Goal: Task Accomplishment & Management: Manage account settings

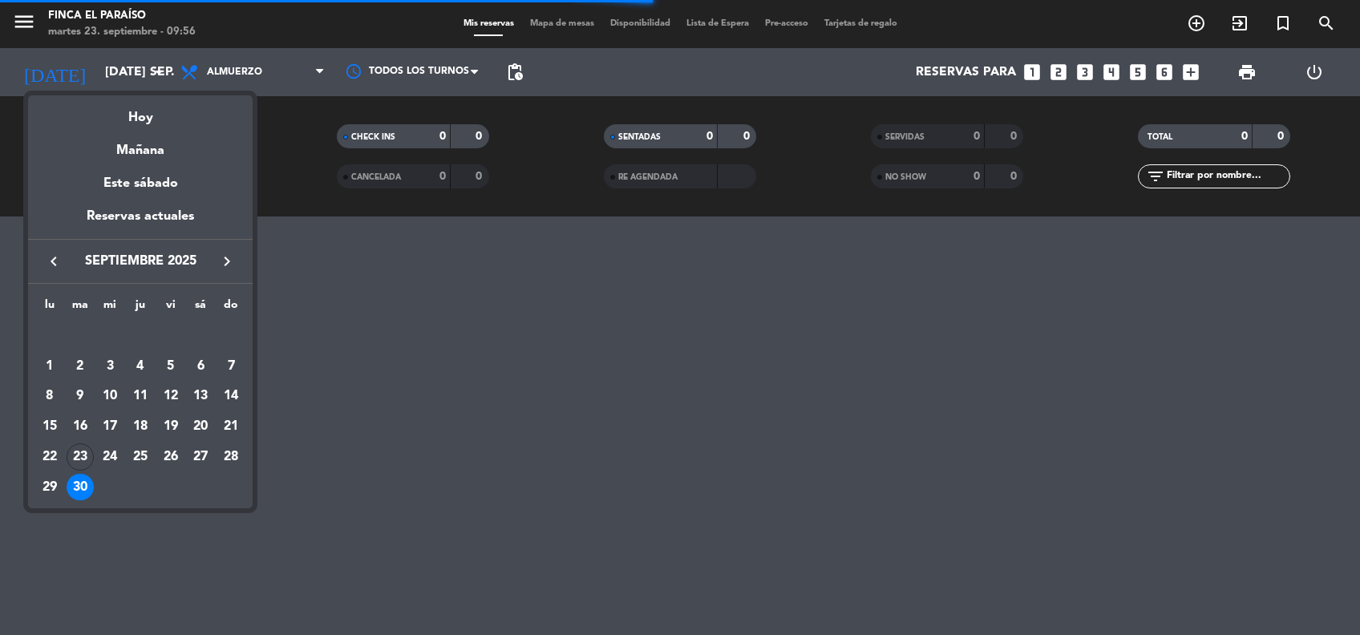
click at [228, 263] on icon "keyboard_arrow_right" at bounding box center [226, 261] width 19 height 19
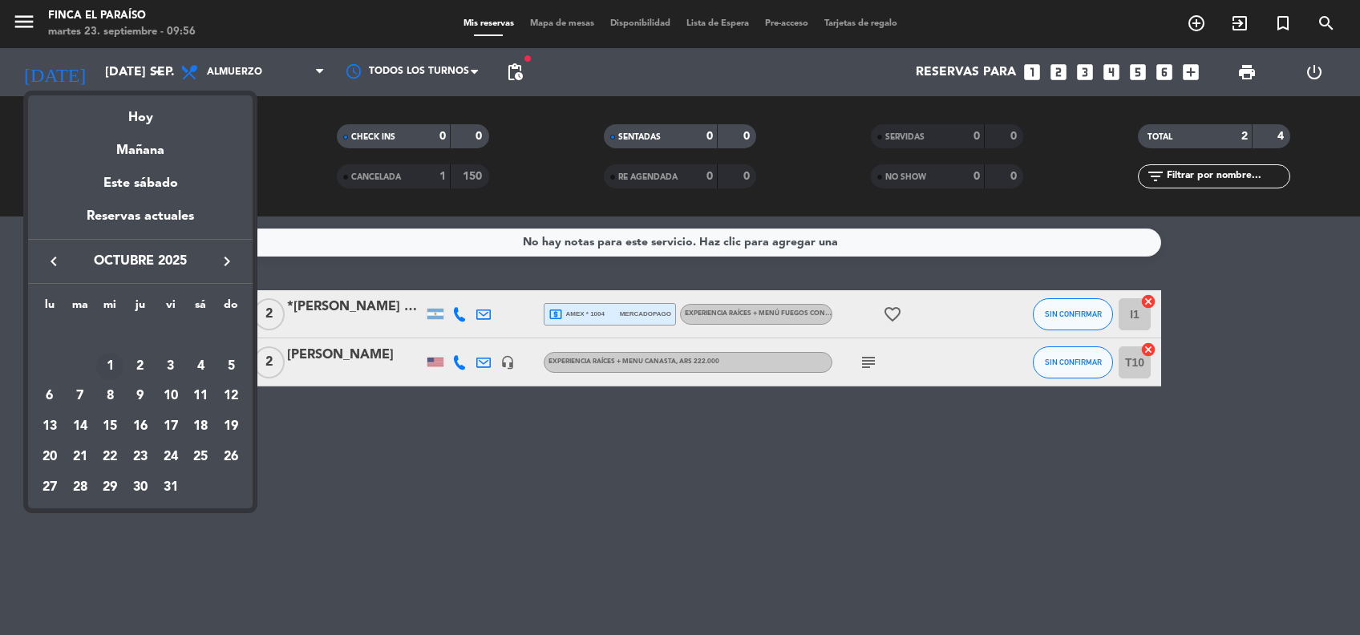
click at [98, 370] on div "1" at bounding box center [109, 366] width 27 height 27
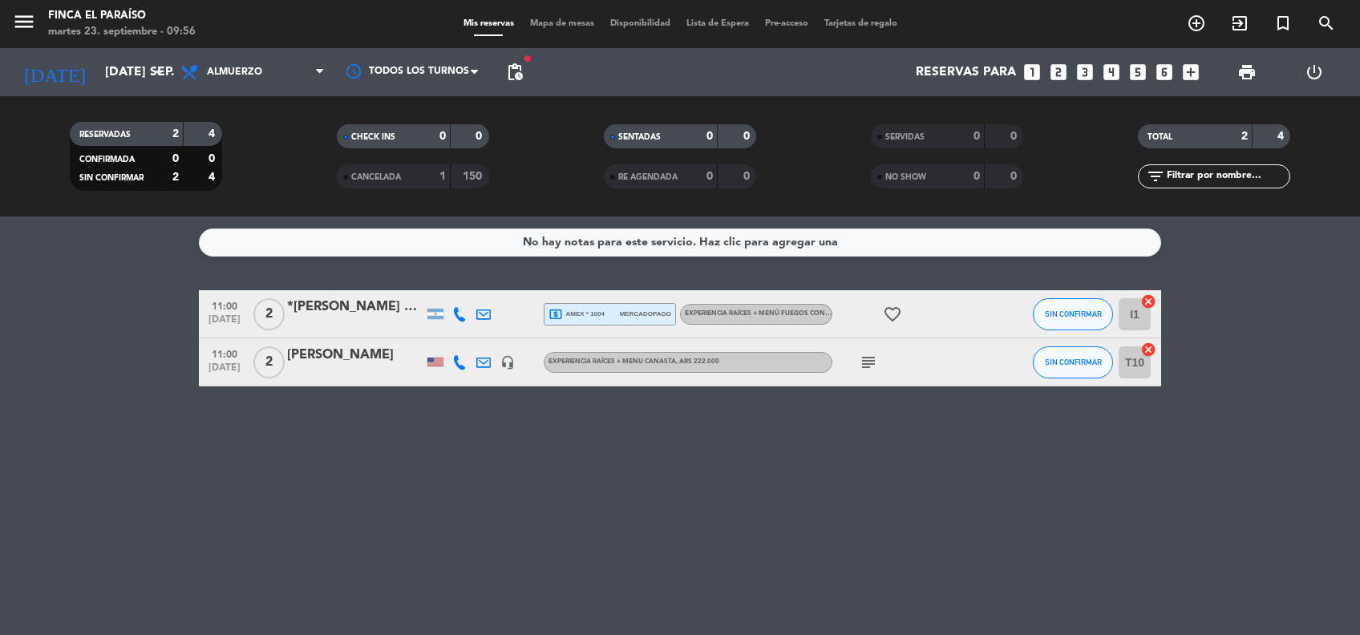
type input "[DATE]"
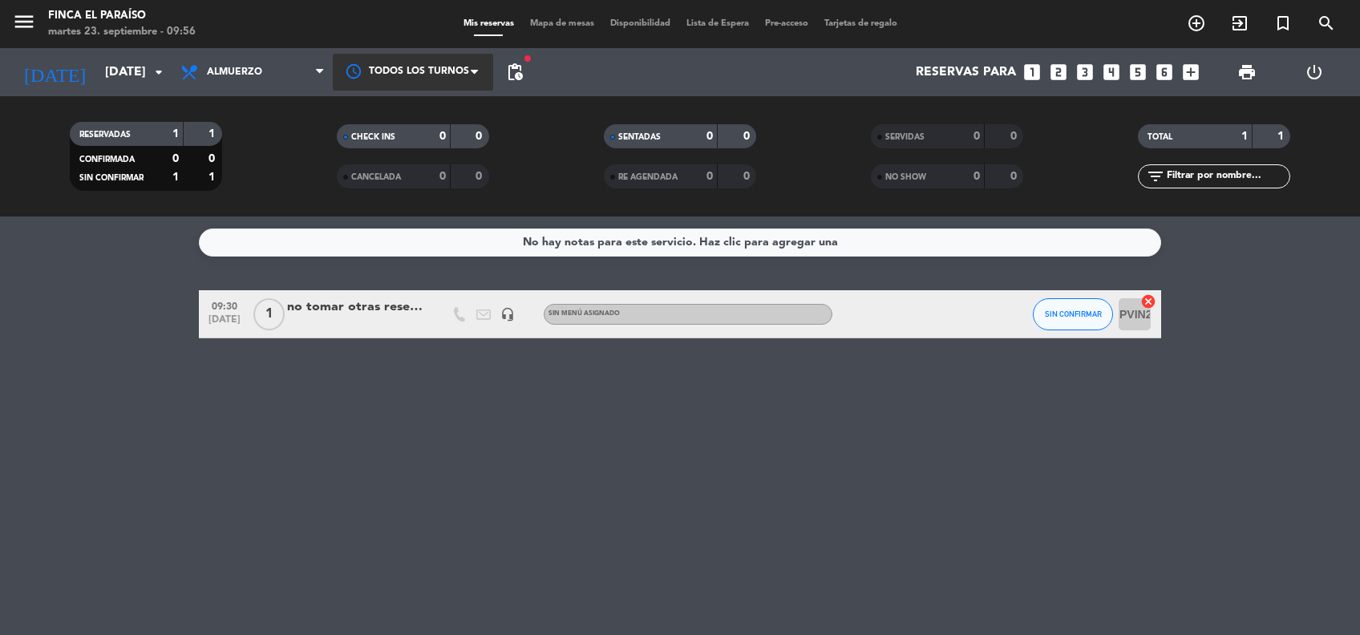
click at [360, 68] on div at bounding box center [413, 72] width 160 height 36
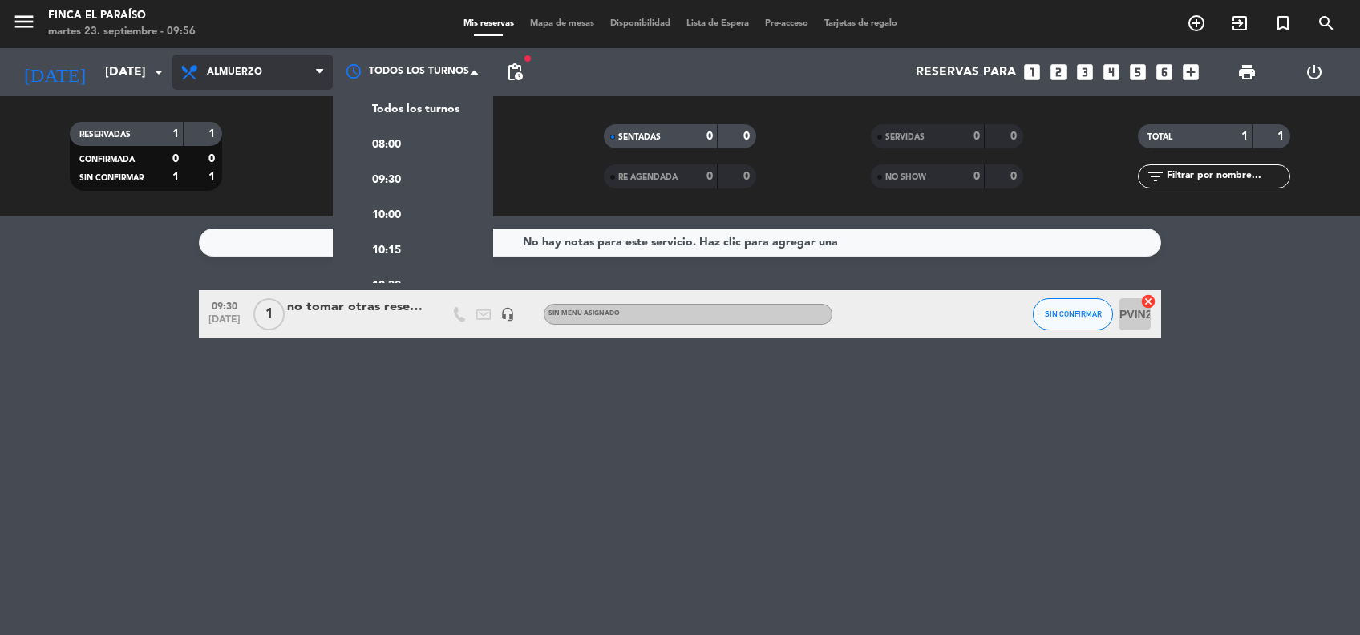
click at [300, 83] on span "Almuerzo" at bounding box center [252, 72] width 160 height 35
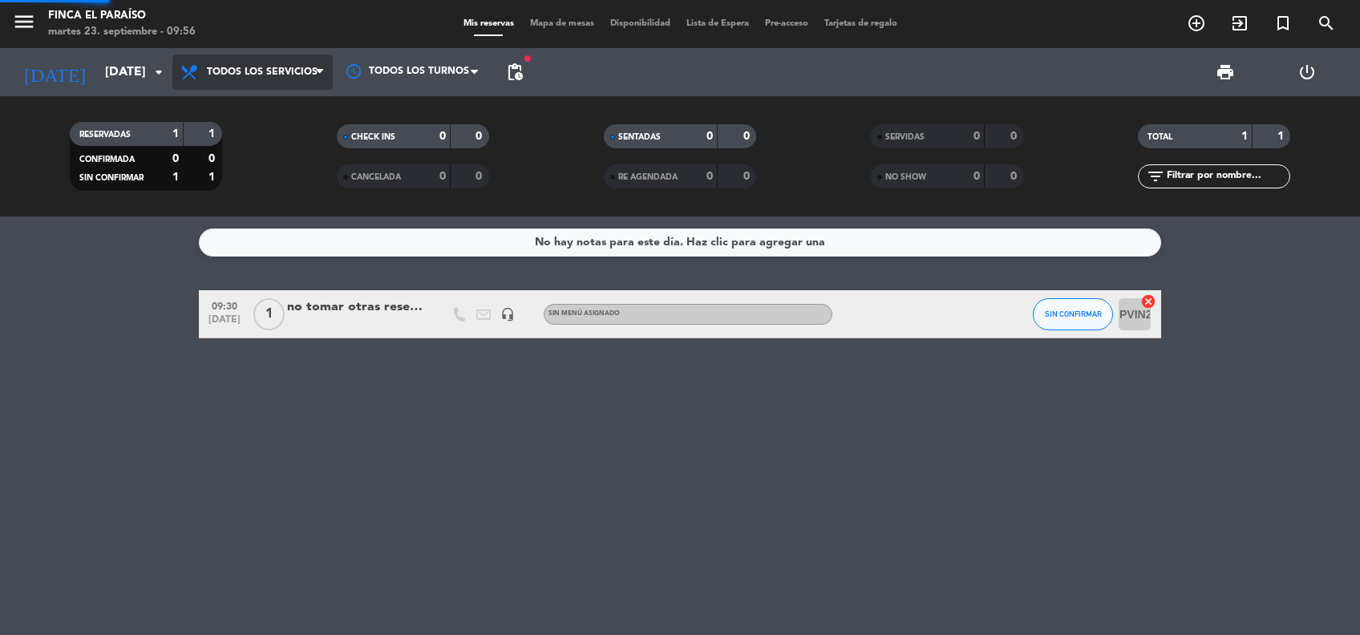
click at [281, 103] on div "menu Finca El Paraíso [DATE] 23. septiembre - 09:56 Mis reservas Mapa de mesas …" at bounding box center [680, 108] width 1360 height 216
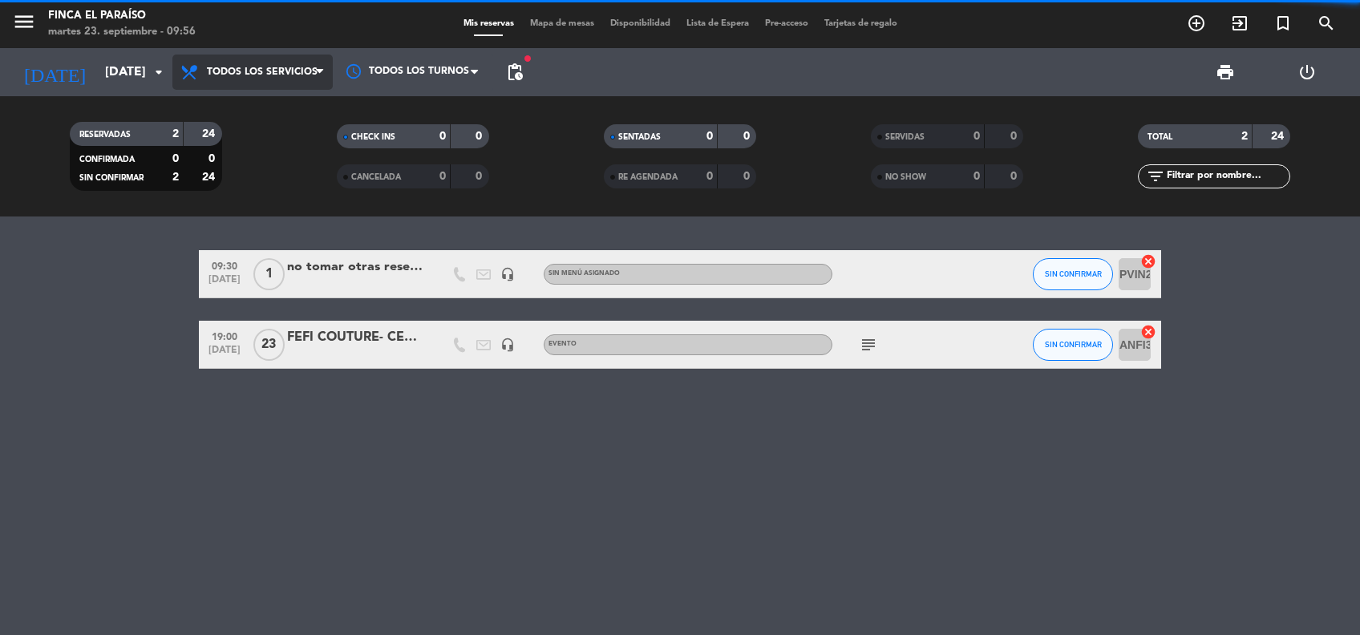
click at [228, 71] on span "Todos los servicios" at bounding box center [262, 72] width 111 height 11
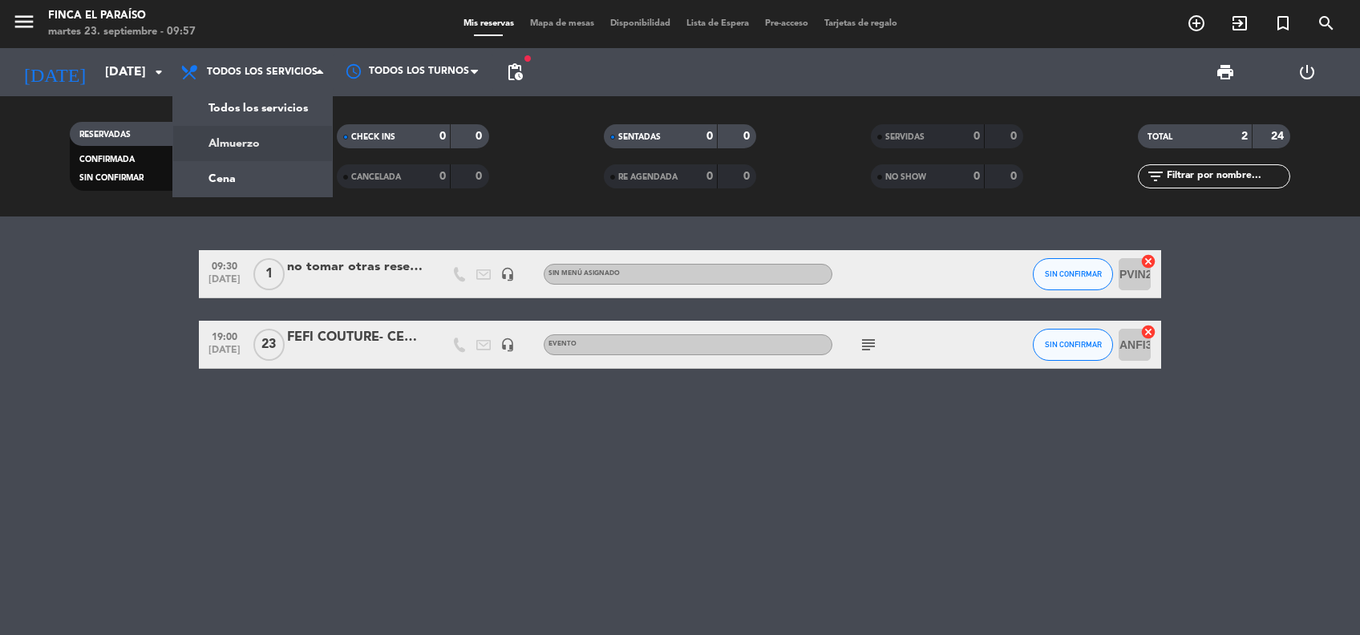
click at [315, 330] on div "FEFI COUTURE- CENA" at bounding box center [355, 337] width 136 height 21
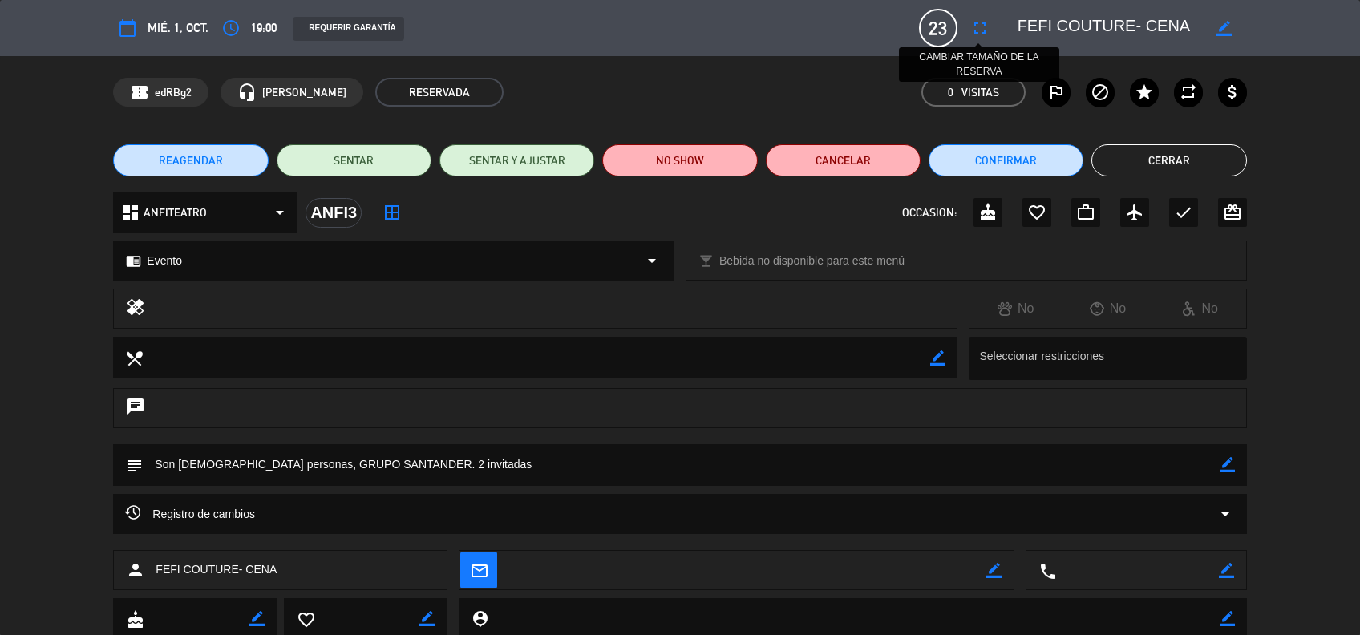
click at [980, 24] on icon "fullscreen" at bounding box center [979, 27] width 19 height 19
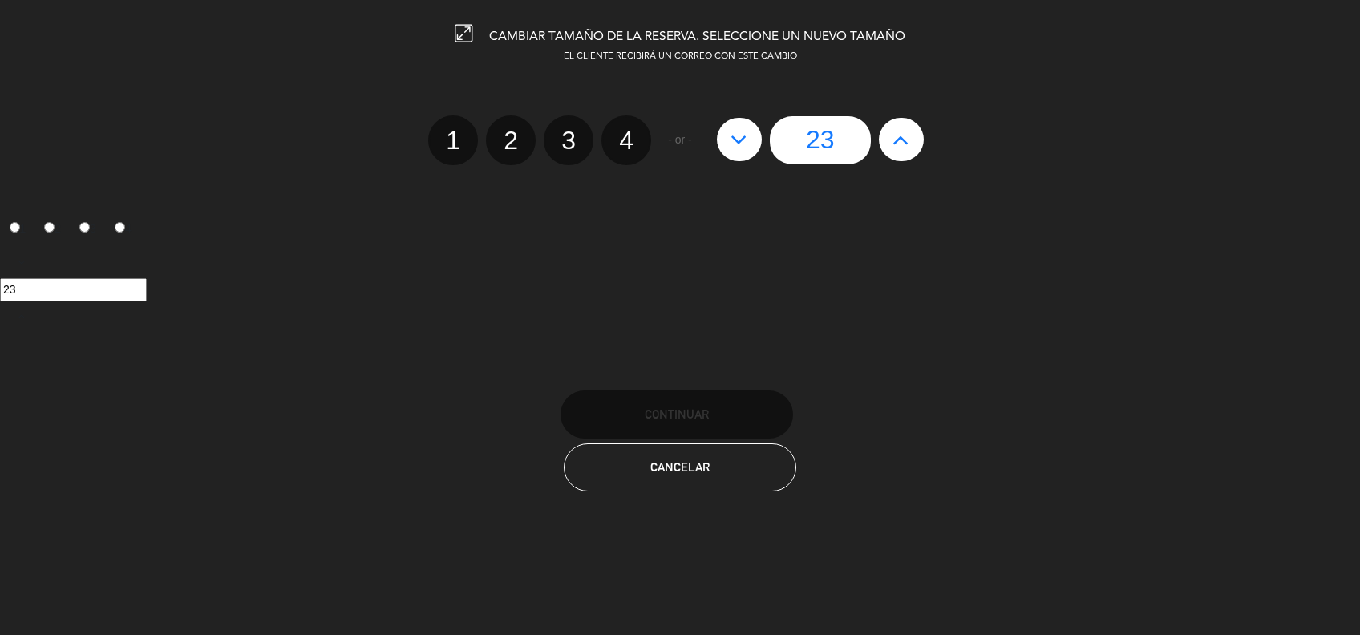
click at [902, 138] on icon at bounding box center [900, 140] width 17 height 26
click at [902, 138] on div "23" at bounding box center [820, 140] width 223 height 48
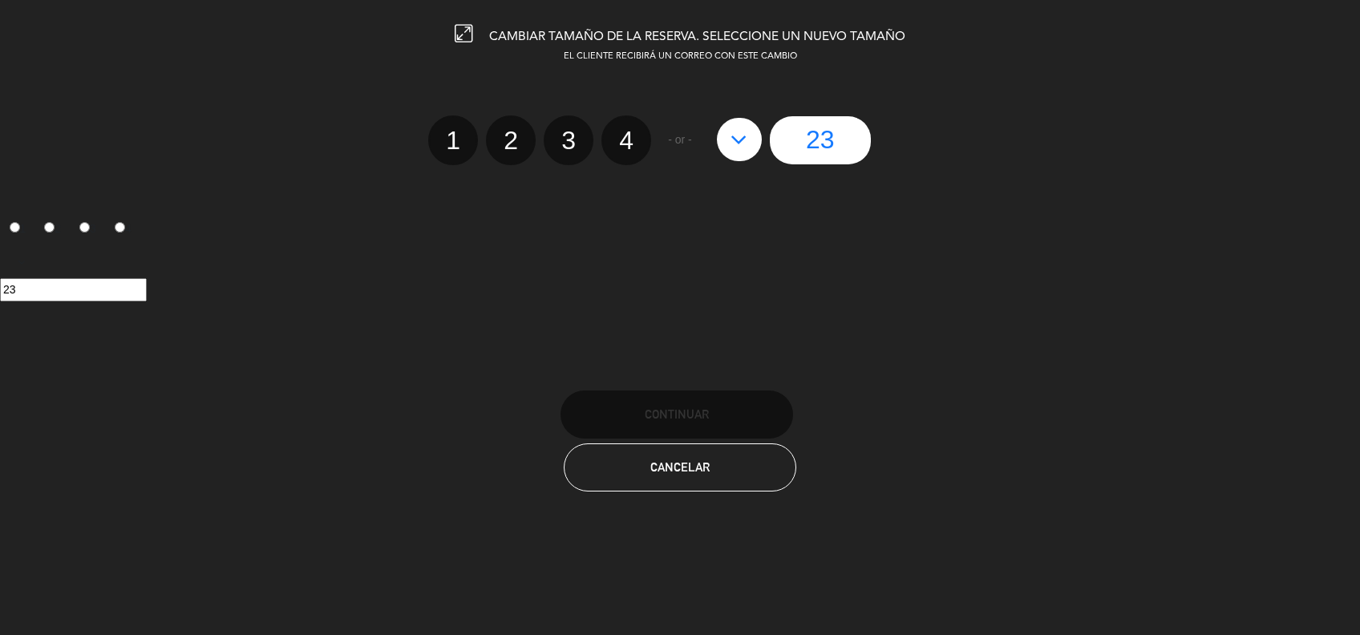
click at [902, 138] on div "23" at bounding box center [820, 140] width 223 height 48
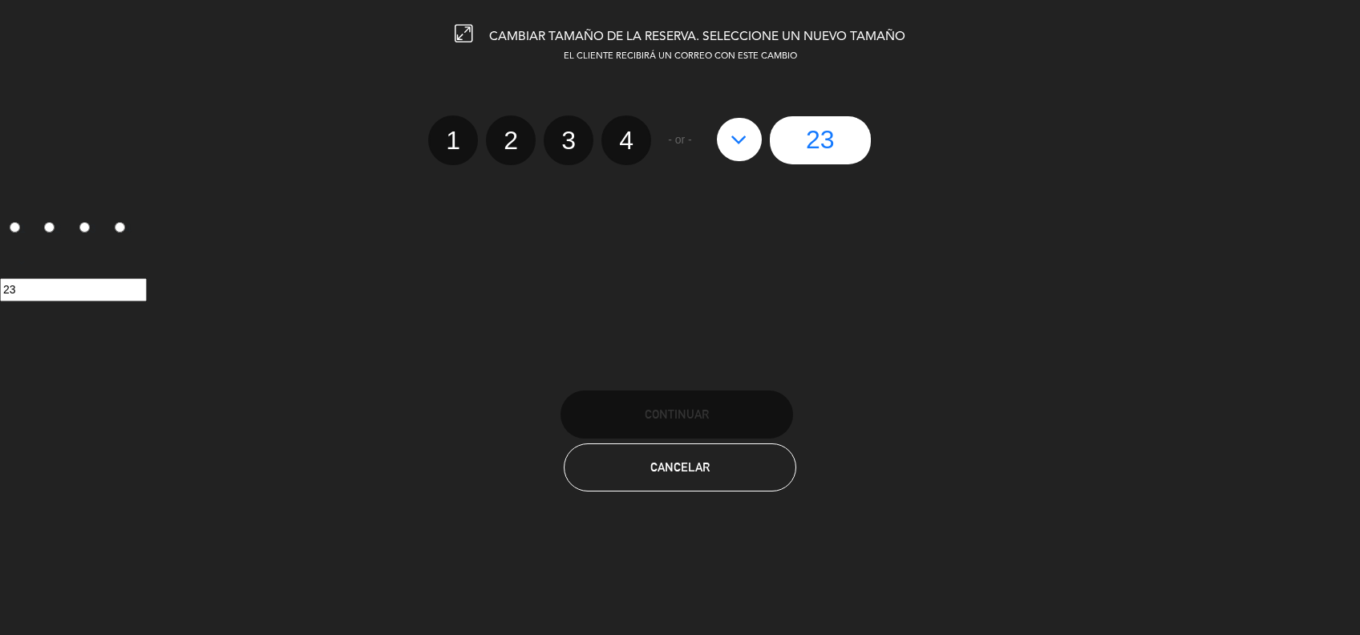
click at [902, 138] on div "23" at bounding box center [820, 140] width 223 height 48
click at [712, 469] on button "Cancelar" at bounding box center [680, 467] width 232 height 48
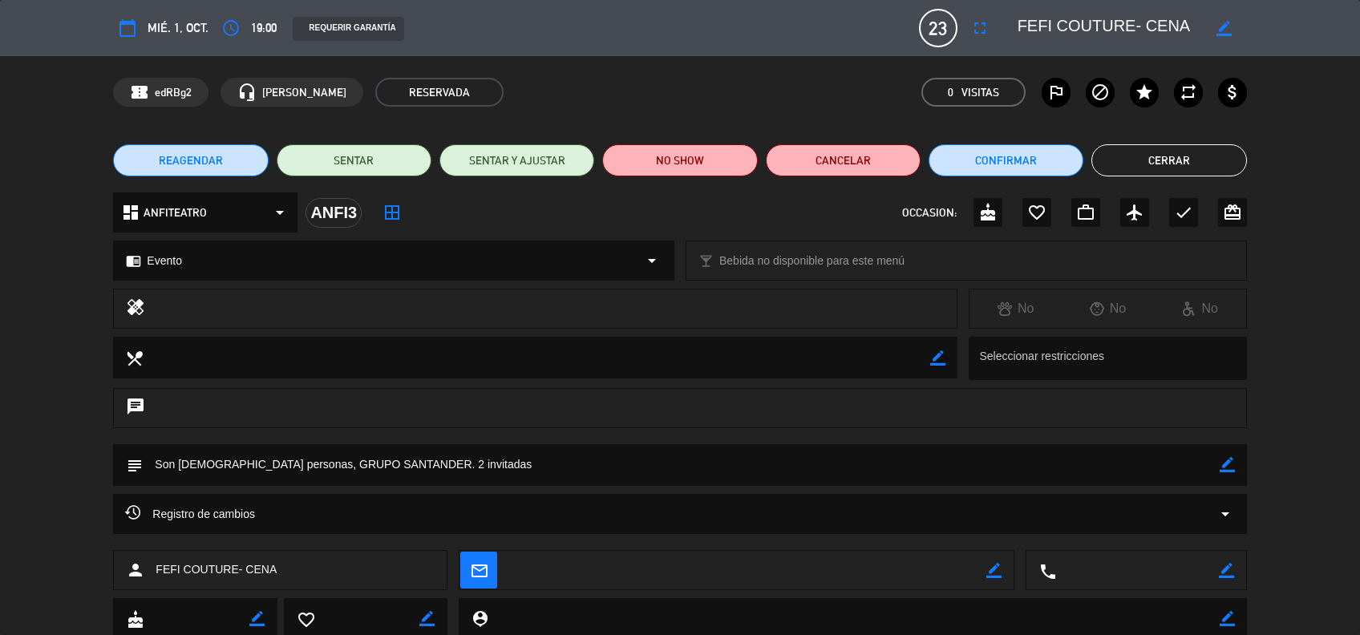
click at [200, 152] on span "REAGENDAR" at bounding box center [191, 160] width 64 height 17
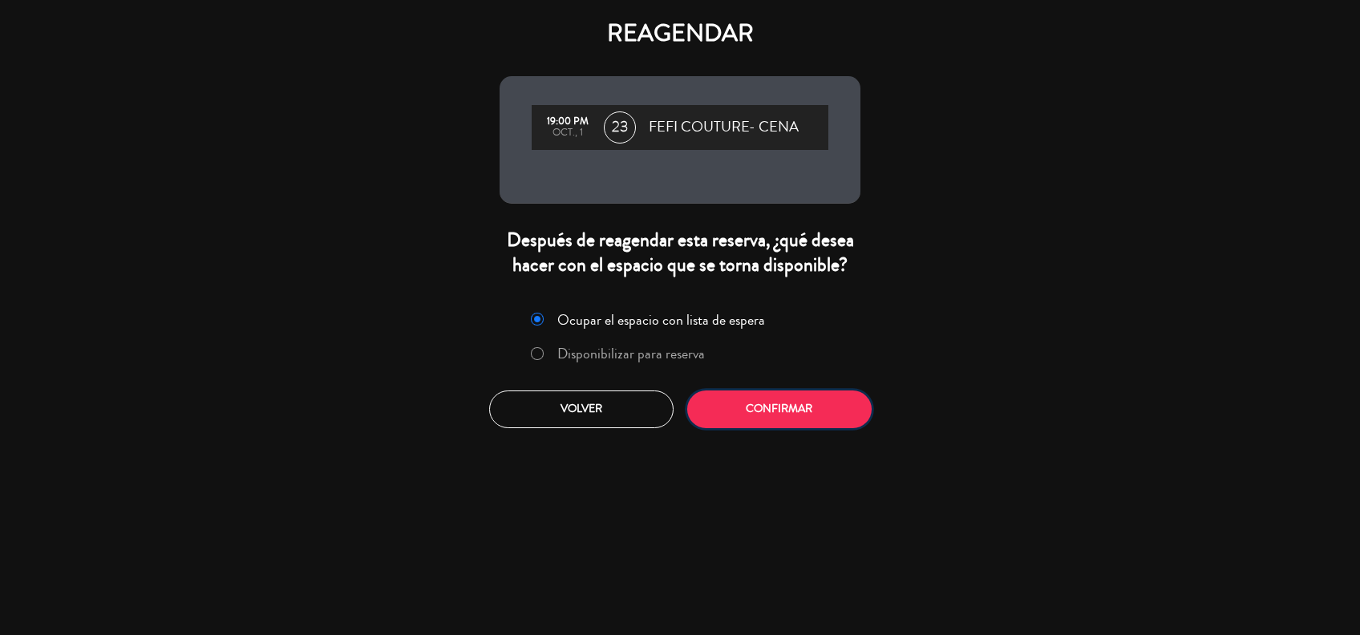
click at [746, 414] on button "Confirmar" at bounding box center [779, 409] width 184 height 38
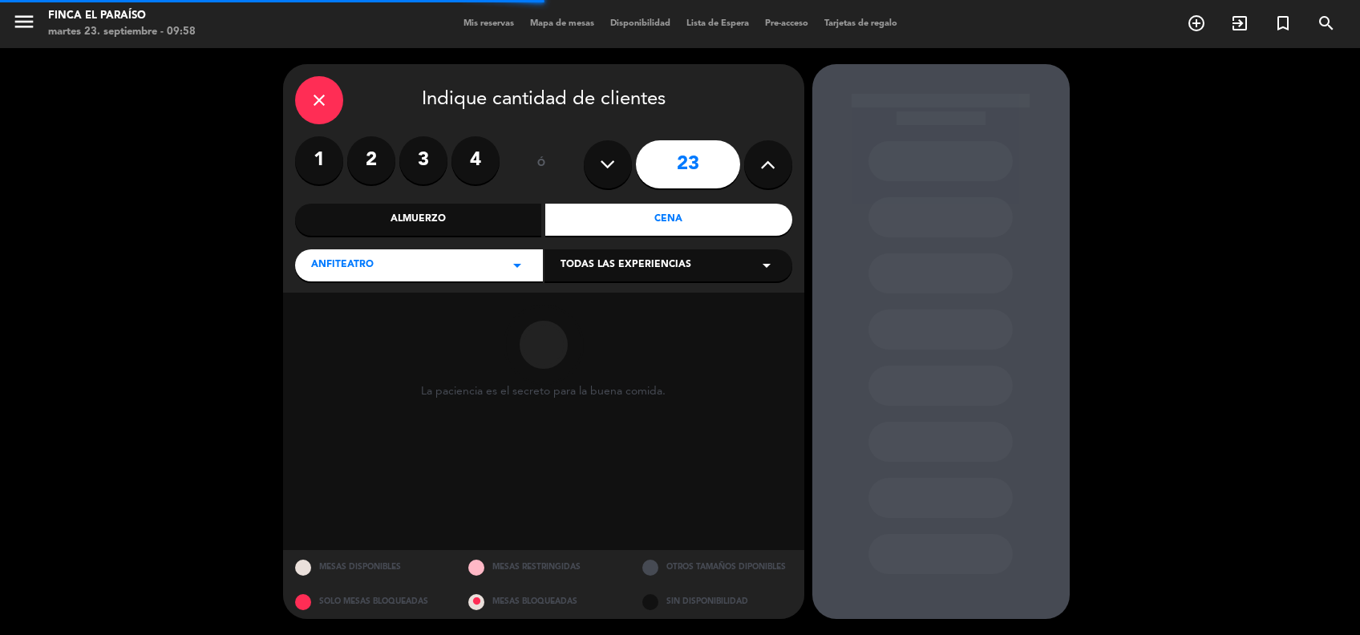
click at [770, 172] on icon at bounding box center [767, 164] width 15 height 24
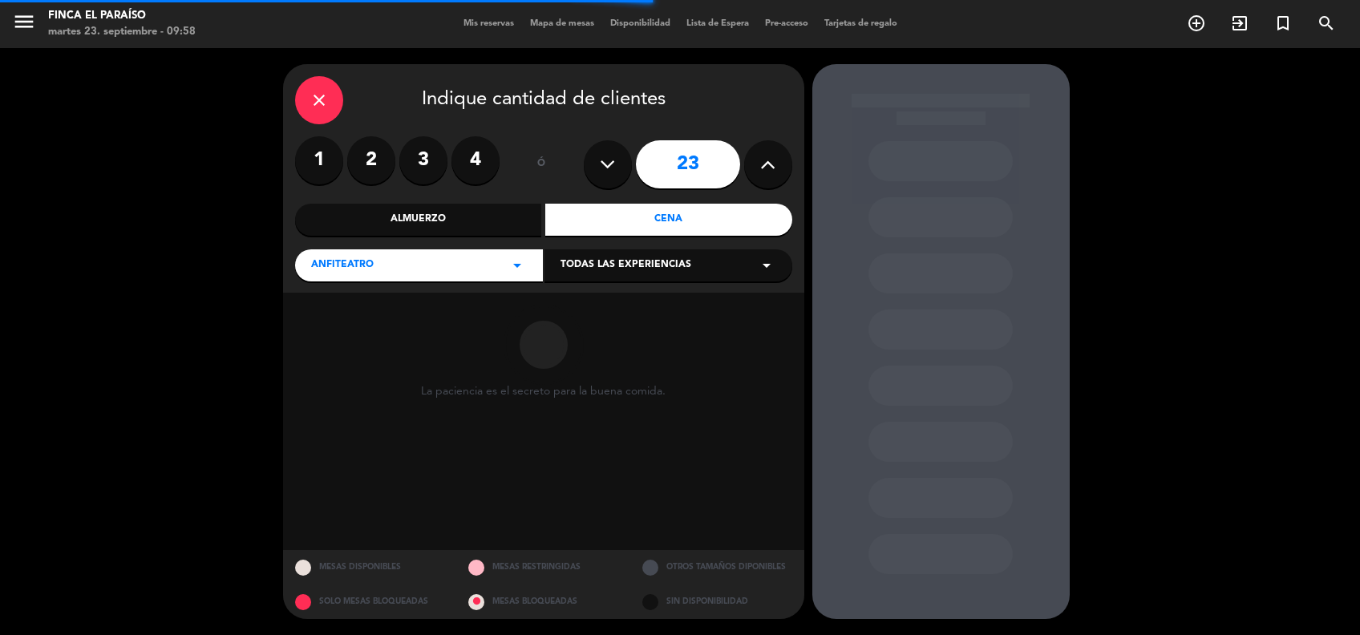
click at [770, 172] on icon at bounding box center [767, 164] width 15 height 24
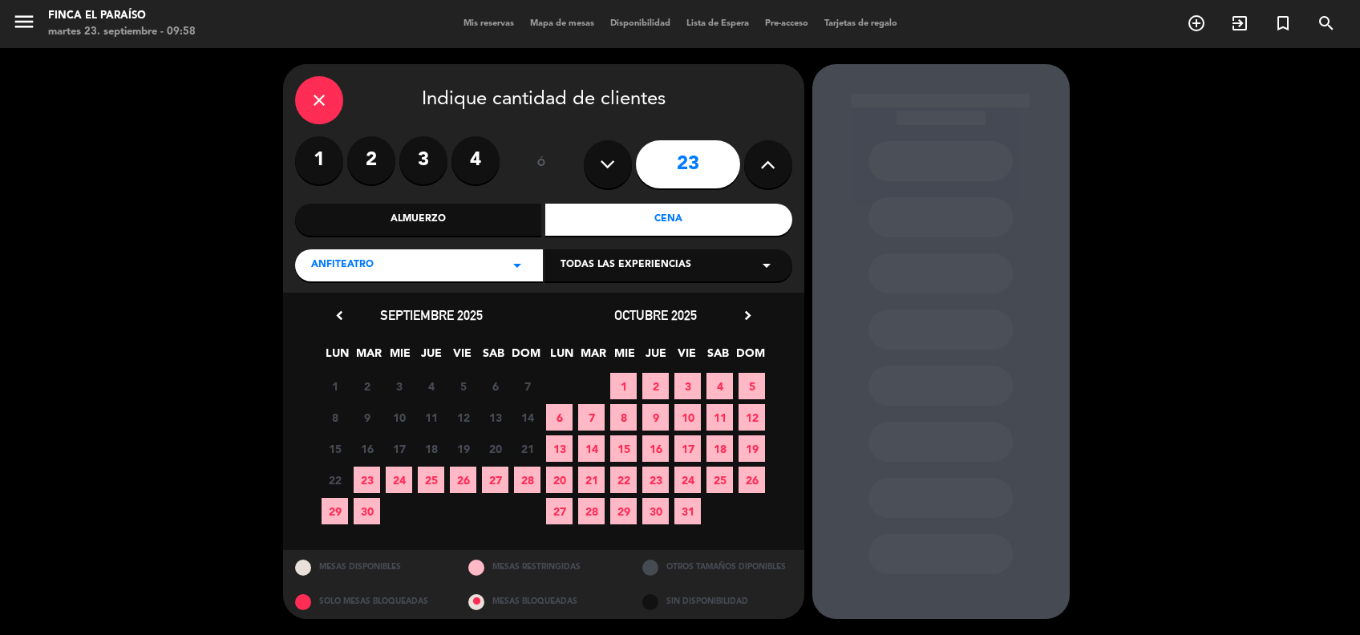
click at [766, 172] on icon at bounding box center [767, 164] width 15 height 24
drag, startPoint x: 765, startPoint y: 172, endPoint x: 693, endPoint y: 150, distance: 74.8
click at [693, 150] on div "23" at bounding box center [688, 164] width 208 height 56
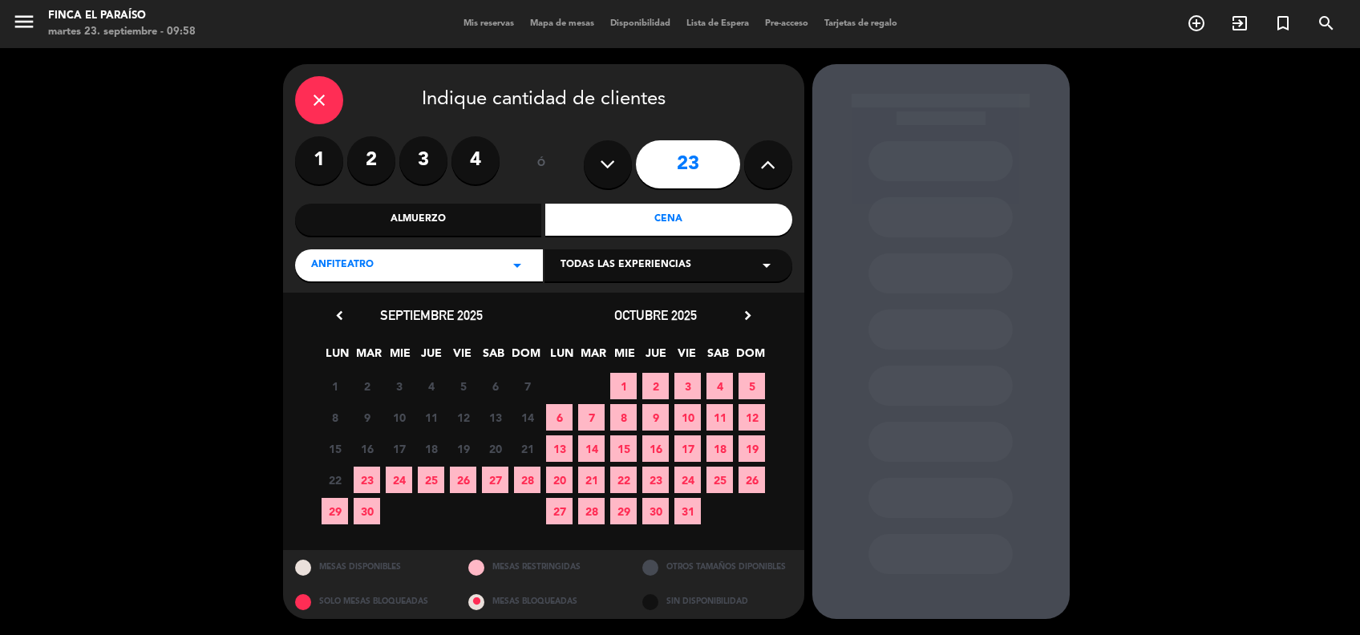
click at [709, 169] on input "23" at bounding box center [688, 164] width 104 height 48
click at [768, 166] on icon at bounding box center [767, 164] width 15 height 24
drag, startPoint x: 767, startPoint y: 166, endPoint x: 763, endPoint y: 159, distance: 8.3
click at [763, 159] on icon at bounding box center [767, 164] width 15 height 24
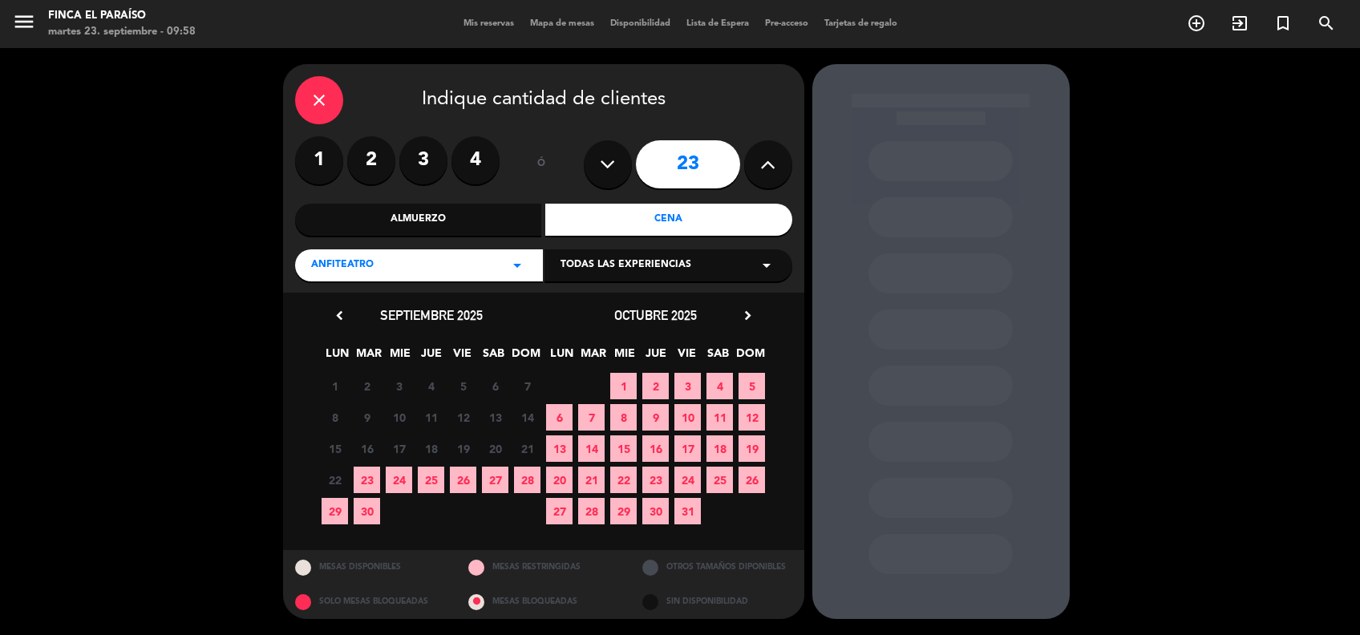
click at [763, 159] on icon at bounding box center [767, 164] width 15 height 24
click at [598, 165] on button at bounding box center [608, 164] width 48 height 48
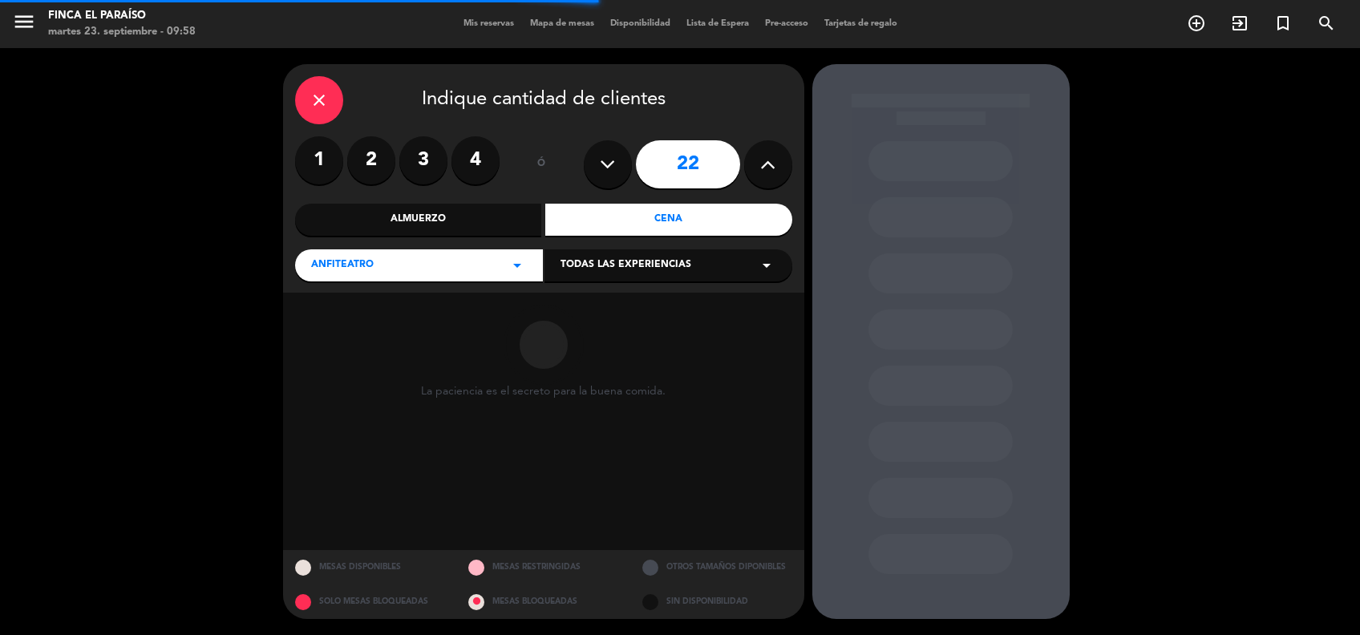
click at [766, 173] on icon at bounding box center [767, 164] width 15 height 24
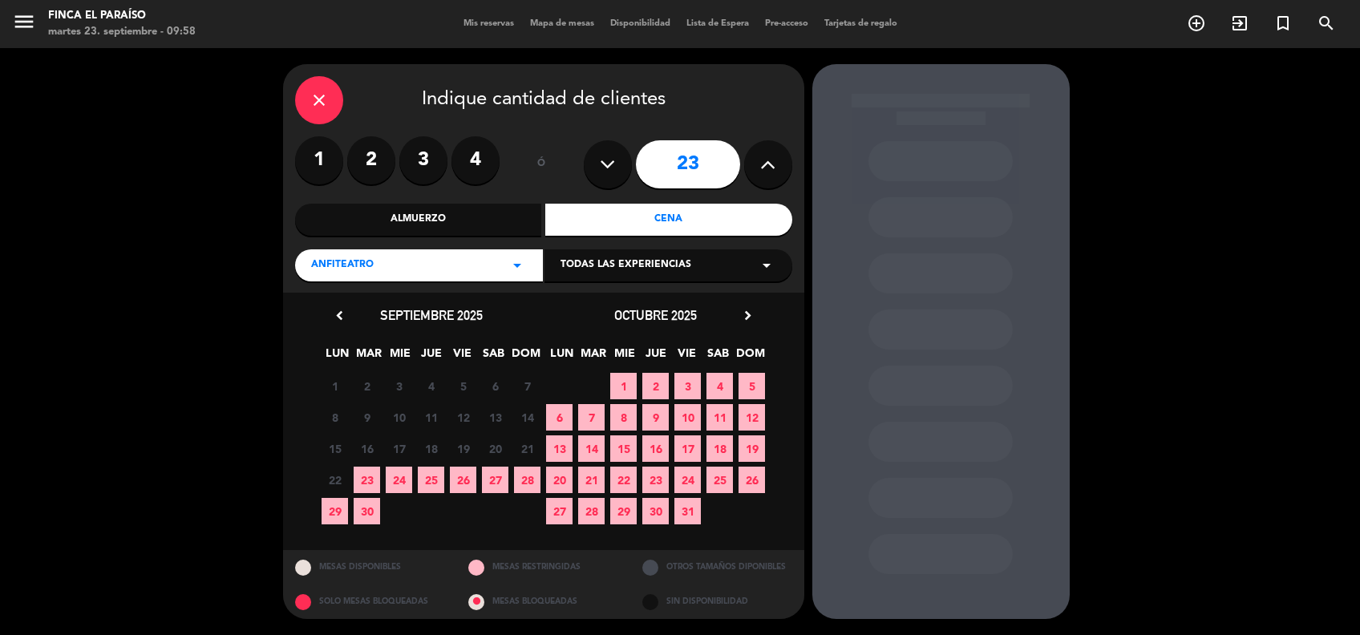
click at [697, 160] on input "23" at bounding box center [688, 164] width 104 height 48
click at [731, 165] on input "23" at bounding box center [688, 164] width 104 height 48
click at [768, 166] on icon at bounding box center [767, 164] width 15 height 24
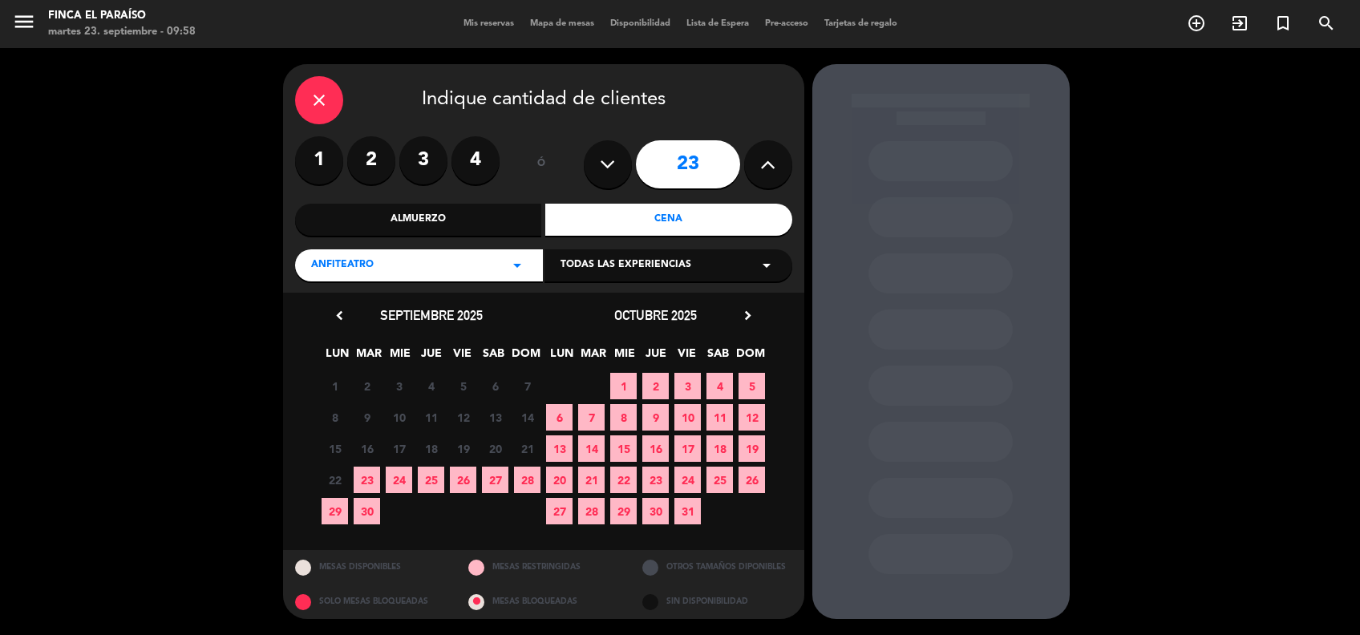
click at [768, 166] on icon at bounding box center [767, 164] width 15 height 24
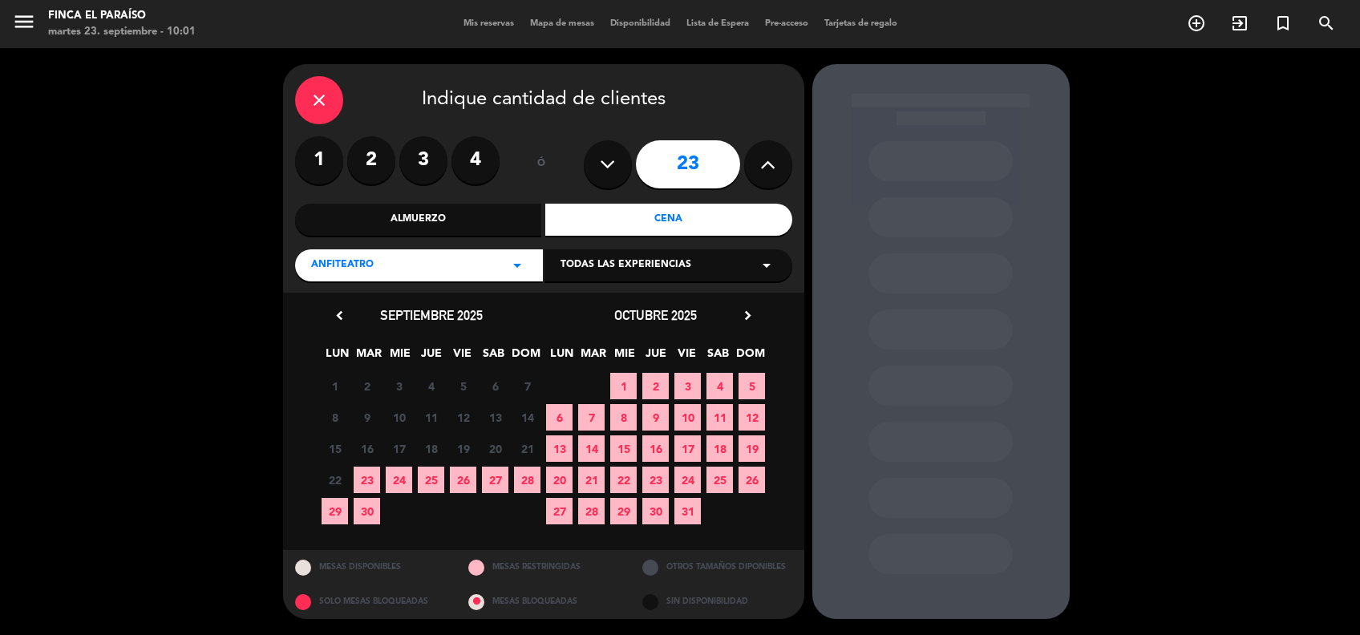
click at [768, 166] on icon at bounding box center [767, 164] width 15 height 24
click at [763, 157] on icon at bounding box center [767, 164] width 15 height 24
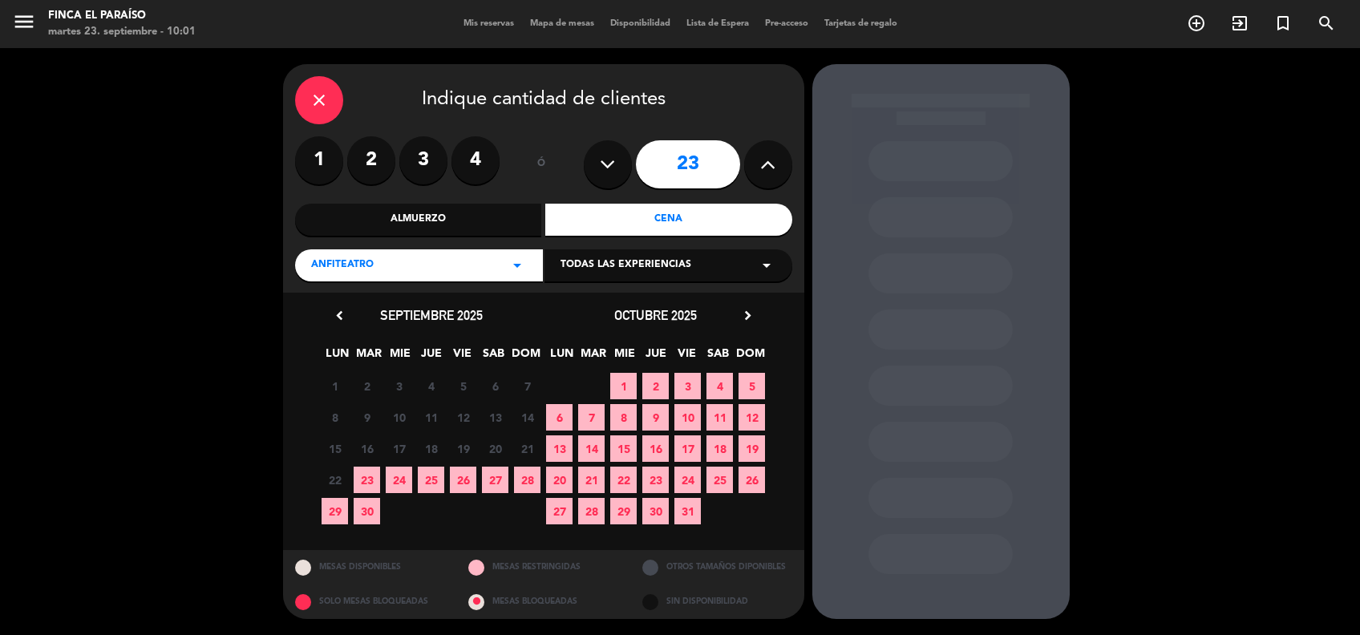
click at [763, 157] on icon at bounding box center [767, 164] width 15 height 24
click at [695, 159] on input "23" at bounding box center [688, 164] width 104 height 48
click at [607, 165] on icon at bounding box center [607, 164] width 15 height 24
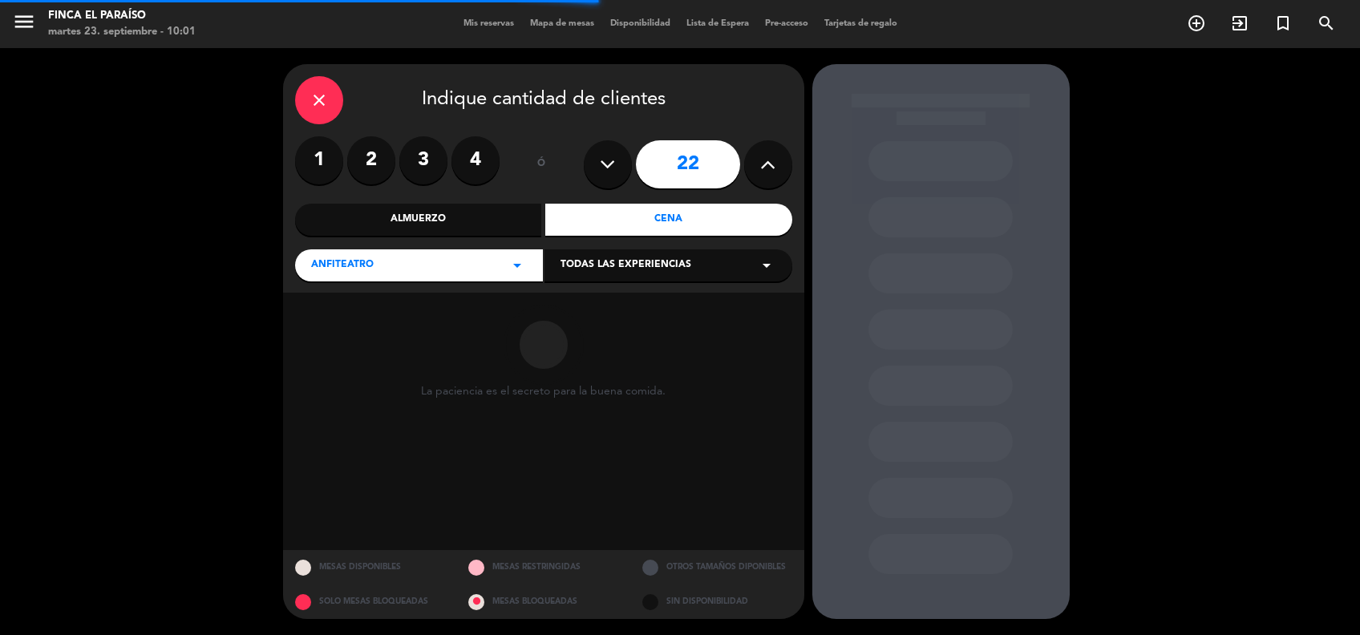
click at [607, 165] on icon at bounding box center [607, 164] width 15 height 24
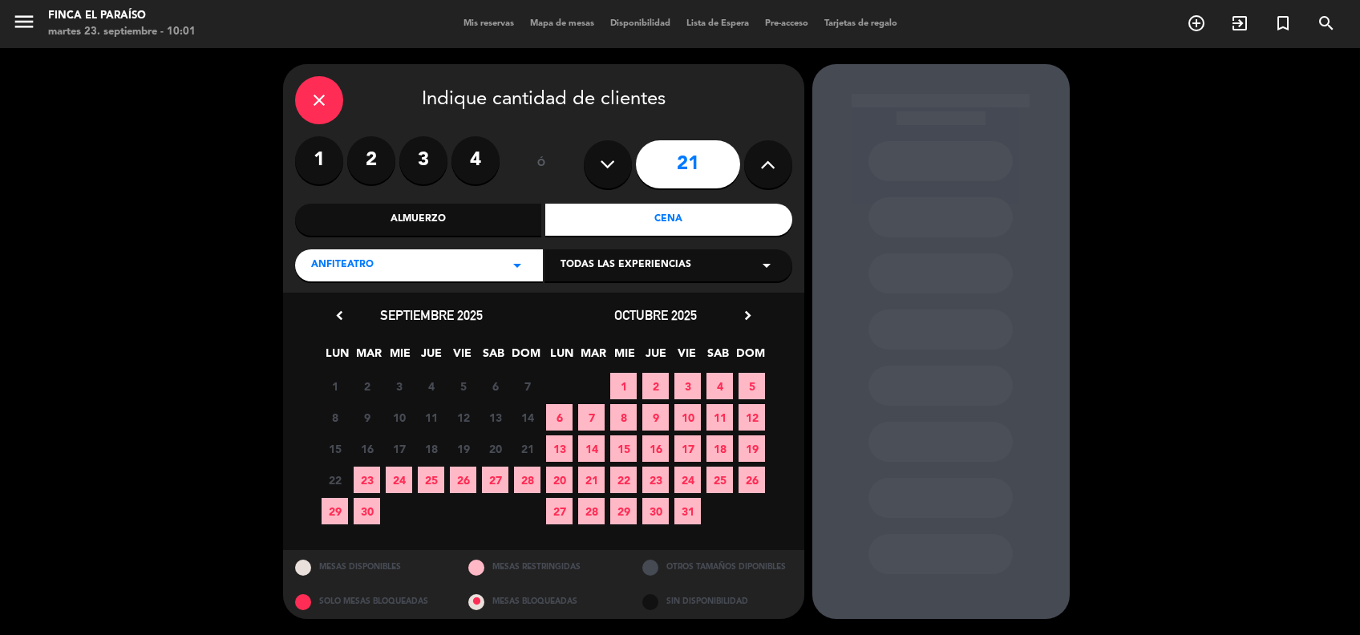
click at [768, 168] on icon at bounding box center [767, 164] width 15 height 24
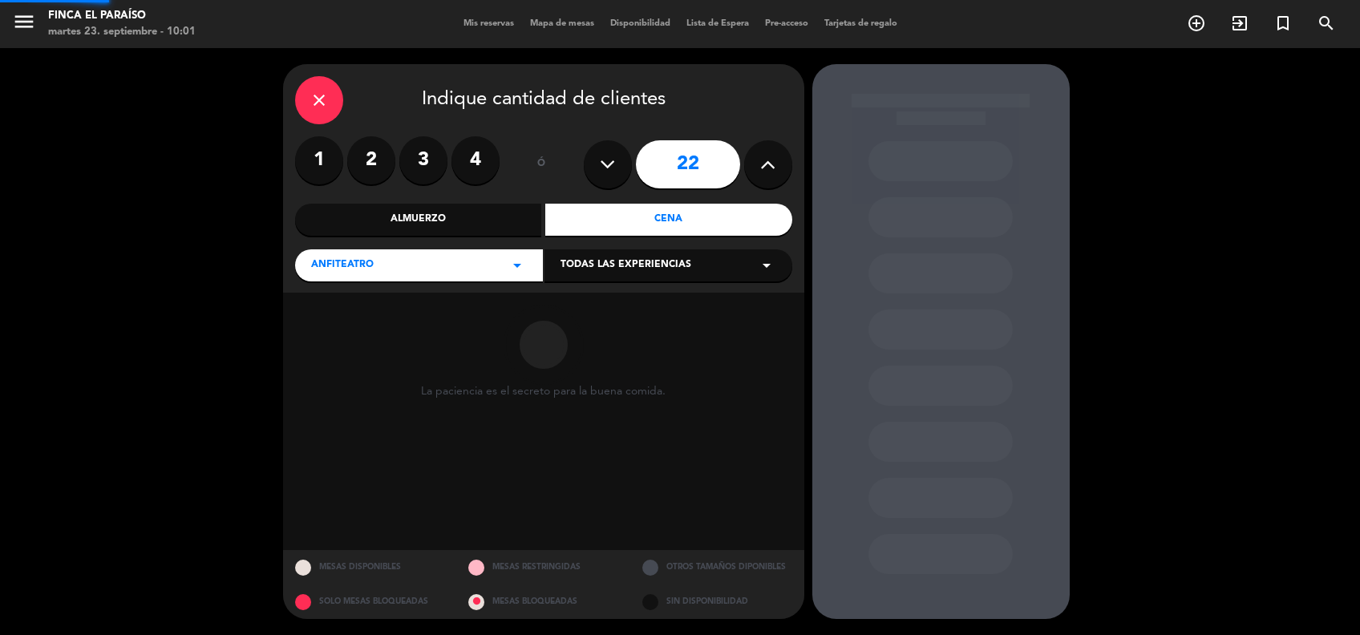
click at [768, 168] on icon at bounding box center [767, 164] width 15 height 24
type input "23"
click at [768, 168] on icon at bounding box center [767, 164] width 15 height 24
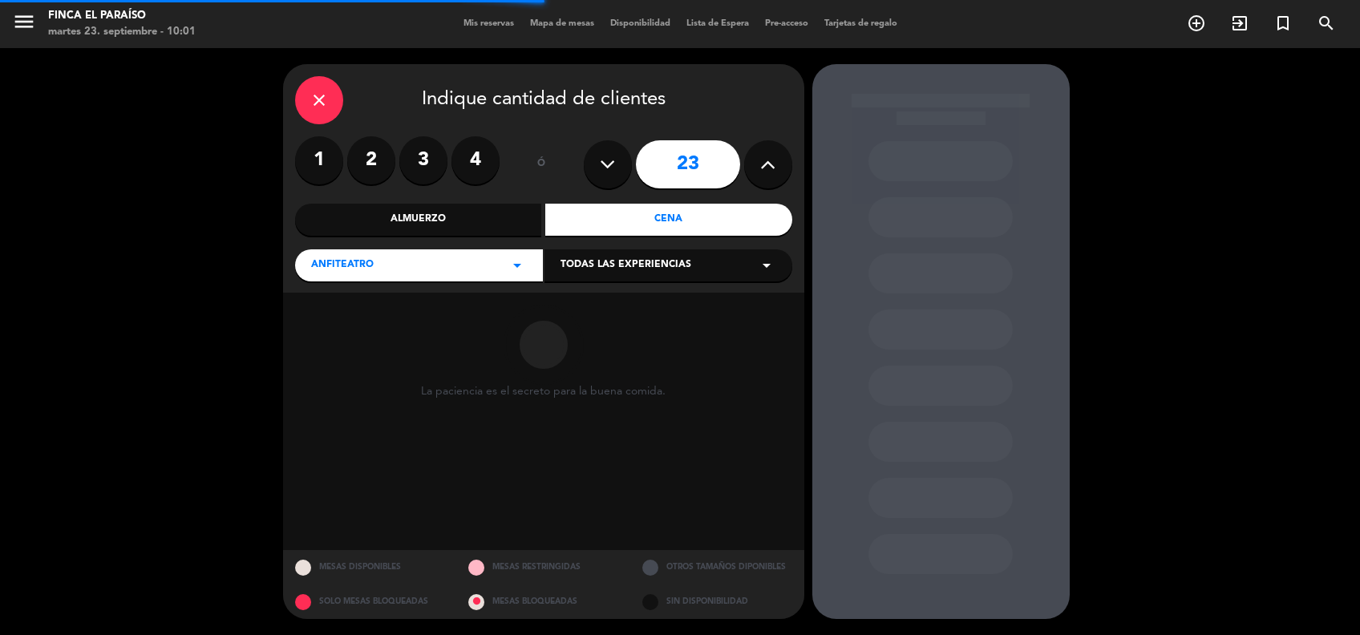
click at [768, 168] on icon at bounding box center [767, 164] width 15 height 24
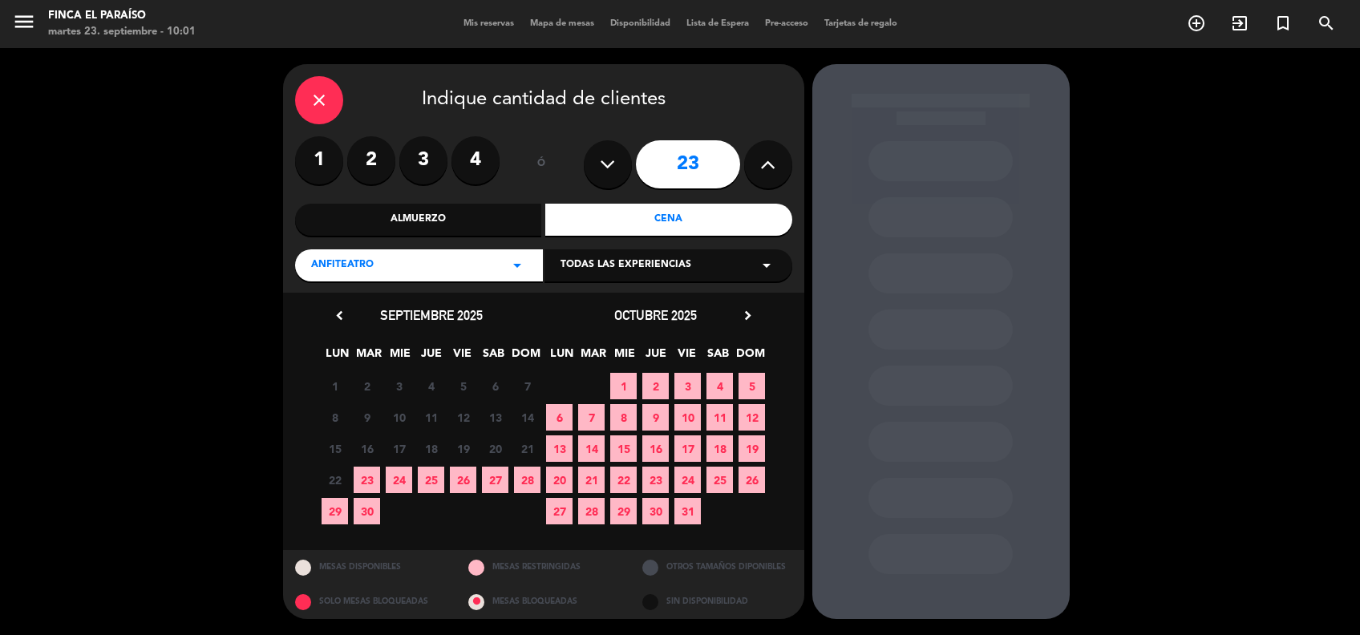
click at [768, 168] on icon at bounding box center [767, 164] width 15 height 24
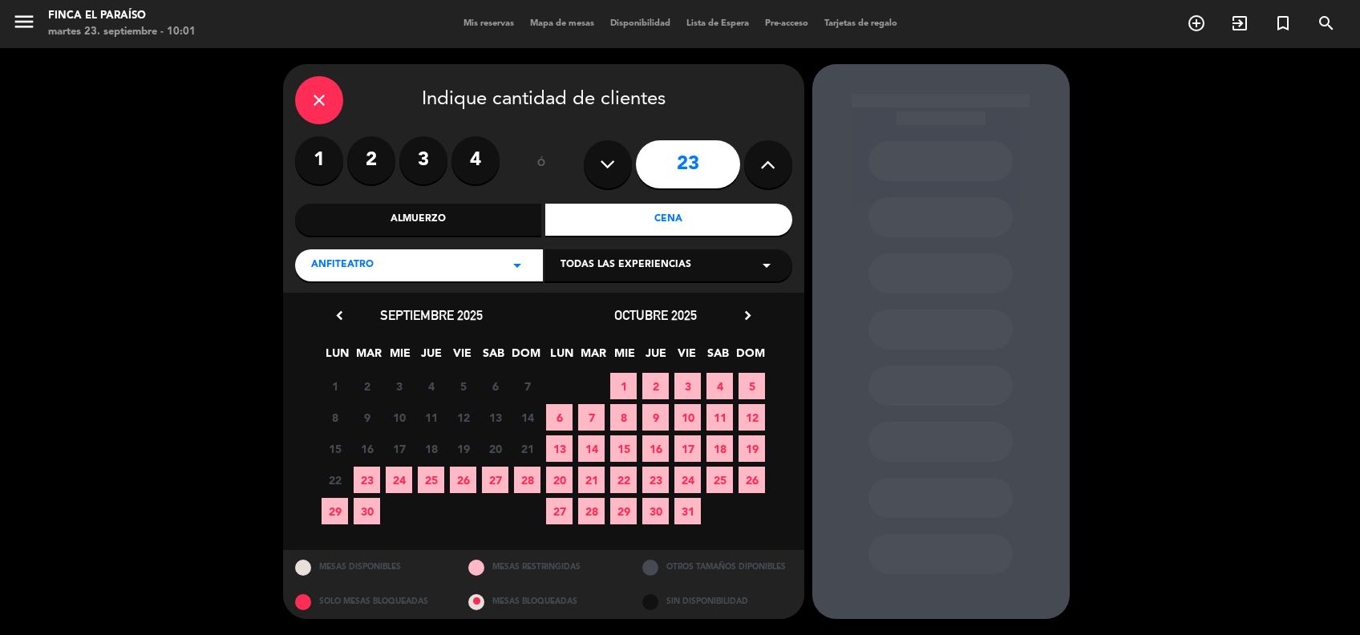
click at [768, 168] on icon at bounding box center [767, 164] width 15 height 24
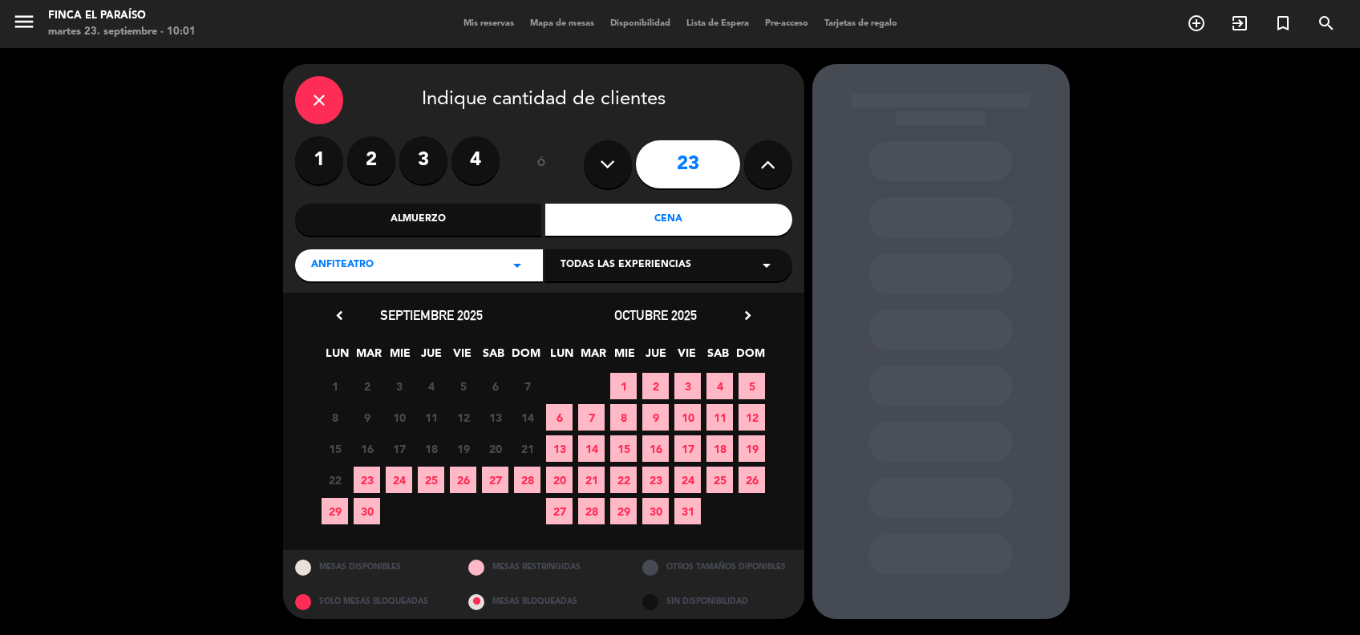
click at [768, 168] on icon at bounding box center [767, 164] width 15 height 24
click at [765, 176] on icon at bounding box center [767, 164] width 15 height 24
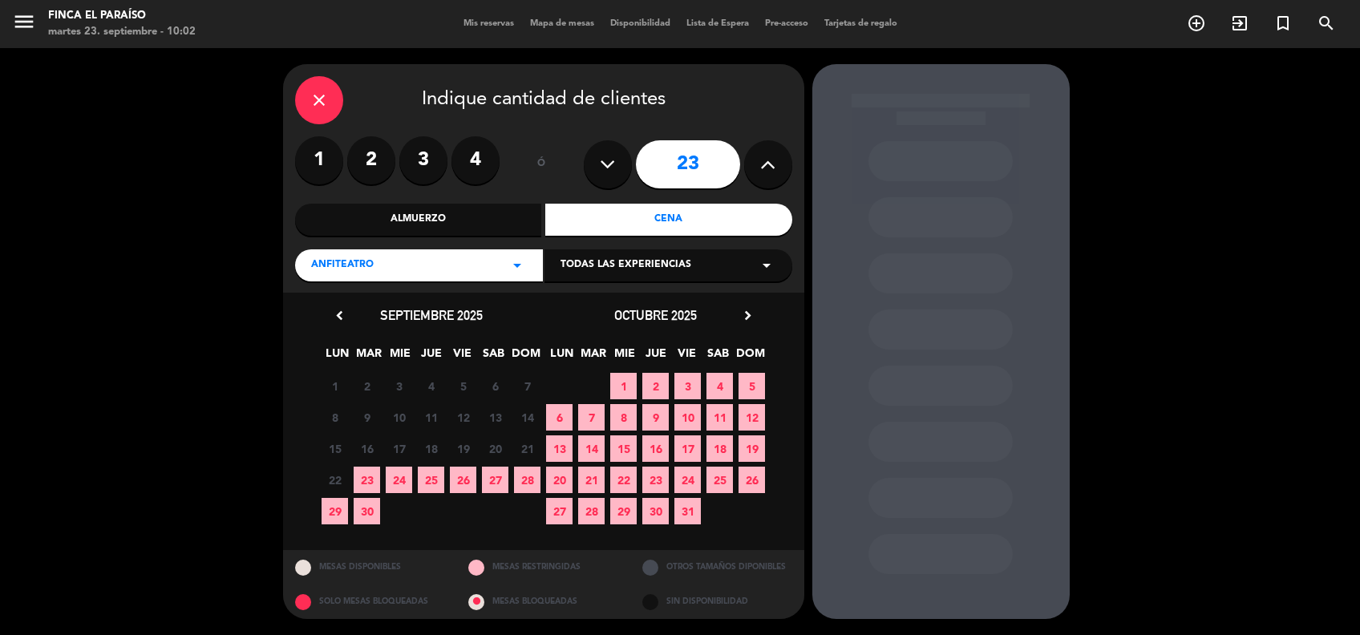
click at [765, 176] on icon at bounding box center [767, 164] width 15 height 24
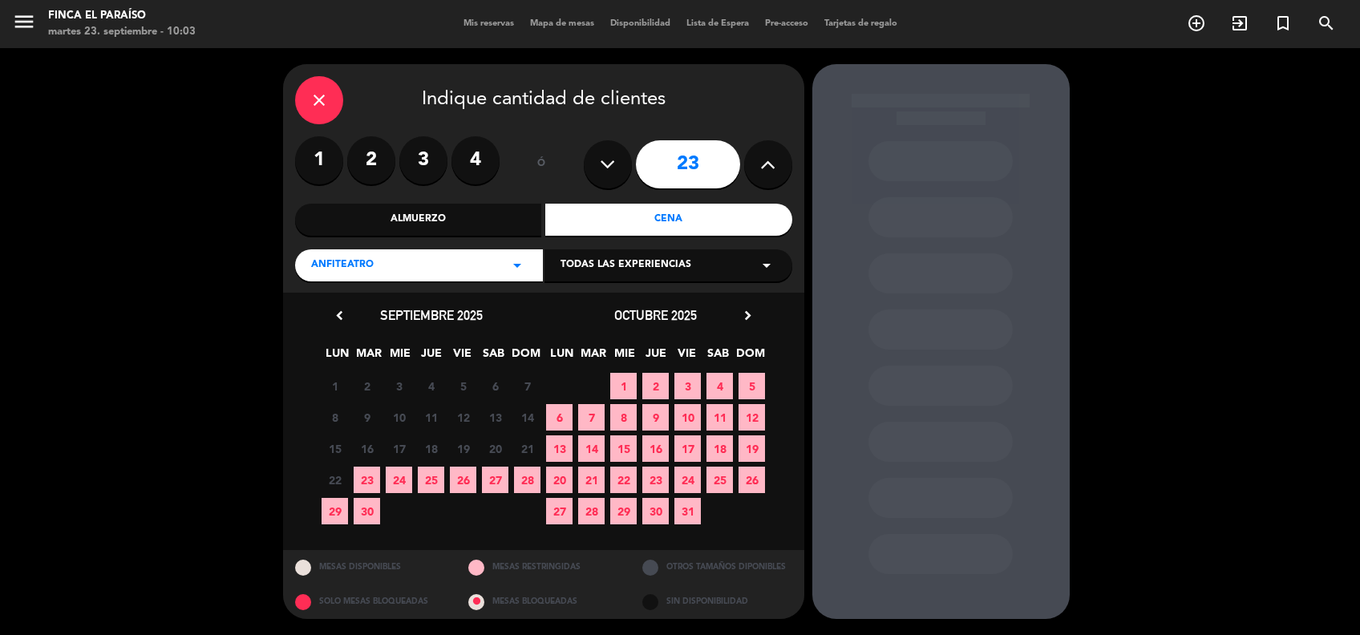
click at [765, 176] on icon at bounding box center [767, 164] width 15 height 24
click at [314, 101] on icon "close" at bounding box center [318, 100] width 19 height 19
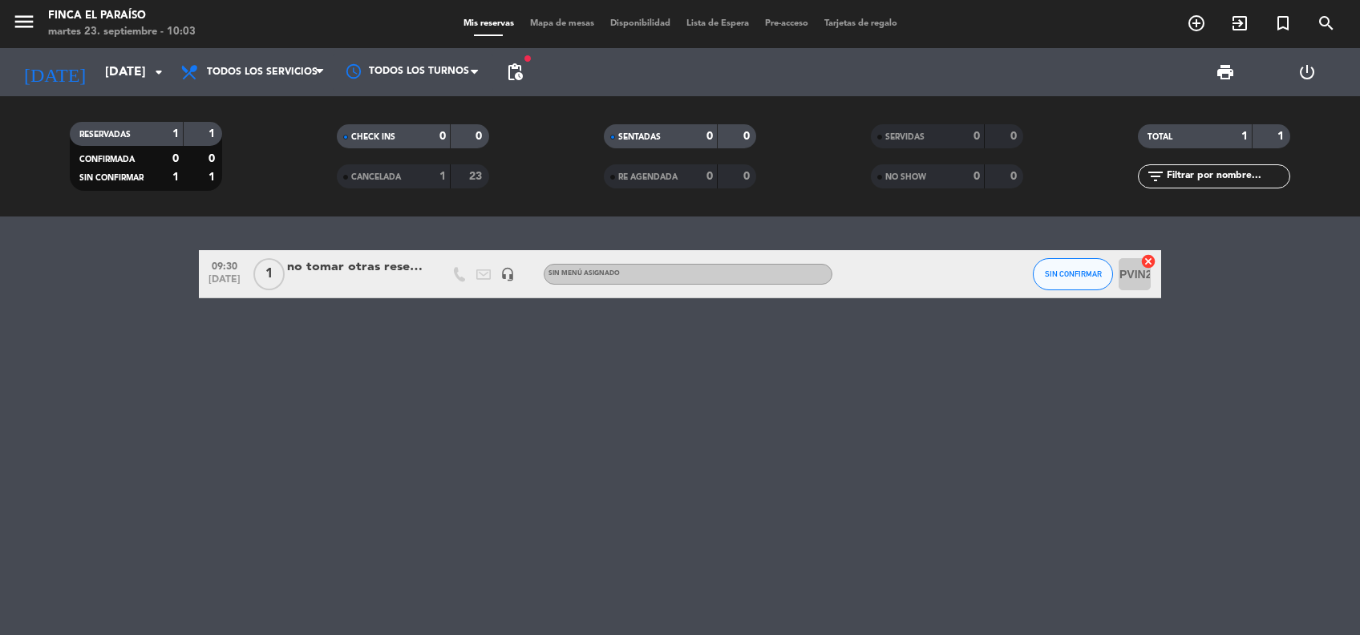
click at [322, 257] on div "no tomar otras reservas" at bounding box center [355, 267] width 136 height 21
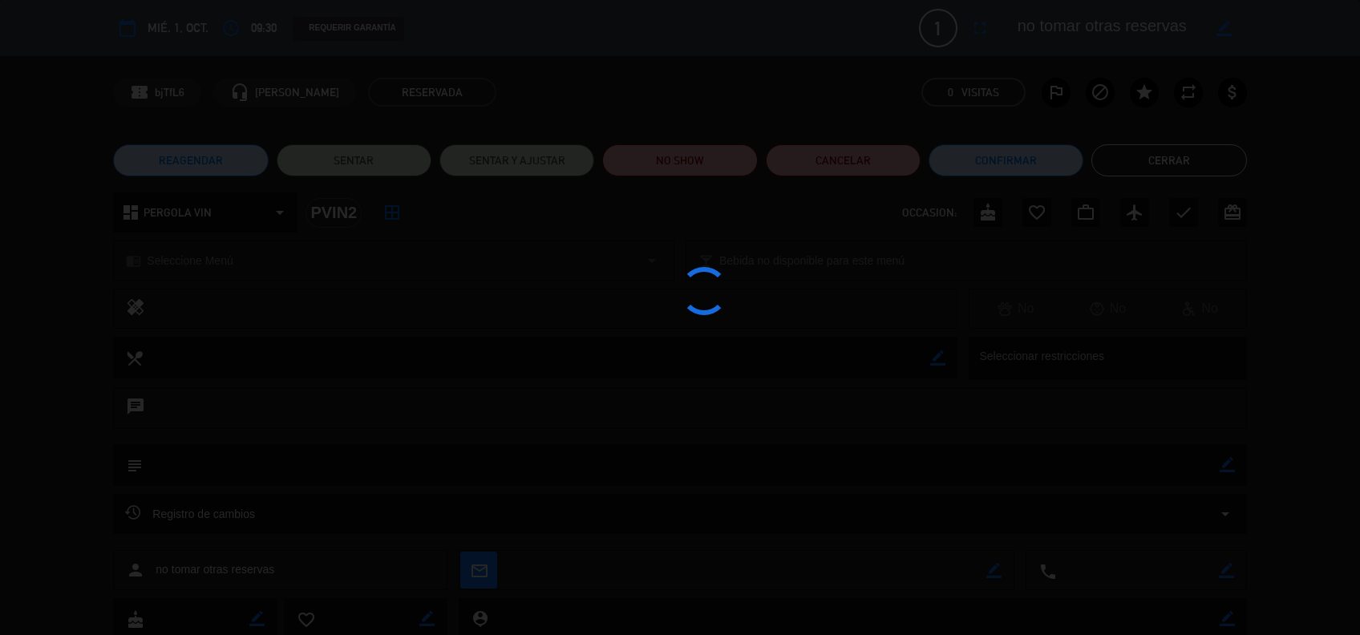
click at [322, 257] on div at bounding box center [680, 317] width 1360 height 635
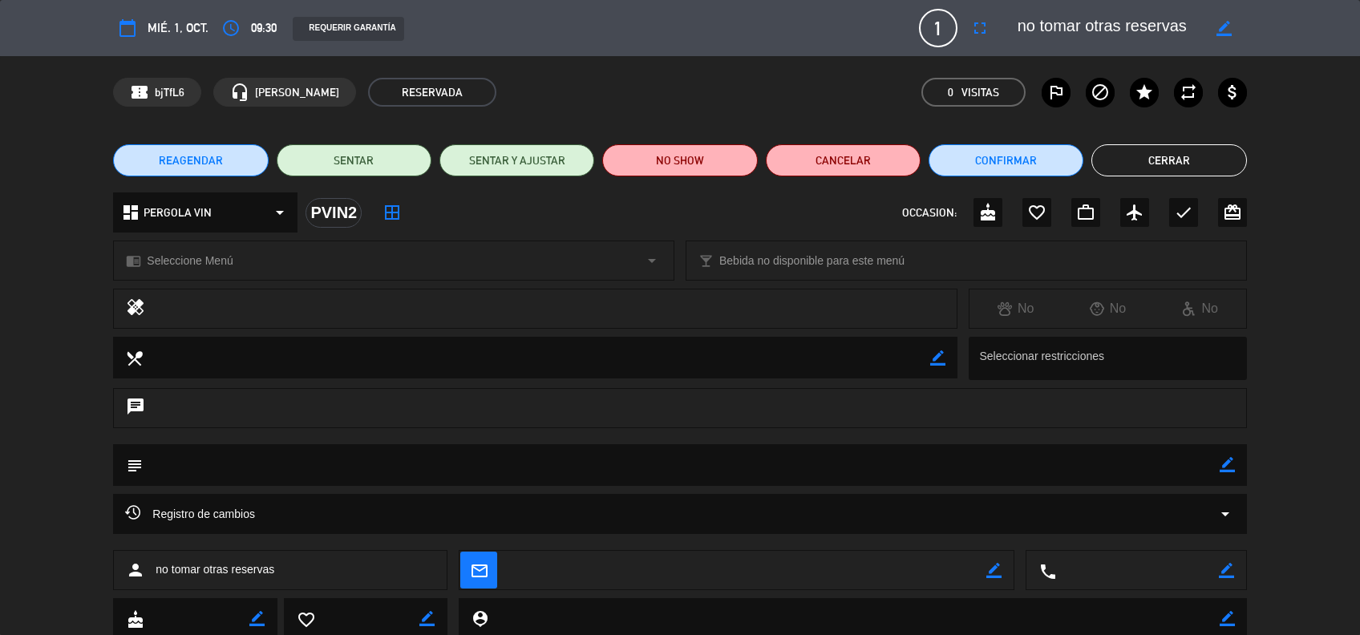
click at [1156, 164] on button "Cerrar" at bounding box center [1168, 160] width 155 height 32
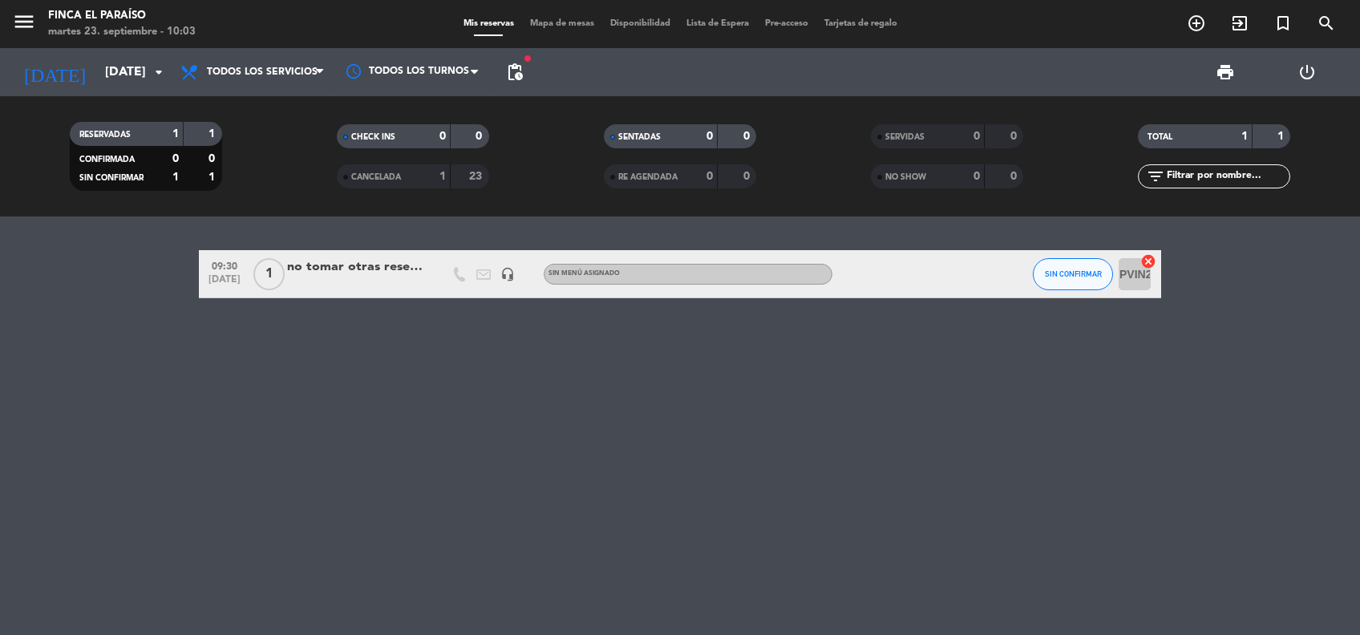
click at [475, 487] on div "09:30 [DATE] 1 no tomar otras reservas headset_mic Sin menú asignado SIN CONFIR…" at bounding box center [680, 425] width 1360 height 418
click at [351, 399] on div "09:30 [DATE] 1 no tomar otras reservas headset_mic Sin menú asignado SIN CONFIR…" at bounding box center [680, 425] width 1360 height 418
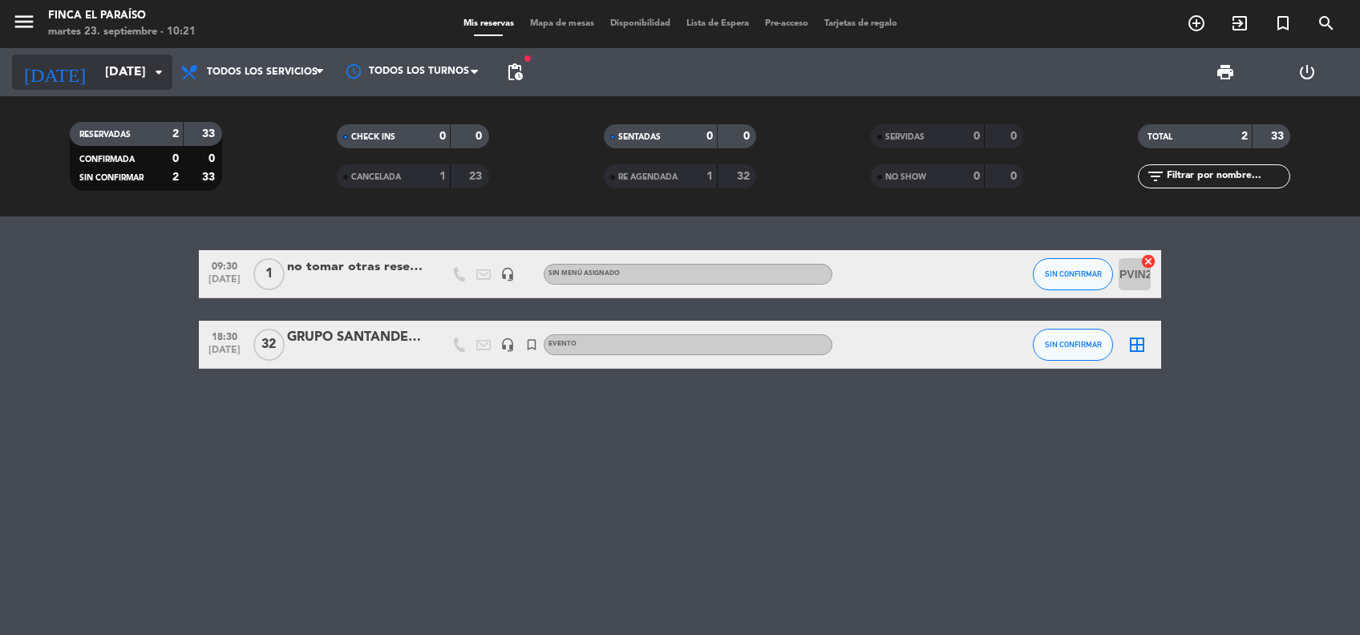
click at [131, 76] on input "[DATE]" at bounding box center [181, 72] width 169 height 31
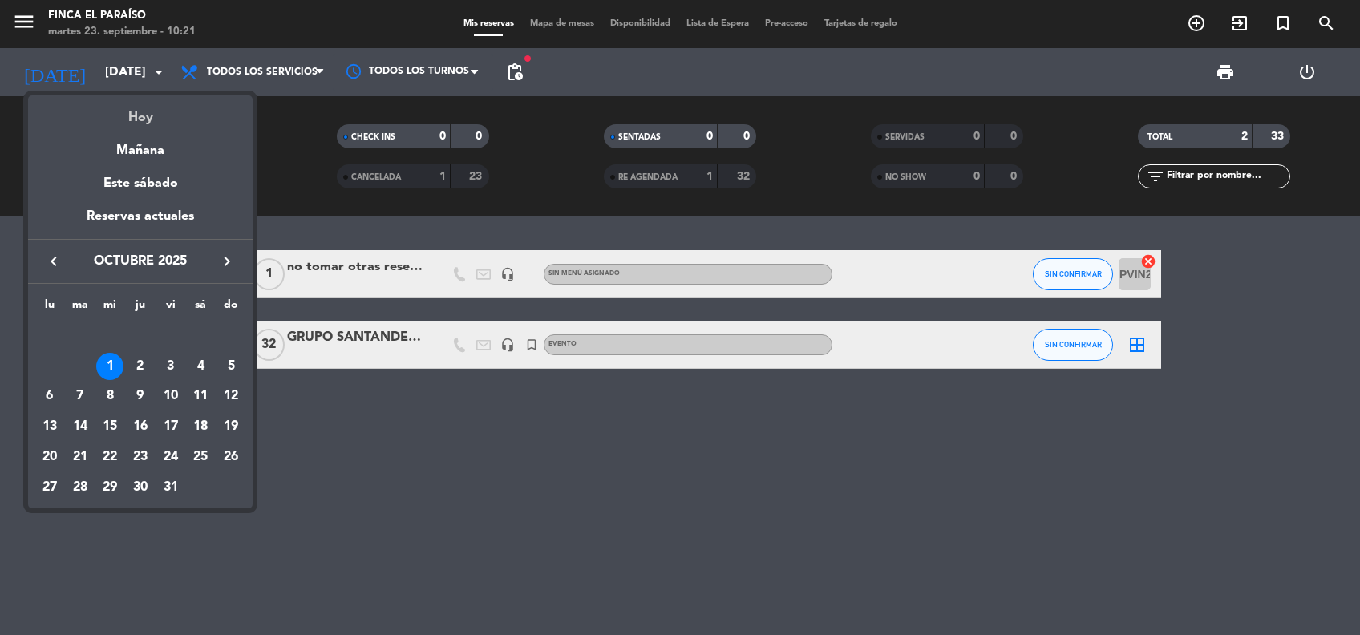
click at [141, 124] on div "Hoy" at bounding box center [140, 111] width 224 height 33
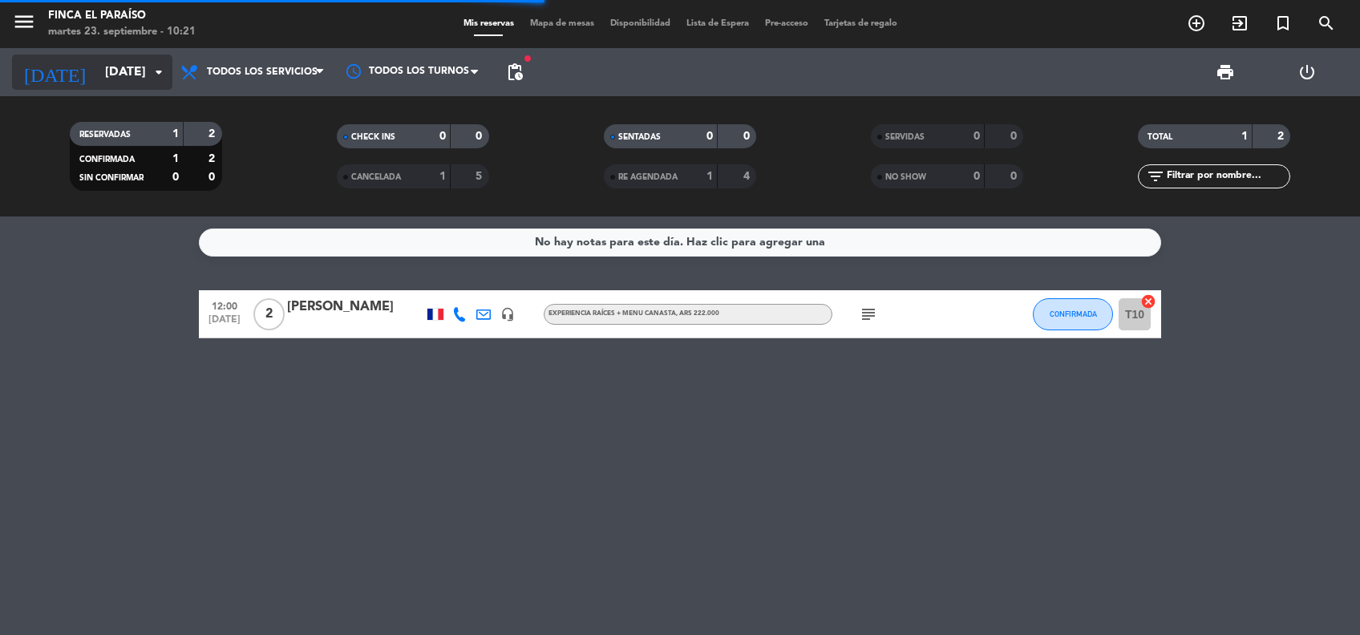
click at [141, 76] on input "[DATE]" at bounding box center [181, 72] width 169 height 31
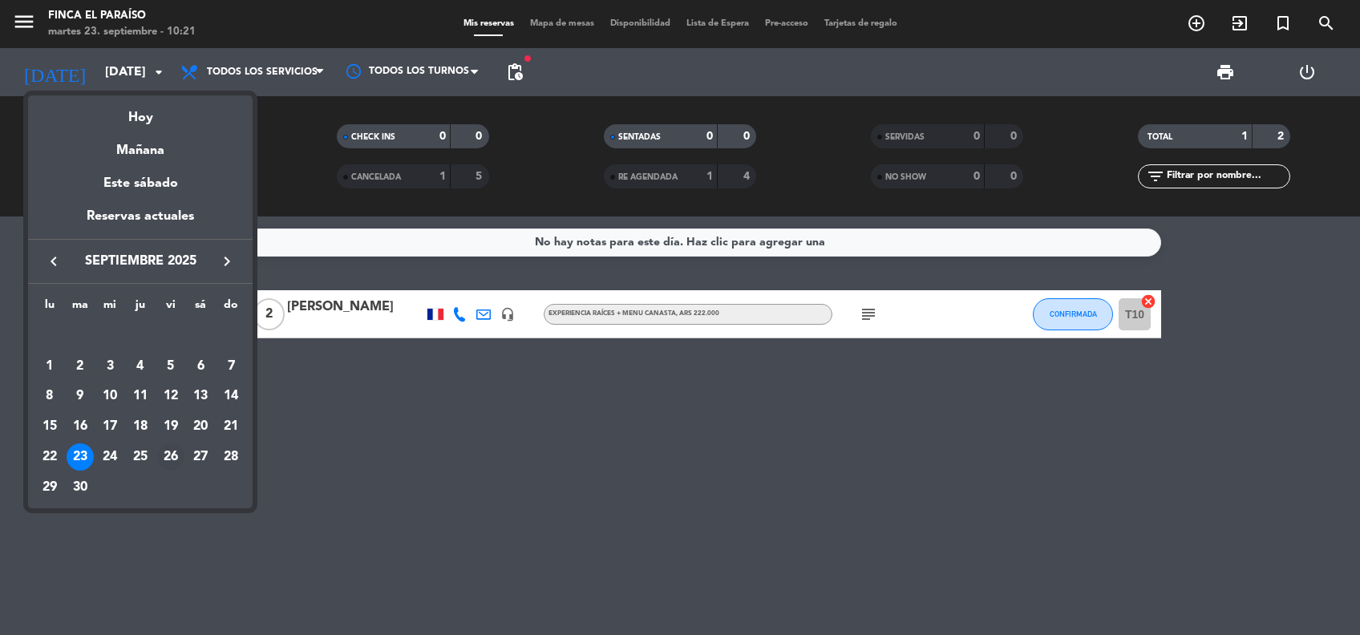
click at [173, 455] on div "26" at bounding box center [170, 456] width 27 height 27
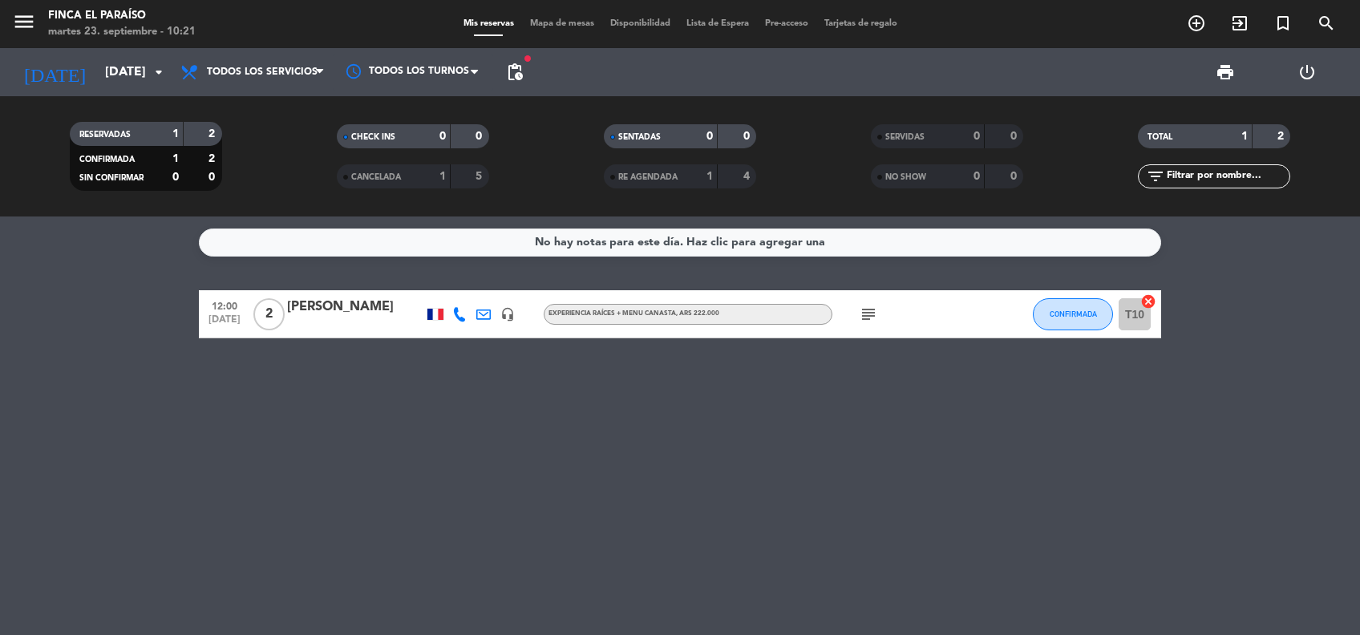
type input "[DATE]"
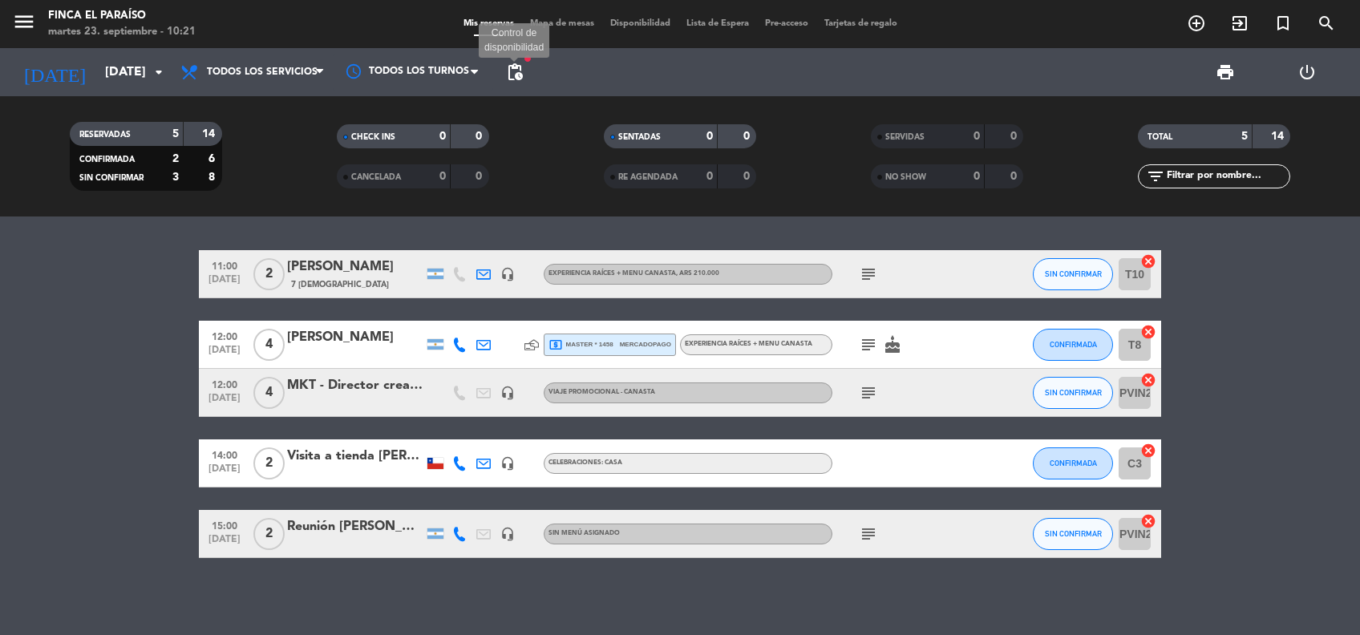
click at [518, 74] on span "pending_actions" at bounding box center [514, 72] width 19 height 19
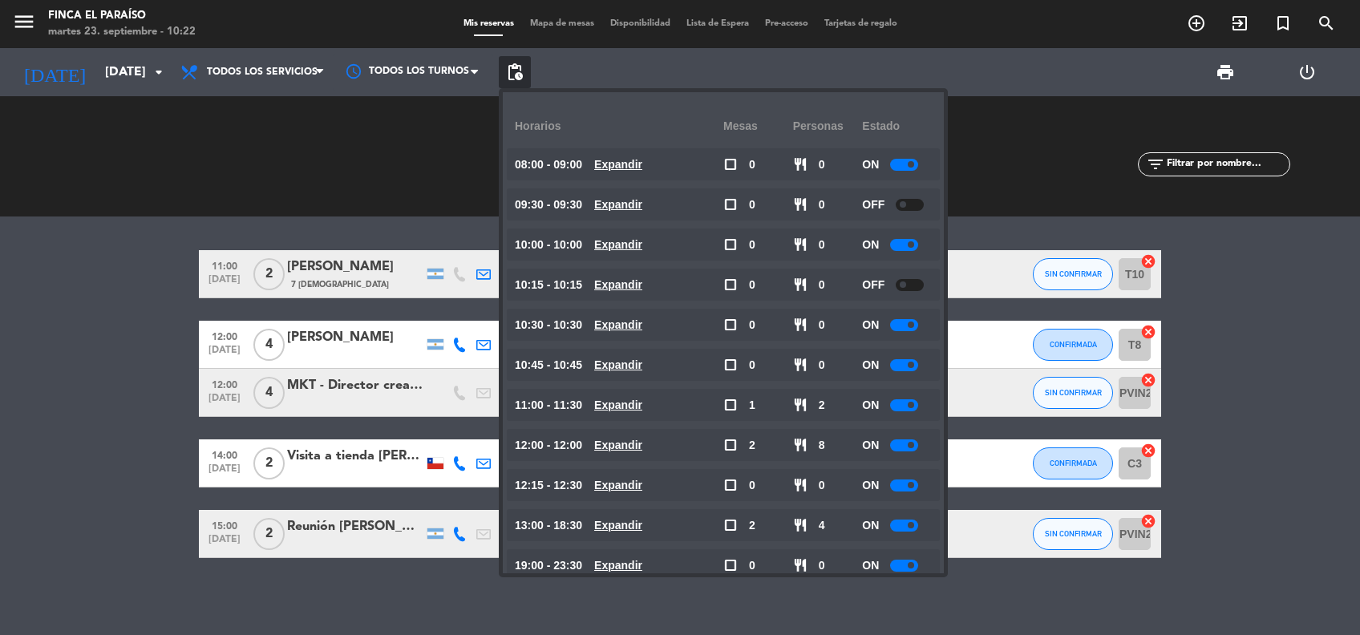
click at [113, 428] on bookings-row "11:00 [DATE] 2 [PERSON_NAME] 7 Visitas headset_mic EXPERIENCIA RAÍCES + MENU CA…" at bounding box center [680, 404] width 1360 height 308
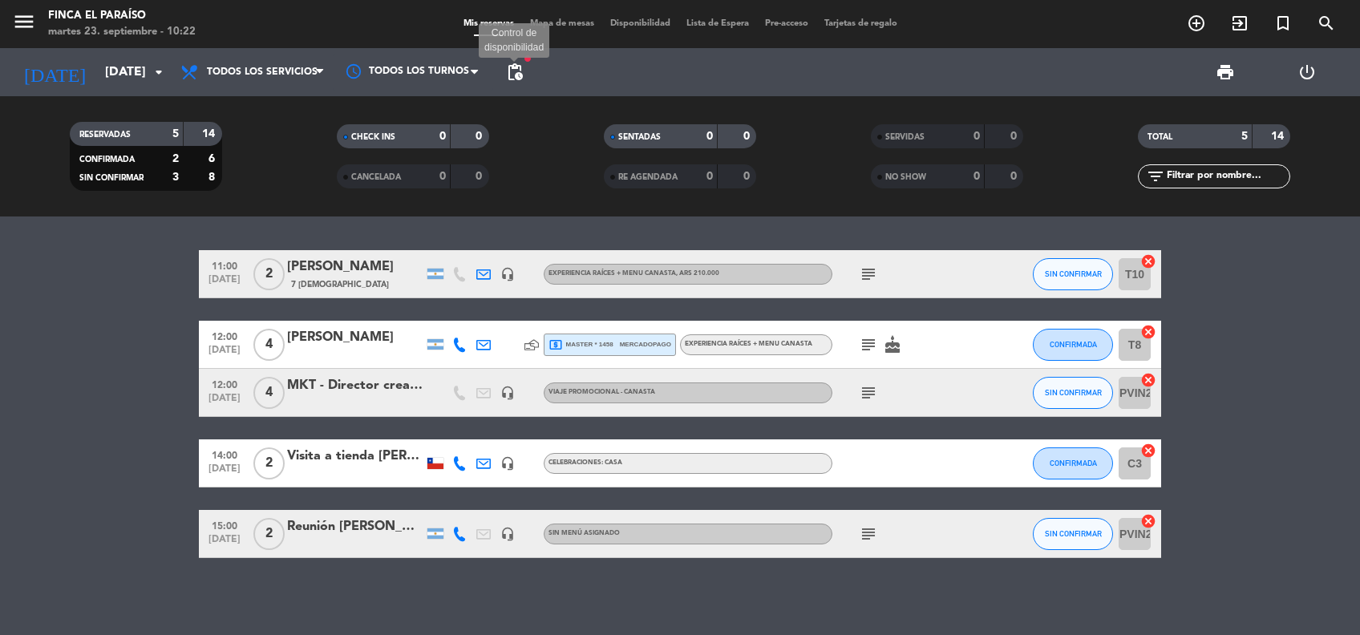
click at [523, 79] on span "pending_actions" at bounding box center [514, 72] width 19 height 19
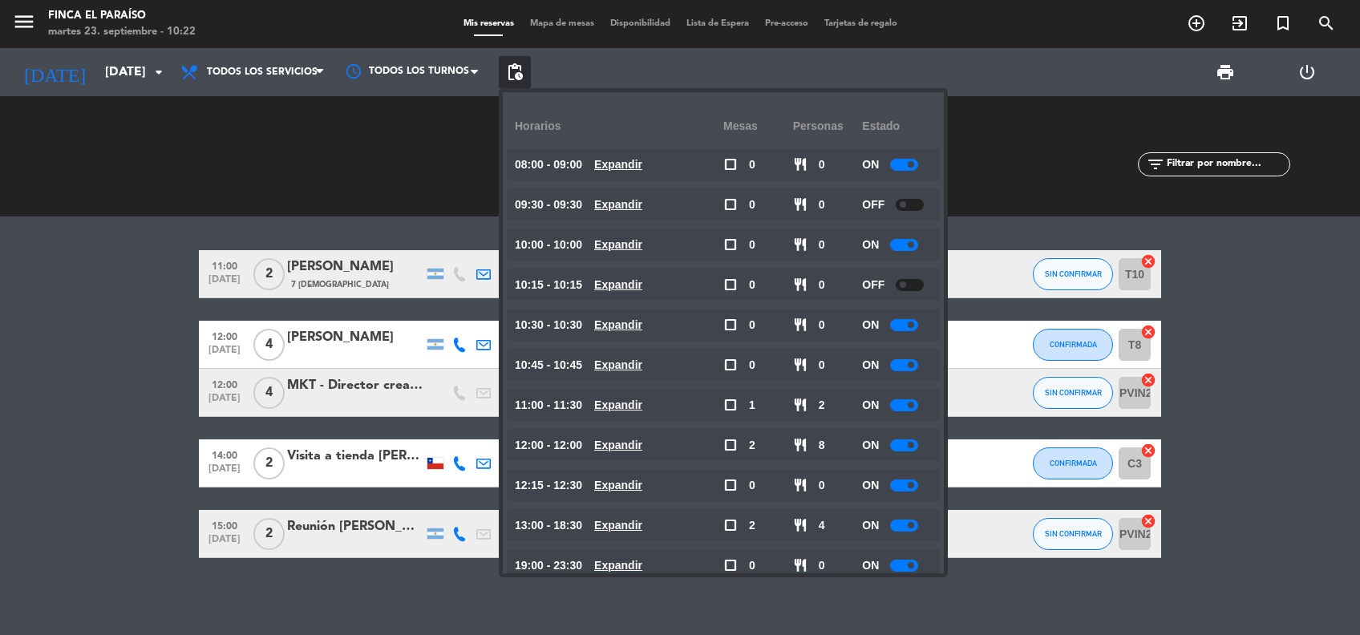
click at [565, 22] on span "Mapa de mesas" at bounding box center [562, 23] width 80 height 9
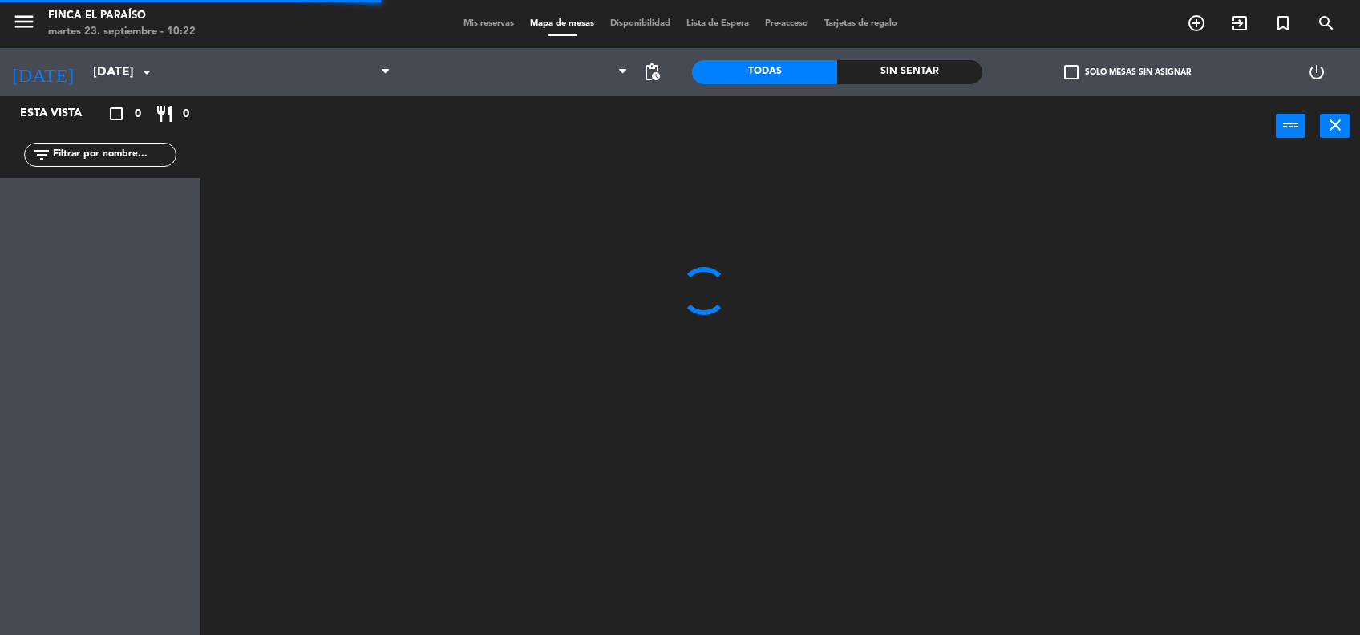
click at [565, 22] on span "Mapa de mesas" at bounding box center [562, 23] width 80 height 9
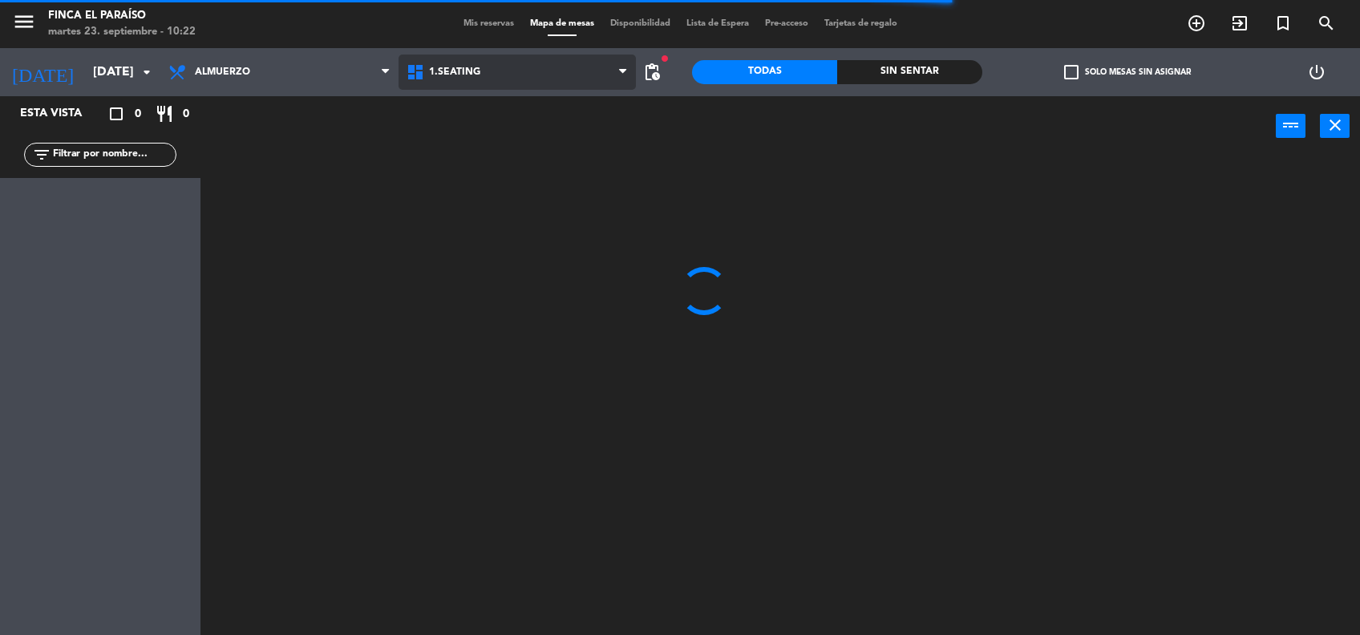
click at [434, 88] on span "1.SEATING" at bounding box center [517, 72] width 238 height 35
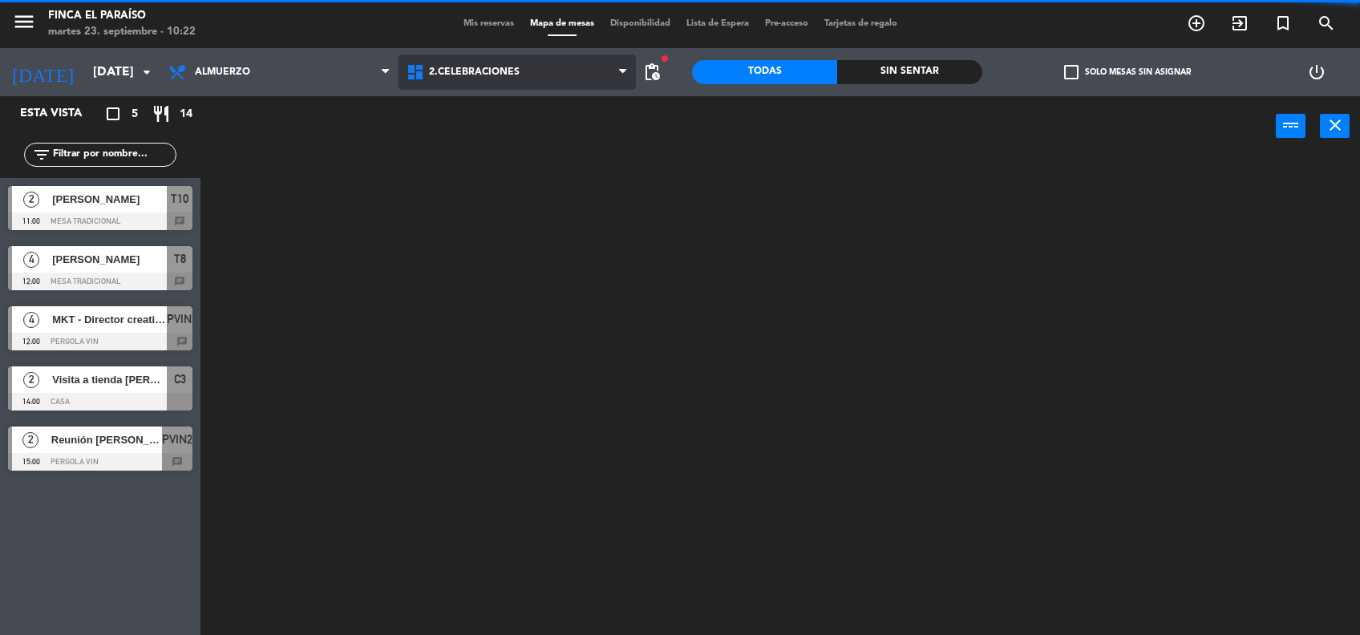
click at [488, 148] on ng-component "menu Finca El Paraíso [DATE] 23. septiembre - 10:22 Mis reservas Mapa de mesas …" at bounding box center [680, 318] width 1360 height 637
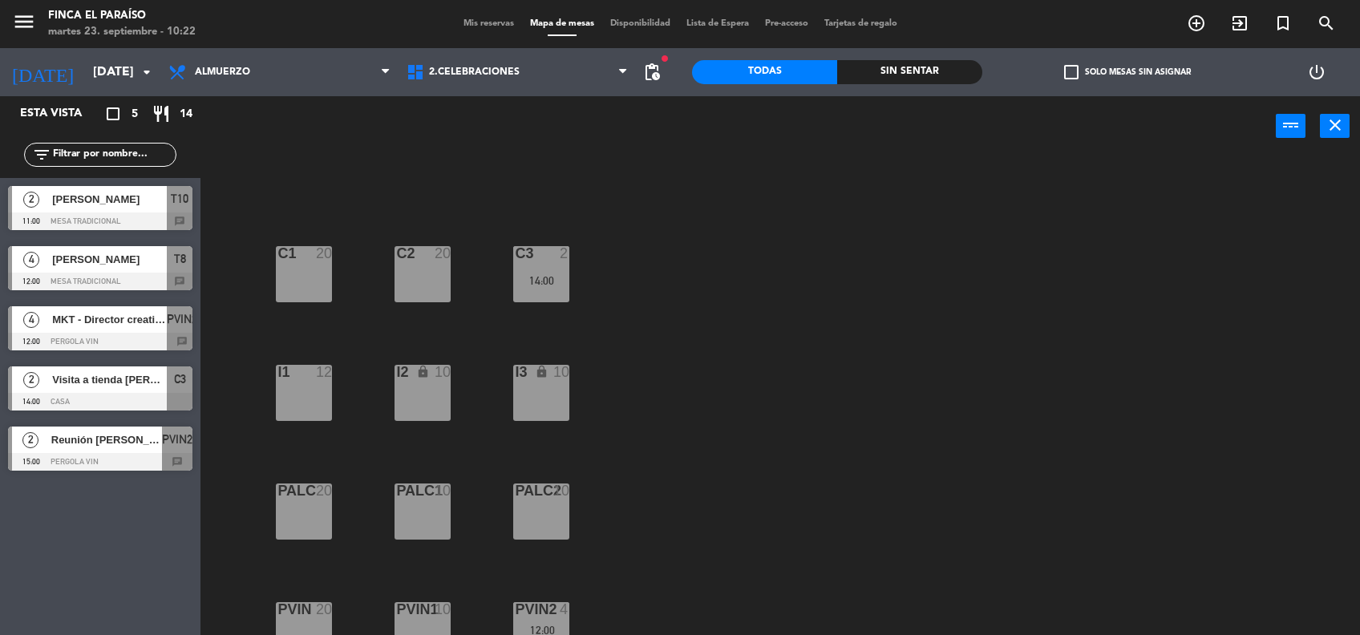
click at [328, 400] on div "I1 12" at bounding box center [304, 393] width 56 height 56
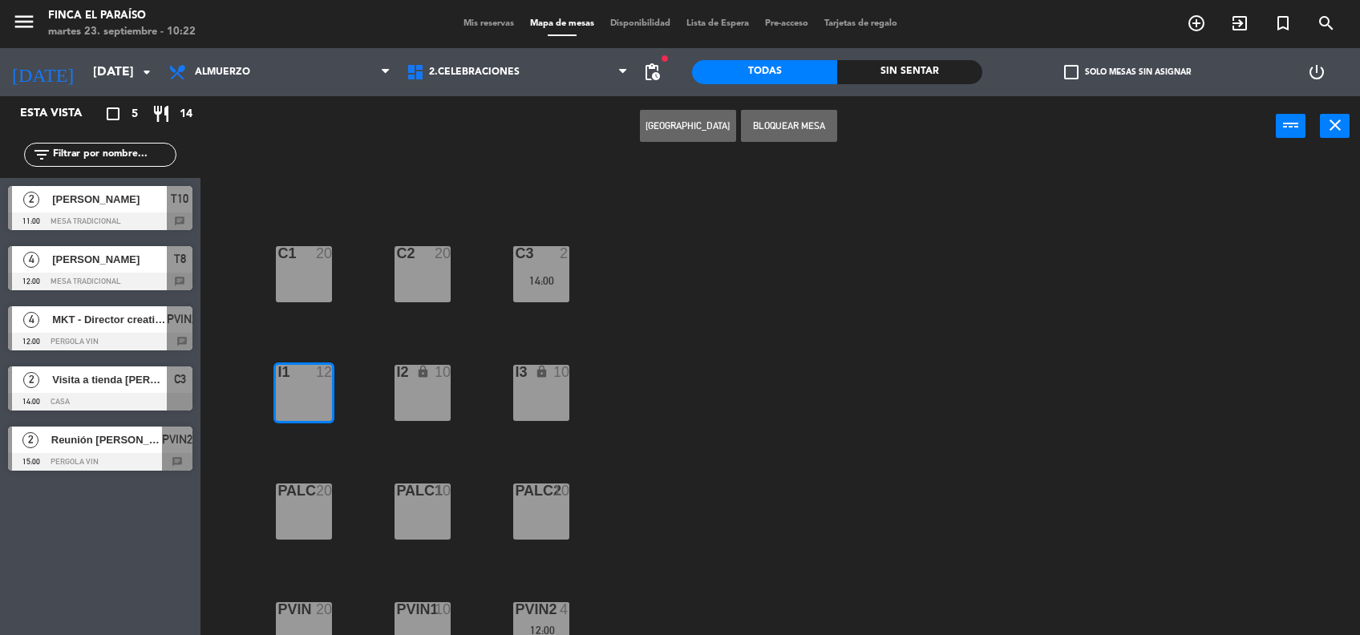
click at [446, 407] on div "I2 lock 10" at bounding box center [422, 393] width 56 height 56
click at [789, 137] on button "Bloquear Mesa" at bounding box center [789, 126] width 96 height 32
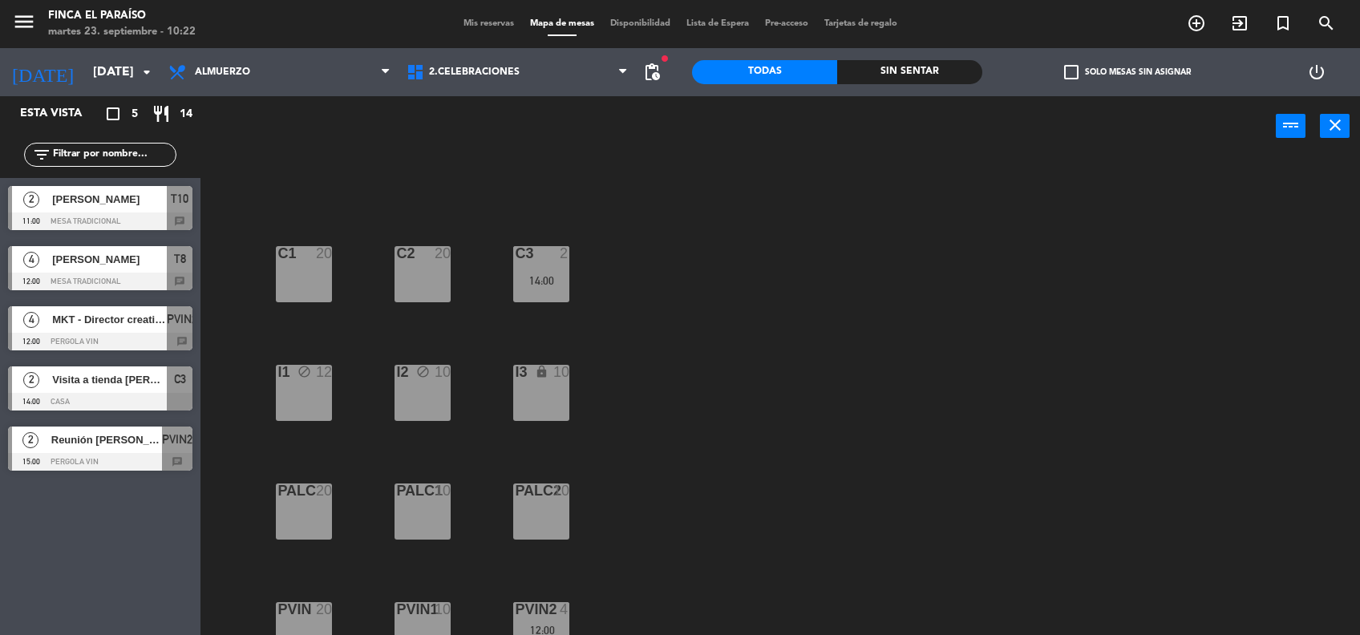
click at [542, 399] on div "I3 lock 10" at bounding box center [541, 393] width 56 height 56
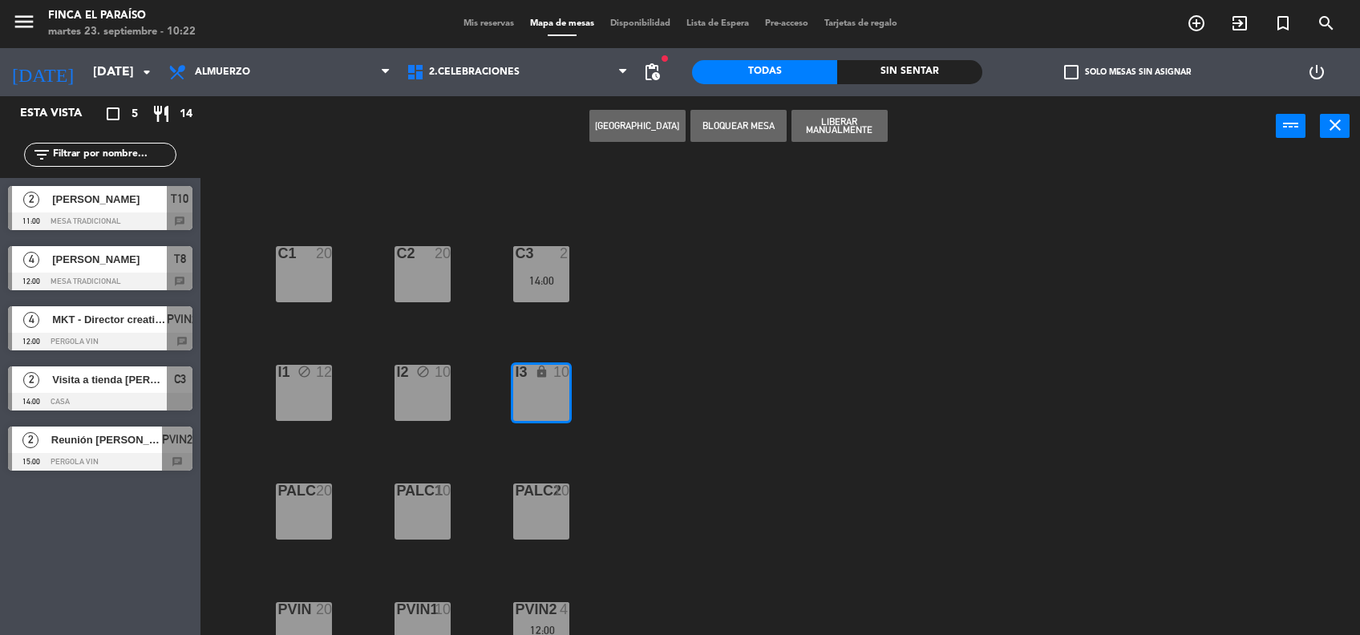
click at [741, 127] on button "Bloquear Mesa" at bounding box center [738, 126] width 96 height 32
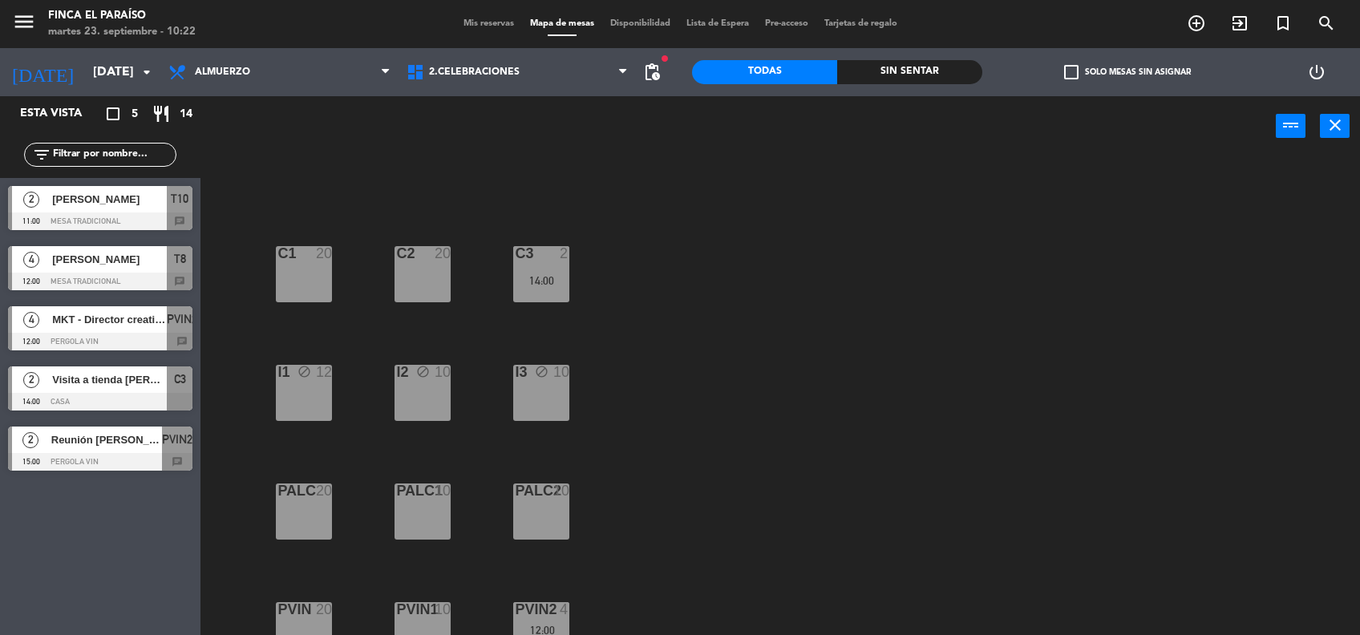
click at [733, 298] on div "C1 20 C2 20 C3 2 14:00 I1 block 12 I2 block 10 I3 block 10 PALC 20 PALC1 10 PAL…" at bounding box center [786, 398] width 1145 height 479
click at [467, 21] on span "Mis reservas" at bounding box center [488, 23] width 67 height 9
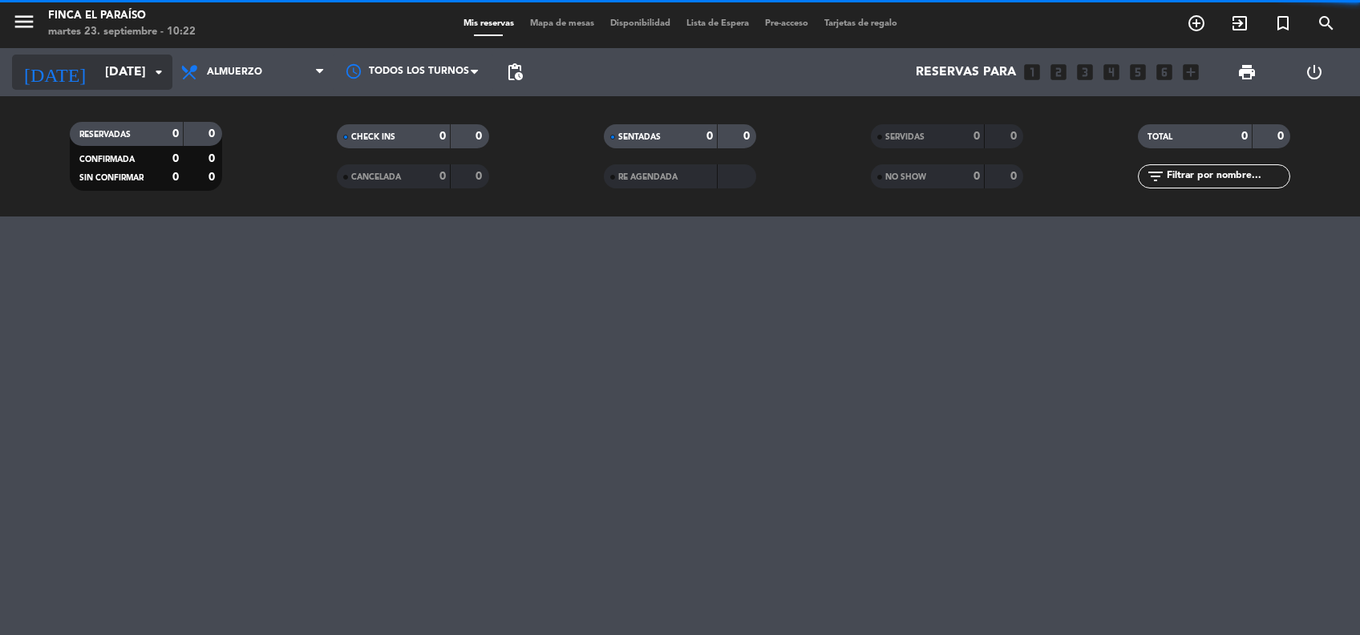
click at [97, 73] on input "[DATE]" at bounding box center [181, 72] width 169 height 31
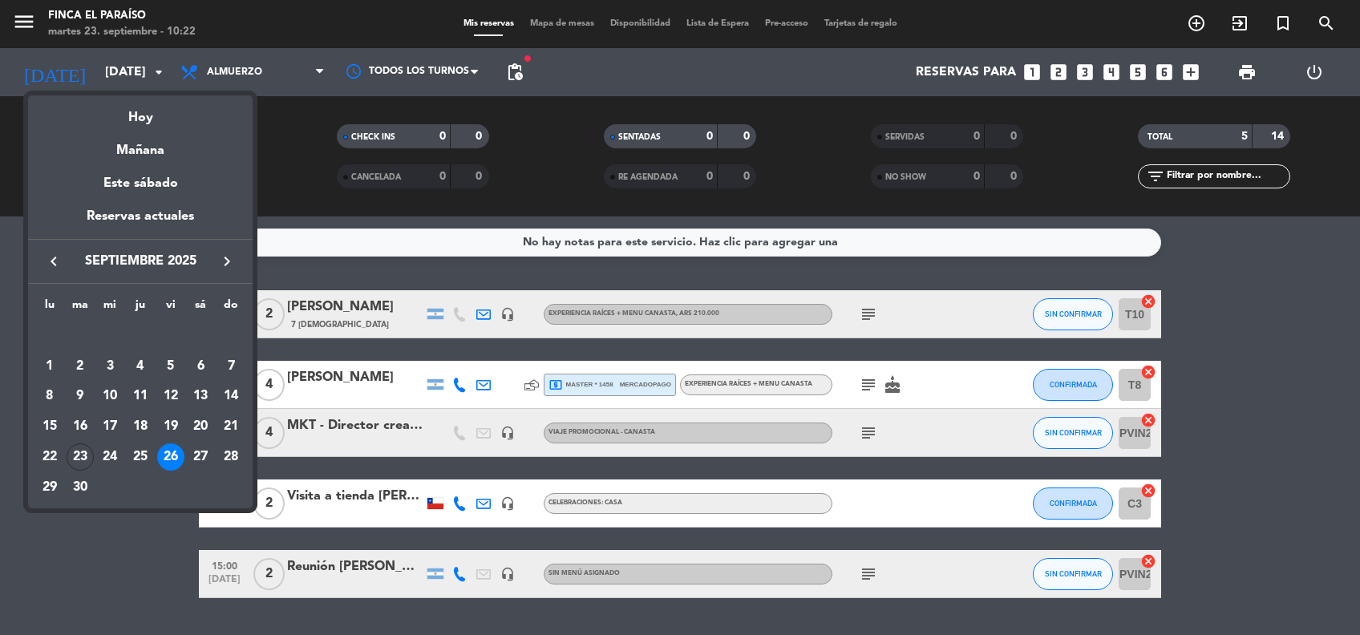
click at [596, 246] on div at bounding box center [680, 317] width 1360 height 635
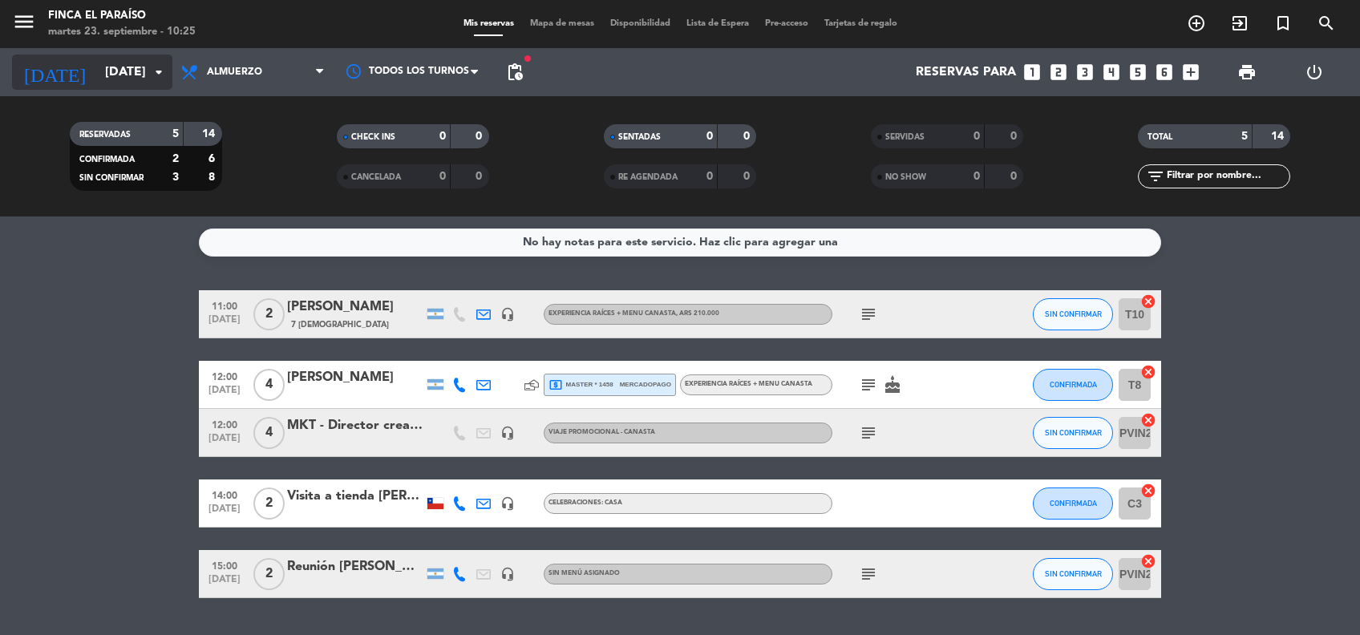
click at [111, 67] on input "[DATE]" at bounding box center [181, 72] width 169 height 31
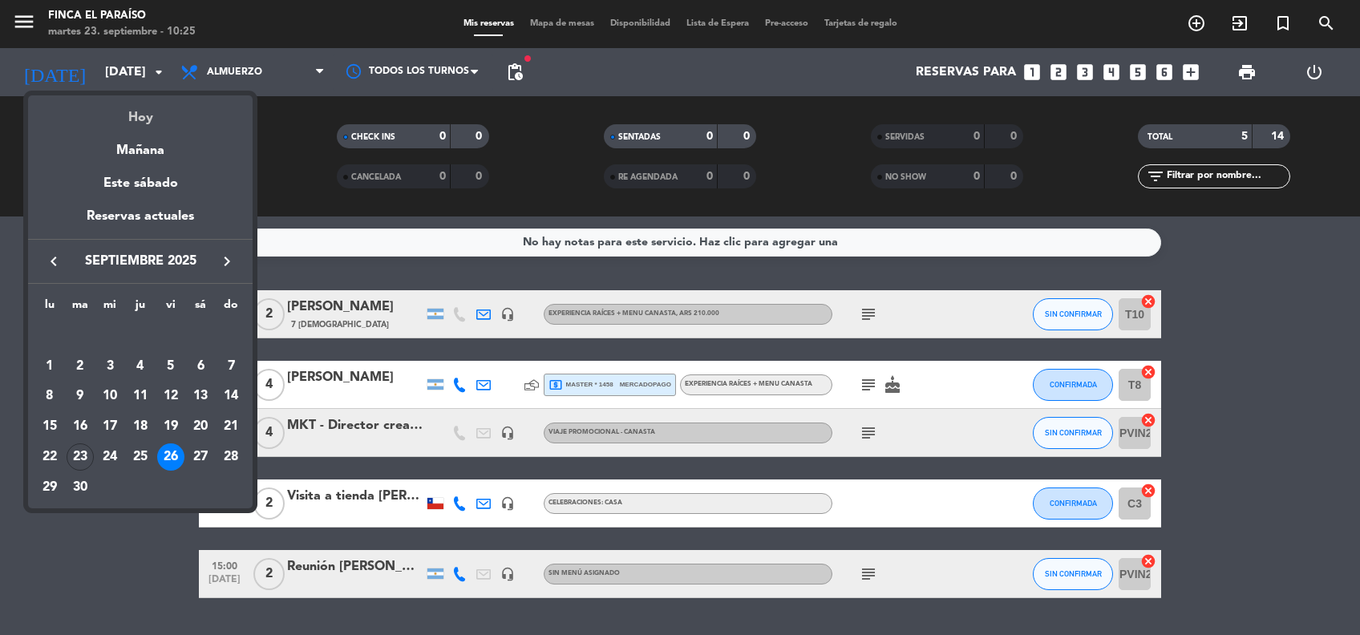
click at [136, 115] on div "Hoy" at bounding box center [140, 111] width 224 height 33
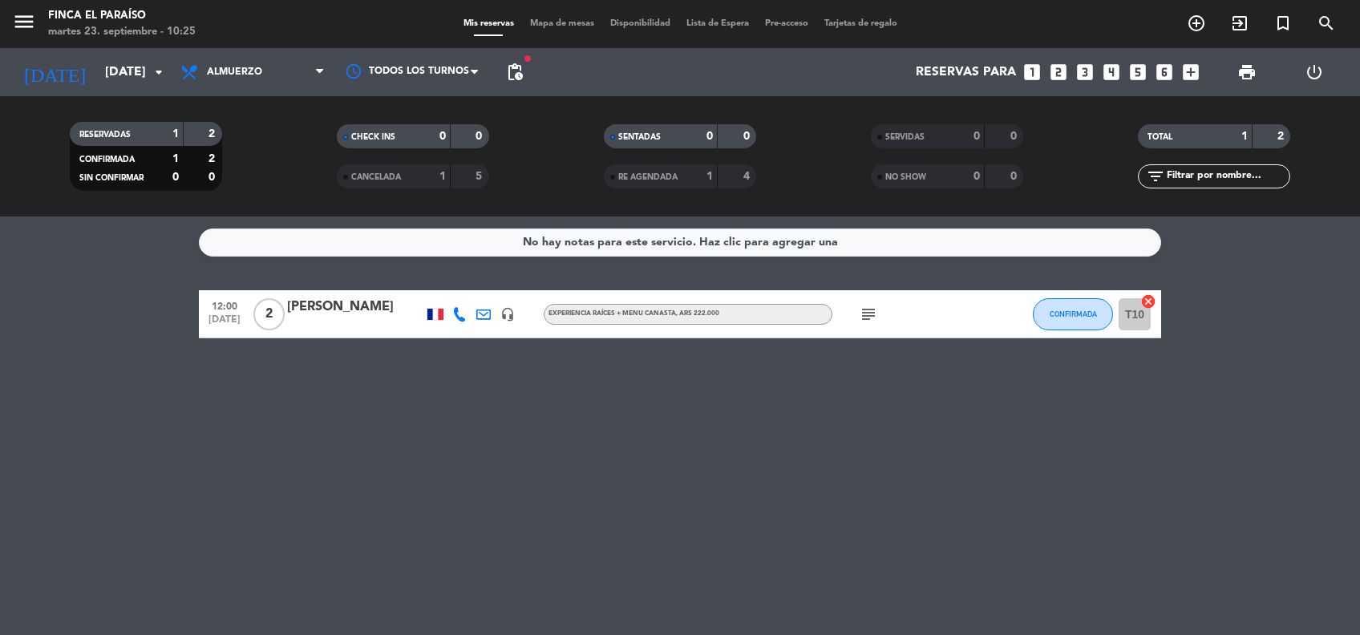
click at [371, 306] on div "[PERSON_NAME]" at bounding box center [355, 307] width 136 height 21
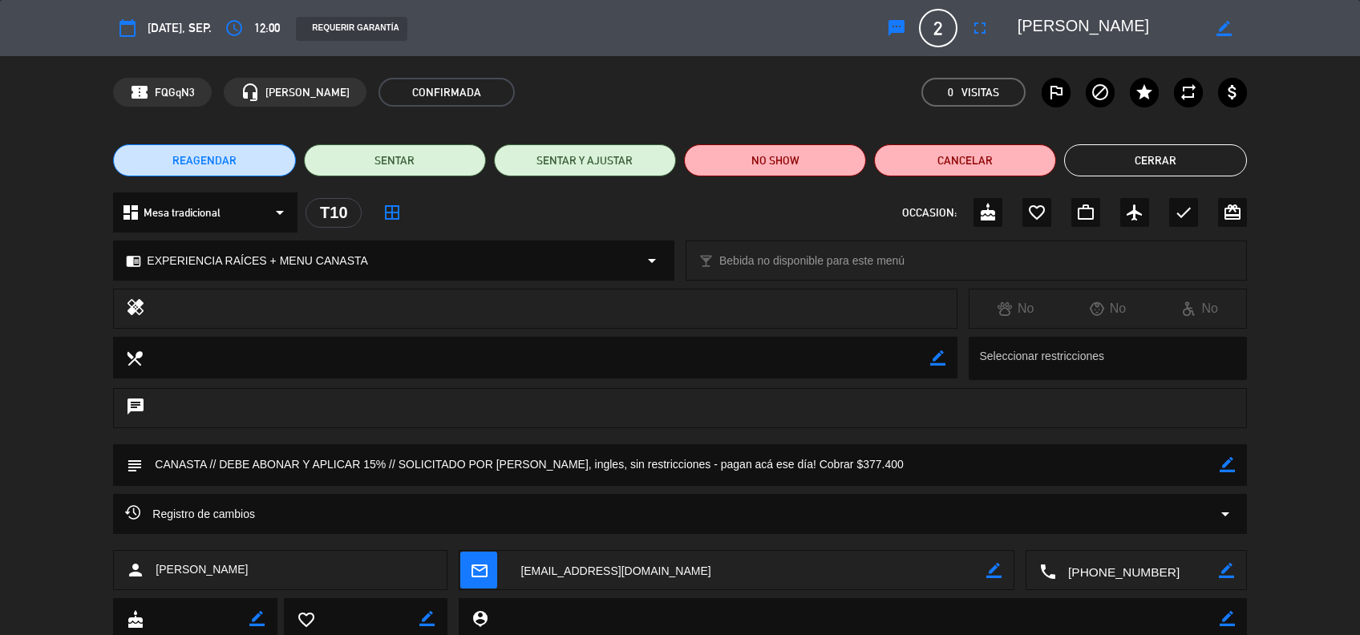
click at [184, 36] on span "[DATE], sep." at bounding box center [179, 28] width 64 height 20
click at [1123, 150] on button "Cerrar" at bounding box center [1155, 160] width 182 height 32
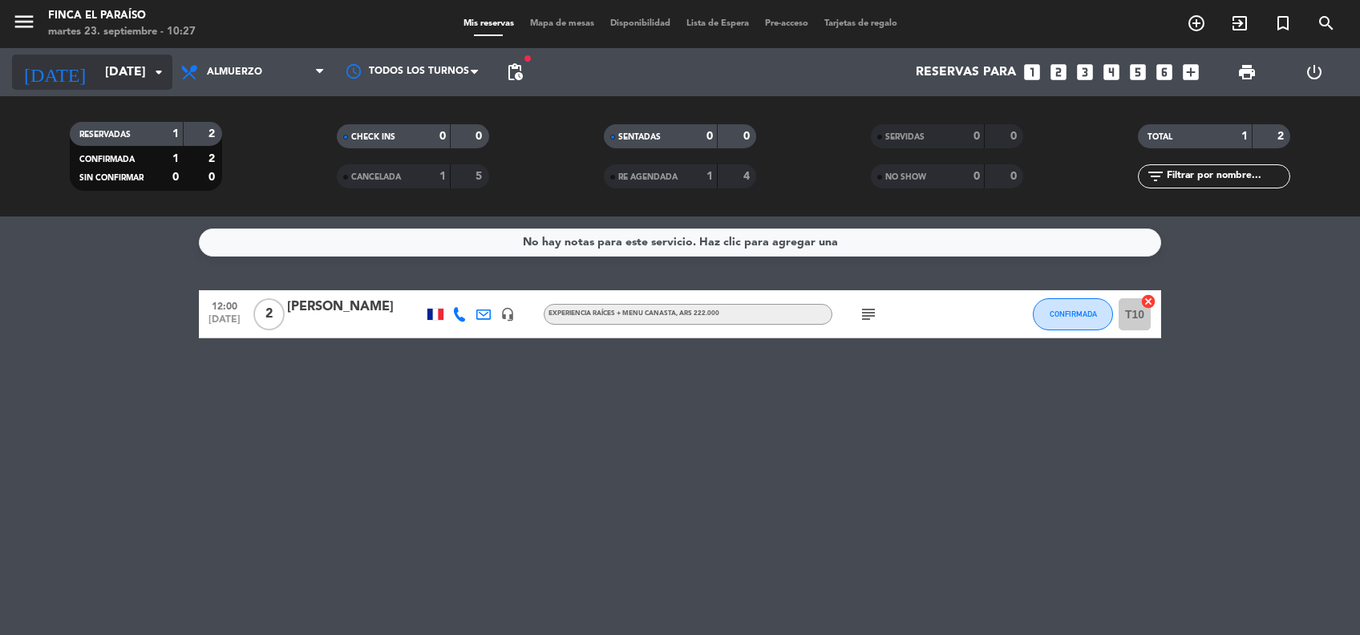
click at [109, 63] on input "[DATE]" at bounding box center [181, 72] width 169 height 31
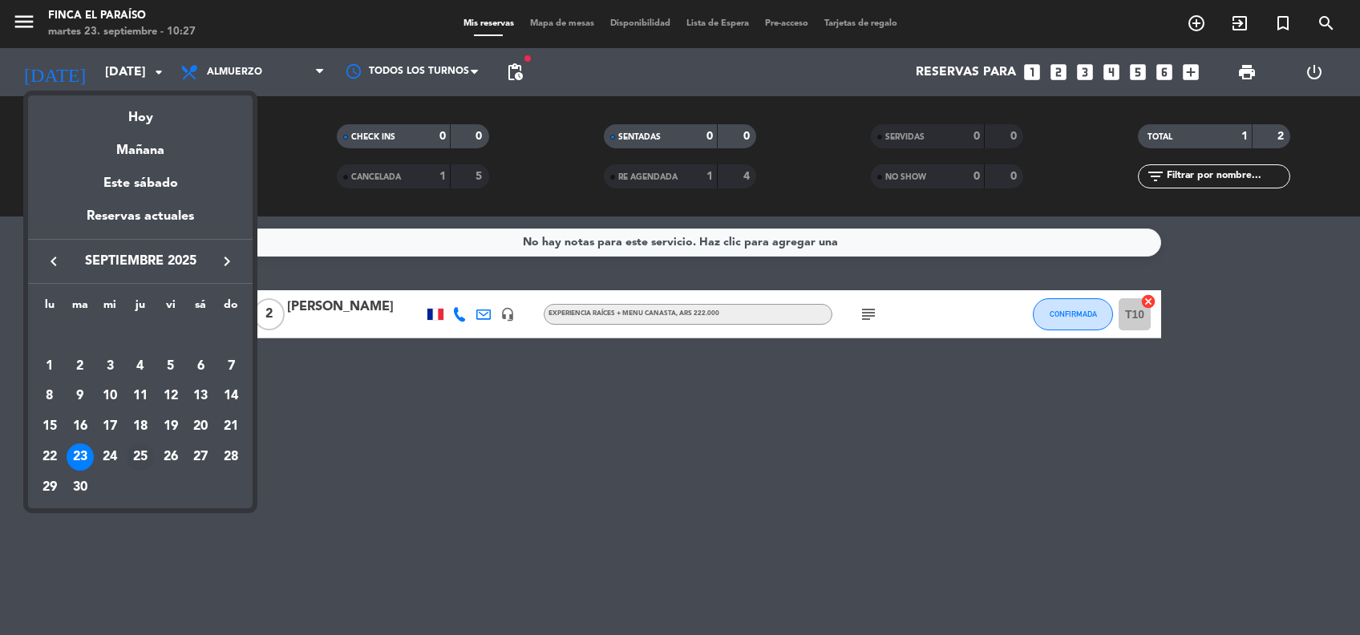
click at [143, 454] on div "25" at bounding box center [140, 456] width 27 height 27
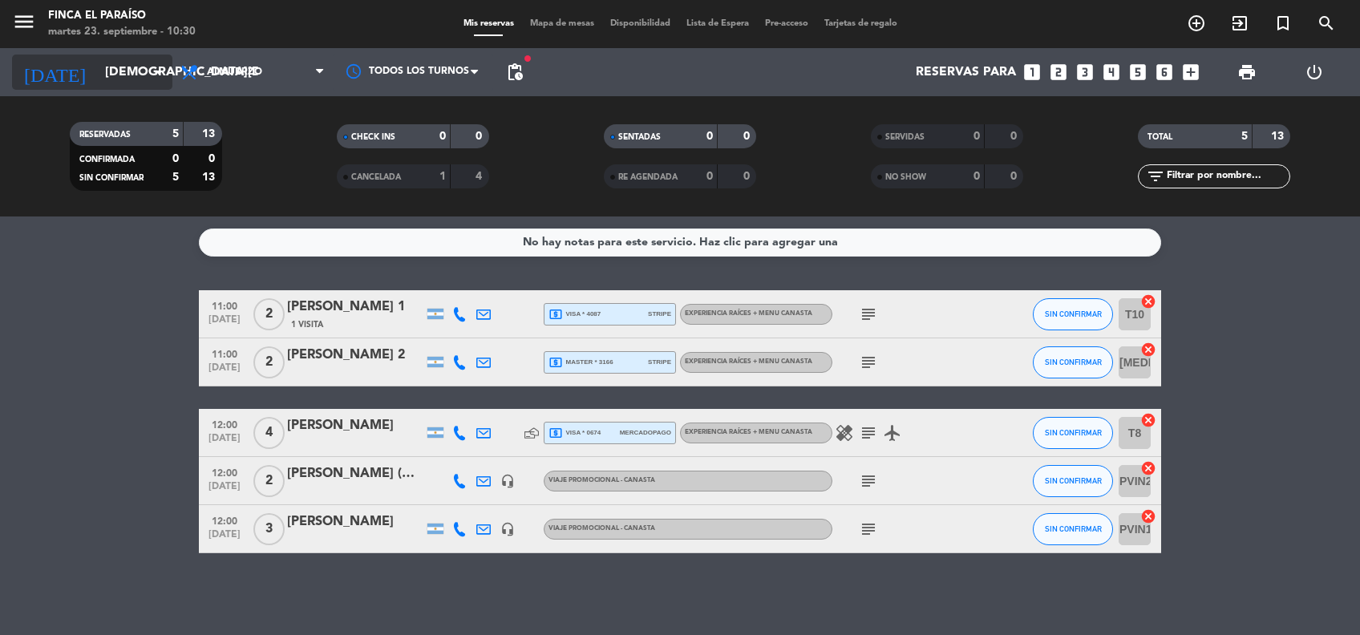
click at [103, 63] on input "[DEMOGRAPHIC_DATA][DATE]" at bounding box center [181, 72] width 169 height 31
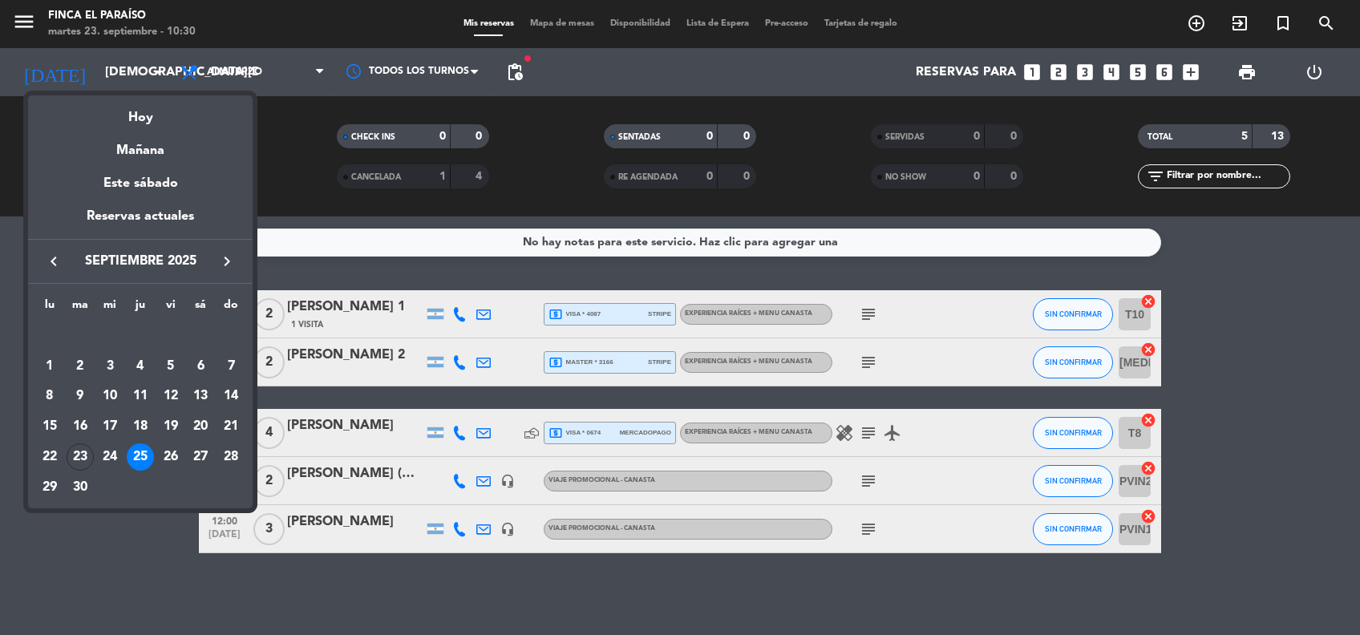
click at [224, 264] on icon "keyboard_arrow_right" at bounding box center [226, 261] width 19 height 19
click at [230, 399] on div "12" at bounding box center [230, 396] width 27 height 27
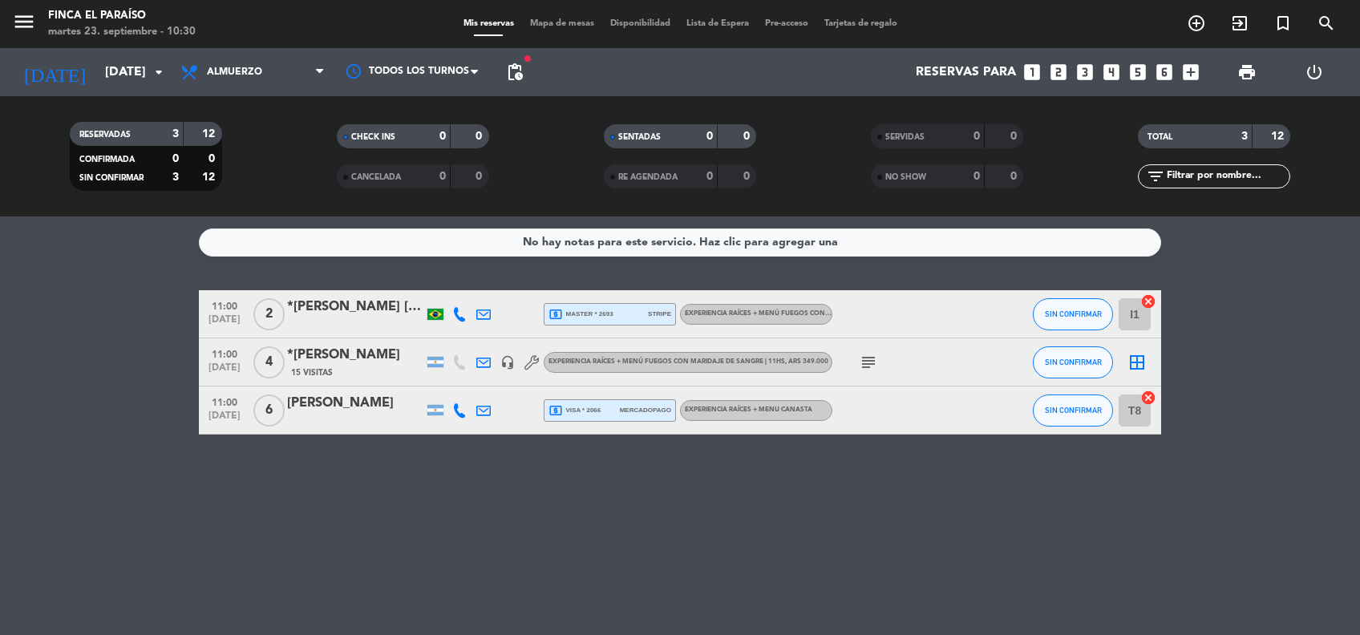
click at [862, 362] on icon "subject" at bounding box center [868, 362] width 19 height 19
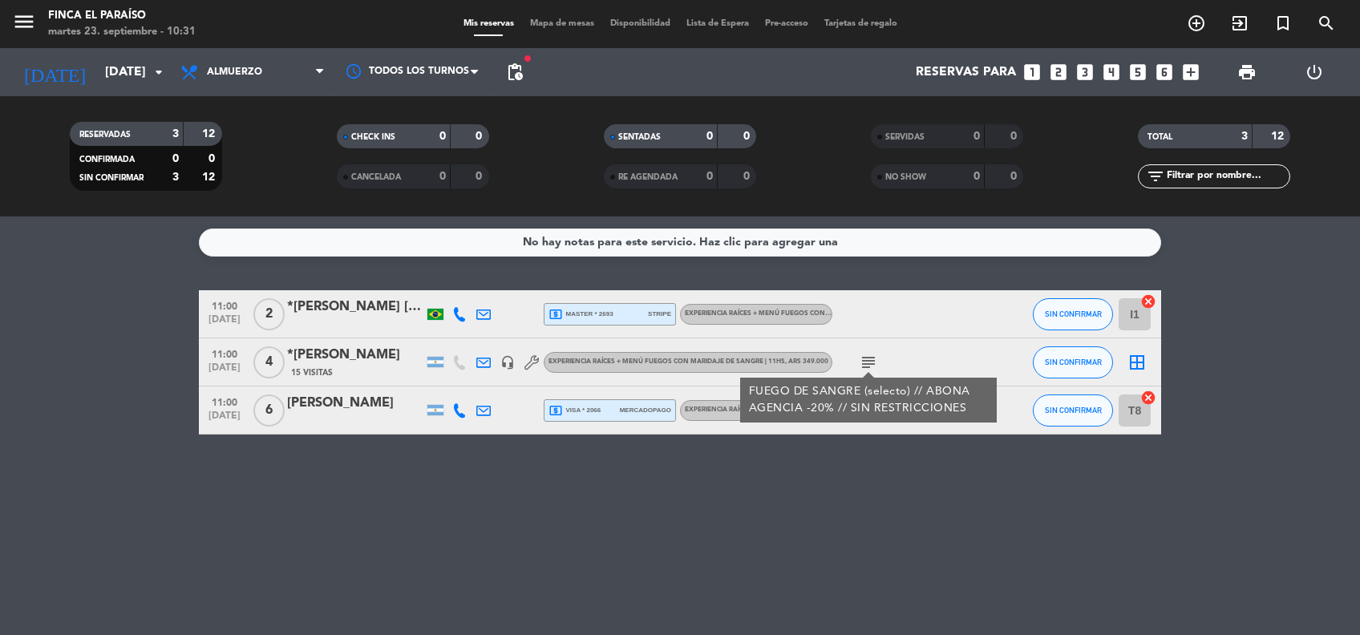
click at [370, 351] on div "*[PERSON_NAME]" at bounding box center [355, 355] width 136 height 21
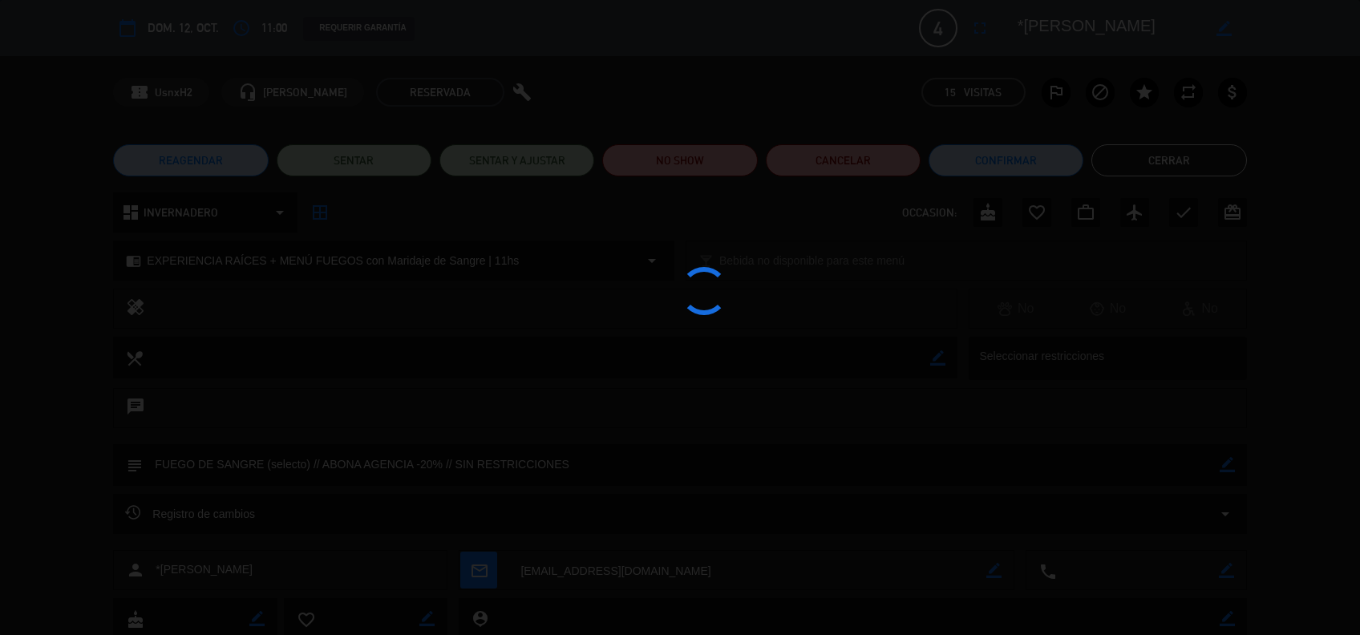
click at [898, 32] on div at bounding box center [680, 317] width 1360 height 635
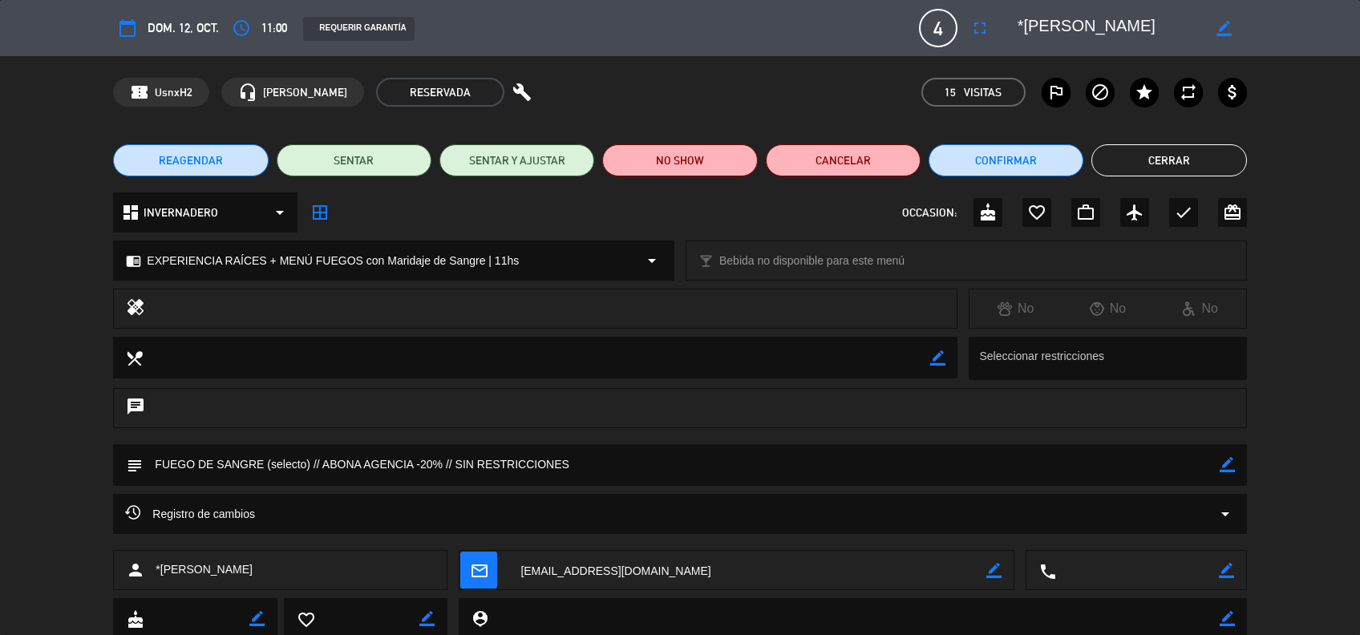
click at [1177, 156] on button "Cerrar" at bounding box center [1168, 160] width 155 height 32
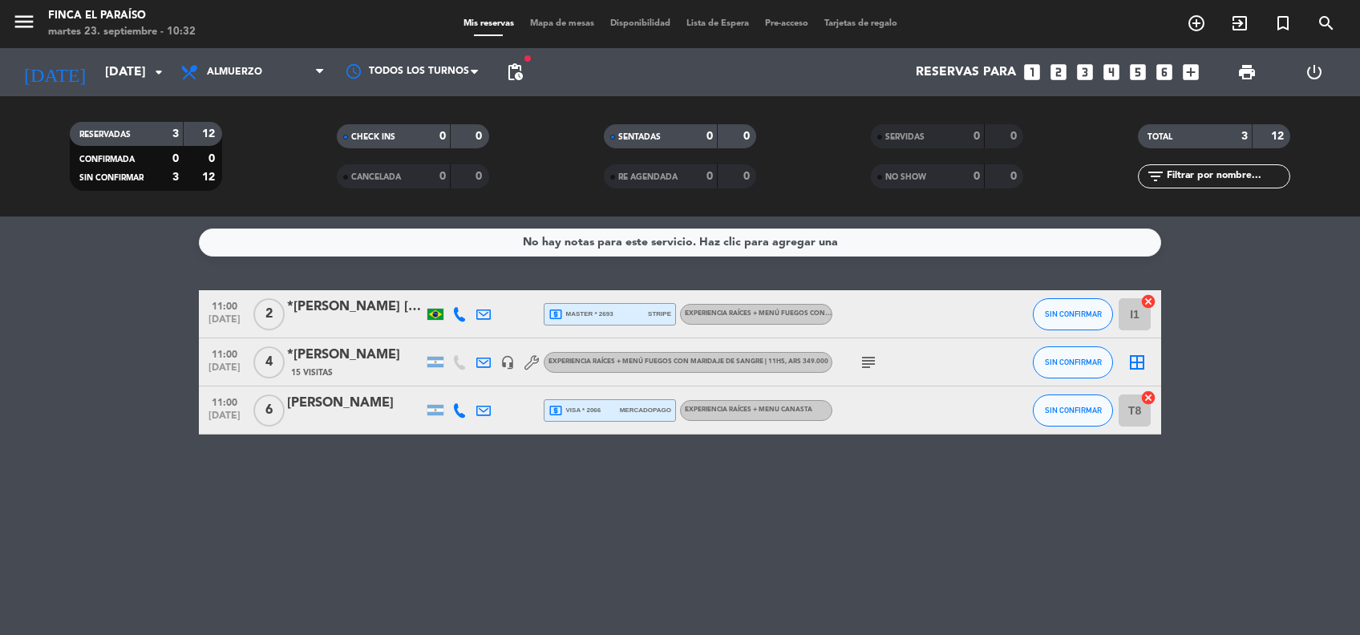
click at [363, 504] on div "No hay notas para este servicio. Haz clic para agregar una 11:00 [DATE] 2 *[PER…" at bounding box center [680, 425] width 1360 height 418
click at [100, 68] on input "[DATE]" at bounding box center [181, 72] width 169 height 31
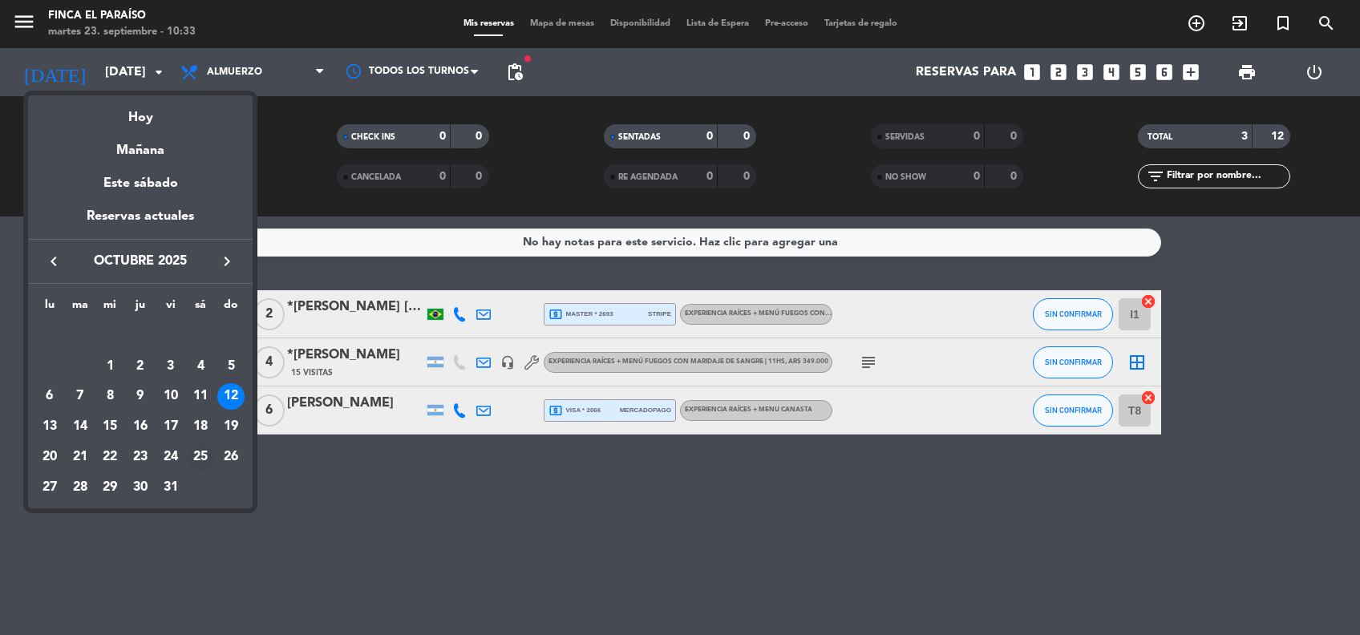
click at [196, 454] on div "25" at bounding box center [200, 456] width 27 height 27
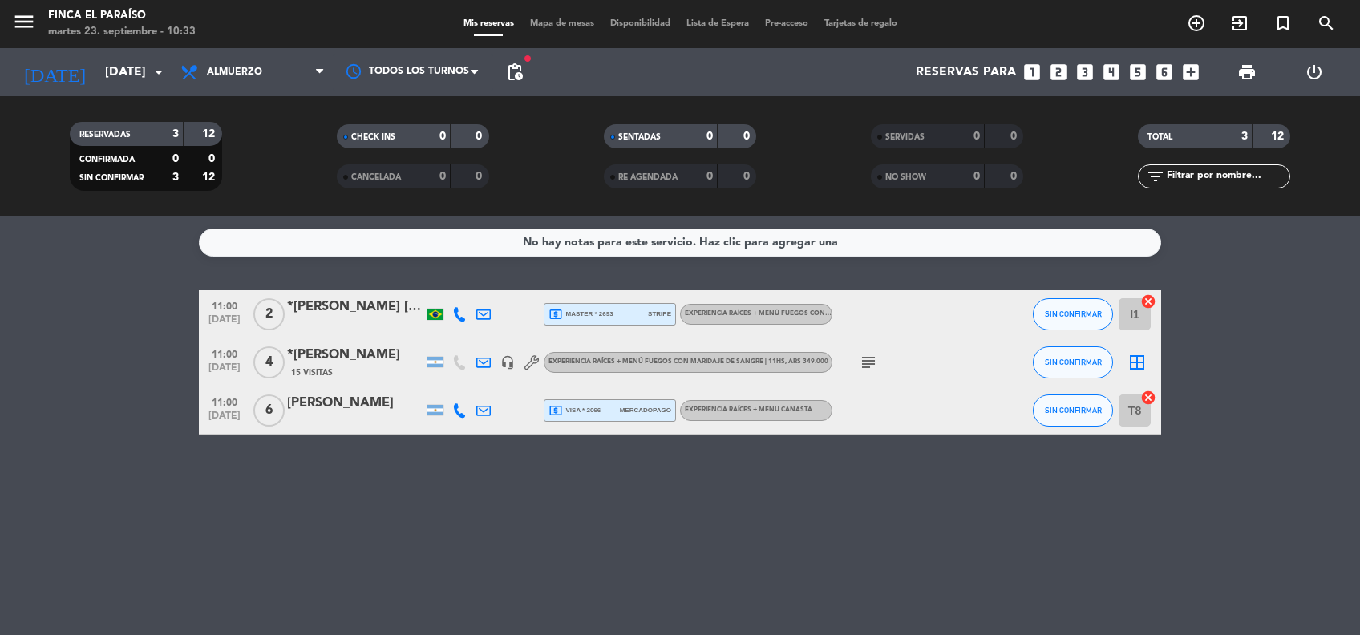
type input "[DATE]"
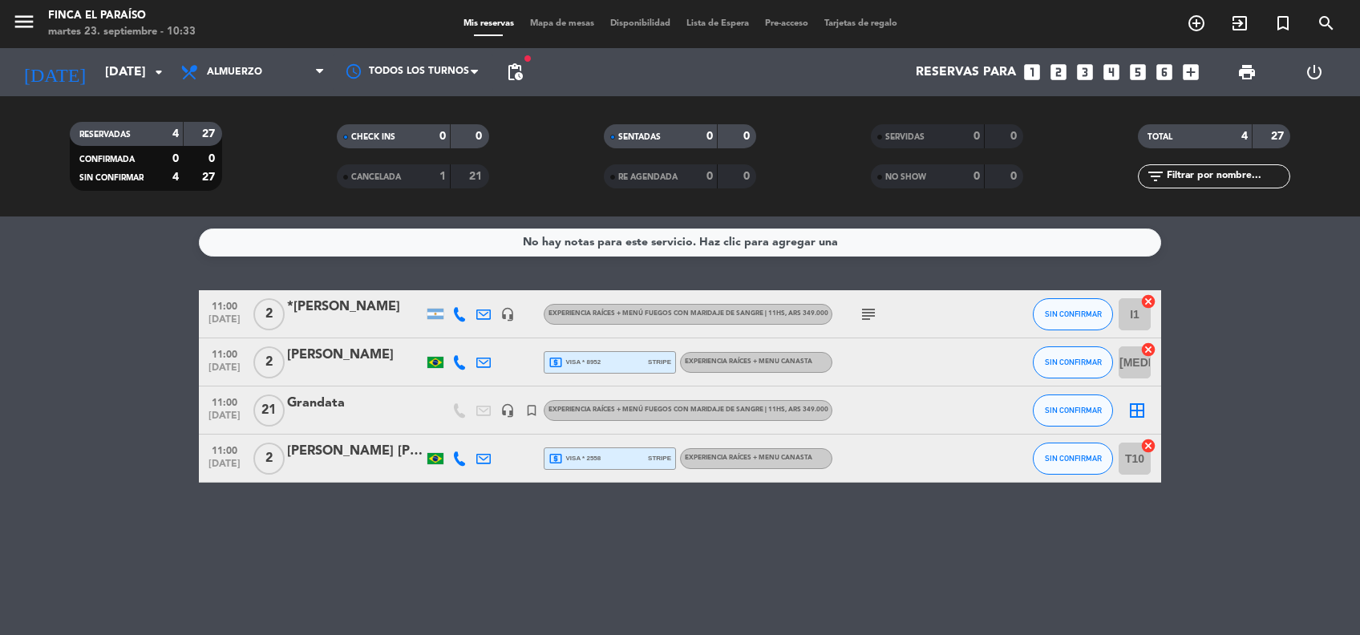
click at [327, 402] on div "Grandata" at bounding box center [355, 403] width 136 height 21
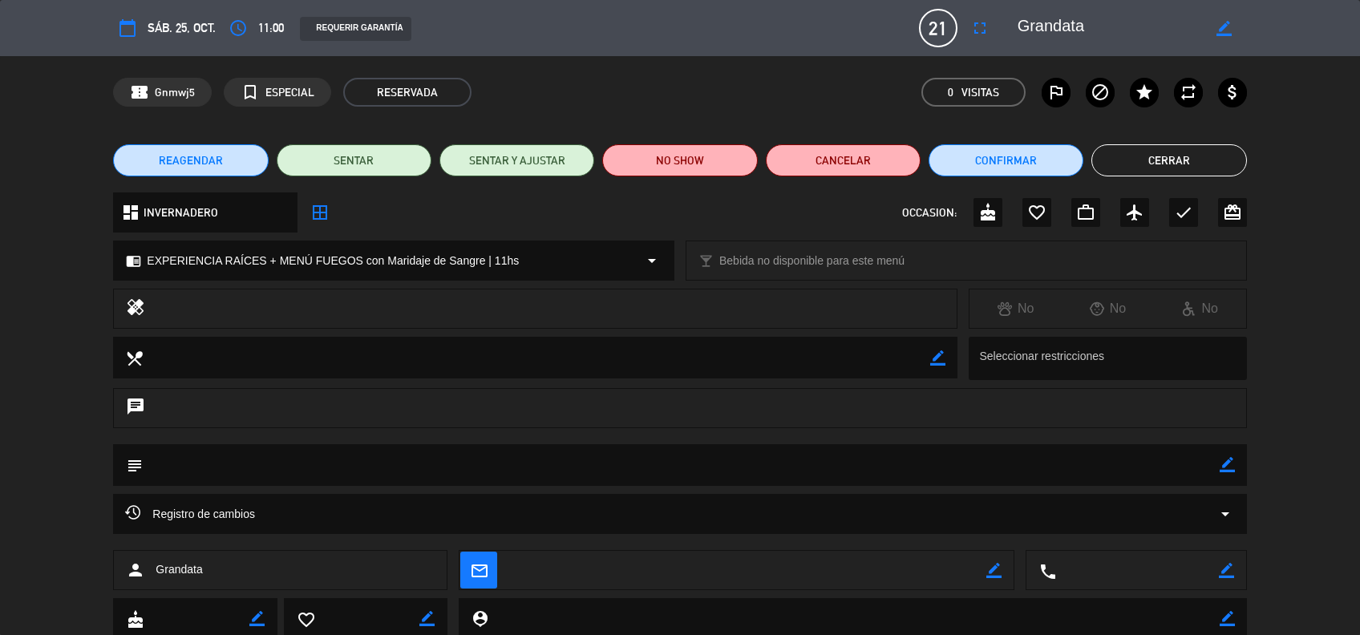
click at [1225, 28] on icon "border_color" at bounding box center [1223, 28] width 15 height 15
type textarea "*Grandata"
click at [1221, 28] on icon at bounding box center [1223, 28] width 15 height 15
click at [1148, 152] on button "Cerrar" at bounding box center [1168, 160] width 155 height 32
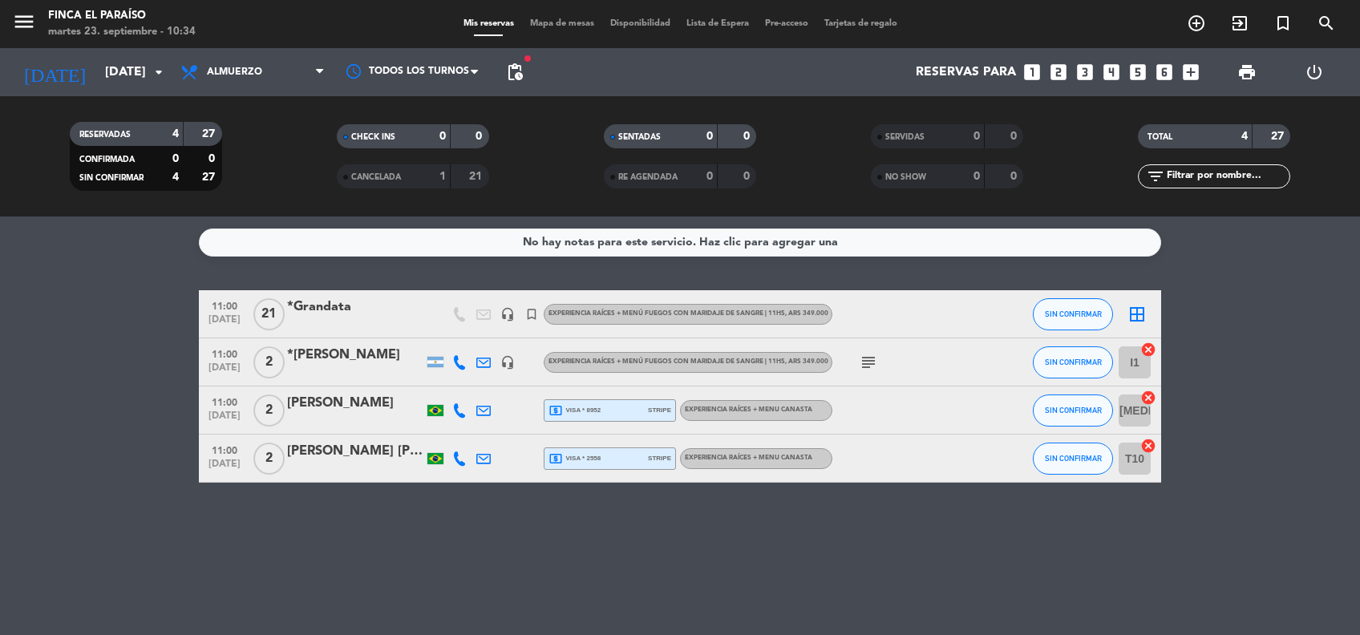
click at [870, 358] on icon "subject" at bounding box center [868, 362] width 19 height 19
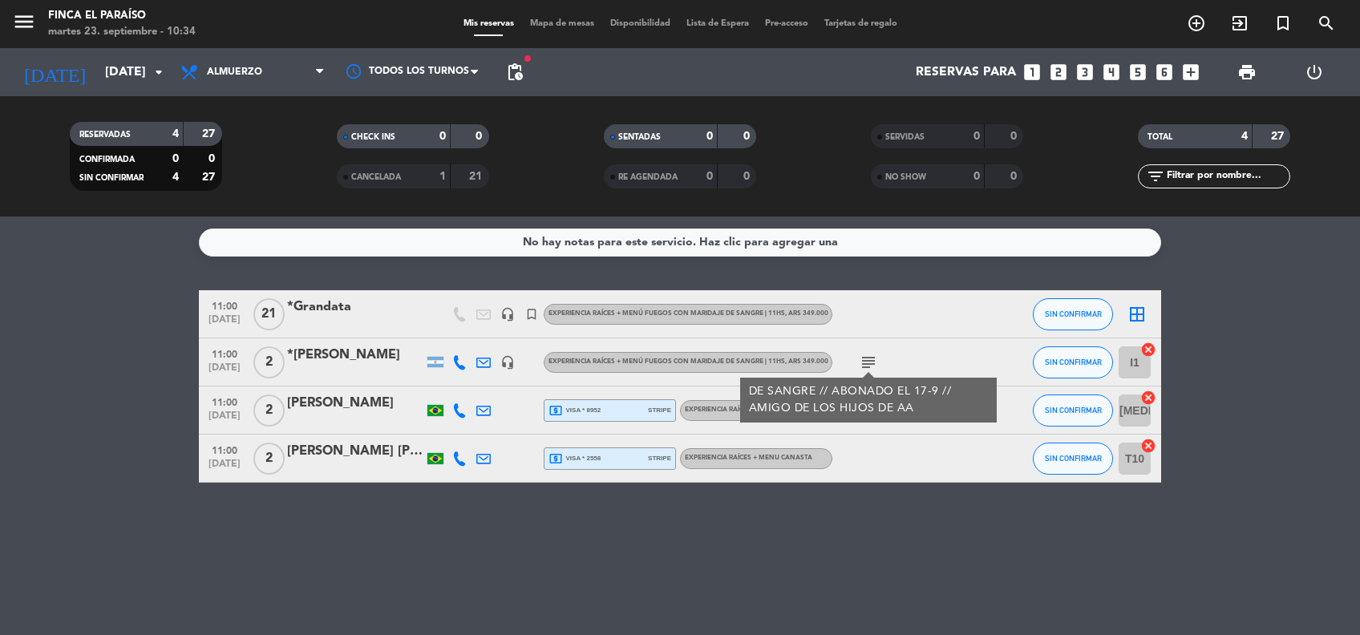
click at [794, 556] on div "No hay notas para este servicio. Haz clic para agregar una 11:00 [DATE] *Granda…" at bounding box center [680, 425] width 1360 height 418
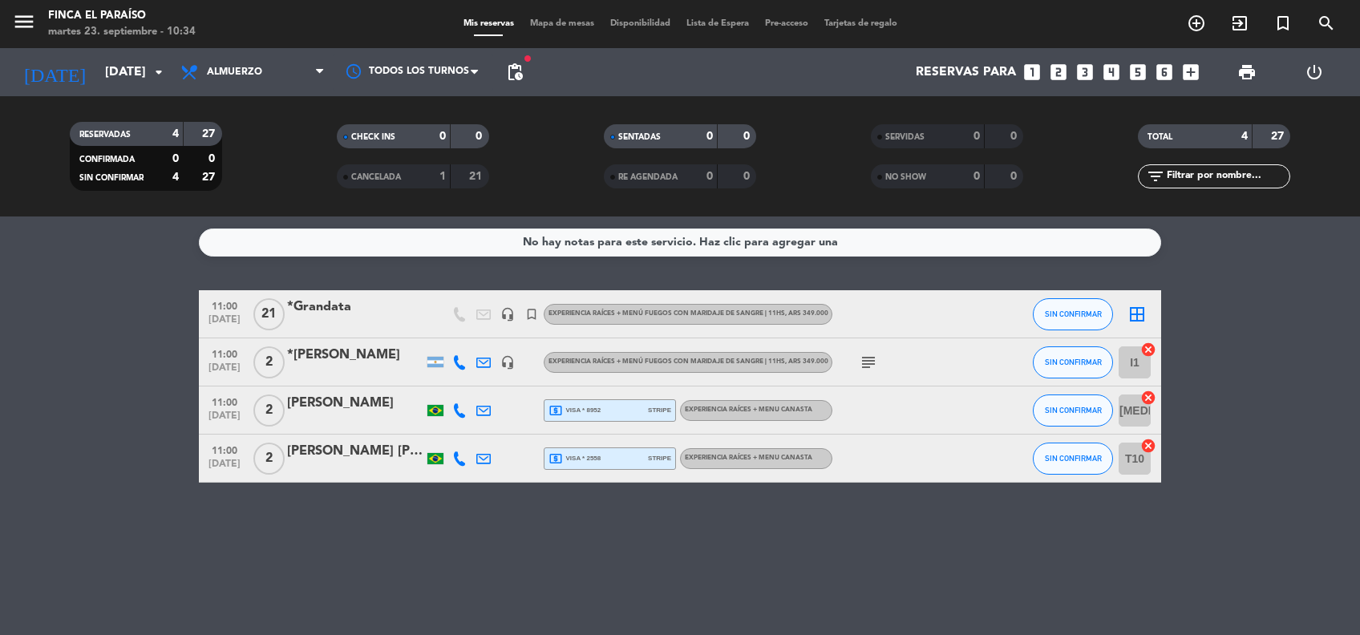
click at [460, 366] on icon at bounding box center [459, 362] width 14 height 14
click at [172, 377] on bookings-row "11:00 [DATE] *Grandata headset_mic turned_in_not EXPERIENCIA RAÍCES + MENÚ FUEG…" at bounding box center [680, 386] width 1360 height 192
click at [523, 83] on span "pending_actions" at bounding box center [515, 72] width 32 height 32
click at [520, 77] on span "pending_actions" at bounding box center [514, 72] width 19 height 19
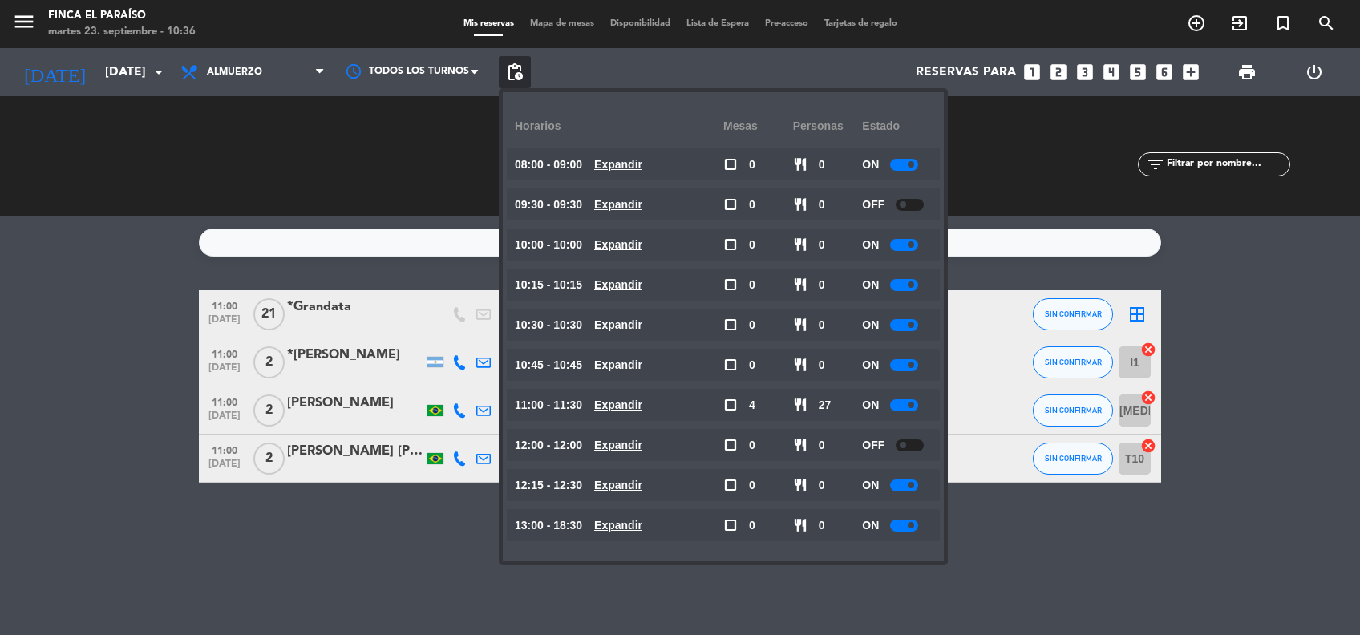
click at [911, 289] on div at bounding box center [904, 285] width 28 height 12
click at [102, 491] on div "No hay notas para este servicio. Haz clic para agregar una 11:00 [DATE] *Granda…" at bounding box center [680, 425] width 1360 height 418
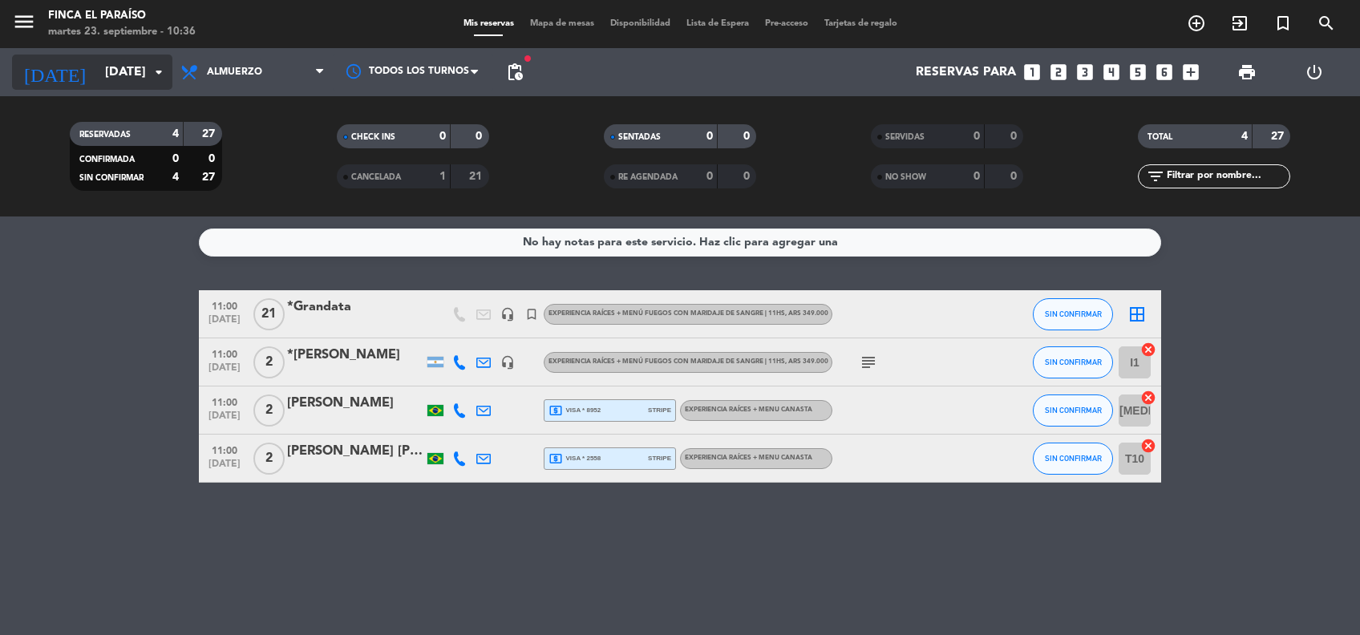
click at [108, 79] on input "[DATE]" at bounding box center [181, 72] width 169 height 31
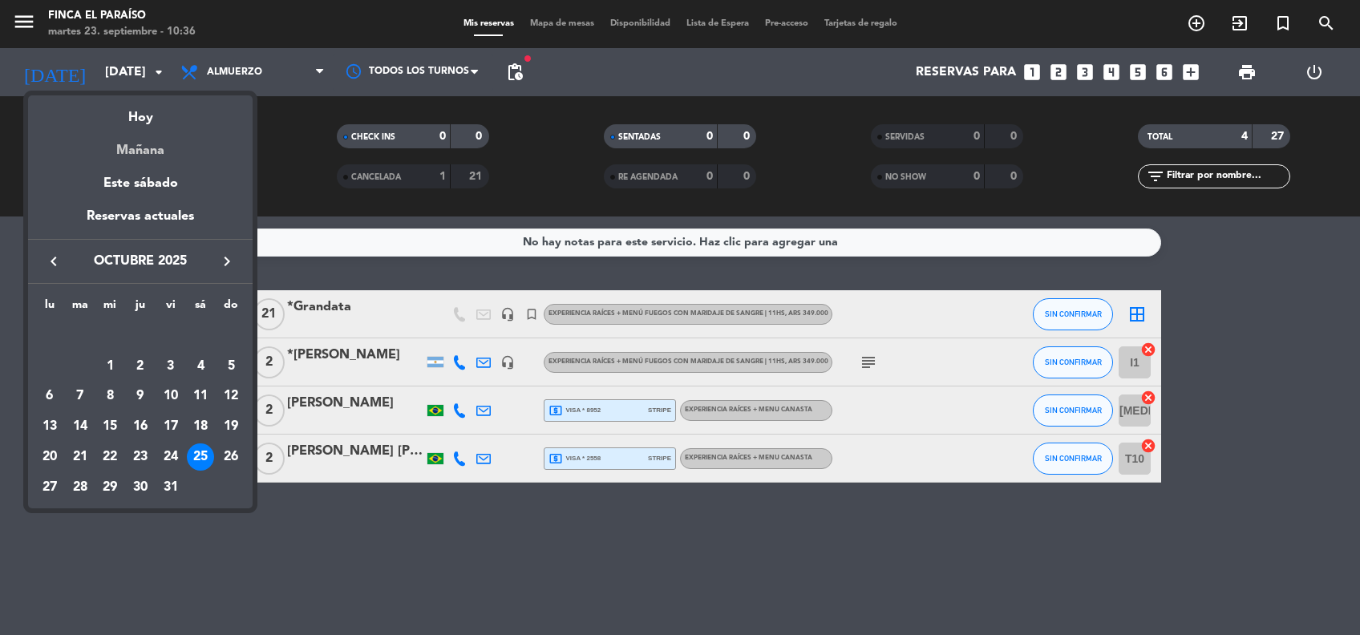
click at [140, 147] on div "Mañana" at bounding box center [140, 144] width 224 height 33
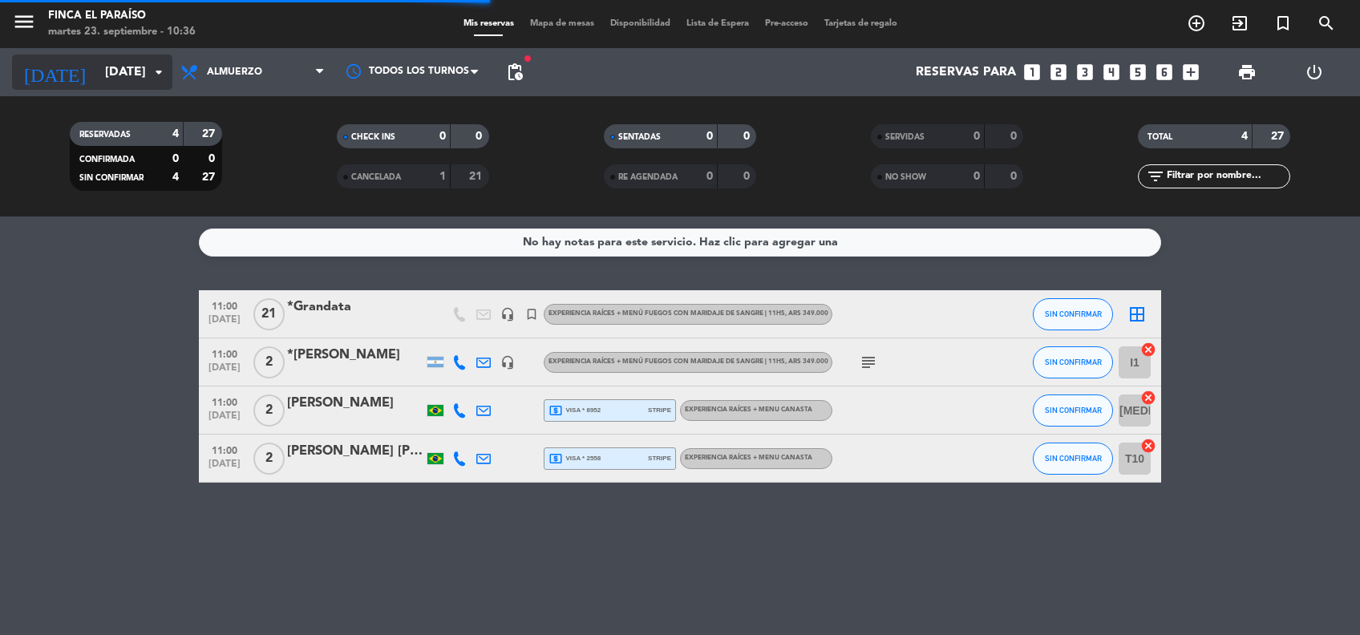
click at [97, 64] on input "[DATE]" at bounding box center [181, 72] width 169 height 31
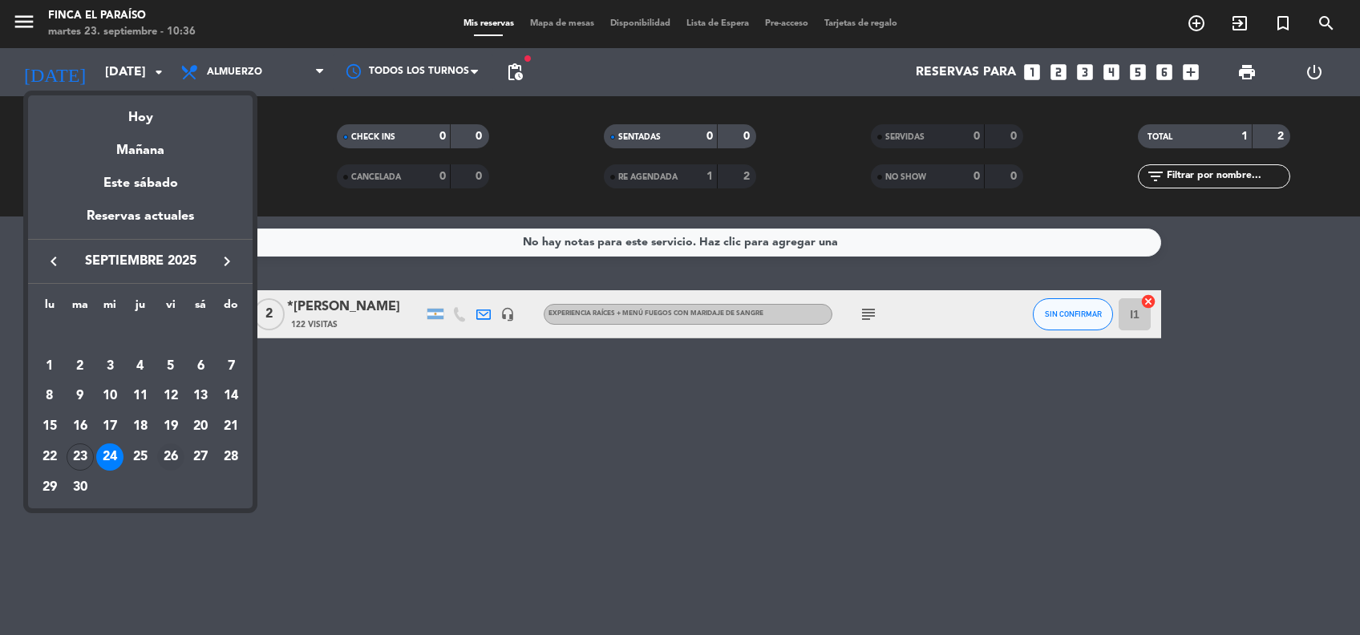
click at [176, 455] on div "26" at bounding box center [170, 456] width 27 height 27
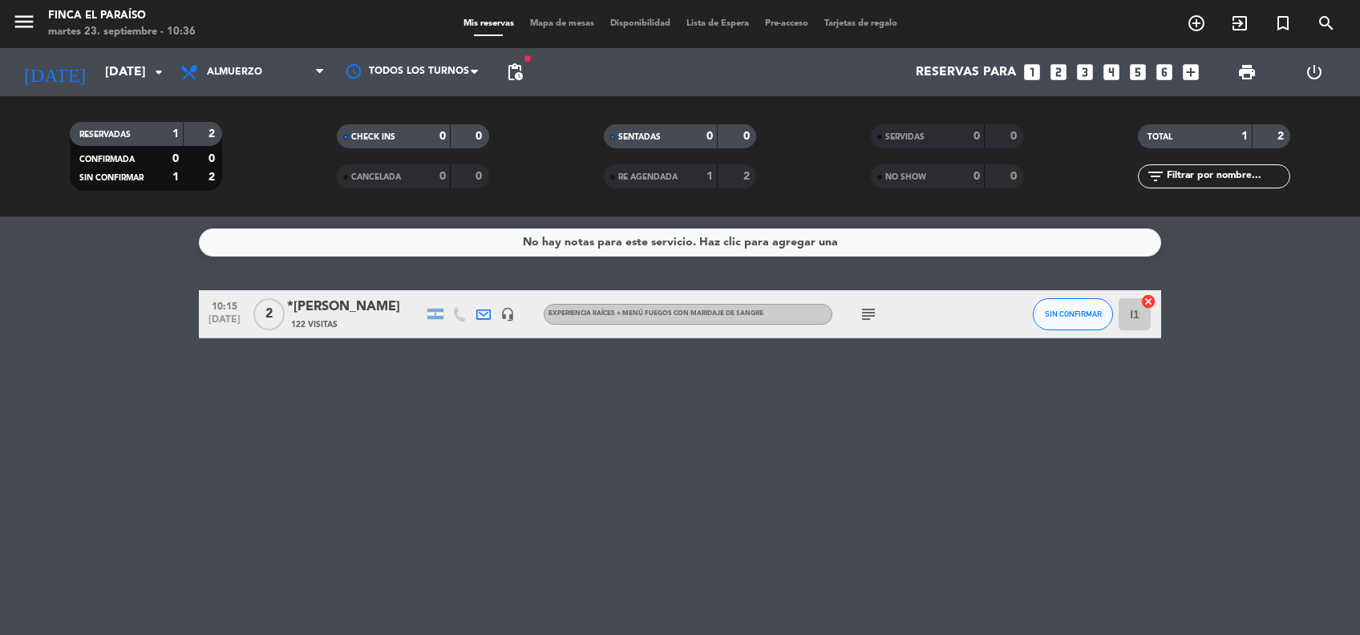
type input "[DATE]"
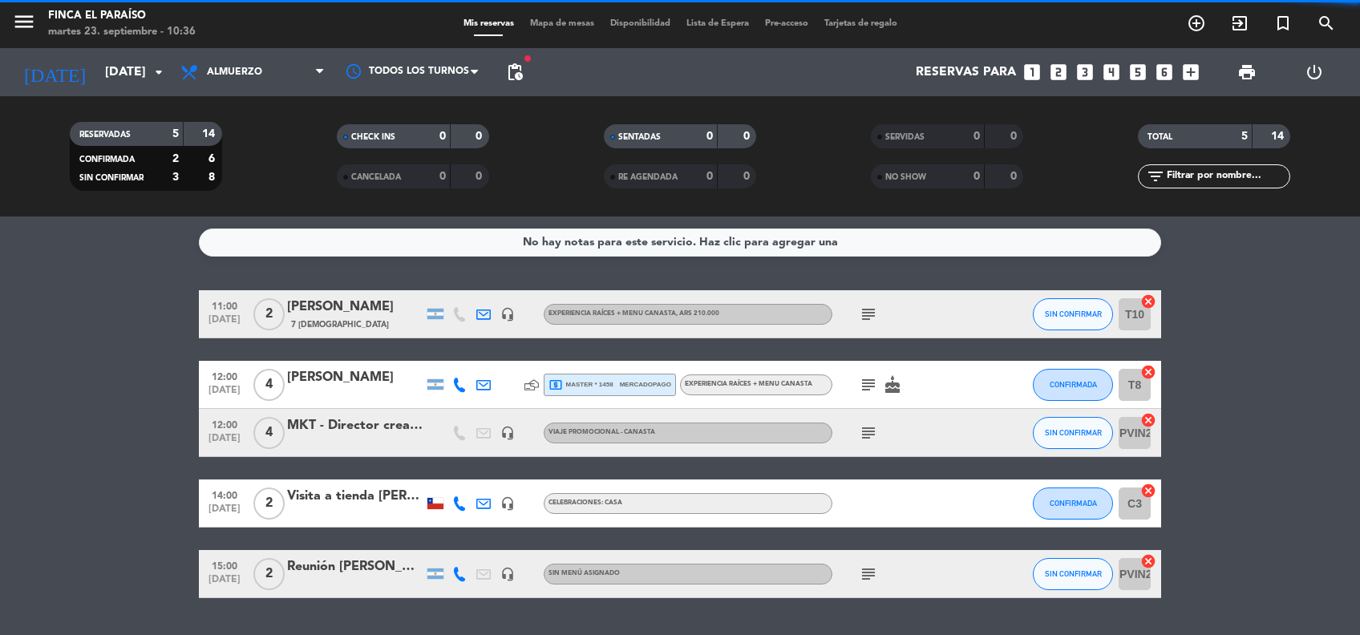
click at [718, 240] on div "No hay notas para este servicio. Haz clic para agregar una" at bounding box center [680, 242] width 315 height 18
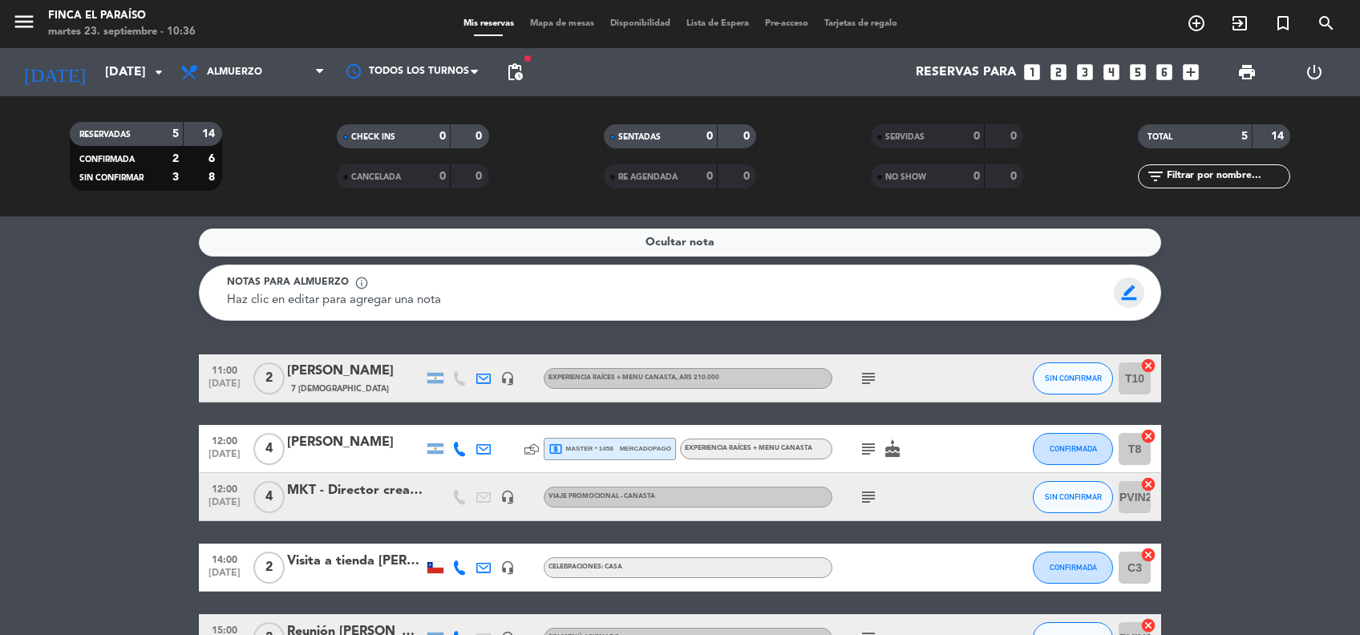
click at [1141, 293] on span "border_color" at bounding box center [1128, 292] width 31 height 30
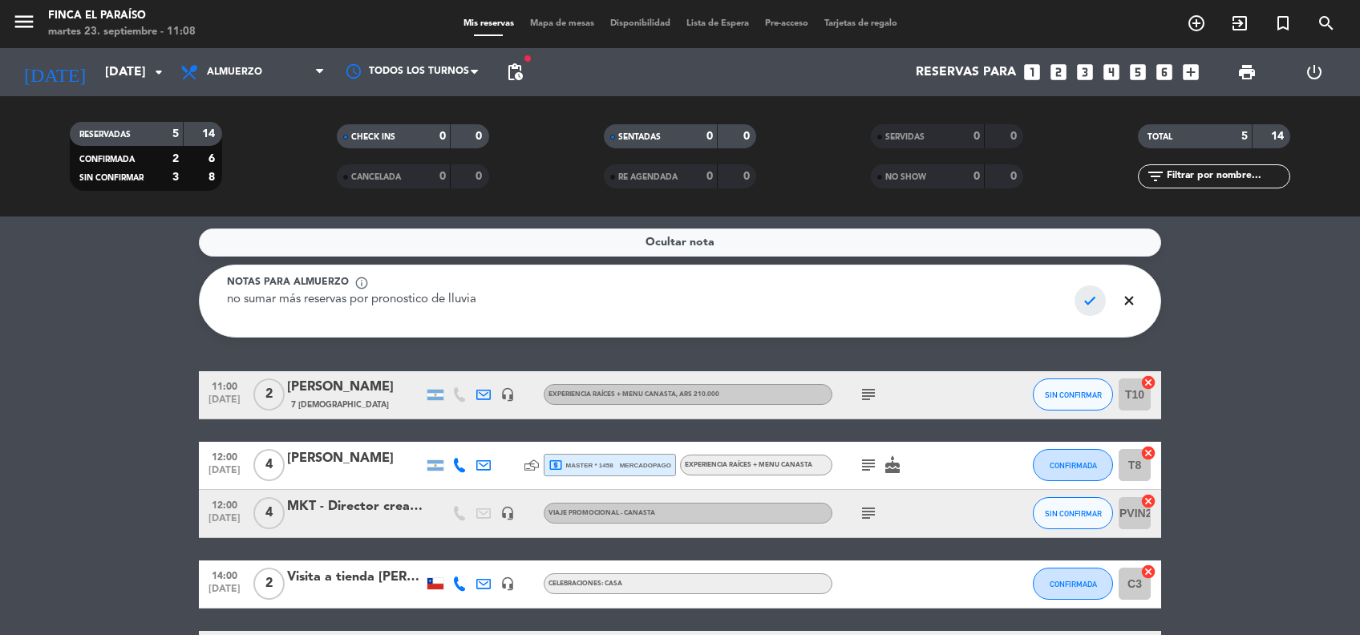
type textarea "no sumar más reservas por pronostico de lluvia"
click at [1097, 306] on span "check" at bounding box center [1089, 300] width 31 height 30
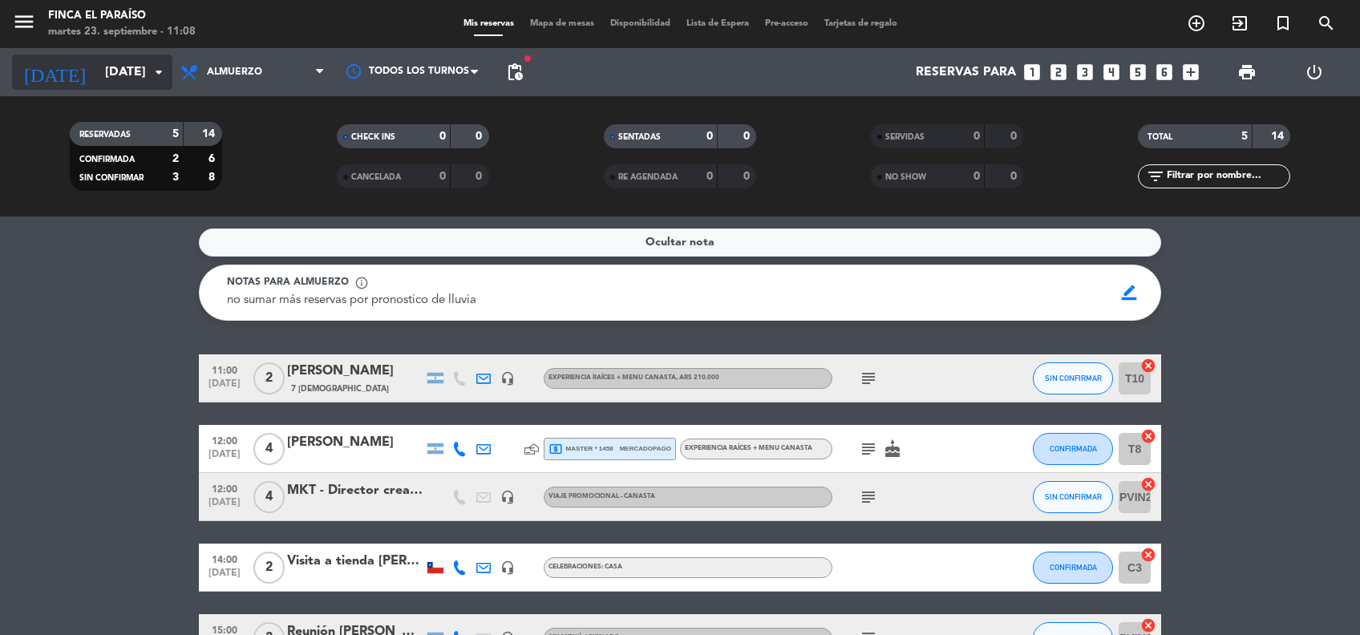
click at [97, 64] on input "[DATE]" at bounding box center [181, 72] width 169 height 31
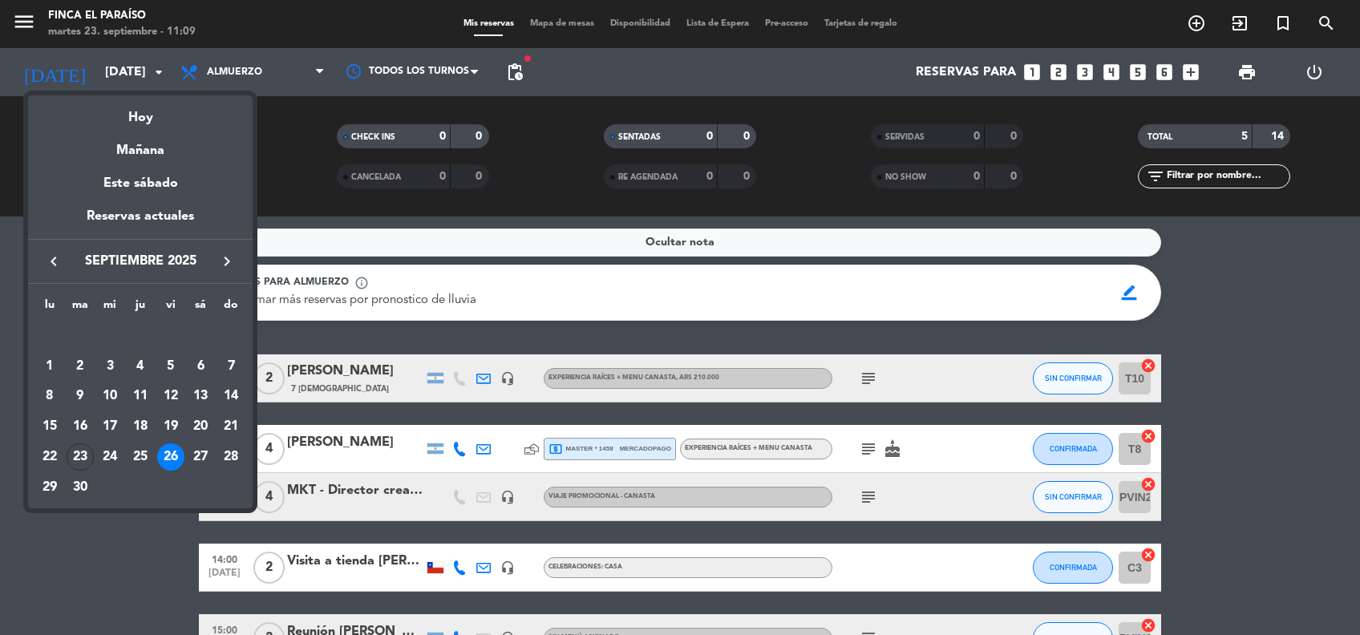
click at [222, 264] on icon "keyboard_arrow_right" at bounding box center [226, 261] width 19 height 19
click at [237, 387] on div "12" at bounding box center [230, 396] width 27 height 27
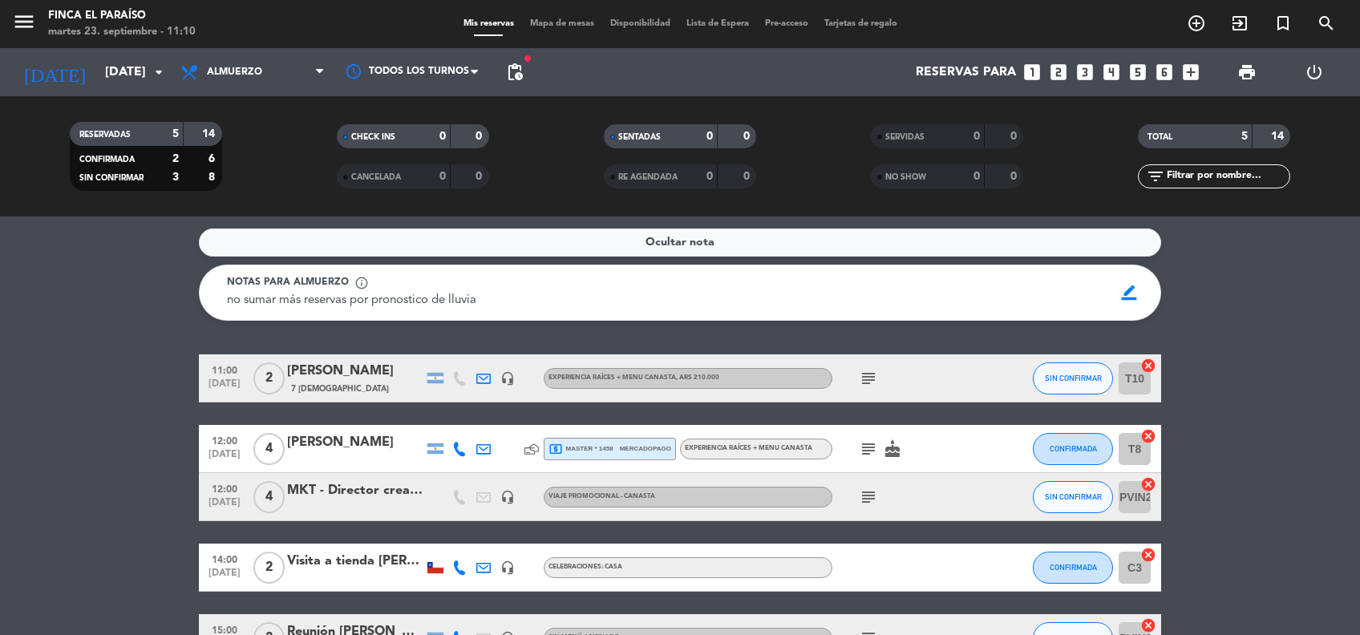
type input "[DATE]"
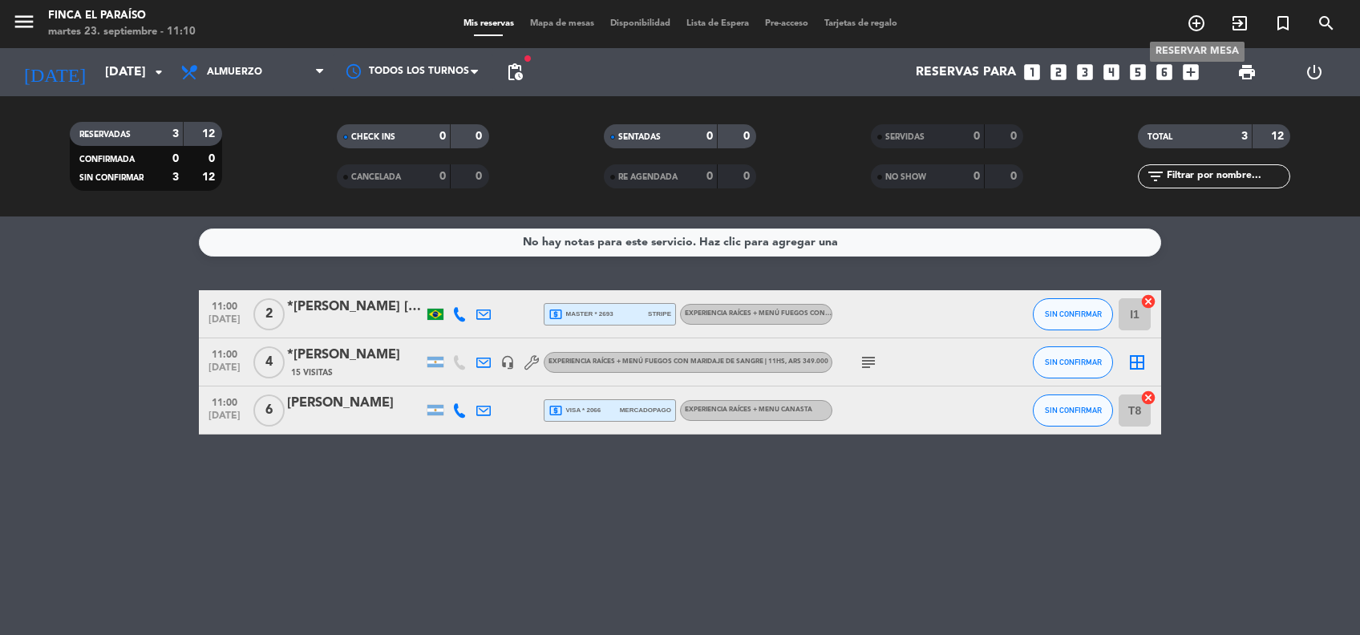
click at [1190, 26] on icon "add_circle_outline" at bounding box center [1195, 23] width 19 height 19
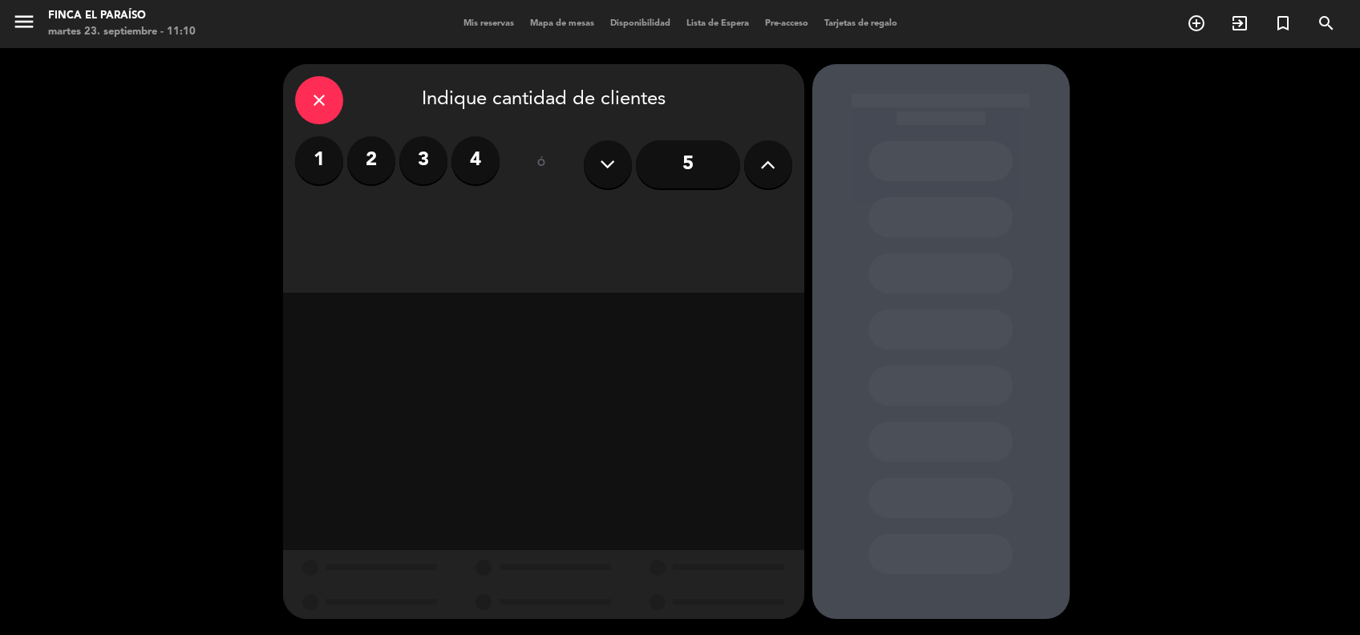
click at [302, 96] on div "close" at bounding box center [319, 100] width 48 height 48
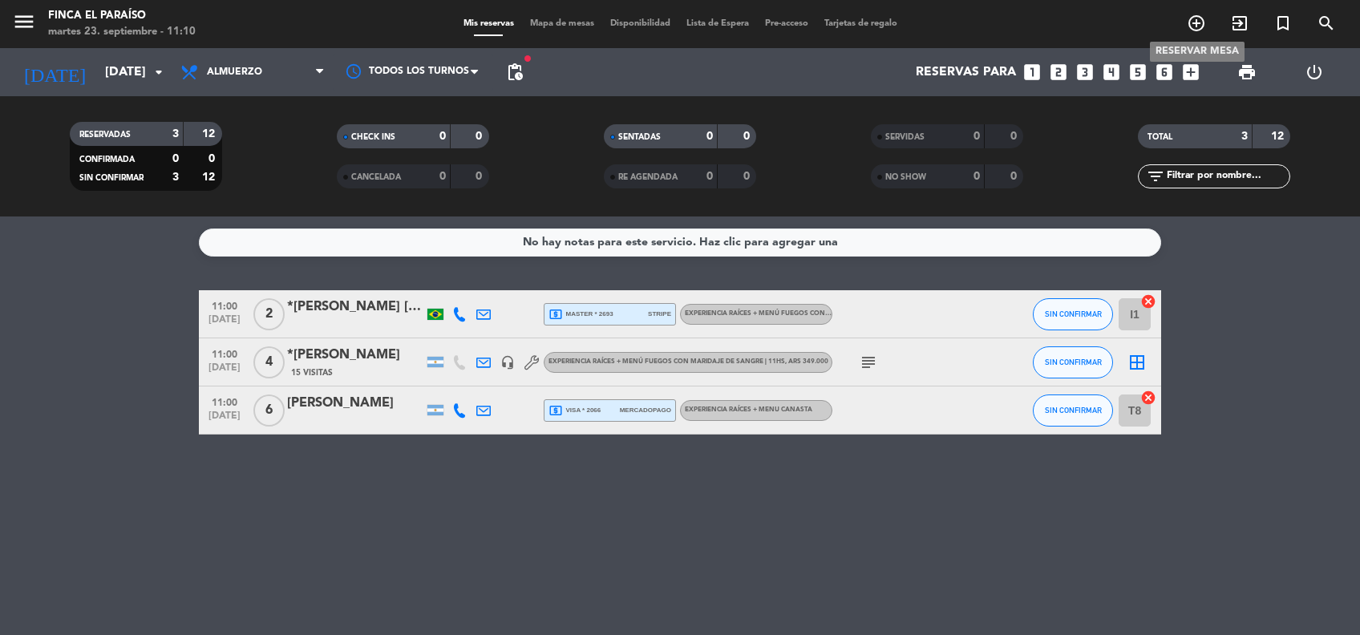
click at [1190, 18] on icon "add_circle_outline" at bounding box center [1195, 23] width 19 height 19
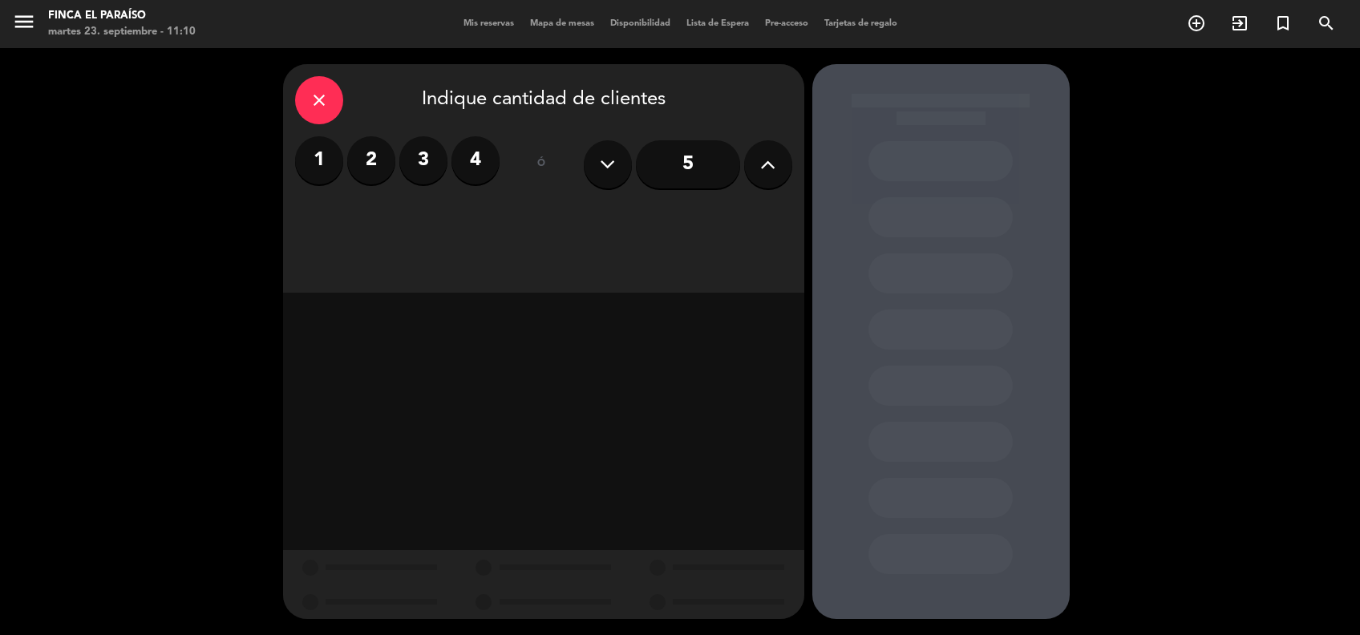
click at [481, 141] on label "4" at bounding box center [475, 160] width 48 height 48
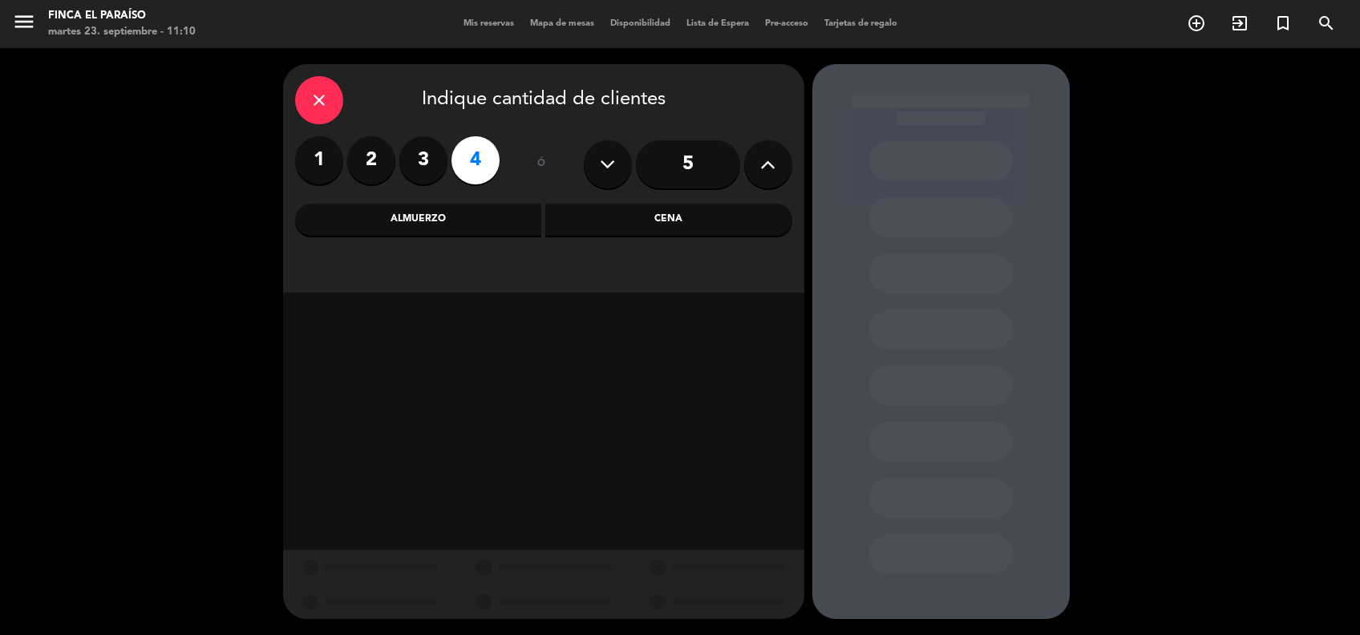
click at [404, 234] on div "Almuerzo" at bounding box center [418, 220] width 247 height 32
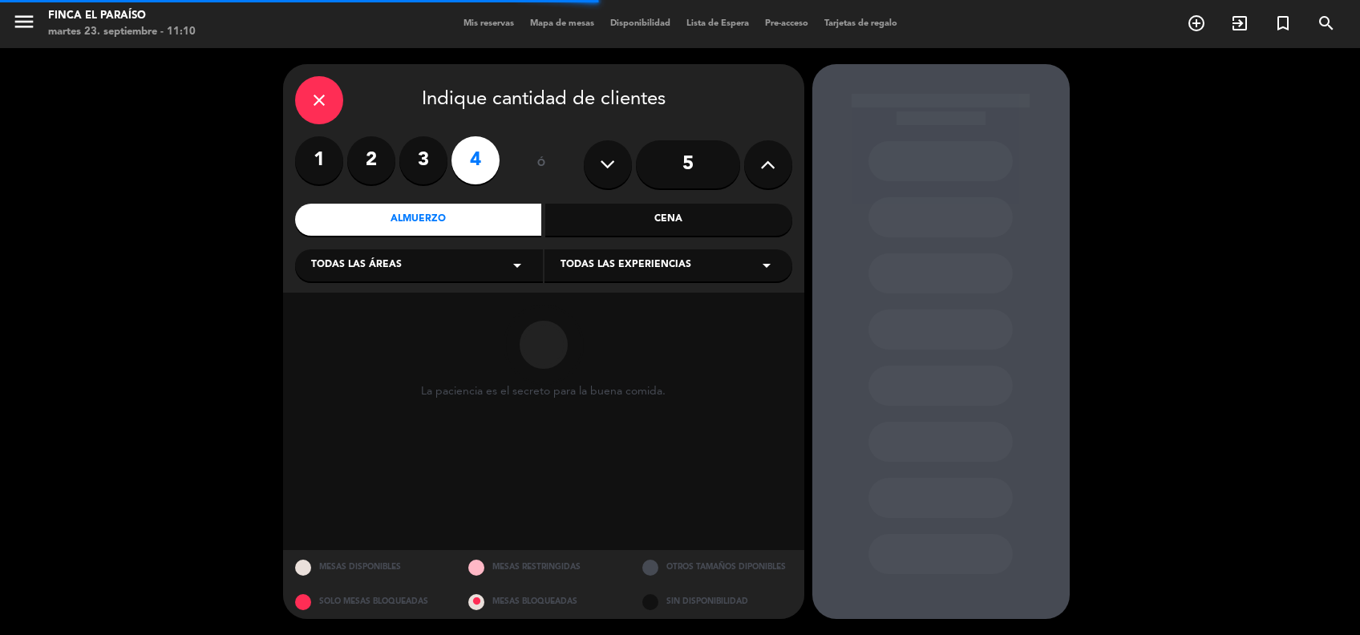
click at [472, 264] on div "Todas las áreas arrow_drop_down" at bounding box center [419, 265] width 248 height 32
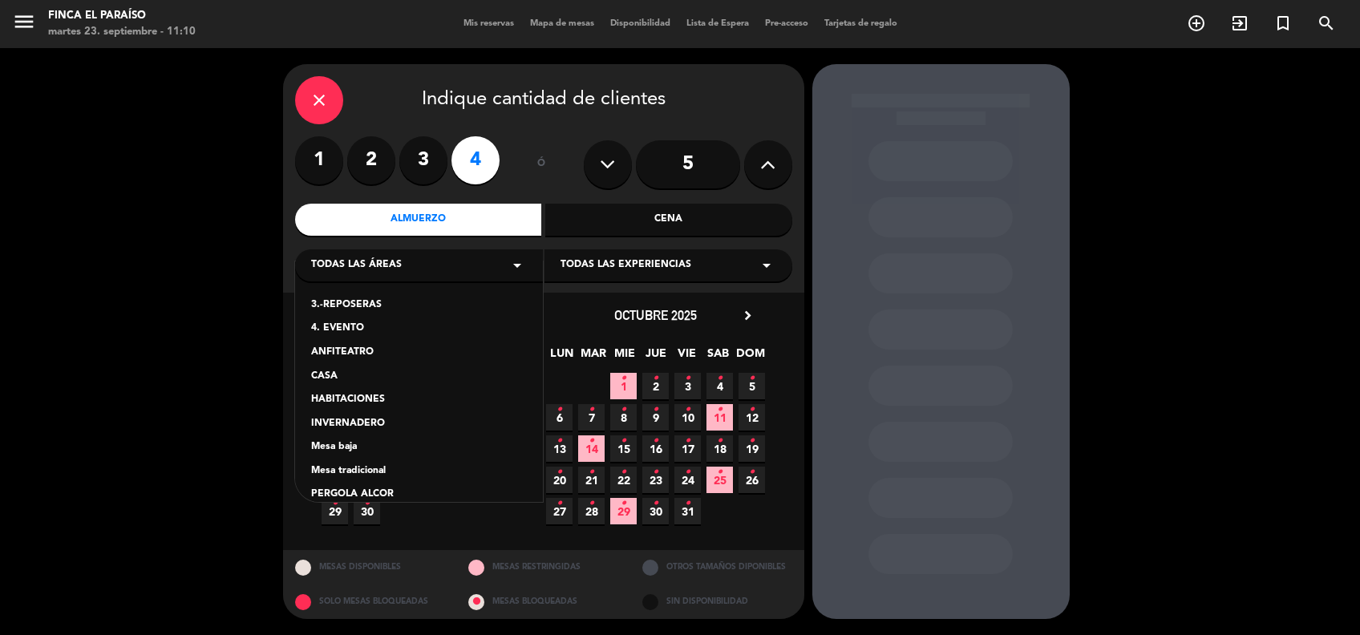
click at [375, 423] on div "INVERNADERO" at bounding box center [419, 424] width 216 height 16
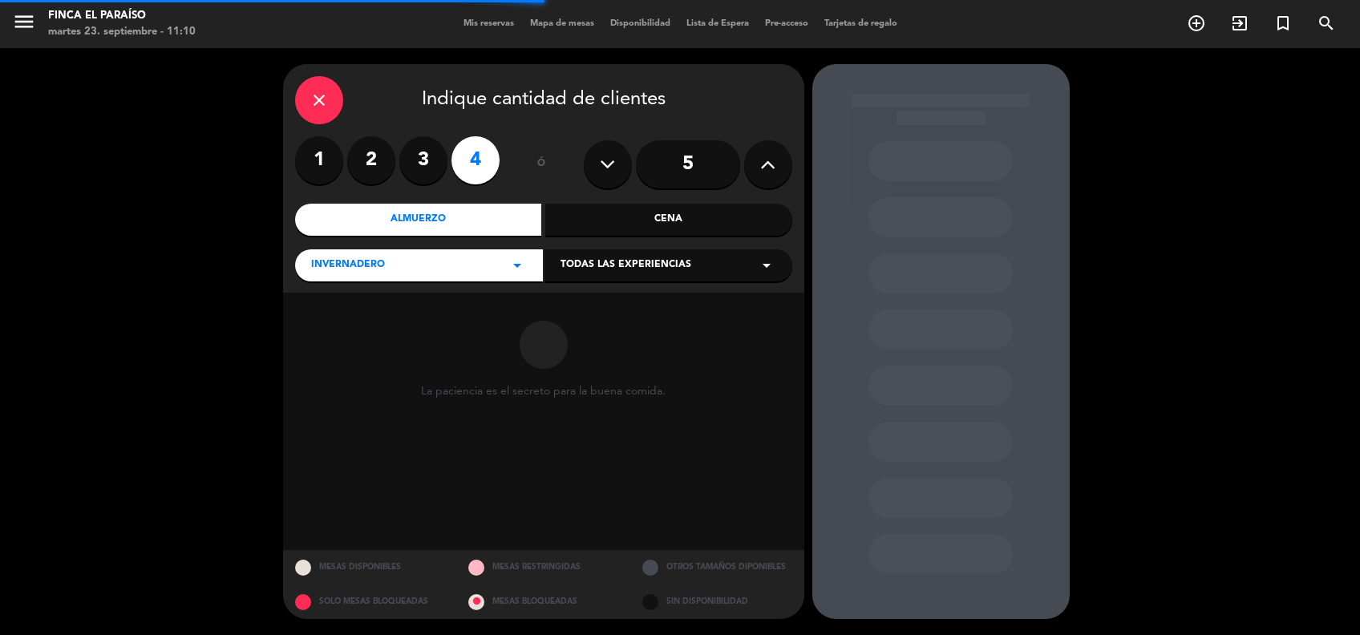
click at [716, 267] on div "Todas las experiencias arrow_drop_down" at bounding box center [668, 265] width 248 height 32
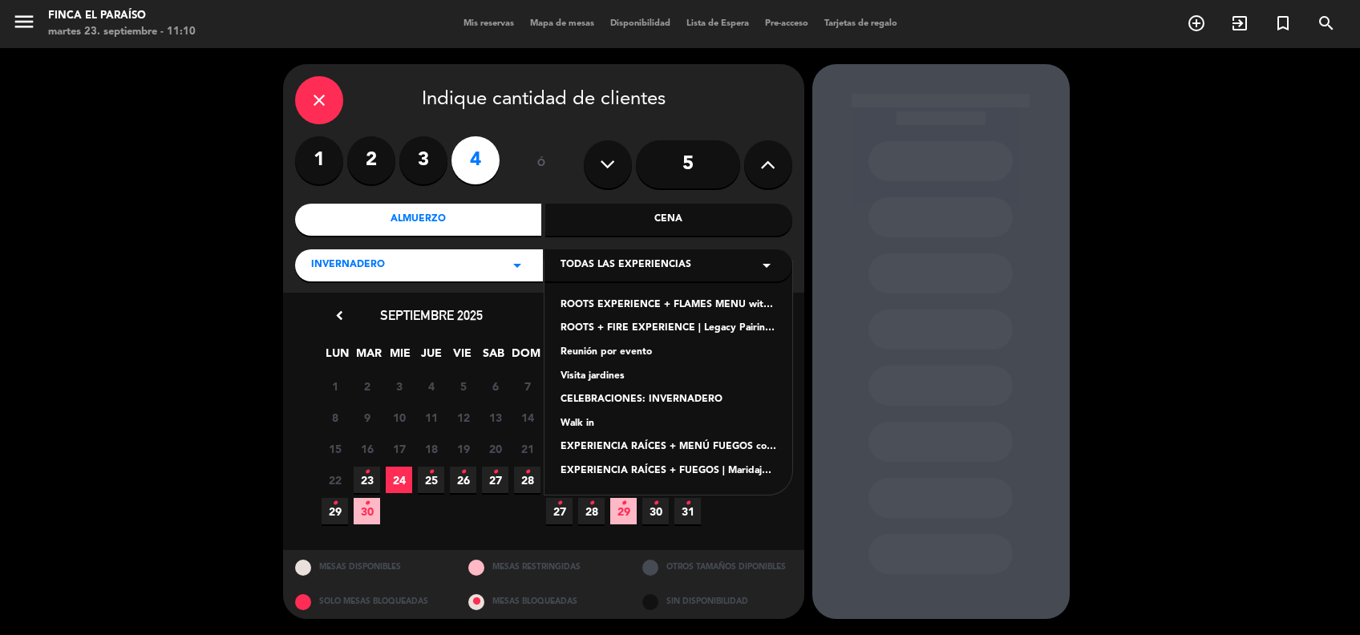
click at [605, 309] on div "ROOTS EXPERIENCE + FLAMES MENU with of blood Pairing | 11hs" at bounding box center [668, 305] width 216 height 16
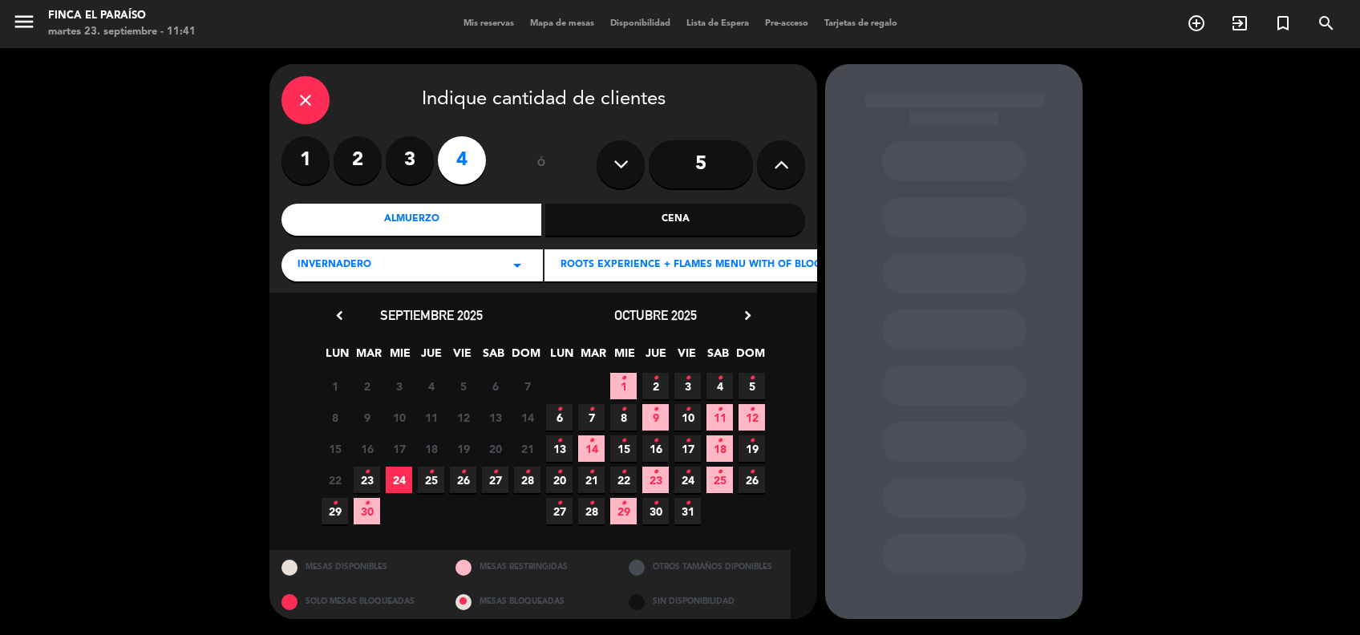
click at [749, 411] on icon "•" at bounding box center [752, 410] width 6 height 26
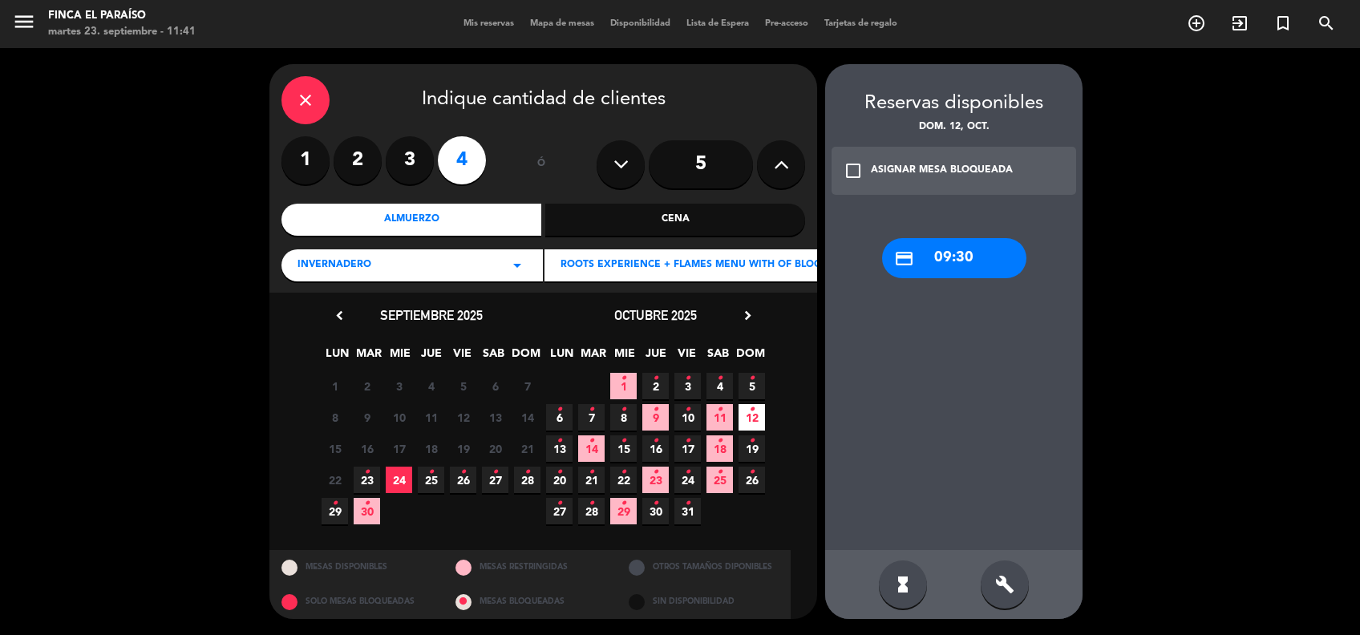
click at [850, 173] on icon "check_box_outline_blank" at bounding box center [852, 170] width 19 height 19
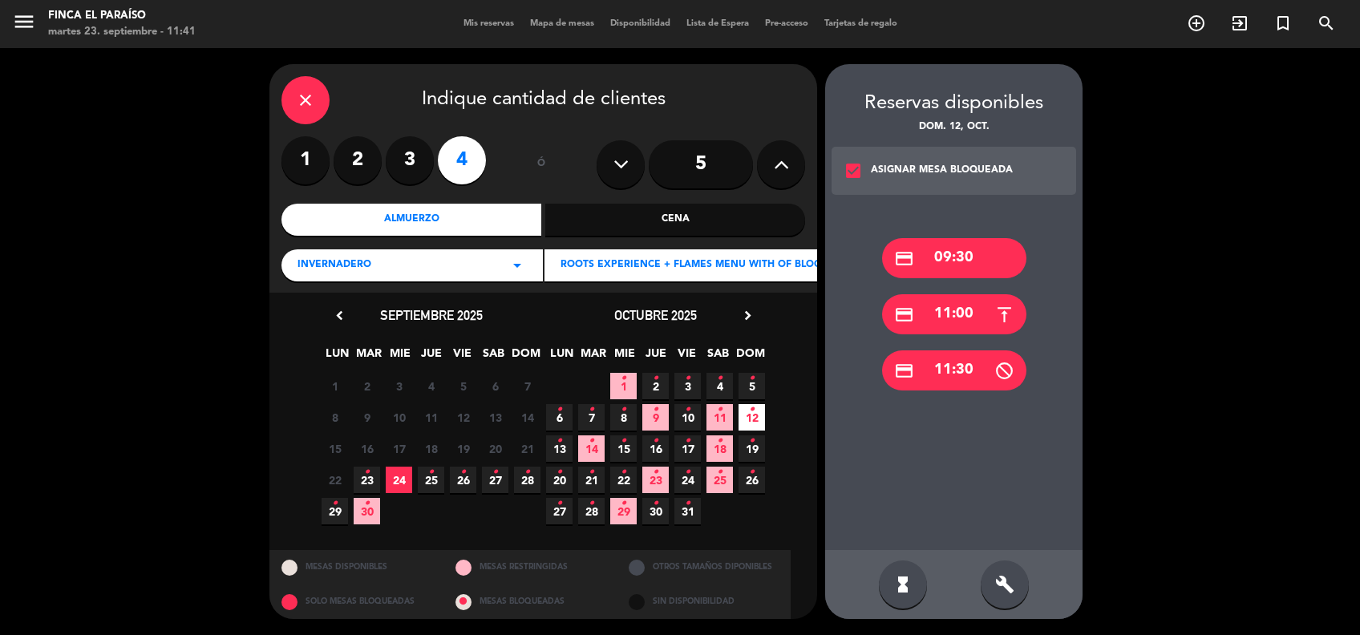
click at [956, 301] on div "credit_card 11:00" at bounding box center [954, 314] width 144 height 40
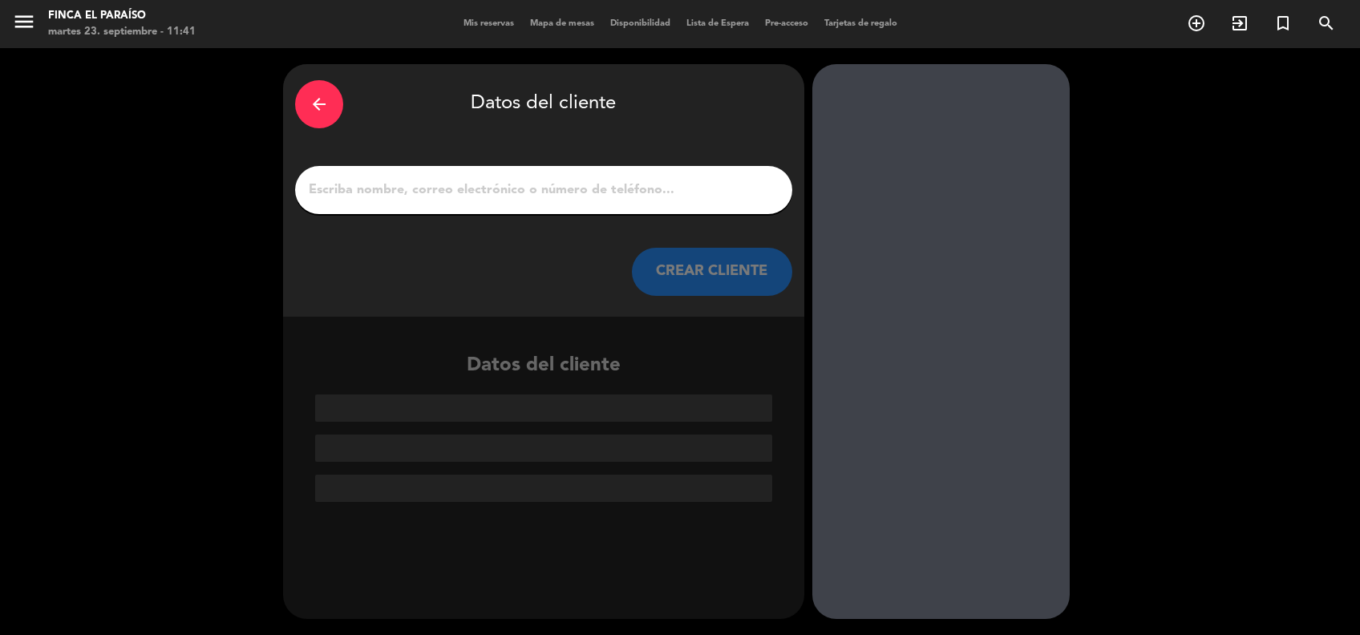
click at [661, 188] on input "1" at bounding box center [543, 190] width 473 height 22
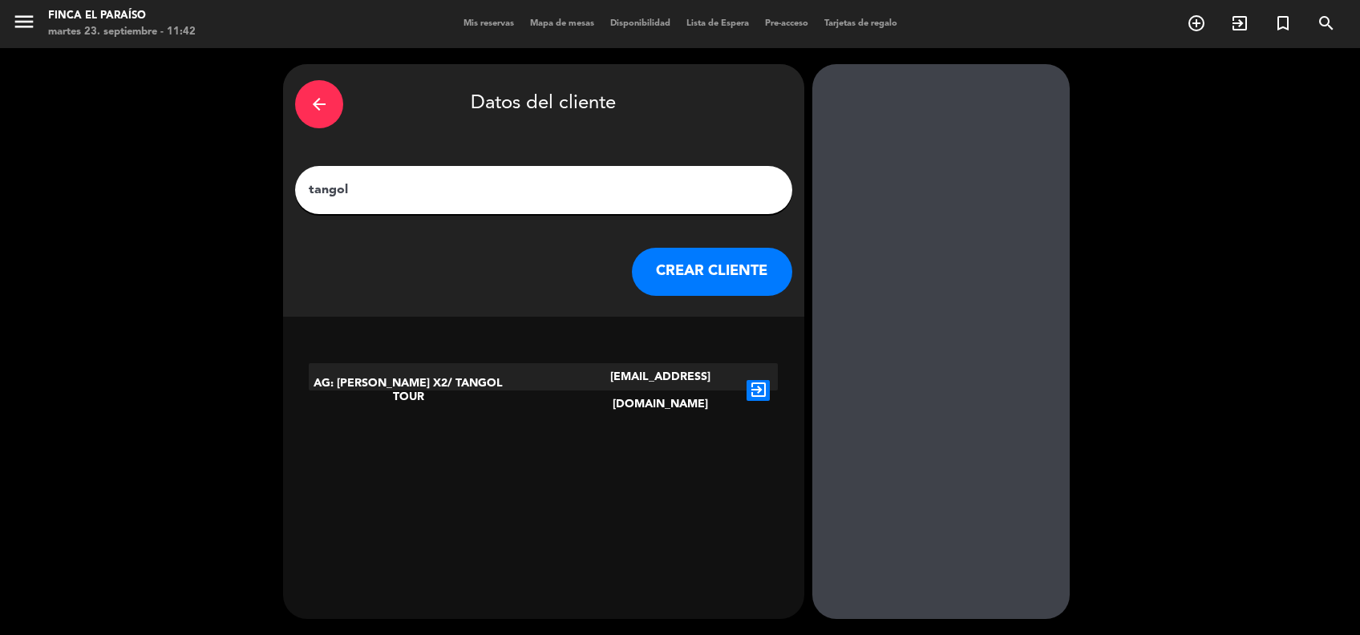
drag, startPoint x: 577, startPoint y: 201, endPoint x: 329, endPoint y: 103, distance: 266.6
click at [329, 103] on div "arrow_back Datos del cliente tangol CREAR CLIENTE" at bounding box center [543, 190] width 521 height 253
drag, startPoint x: 329, startPoint y: 103, endPoint x: 465, endPoint y: 192, distance: 162.5
click at [465, 192] on input "tangol" at bounding box center [543, 190] width 473 height 22
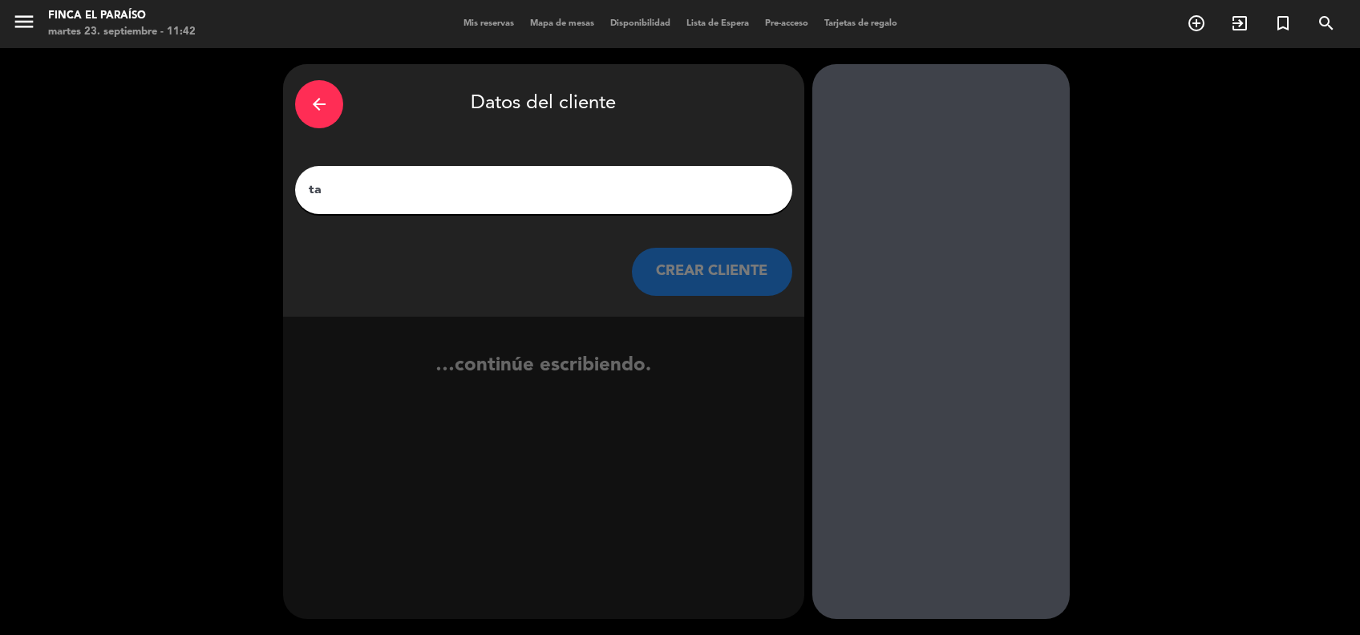
type input "t"
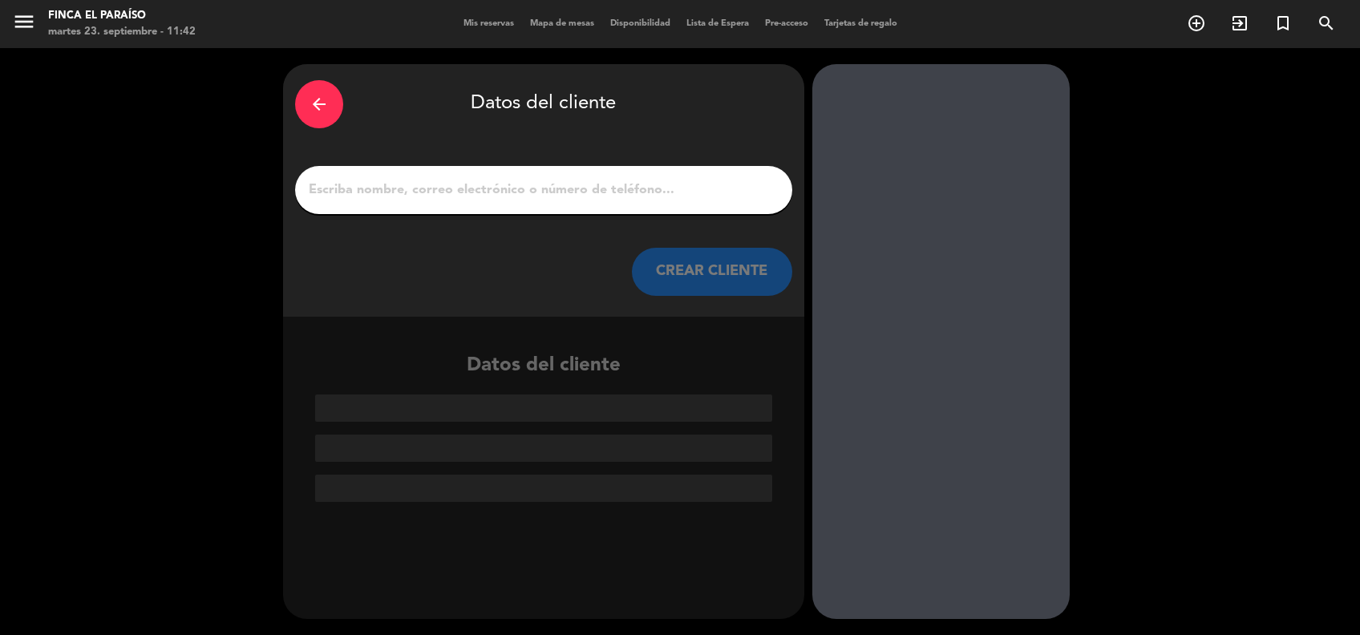
paste input "[PERSON_NAME]"
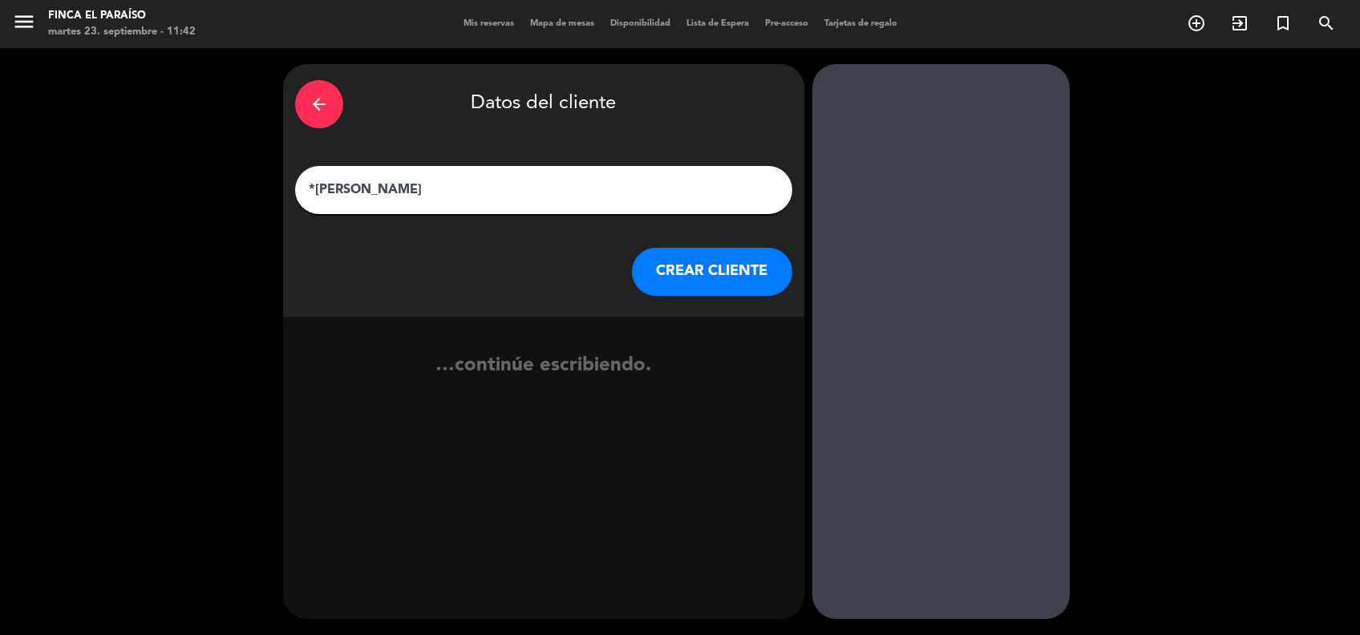
type input "*[PERSON_NAME]"
click at [696, 269] on button "CREAR CLIENTE" at bounding box center [712, 272] width 160 height 48
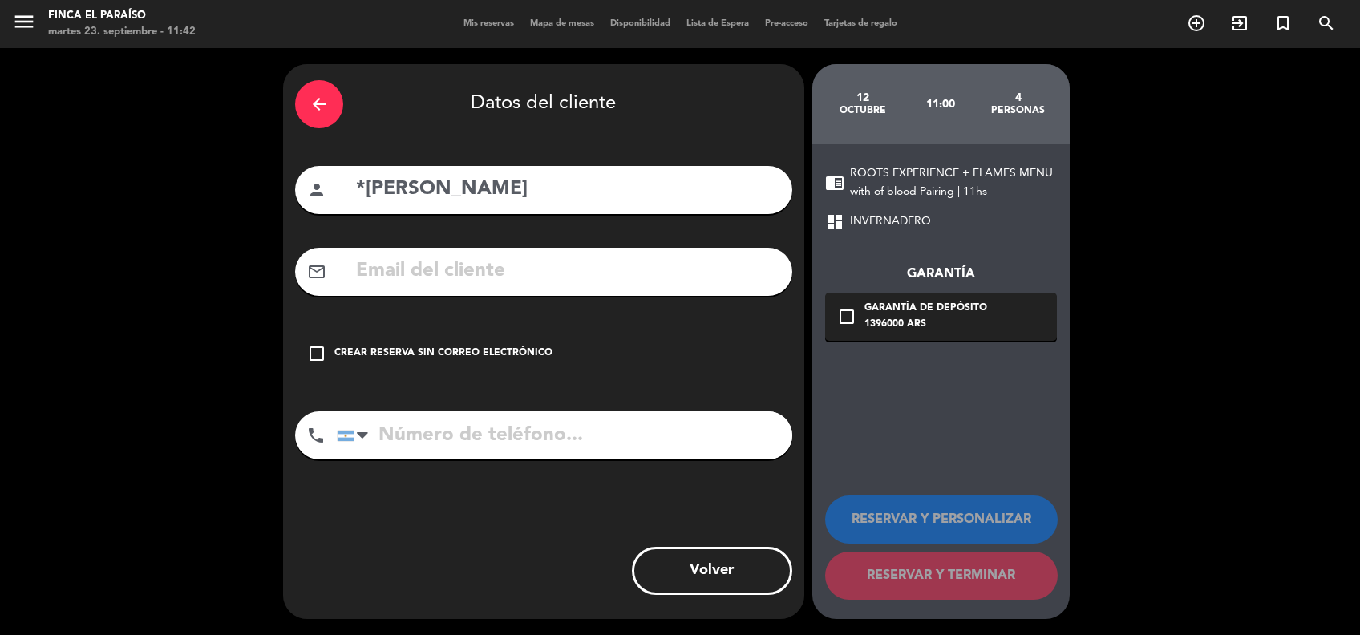
click at [696, 269] on input "text" at bounding box center [567, 271] width 426 height 33
paste input "[PERSON_NAME] <[EMAIL_ADDRESS][DOMAIN_NAME]>"
drag, startPoint x: 528, startPoint y: 273, endPoint x: 145, endPoint y: 228, distance: 385.7
click at [145, 228] on div "arrow_back Datos del cliente person *[PERSON_NAME] mail_outline [PERSON_NAME] <…" at bounding box center [680, 341] width 1360 height 587
click at [629, 276] on input "[EMAIL_ADDRESS][DOMAIN_NAME]>" at bounding box center [567, 271] width 426 height 33
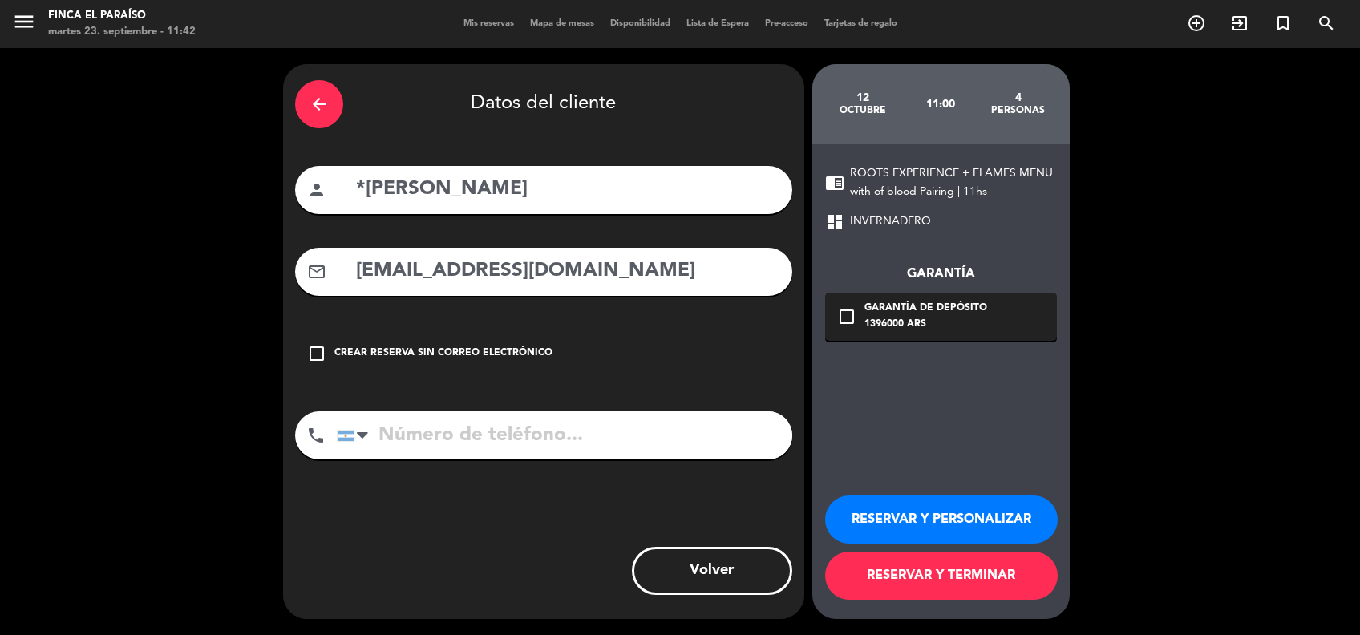
type input "[EMAIL_ADDRESS][DOMAIN_NAME]"
click at [895, 526] on button "RESERVAR Y PERSONALIZAR" at bounding box center [941, 519] width 232 height 48
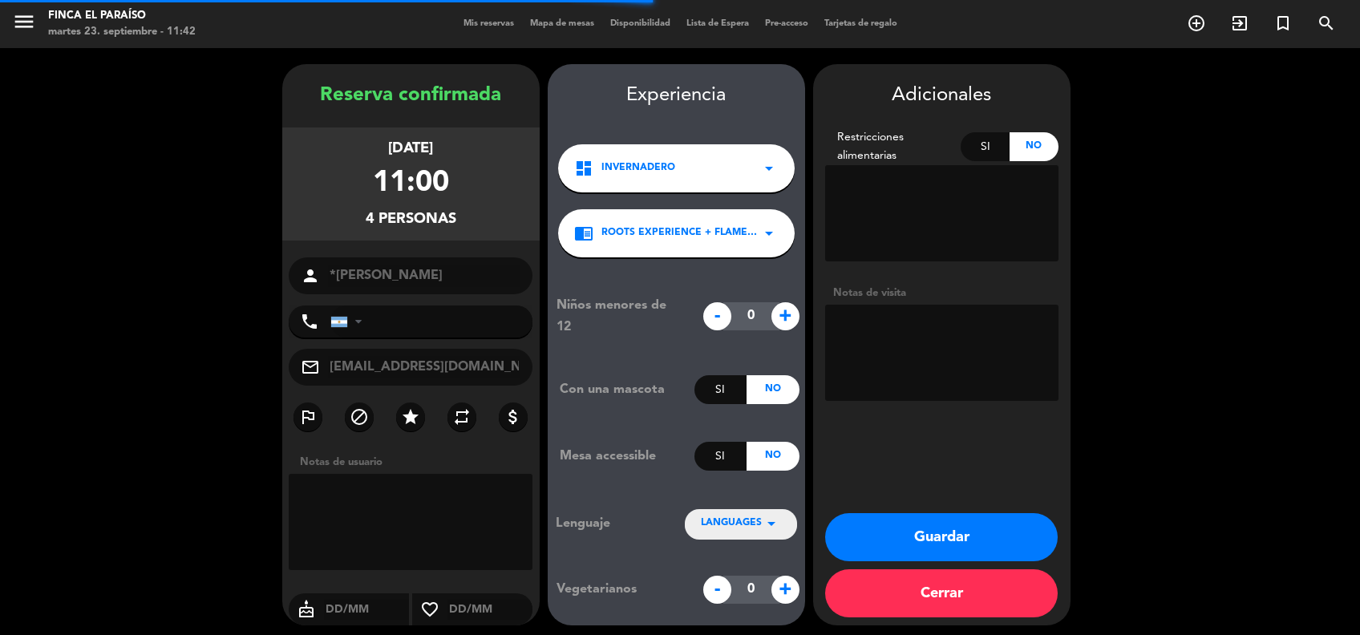
scroll to position [6, 0]
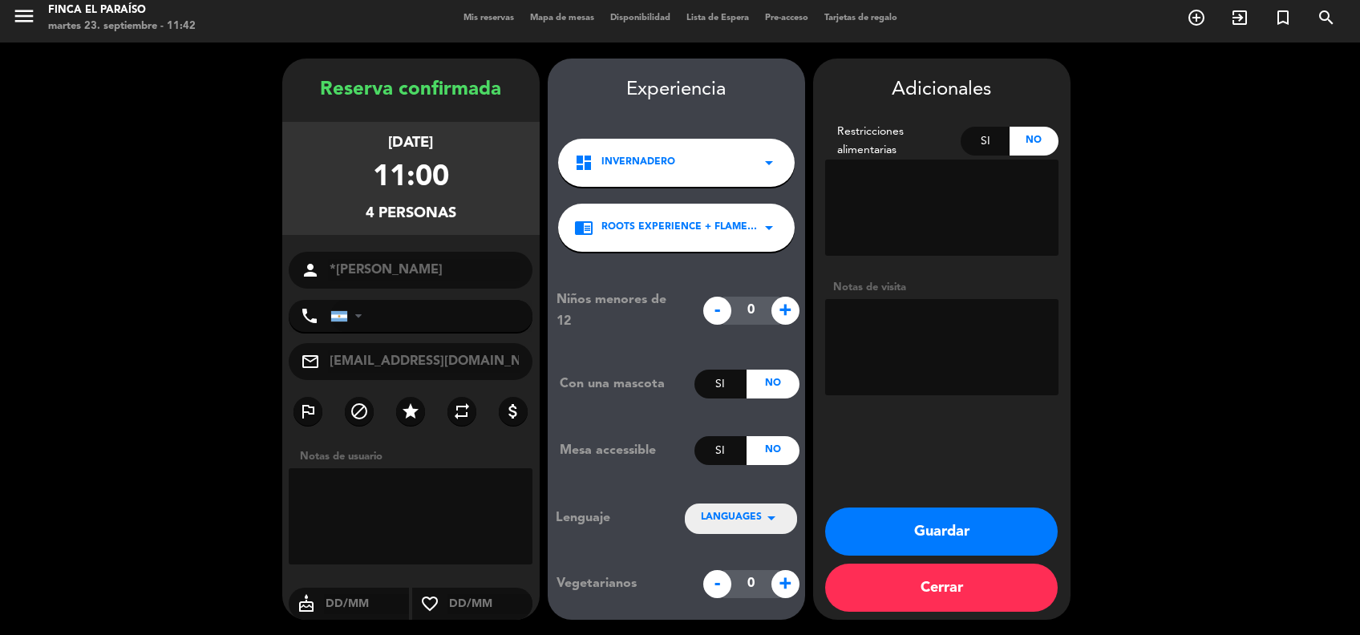
click at [916, 344] on textarea at bounding box center [941, 347] width 233 height 96
click at [896, 320] on textarea at bounding box center [941, 347] width 233 height 96
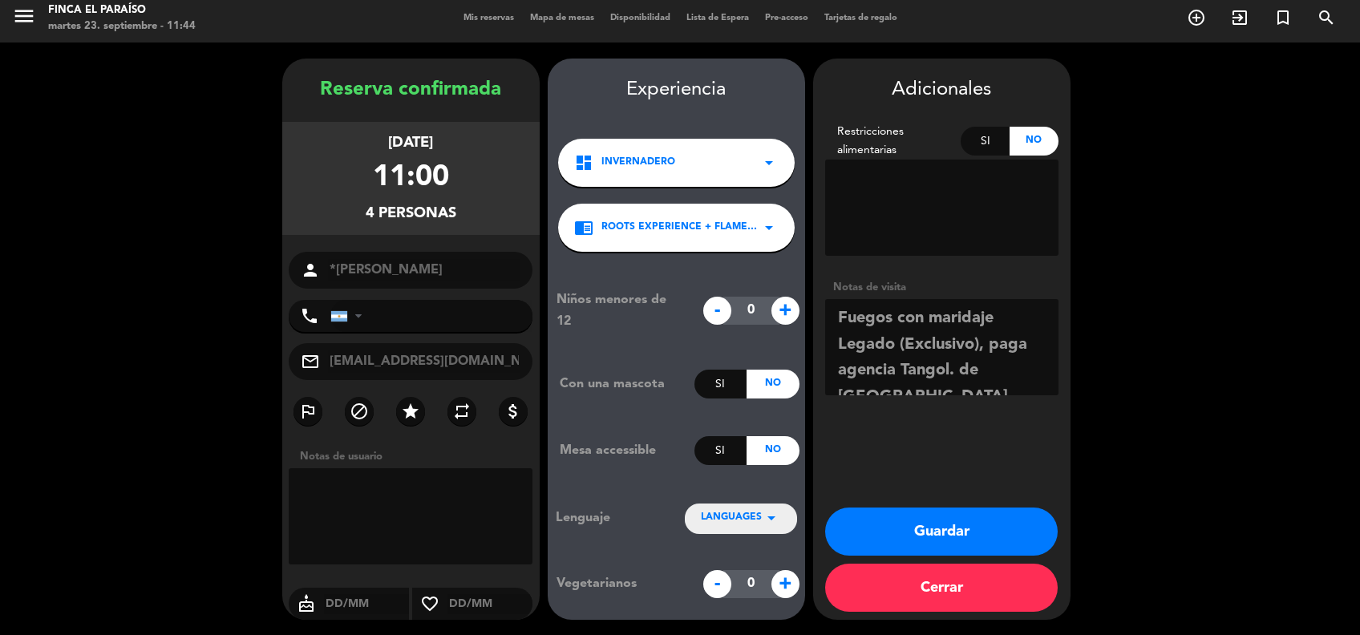
click at [1030, 371] on textarea at bounding box center [941, 347] width 233 height 96
type textarea "Fuegos con maridaje Legado (Exclusivo), paga agencia Tangol. de [GEOGRAPHIC_DAT…"
click at [695, 213] on div "chrome_reader_mode ROOTS EXPERIENCE + FLAMES MENU with of blood Pairing | 11hs …" at bounding box center [676, 228] width 236 height 48
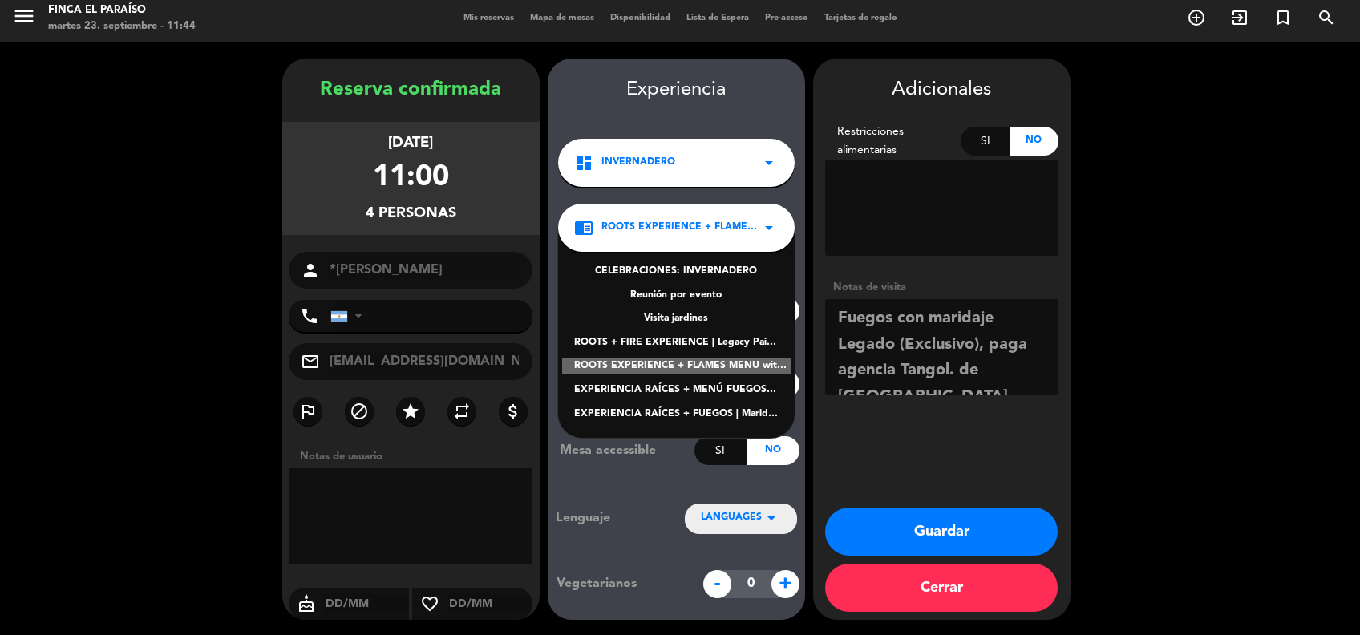
click at [729, 385] on div "EXPERIENCIA RAÍCES + MENÚ FUEGOS con maridaje de sangre" at bounding box center [676, 390] width 204 height 16
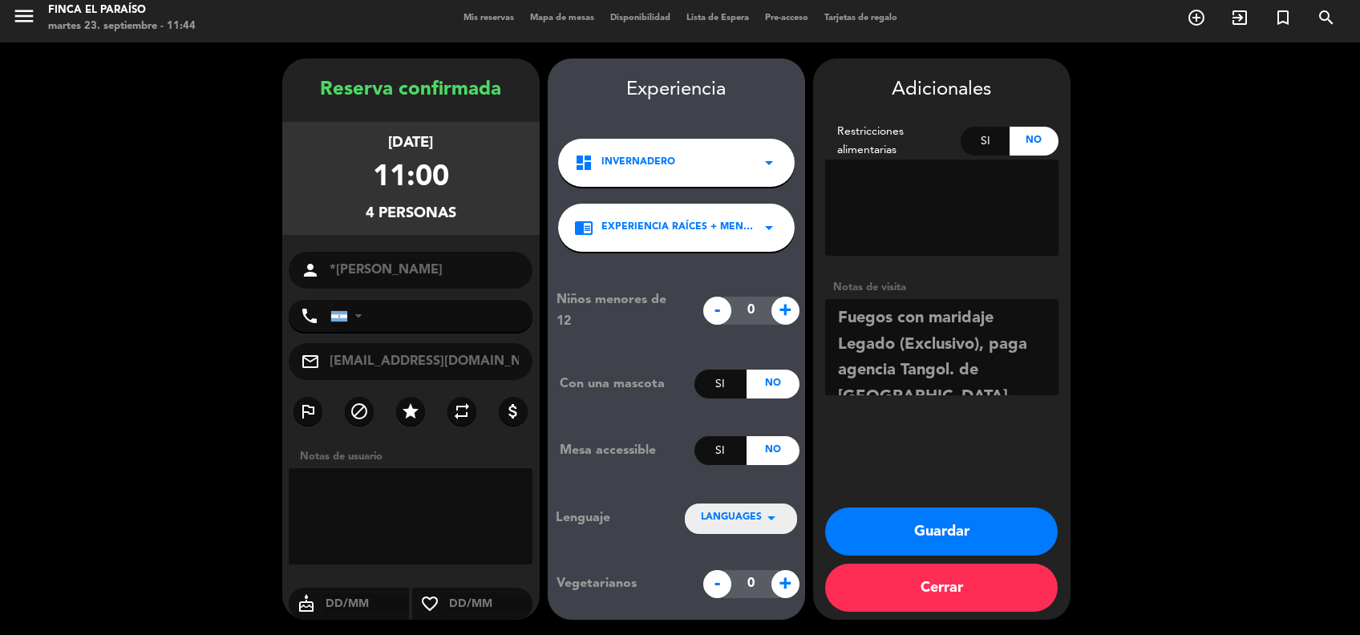
click at [776, 228] on icon "arrow_drop_down" at bounding box center [768, 227] width 19 height 19
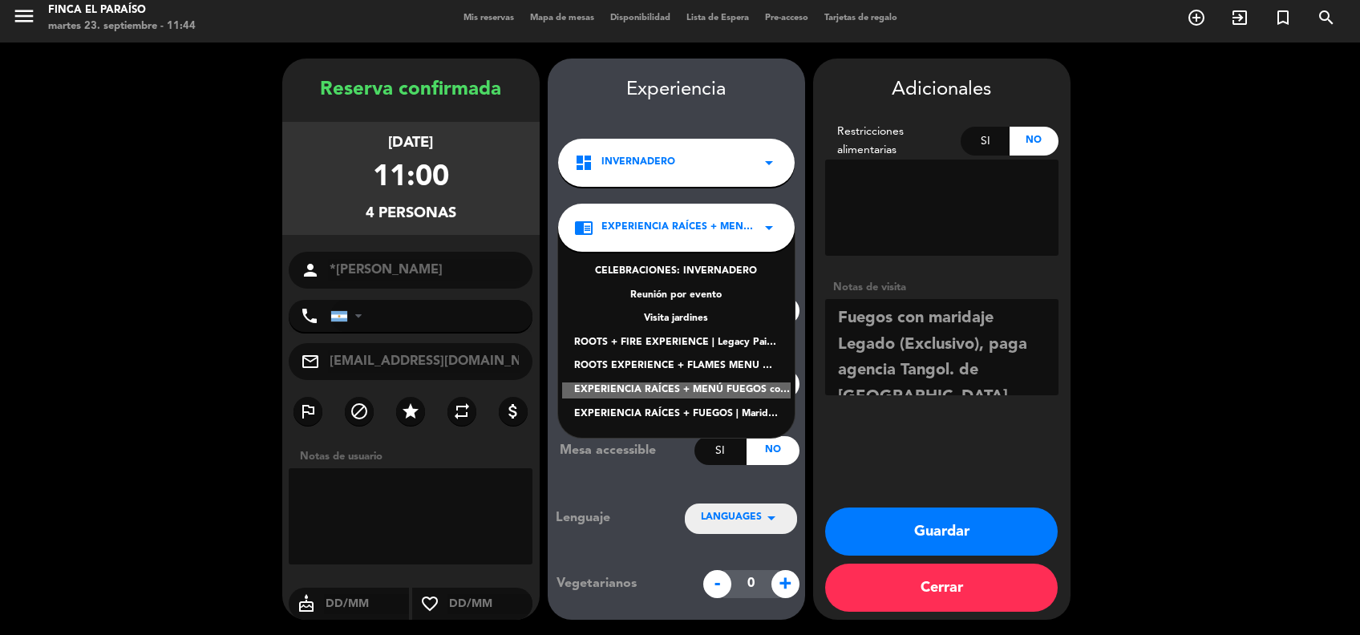
click at [934, 515] on button "Guardar" at bounding box center [941, 531] width 232 height 48
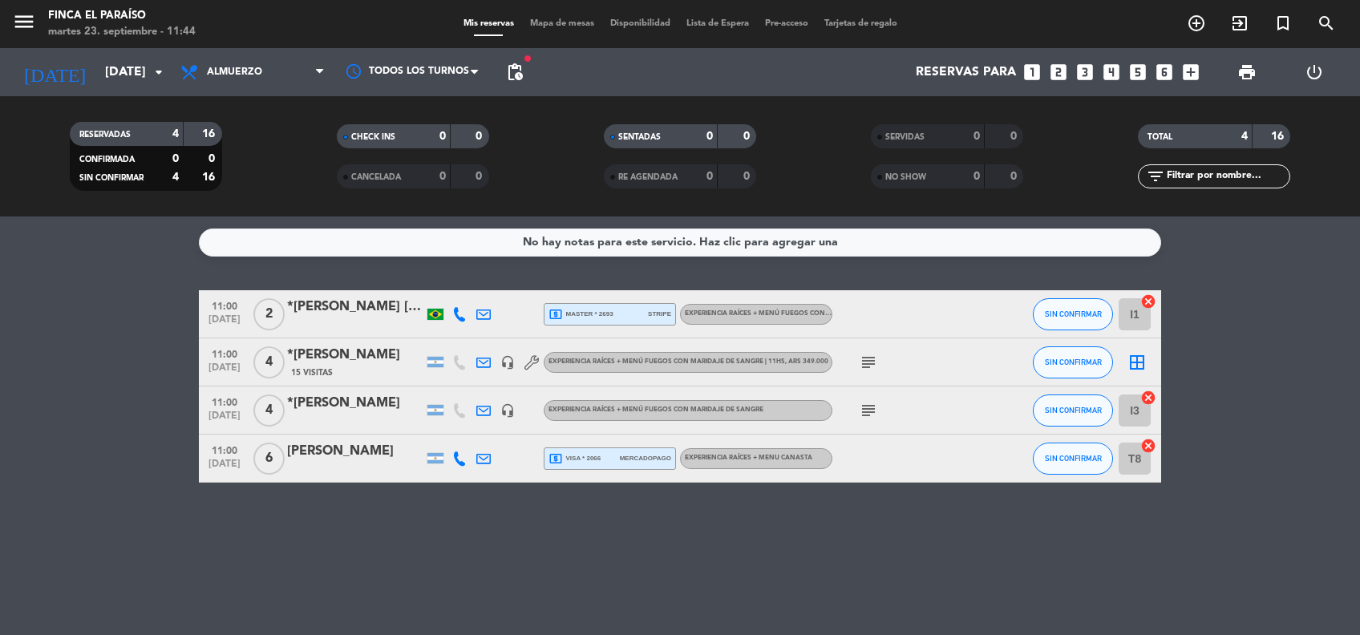
click at [367, 406] on div "*[PERSON_NAME]" at bounding box center [355, 403] width 136 height 21
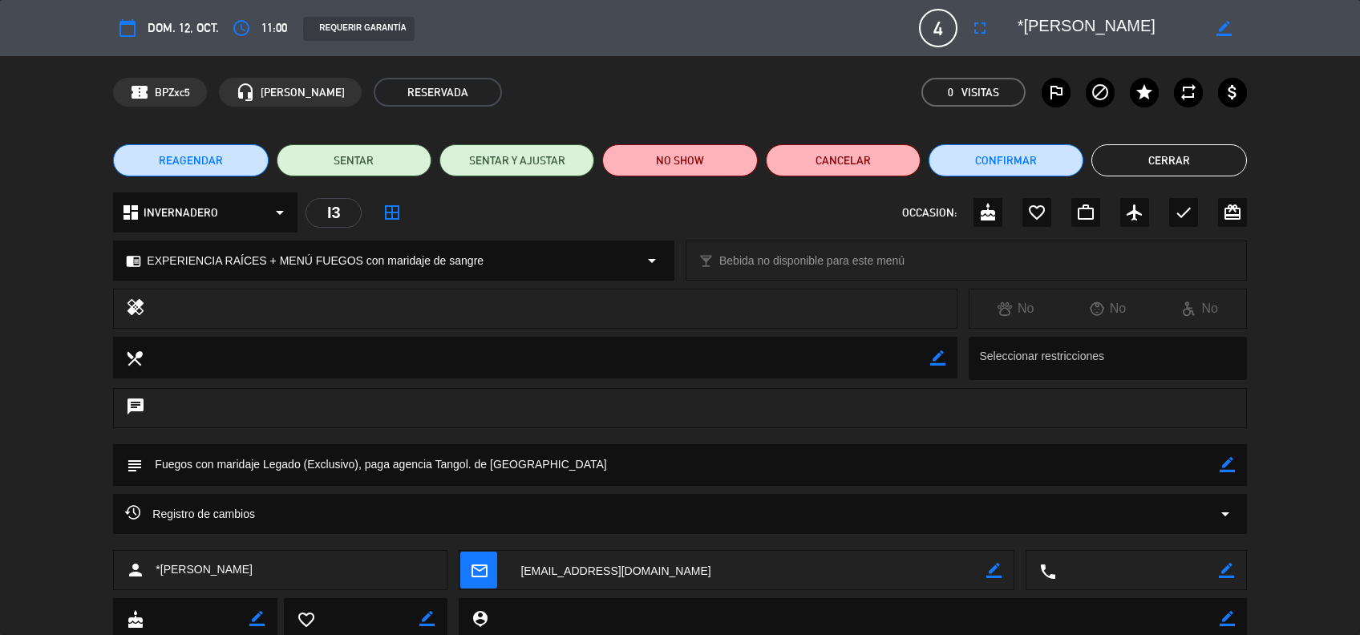
click at [491, 269] on div "chrome_reader_mode EXPERIENCIA RAÍCES + MENÚ FUEGOS con maridaje de sangre arro…" at bounding box center [394, 260] width 560 height 38
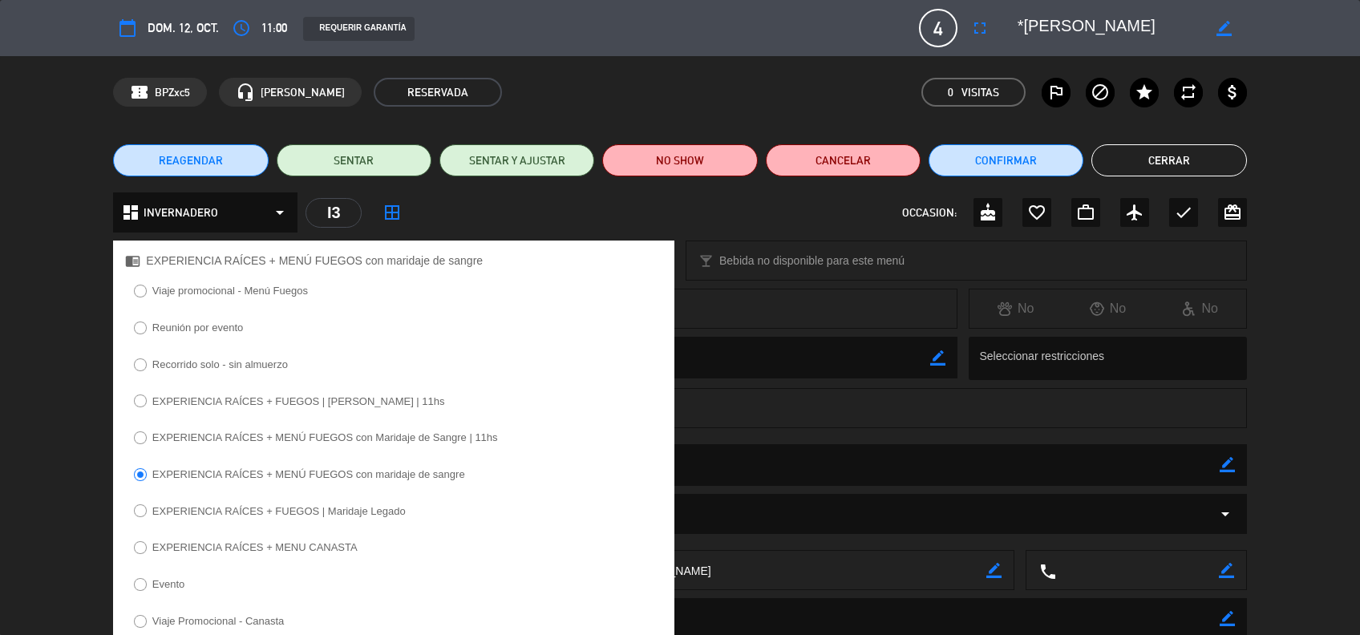
click at [373, 397] on label "EXPERIENCIA RAÍCES + FUEGOS | [PERSON_NAME] | 11hs" at bounding box center [298, 401] width 293 height 10
select select
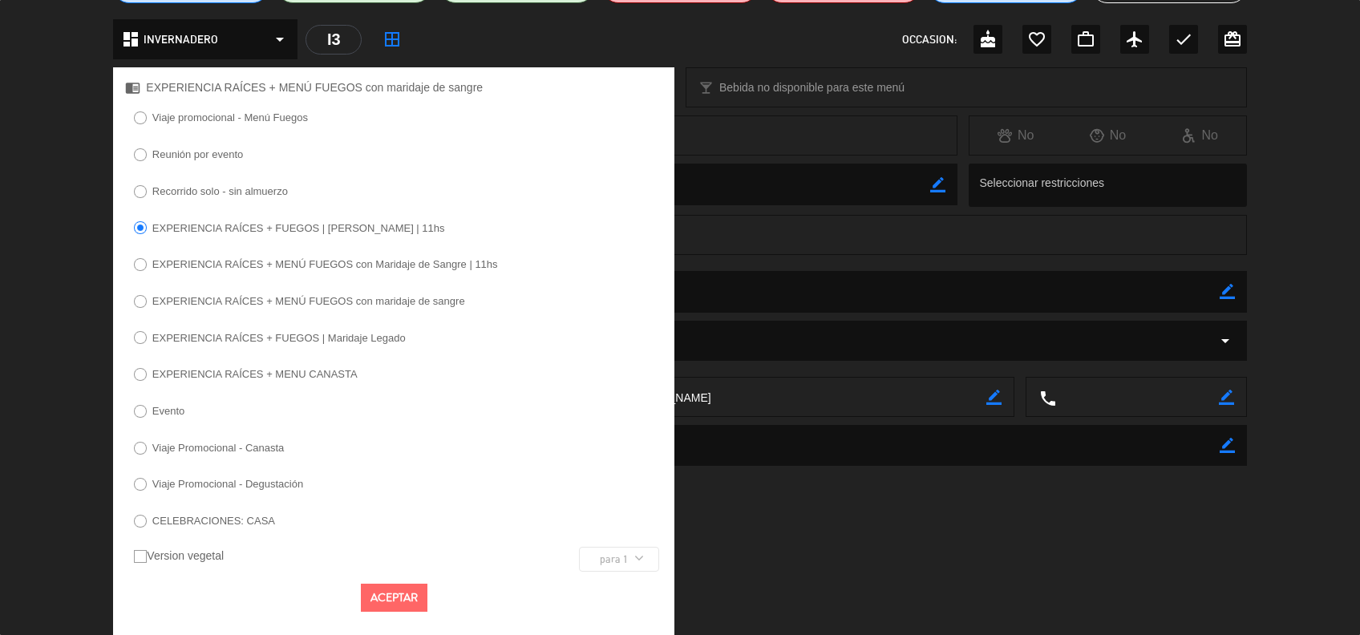
click at [383, 595] on button "Aceptar" at bounding box center [394, 598] width 67 height 28
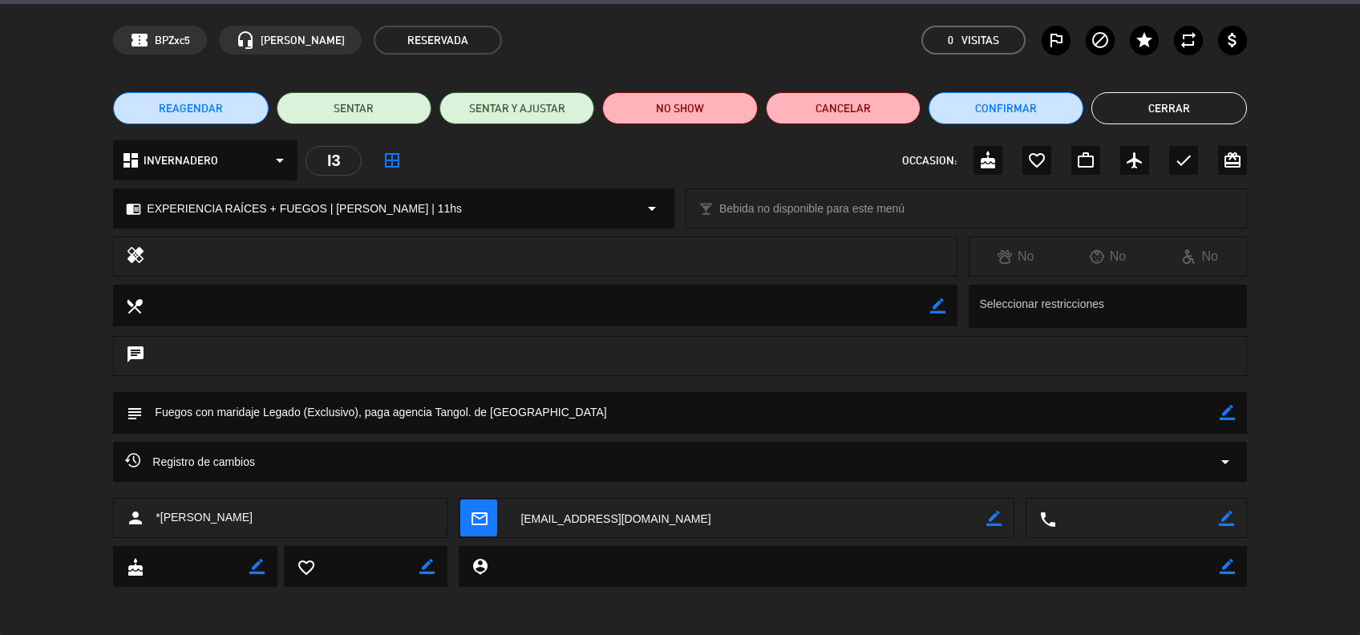
scroll to position [51, 0]
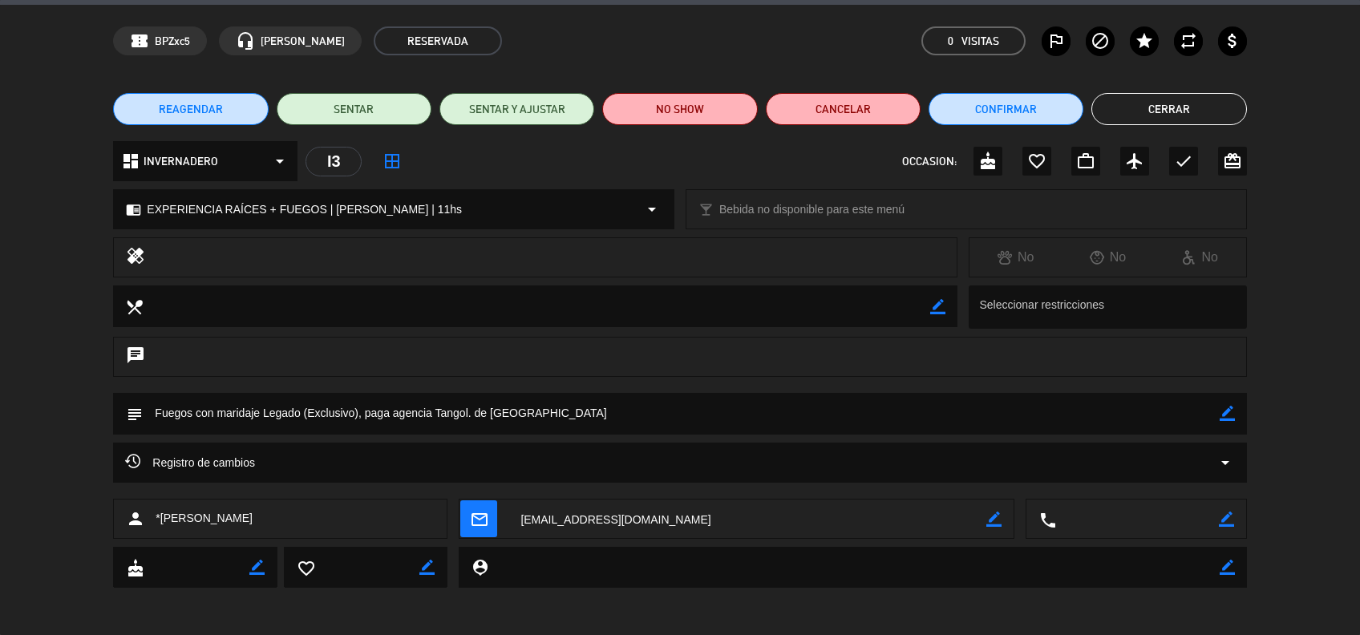
click at [1125, 114] on button "Cerrar" at bounding box center [1168, 109] width 155 height 32
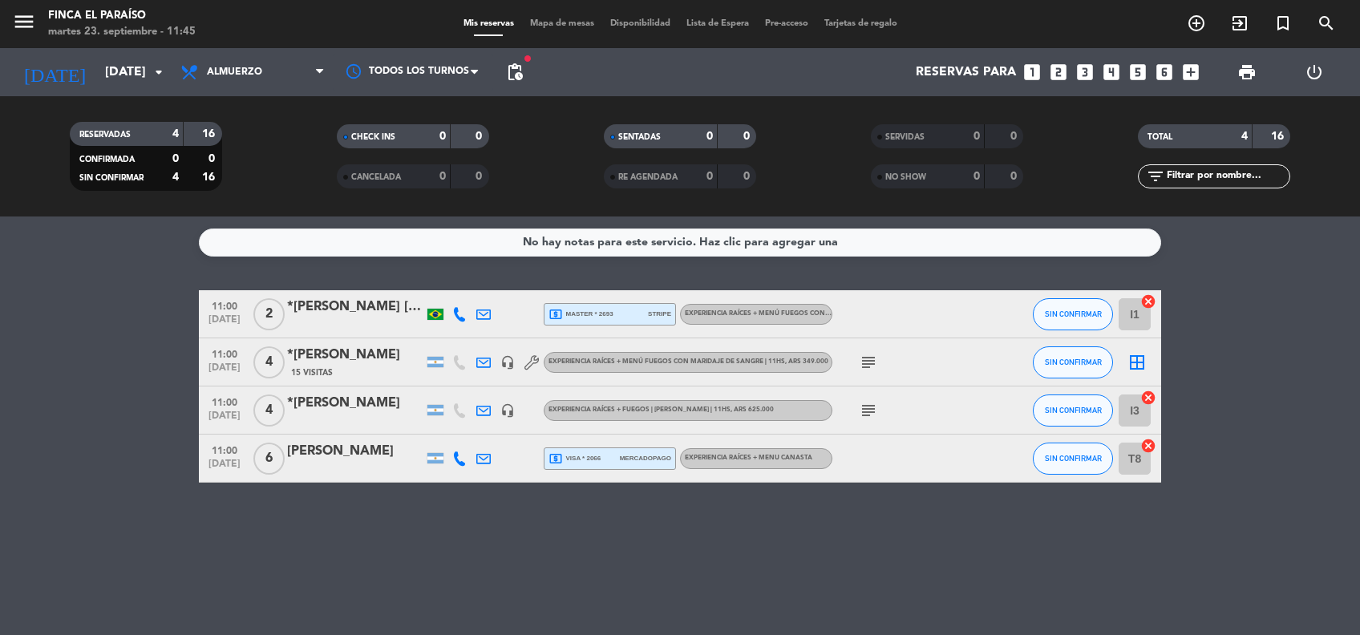
click at [888, 535] on div "No hay notas para este servicio. Haz clic para agregar una 11:00 [DATE] 2 *[PER…" at bounding box center [680, 425] width 1360 height 418
click at [97, 84] on input "[DATE]" at bounding box center [181, 72] width 169 height 31
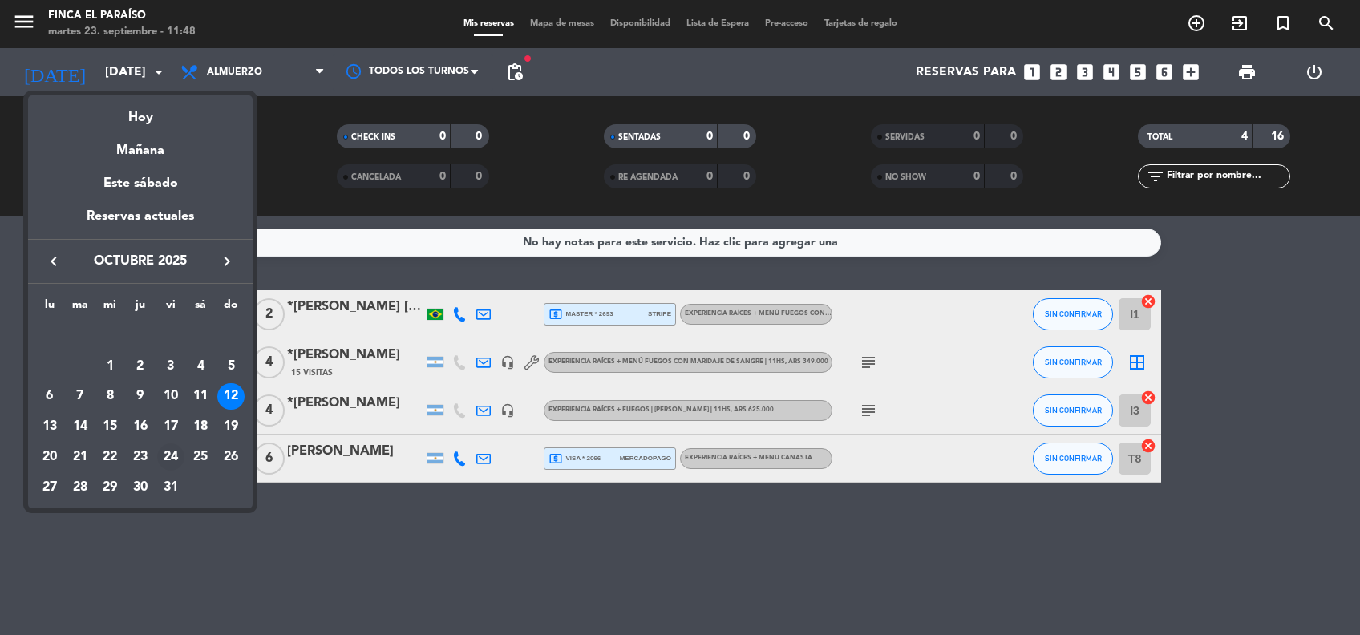
click at [164, 461] on div "24" at bounding box center [170, 456] width 27 height 27
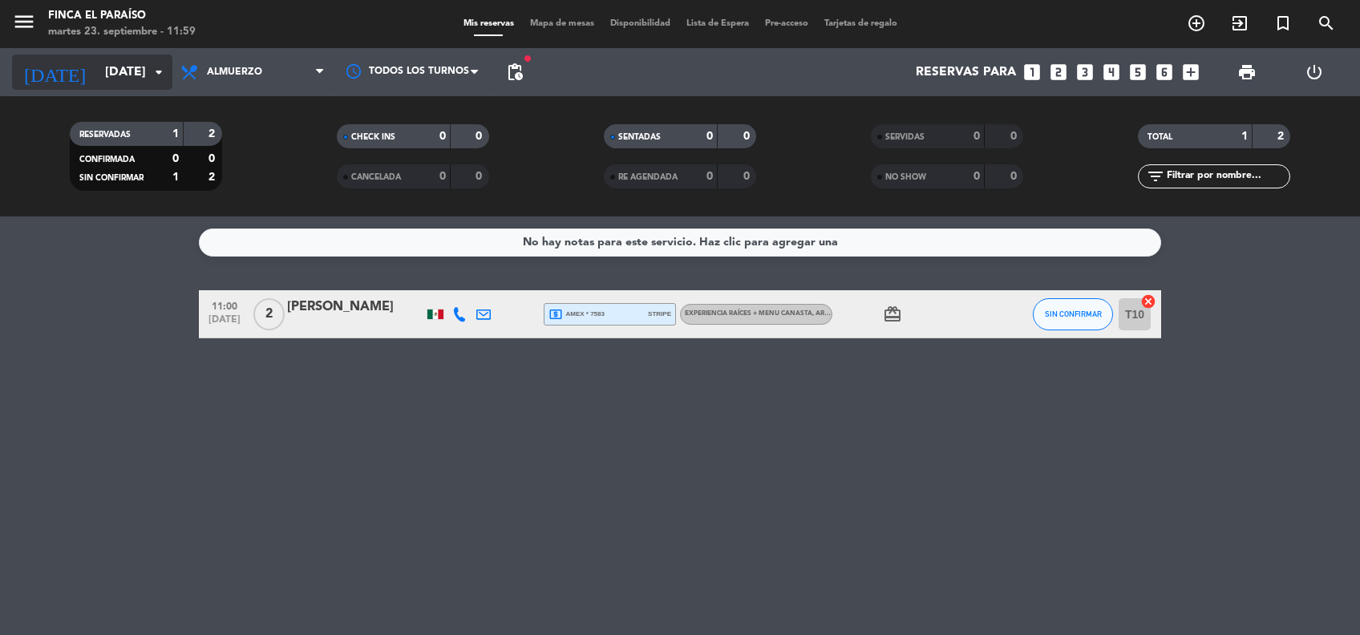
click at [106, 75] on input "[DATE]" at bounding box center [181, 72] width 169 height 31
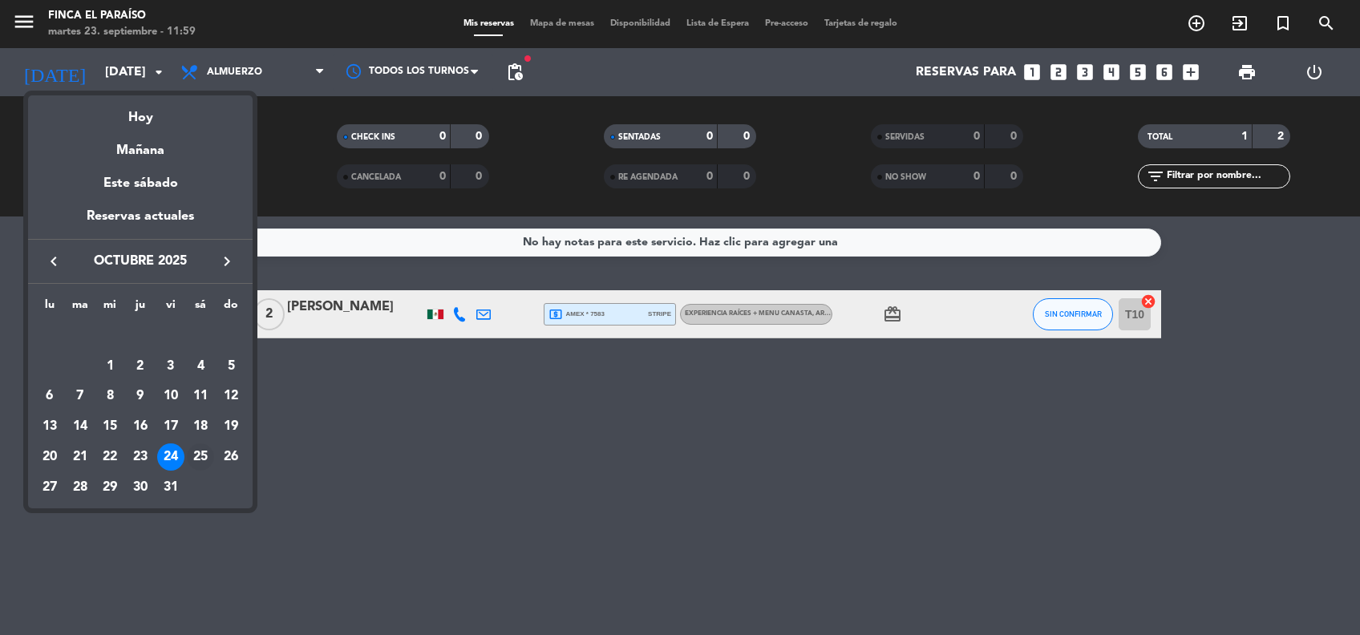
click at [200, 457] on div "25" at bounding box center [200, 456] width 27 height 27
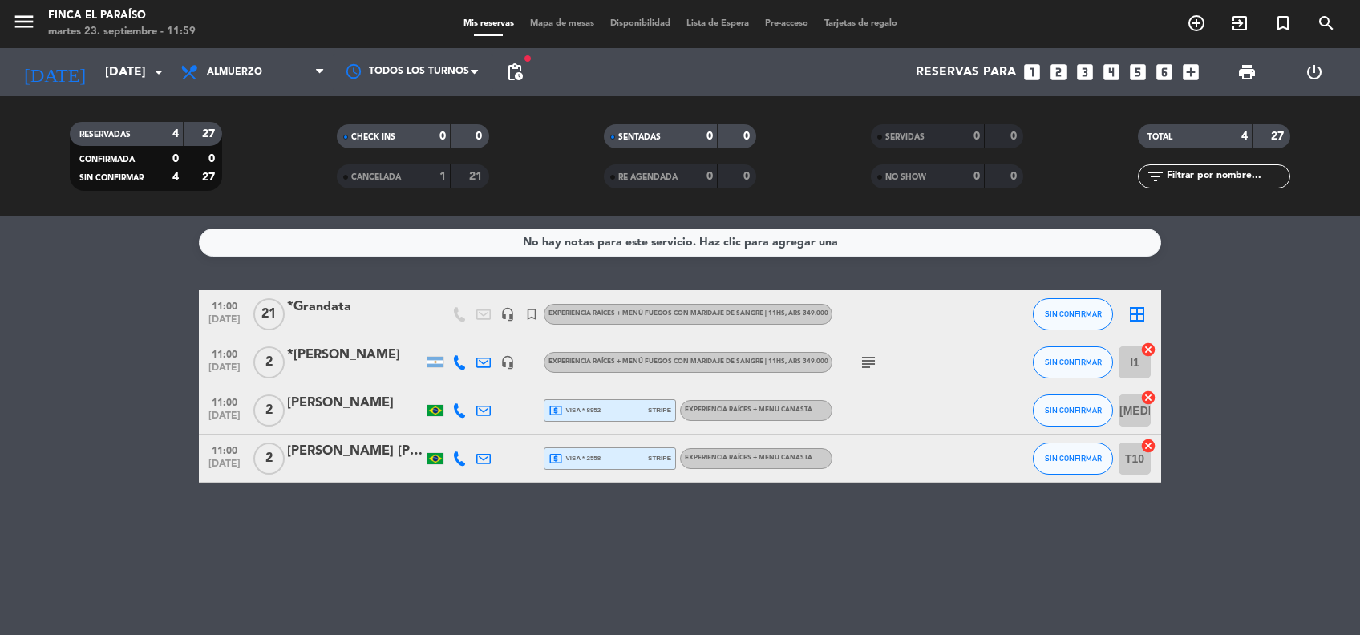
click at [322, 305] on div "*Grandata" at bounding box center [355, 307] width 136 height 21
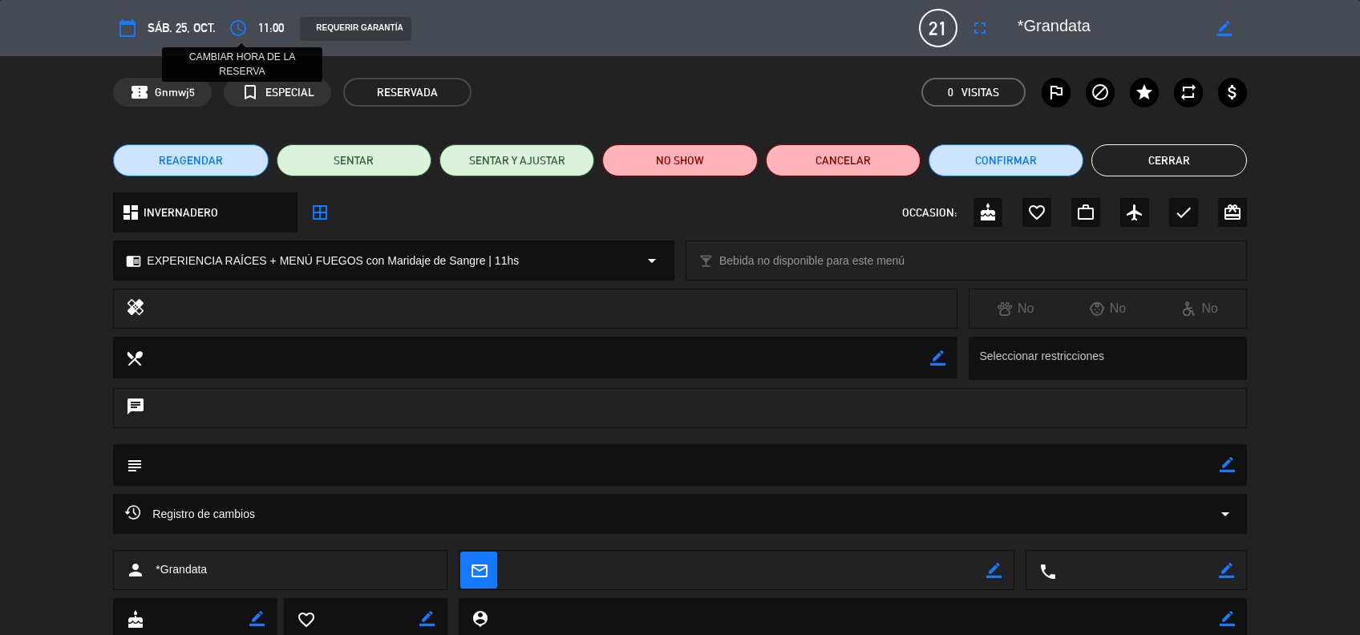
click at [240, 22] on icon "access_time" at bounding box center [237, 27] width 19 height 19
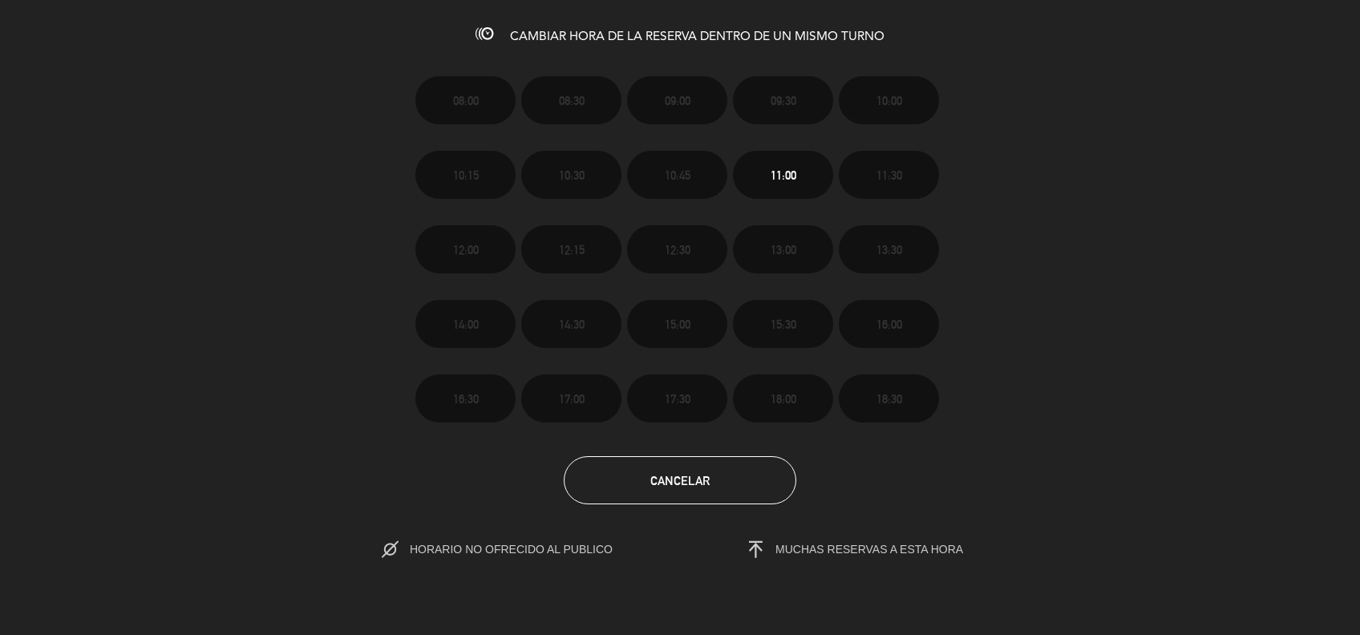
click at [563, 546] on span "HORARIO NO OFRECIDO AL PUBLICO" at bounding box center [528, 549] width 236 height 13
click at [705, 481] on span "Cancelar" at bounding box center [679, 481] width 59 height 14
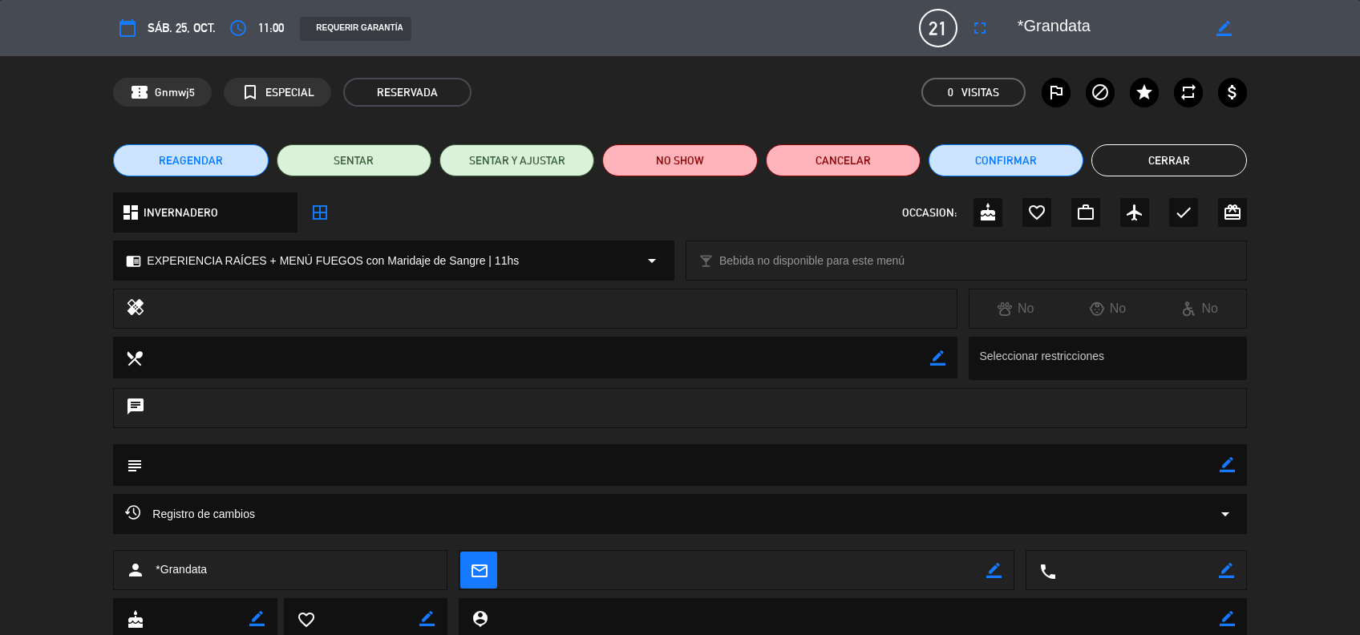
click at [210, 167] on span "REAGENDAR" at bounding box center [191, 160] width 64 height 17
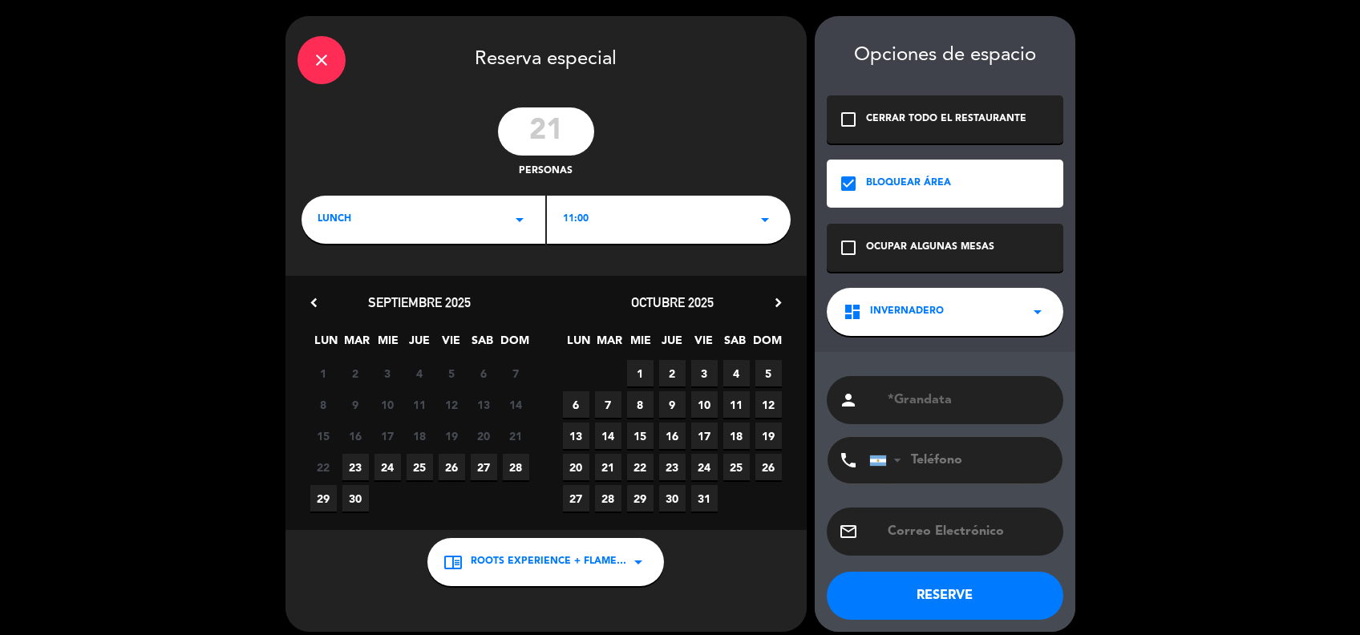
click at [765, 232] on div "11:00 arrow_drop_down" at bounding box center [669, 220] width 244 height 48
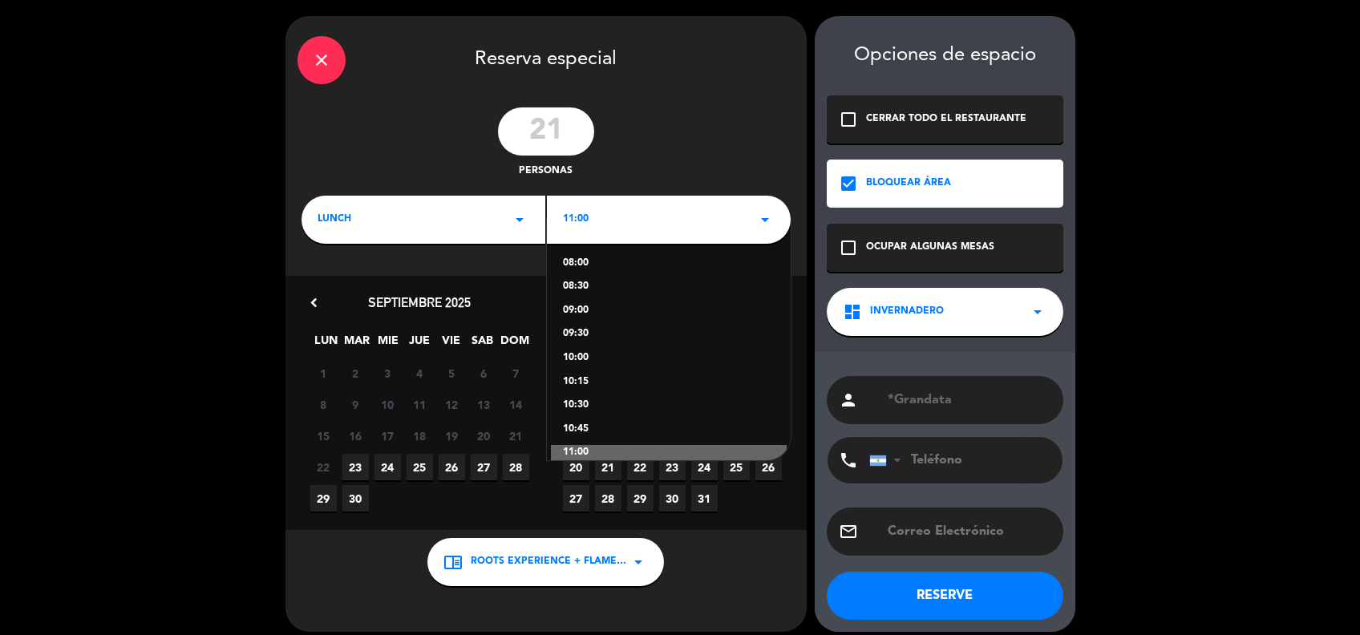
click at [575, 385] on div "10:15" at bounding box center [669, 382] width 212 height 16
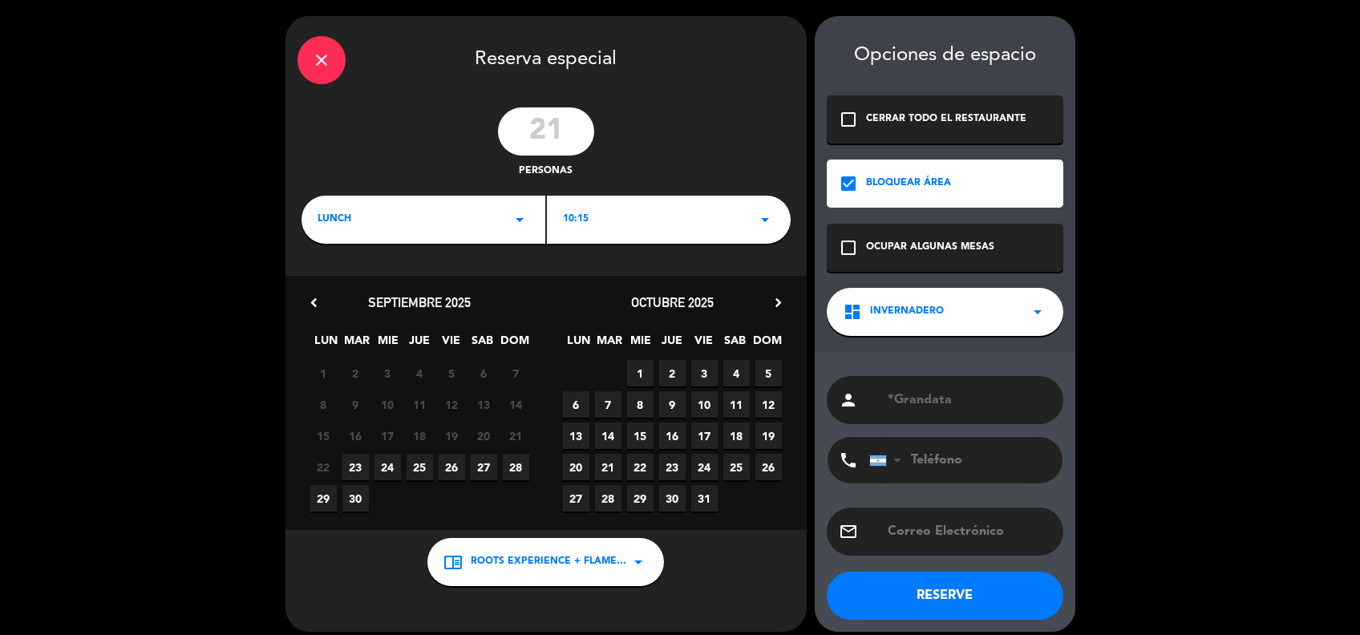
click at [933, 607] on button "RESERVE" at bounding box center [944, 596] width 236 height 48
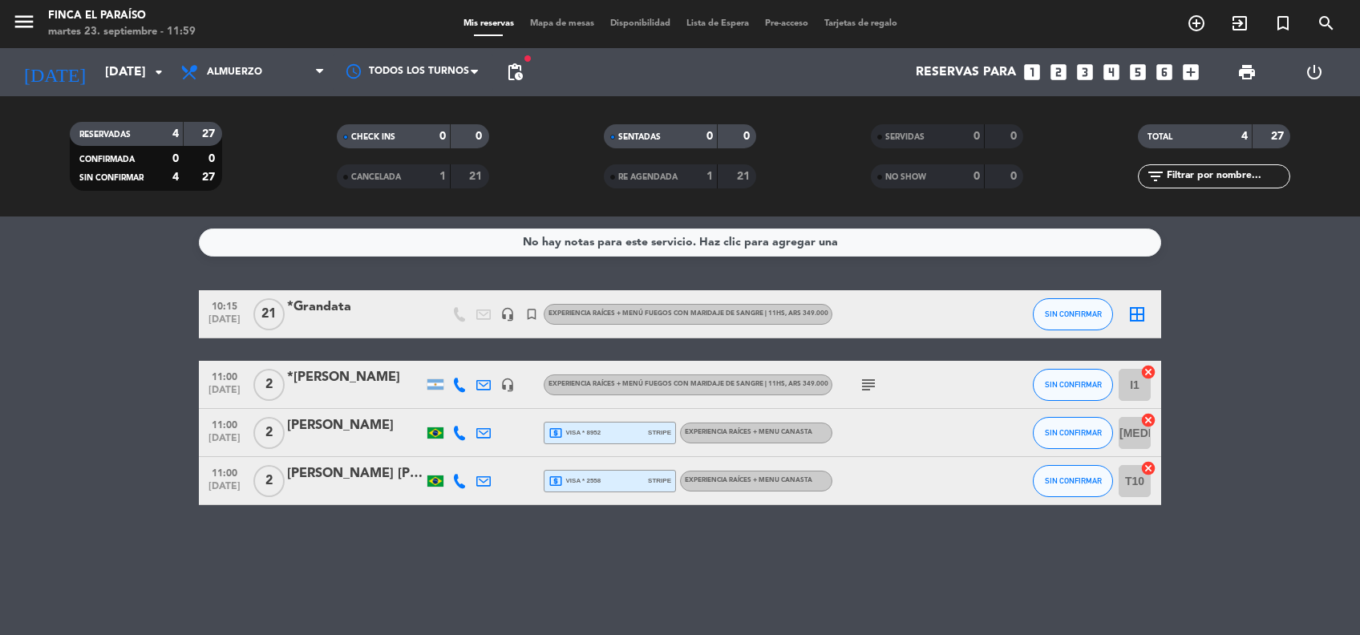
click at [866, 387] on icon "subject" at bounding box center [868, 384] width 19 height 19
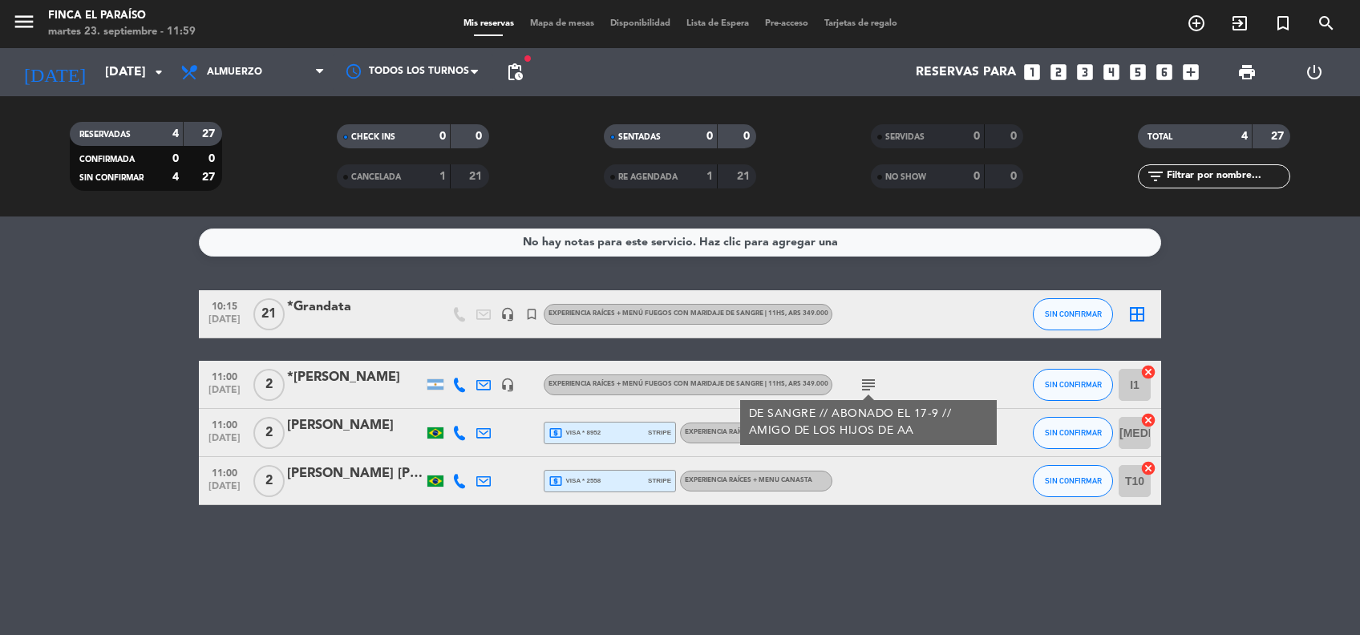
click at [827, 552] on div "No hay notas para este servicio. Haz clic para agregar una 10:15 [DATE] *Granda…" at bounding box center [680, 425] width 1360 height 418
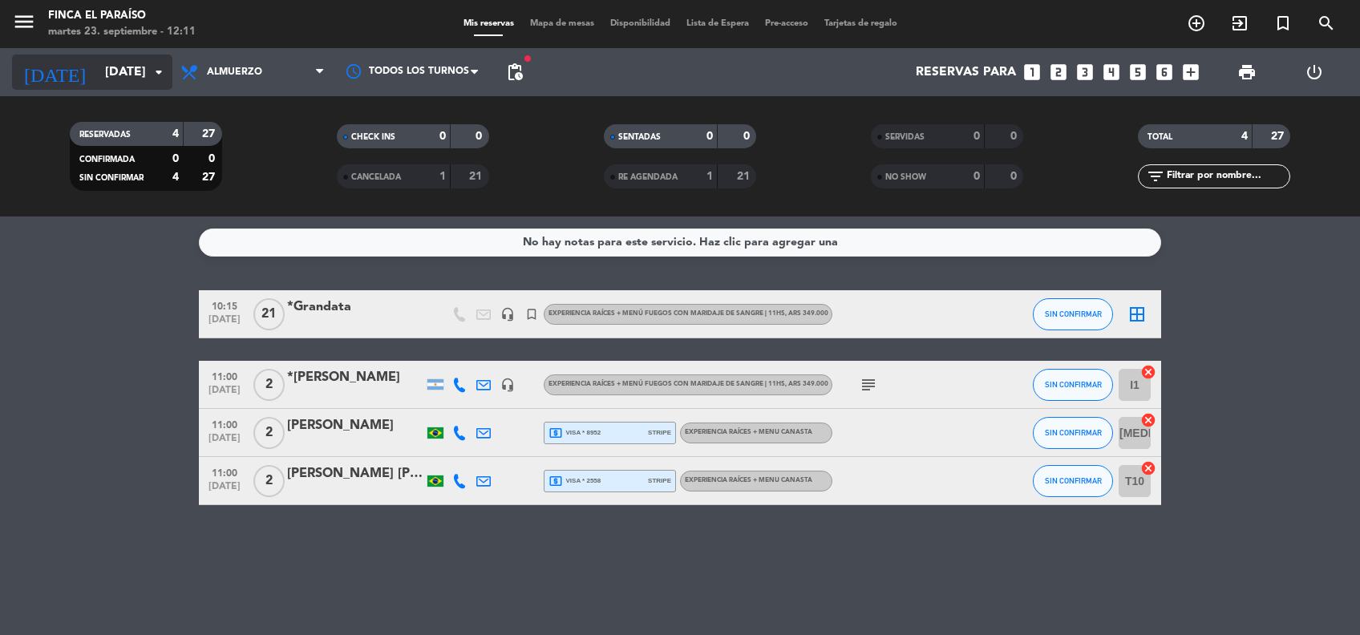
click at [114, 88] on div "[DATE] [DATE] arrow_drop_down" at bounding box center [92, 72] width 160 height 35
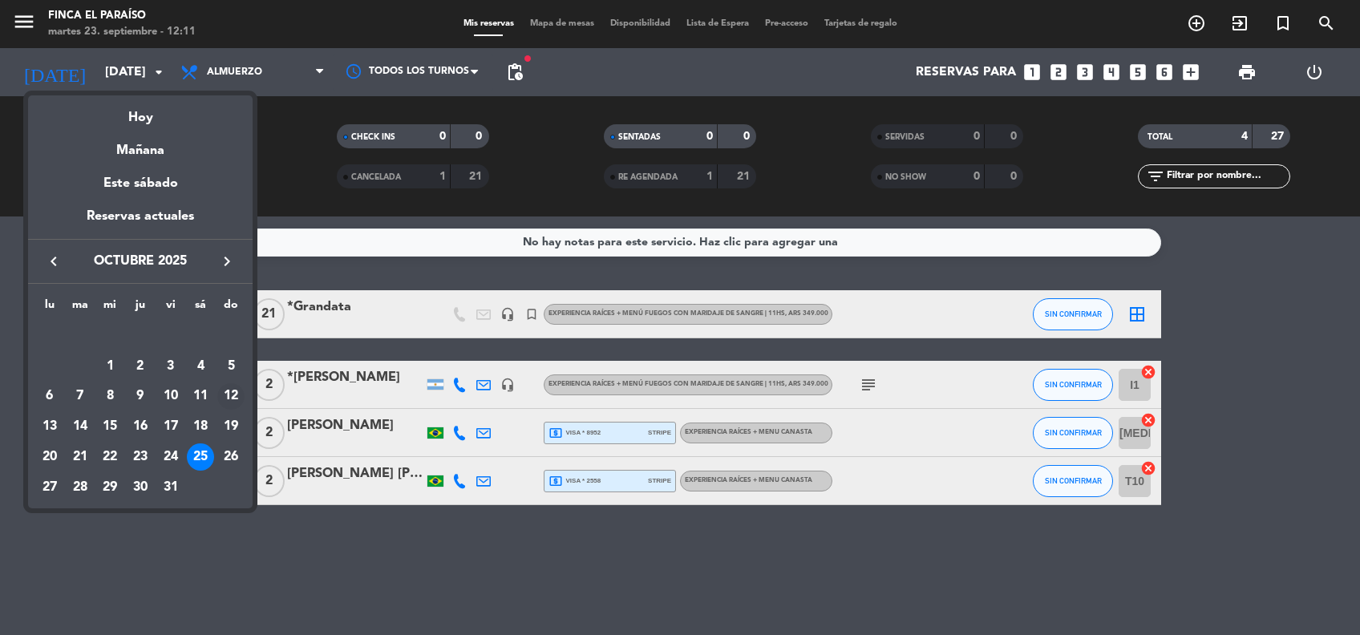
click at [234, 395] on div "12" at bounding box center [230, 396] width 27 height 27
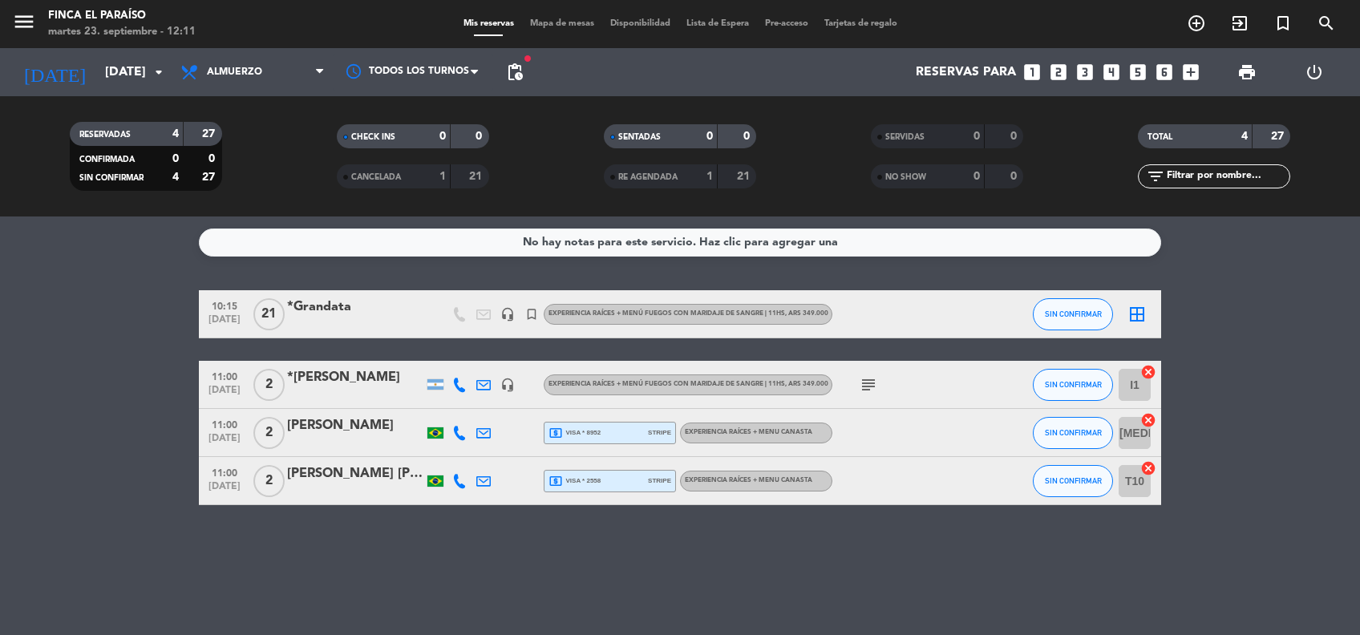
type input "[DATE]"
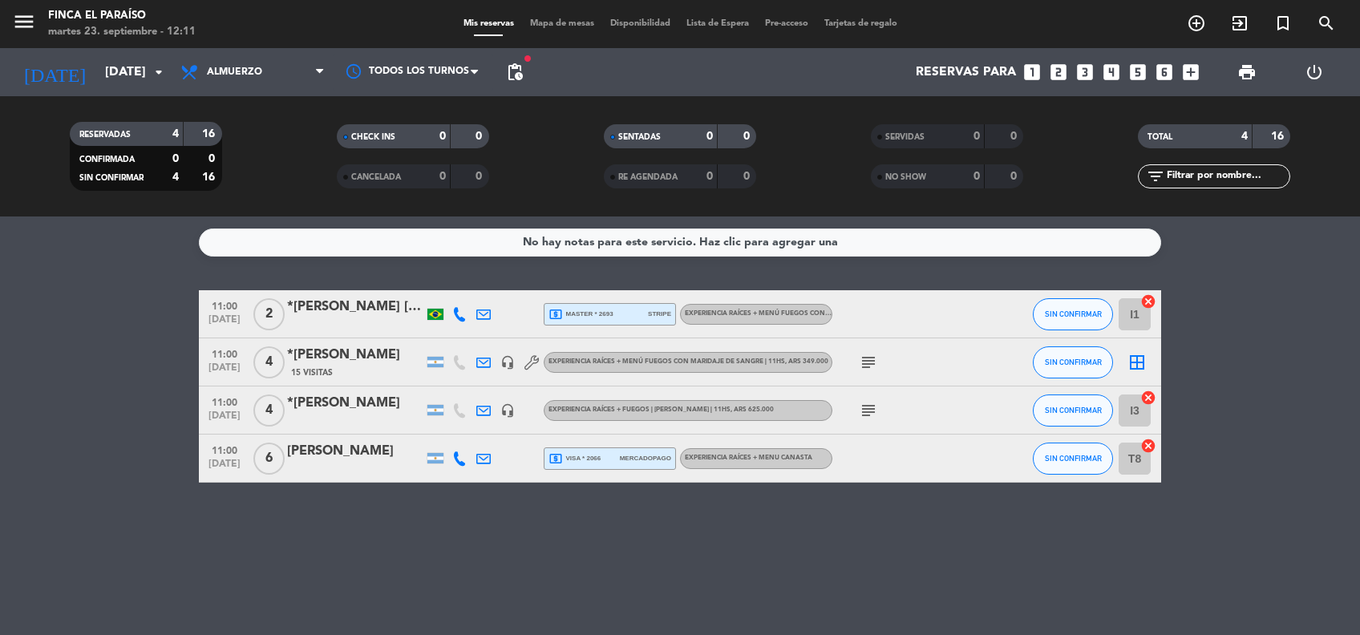
click at [366, 398] on div "*[PERSON_NAME]" at bounding box center [355, 403] width 136 height 21
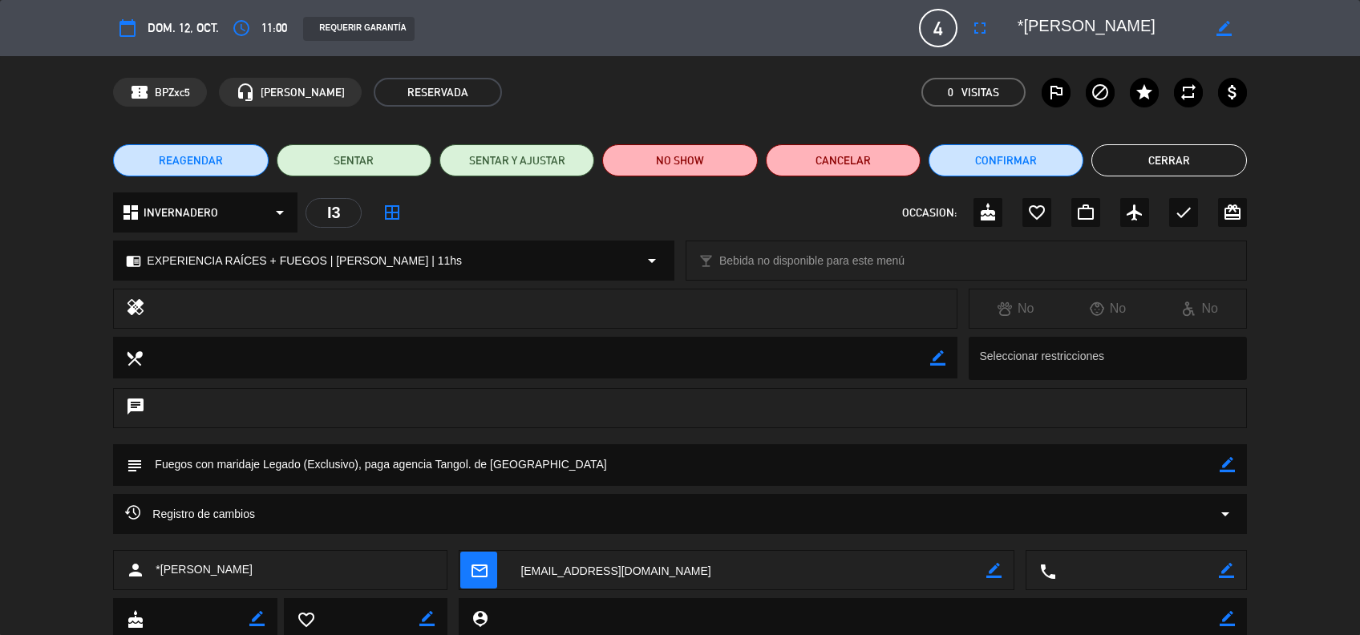
click at [1214, 32] on div "border_color" at bounding box center [1223, 28] width 46 height 29
click at [1224, 24] on icon "border_color" at bounding box center [1223, 28] width 15 height 15
click at [1228, 26] on icon at bounding box center [1223, 28] width 15 height 15
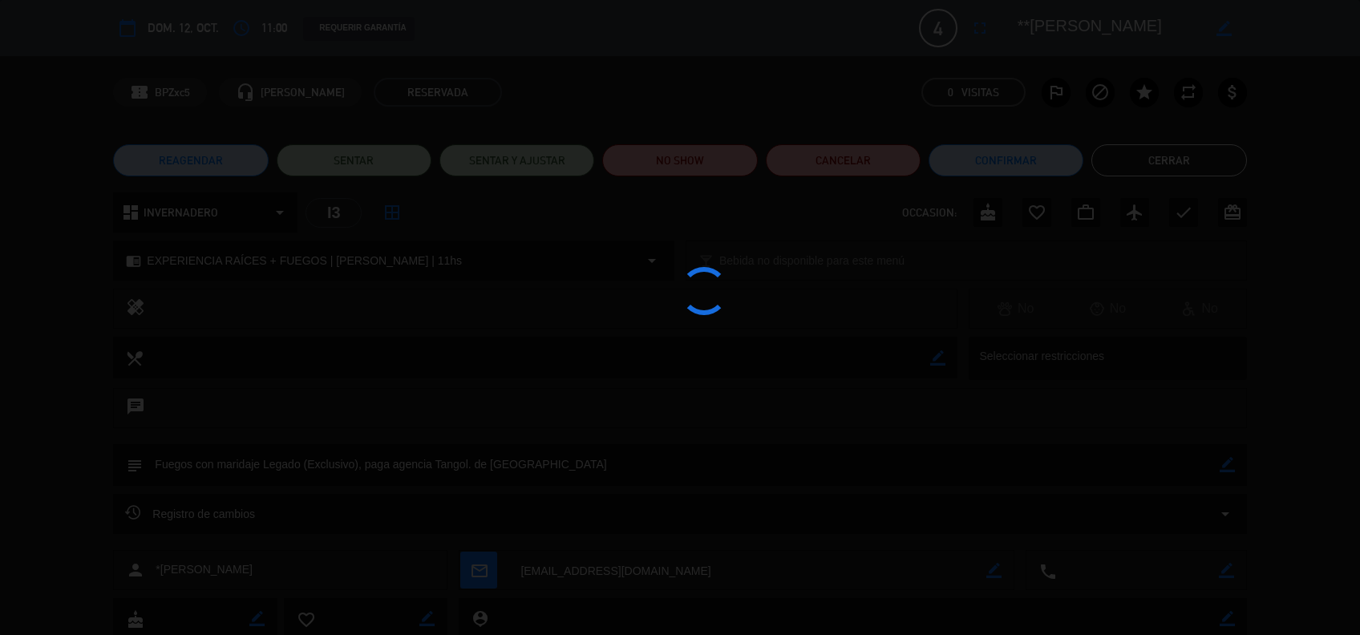
type textarea "**[PERSON_NAME]"
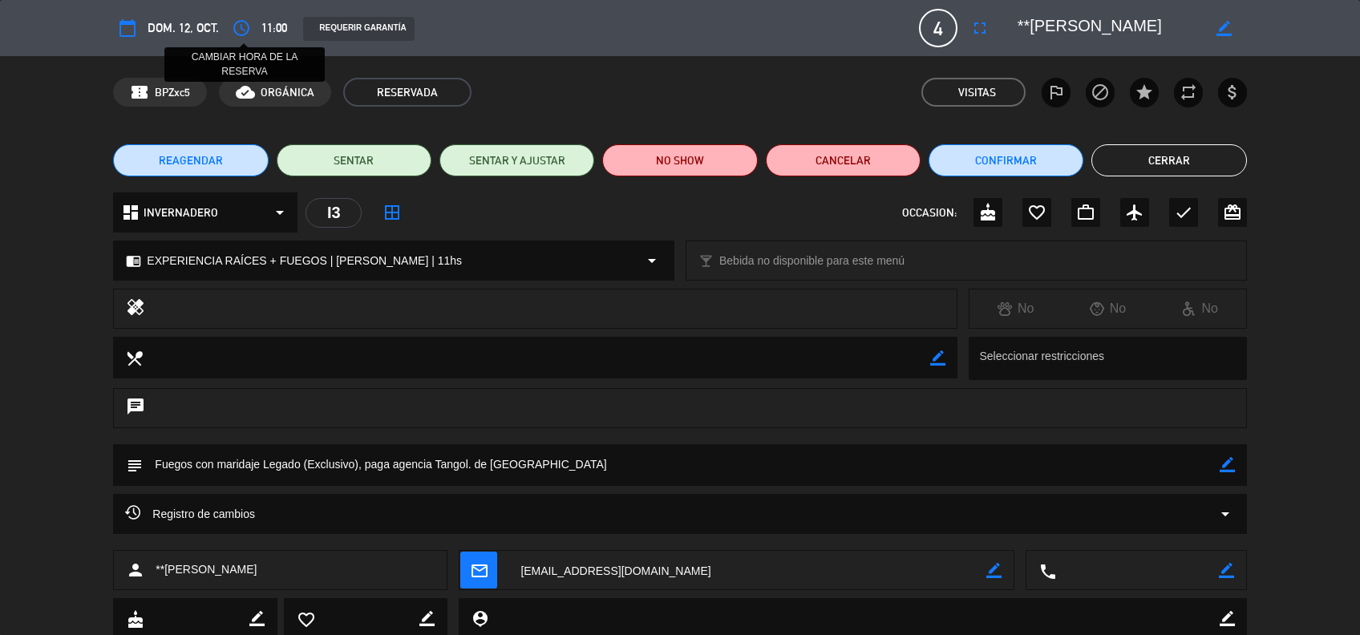
click at [245, 26] on icon "access_time" at bounding box center [241, 27] width 19 height 19
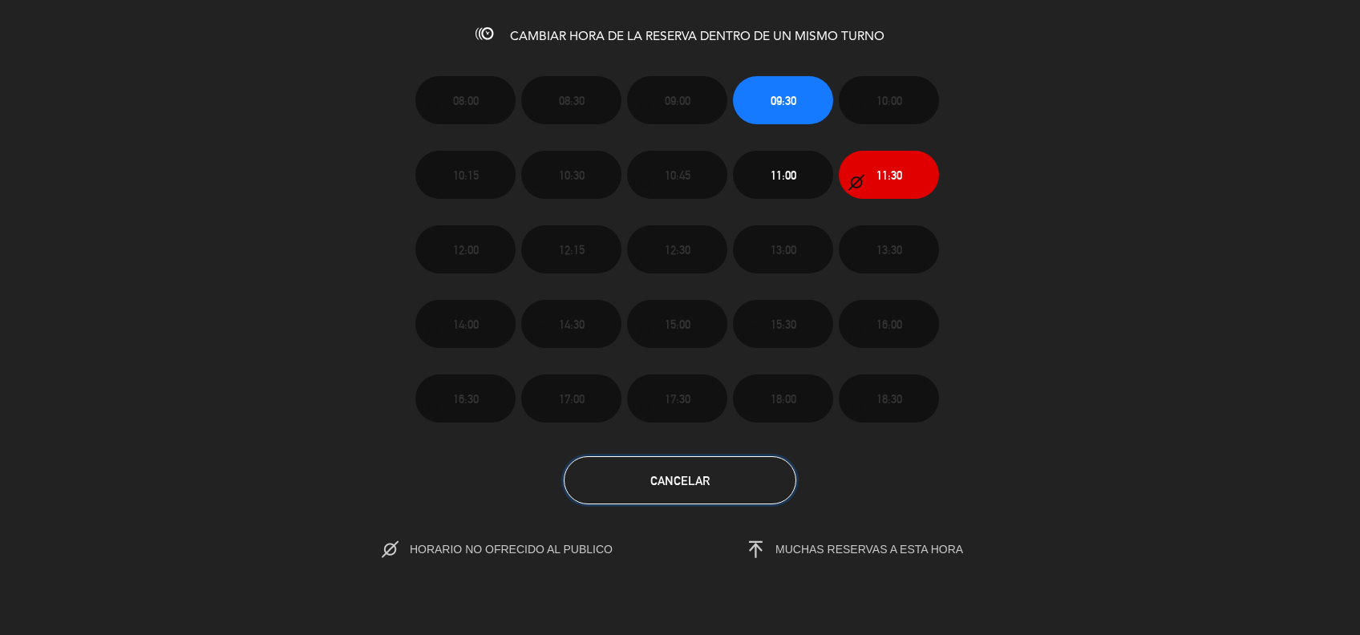
click at [717, 475] on button "Cancelar" at bounding box center [680, 480] width 232 height 48
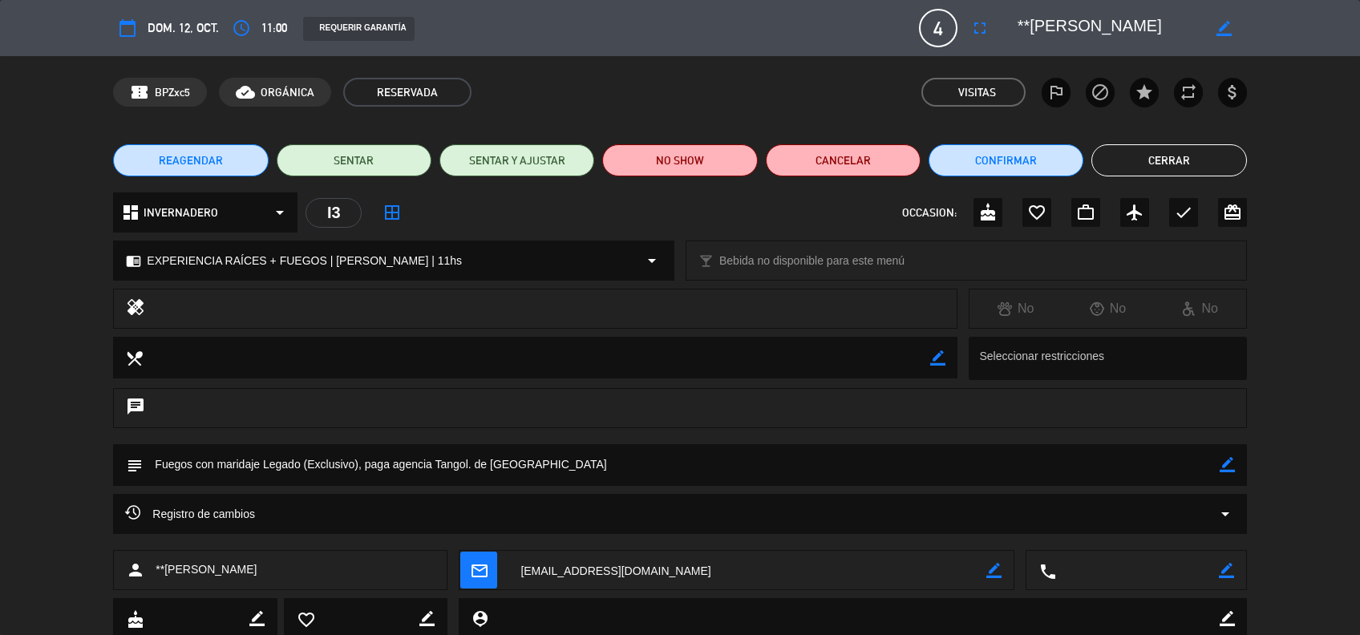
click at [194, 154] on span "REAGENDAR" at bounding box center [191, 160] width 64 height 17
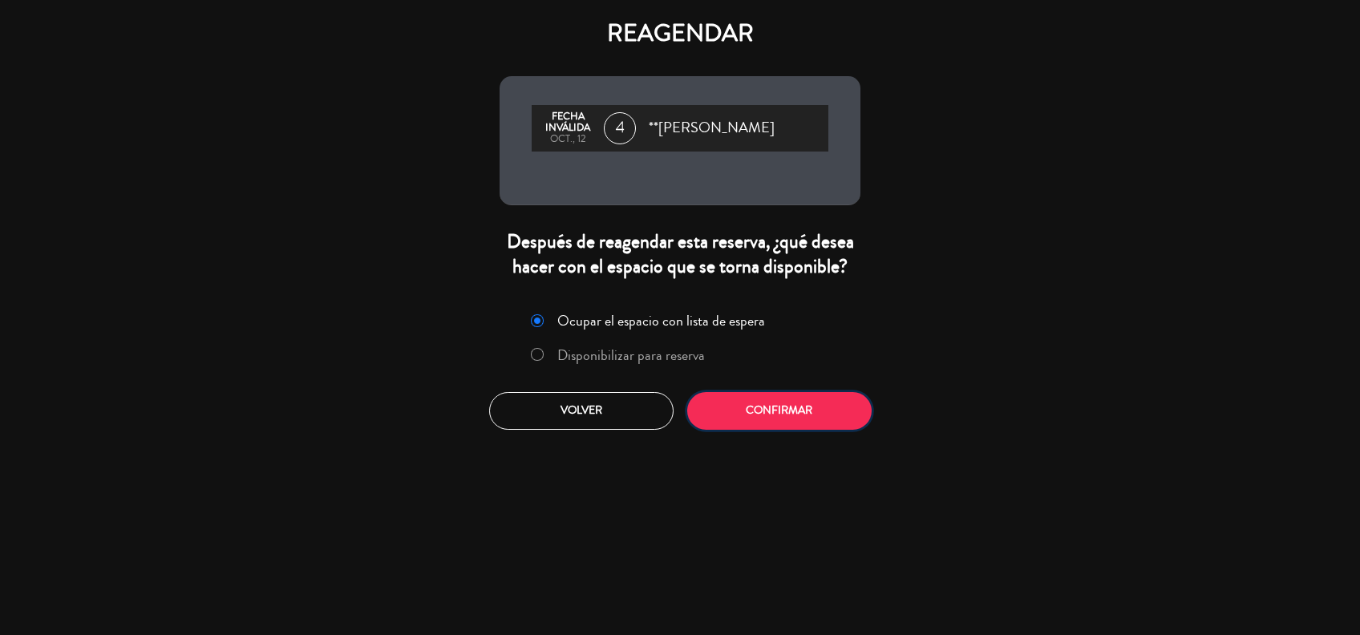
click at [749, 399] on button "Confirmar" at bounding box center [779, 411] width 184 height 38
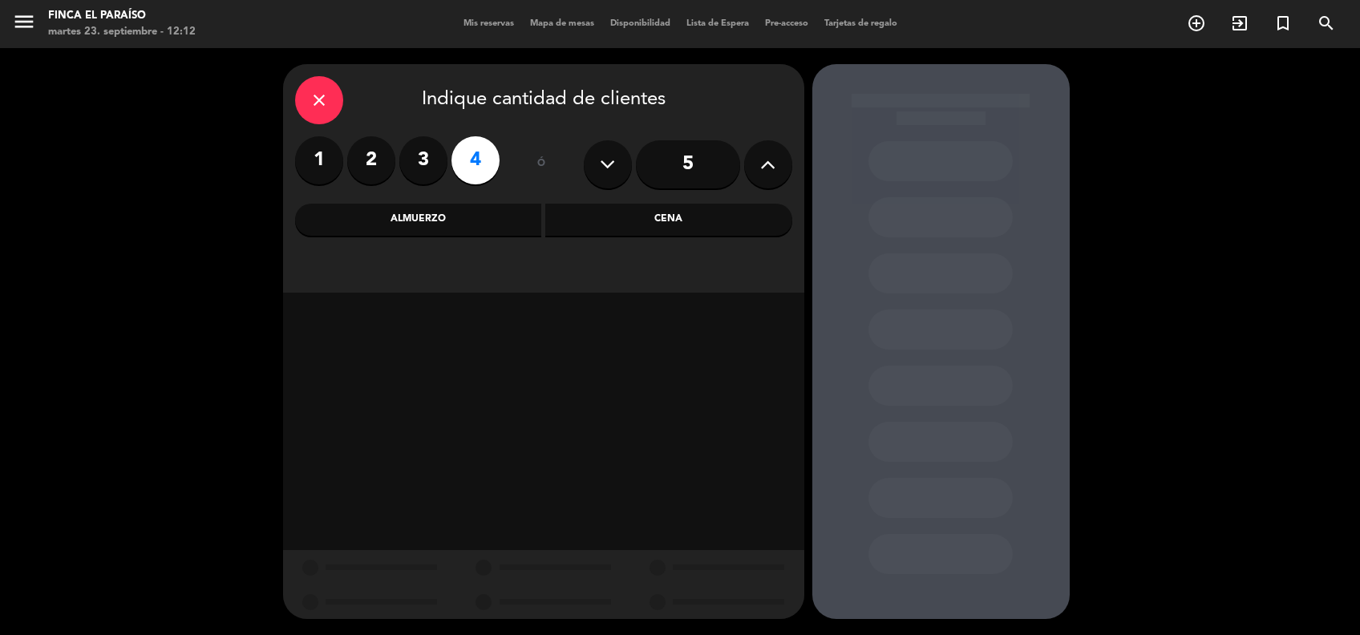
click at [475, 159] on label "4" at bounding box center [475, 160] width 48 height 48
click at [317, 102] on icon "close" at bounding box center [318, 100] width 19 height 19
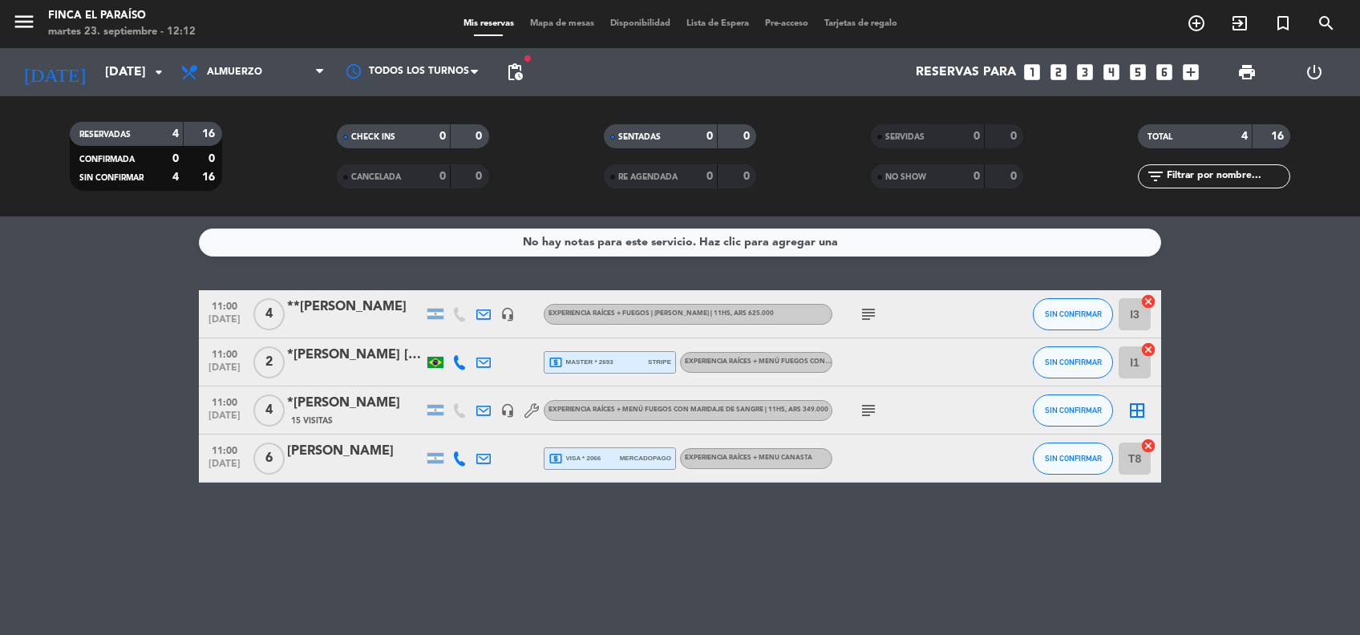
click at [366, 311] on div "**[PERSON_NAME]" at bounding box center [355, 307] width 136 height 21
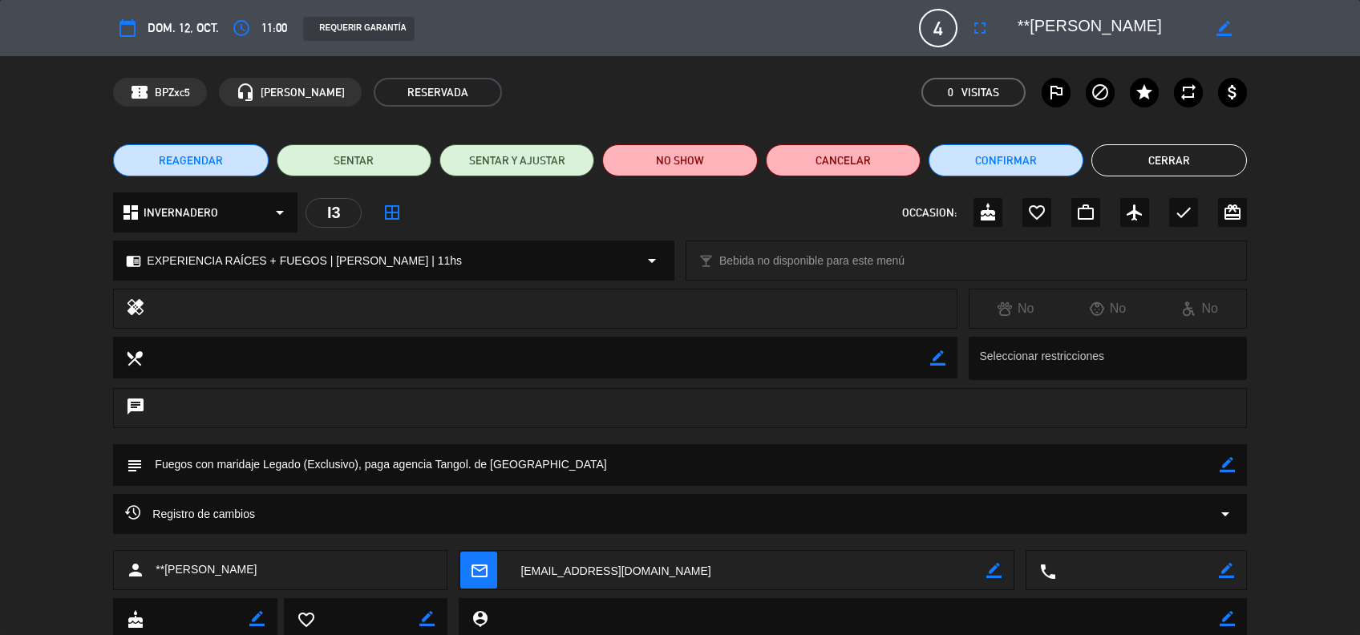
click at [218, 160] on span "REAGENDAR" at bounding box center [191, 160] width 64 height 17
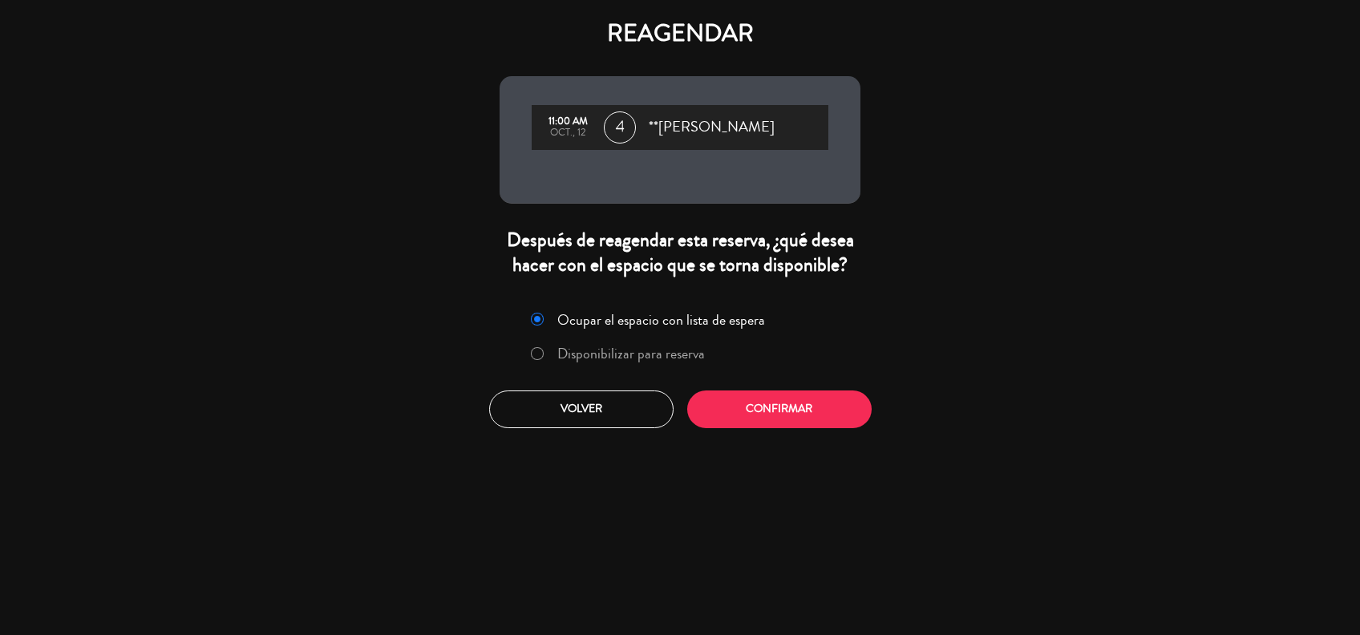
click at [679, 353] on label "Disponibilizar para reserva" at bounding box center [630, 353] width 147 height 14
click at [765, 394] on button "Confirmar" at bounding box center [779, 409] width 184 height 38
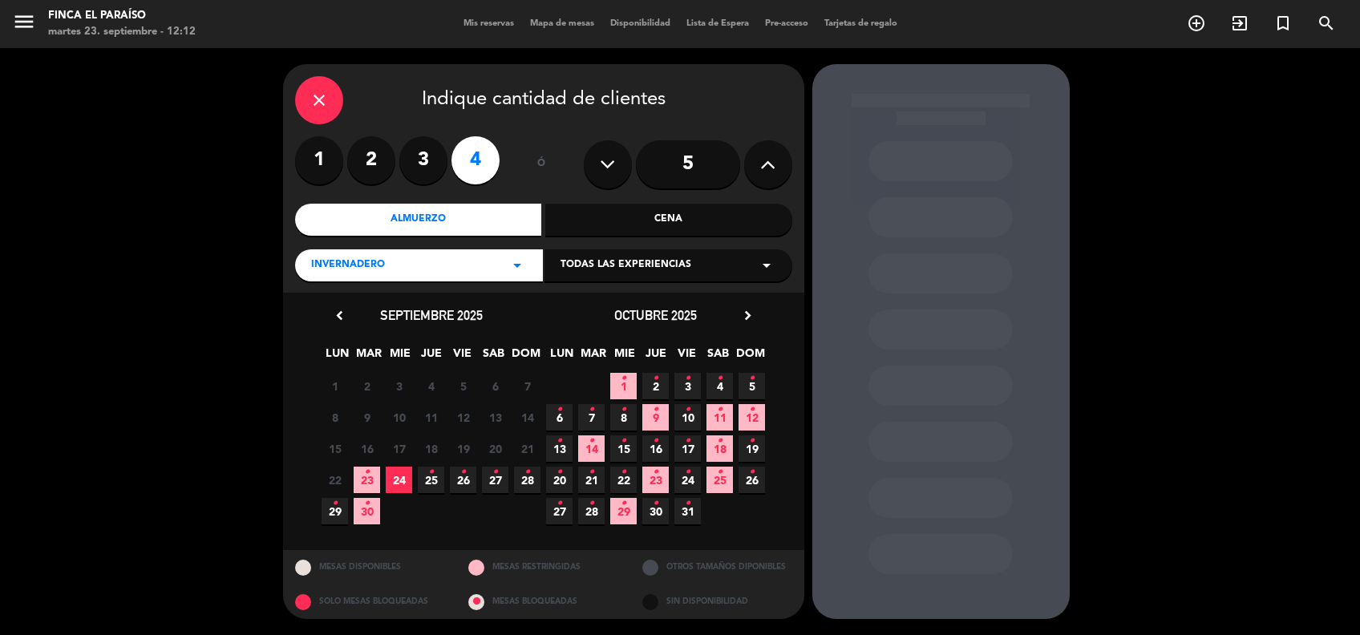
click at [755, 410] on span "12 •" at bounding box center [751, 417] width 26 height 26
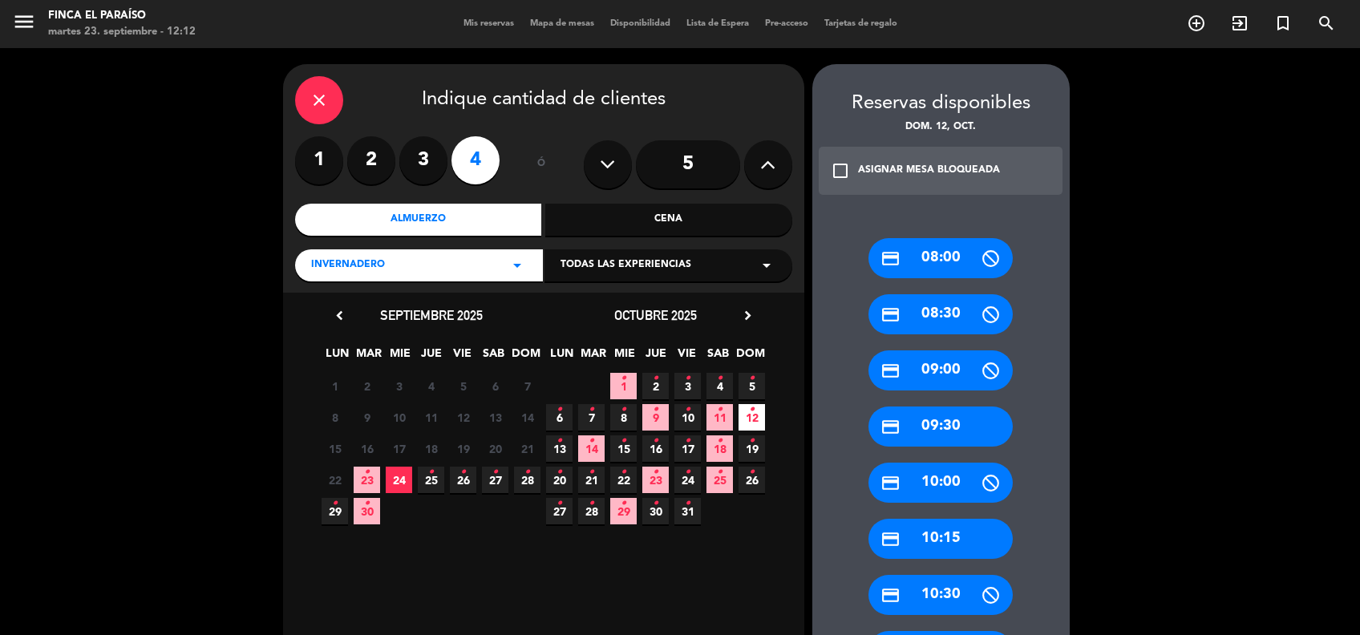
click at [932, 522] on div "credit_card 10:15" at bounding box center [940, 539] width 144 height 40
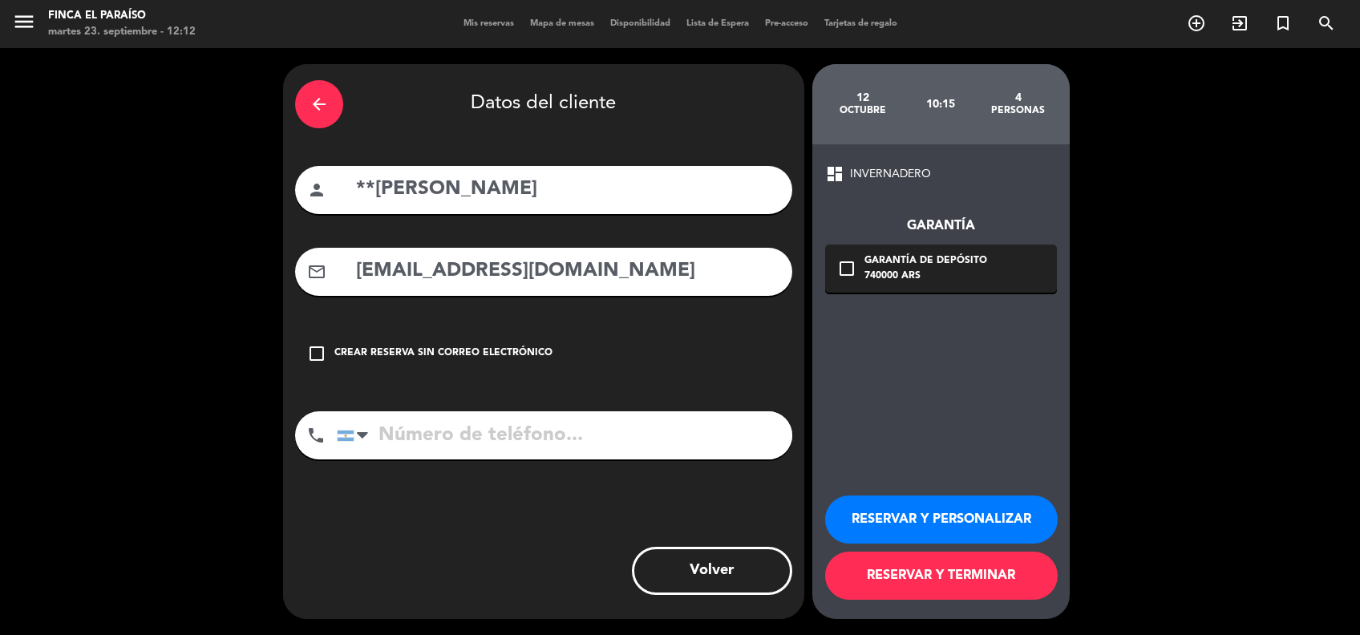
click at [971, 571] on button "RESERVAR Y TERMINAR" at bounding box center [941, 575] width 232 height 48
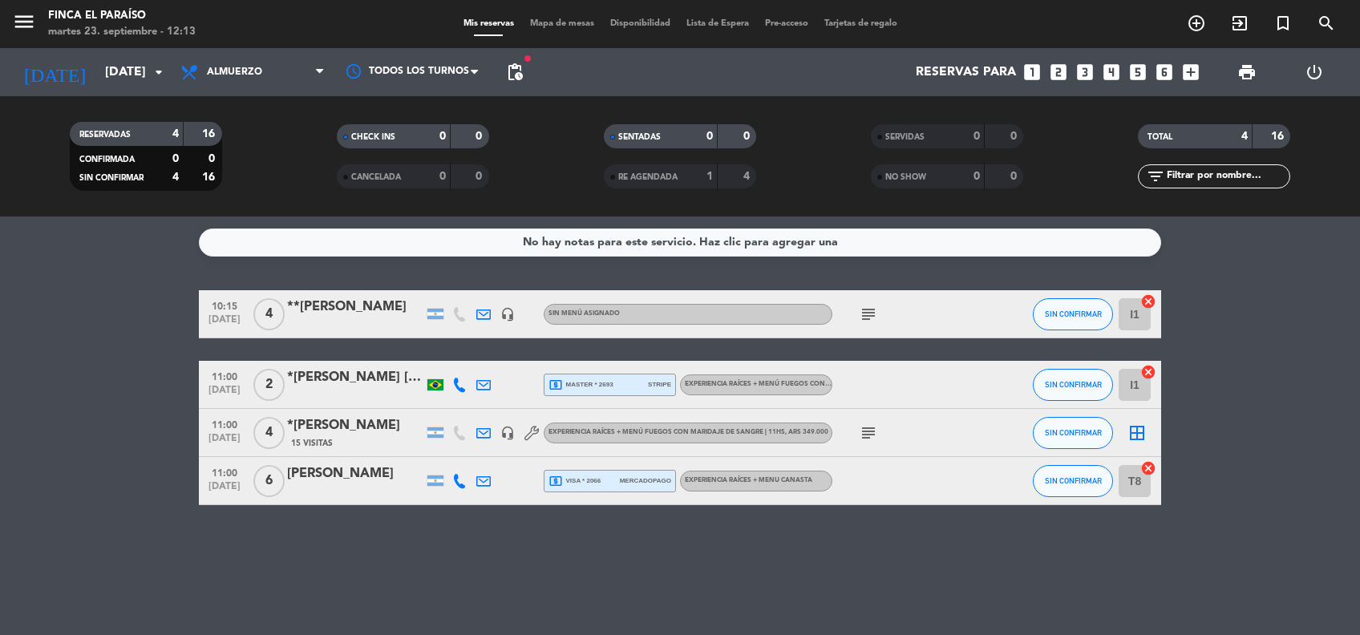
click at [346, 301] on div "**[PERSON_NAME]" at bounding box center [355, 307] width 136 height 21
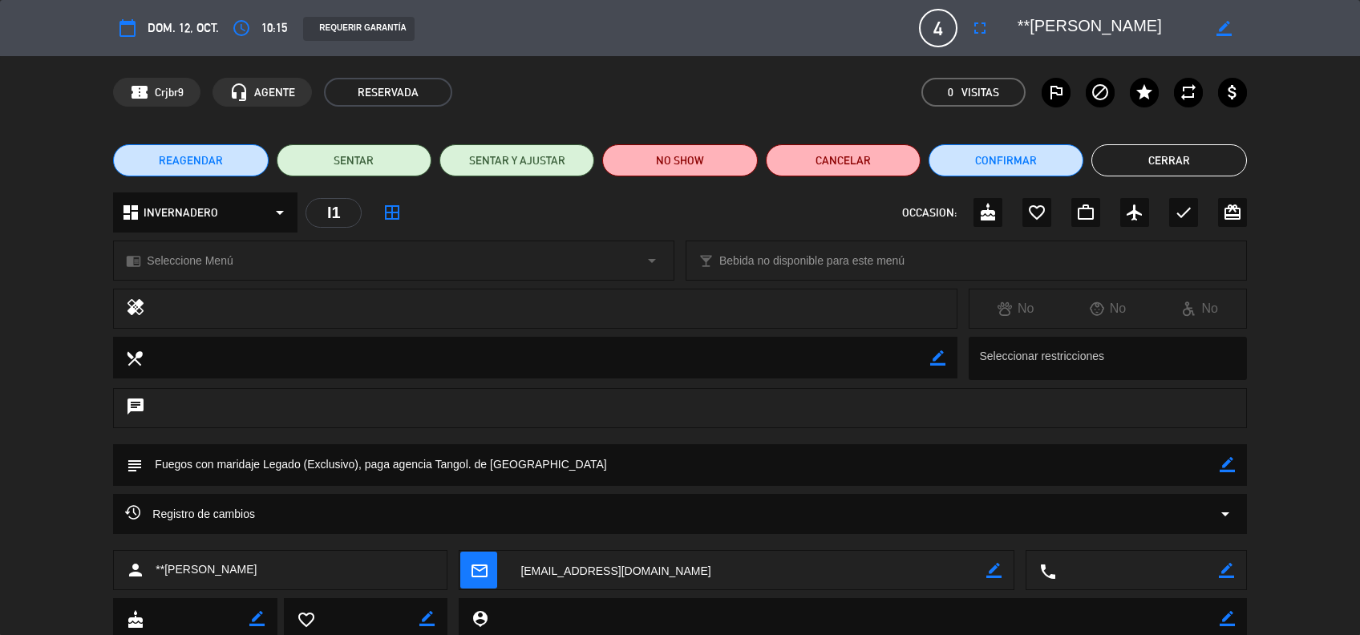
click at [212, 263] on span "Seleccione Menú" at bounding box center [190, 261] width 86 height 18
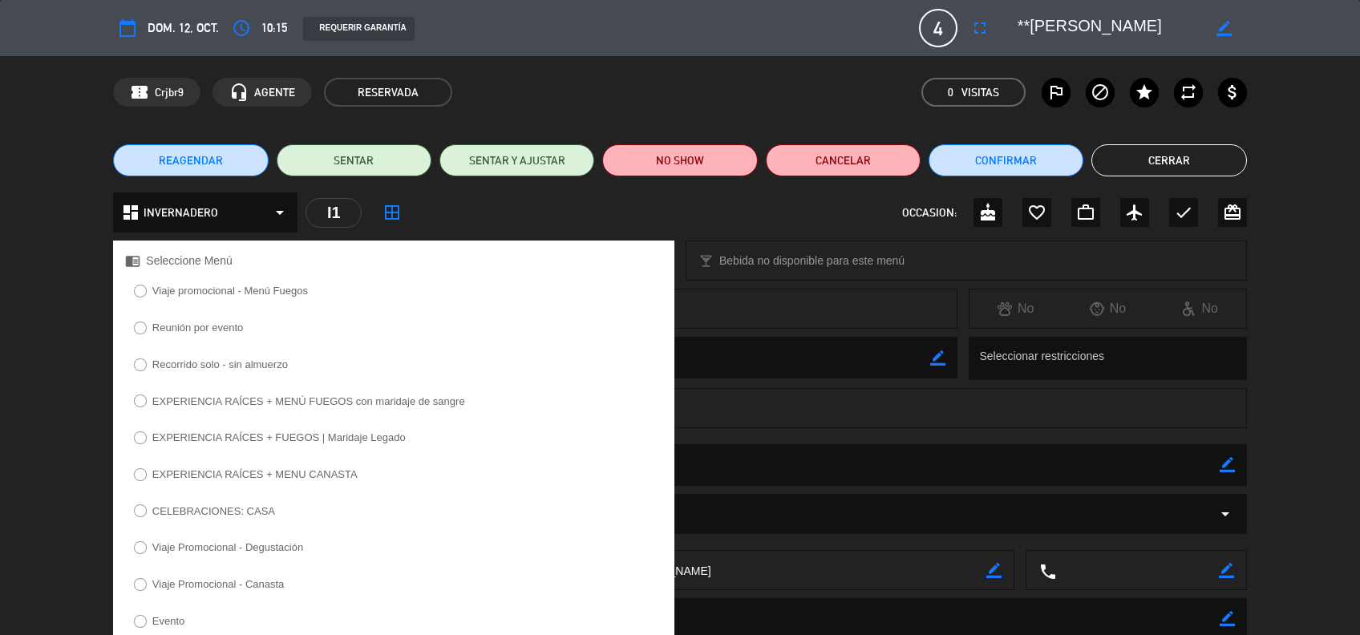
click at [306, 433] on label "EXPERIENCIA RAÍCES + FUEGOS | Maridaje Legado" at bounding box center [278, 437] width 253 height 10
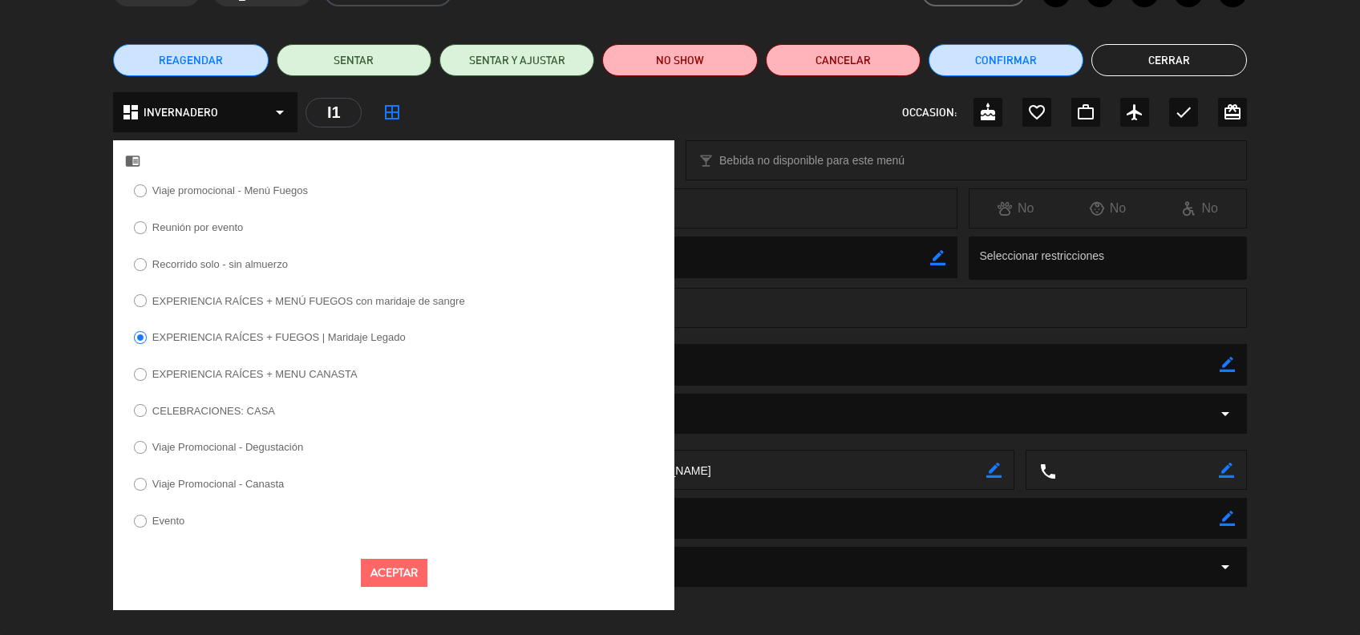
click at [385, 572] on button "Aceptar" at bounding box center [394, 573] width 67 height 28
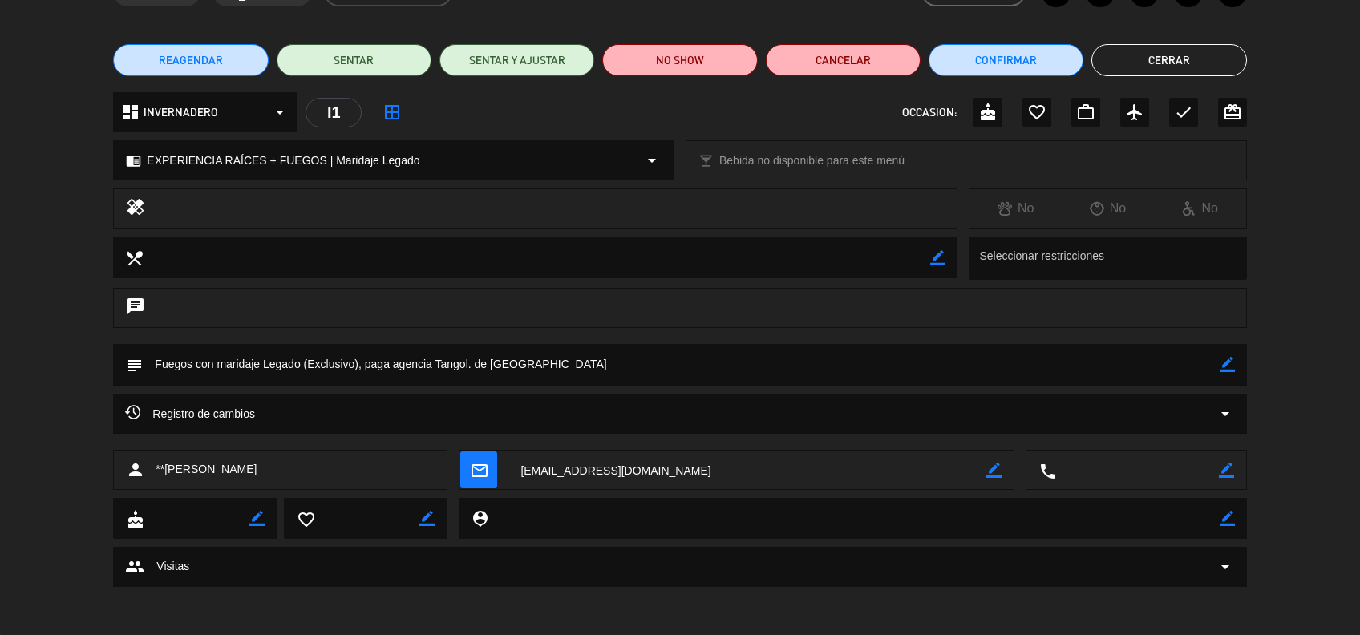
click at [1228, 362] on icon "border_color" at bounding box center [1226, 364] width 15 height 15
click at [1145, 360] on textarea at bounding box center [681, 364] width 1076 height 41
type textarea "Fuegos con maridaje Legado (Exclusivo), paga agencia Tangol. de USA, pero habla…"
click at [1226, 366] on icon at bounding box center [1226, 364] width 15 height 15
click at [1174, 51] on button "Cerrar" at bounding box center [1168, 60] width 155 height 32
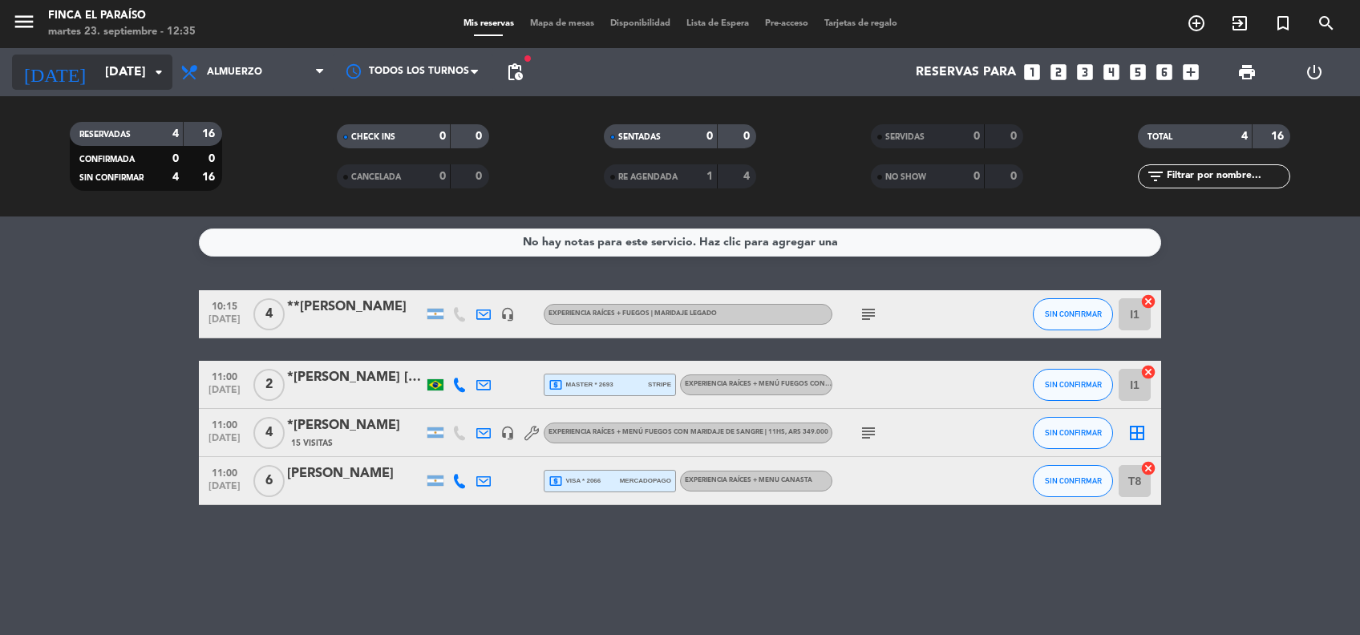
click at [104, 73] on input "[DATE]" at bounding box center [181, 72] width 169 height 31
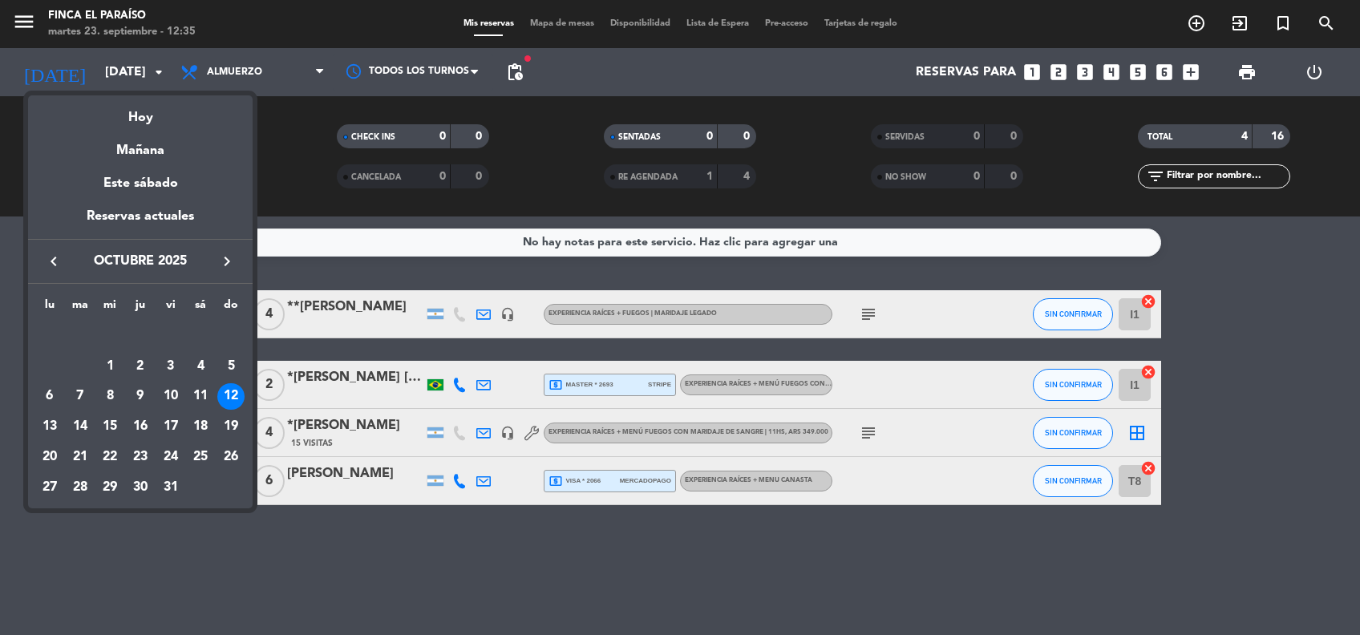
click at [221, 267] on icon "keyboard_arrow_right" at bounding box center [226, 261] width 19 height 19
click at [140, 147] on div "Mañana" at bounding box center [140, 144] width 224 height 33
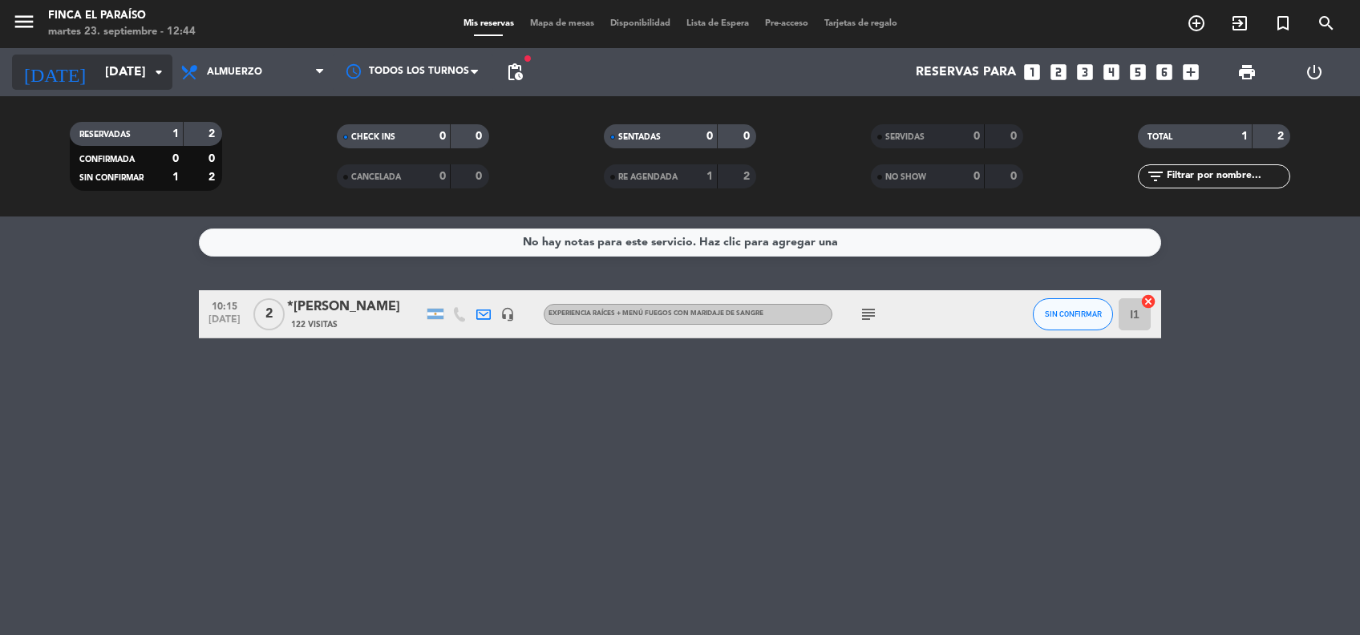
click at [97, 85] on input "[DATE]" at bounding box center [181, 72] width 169 height 31
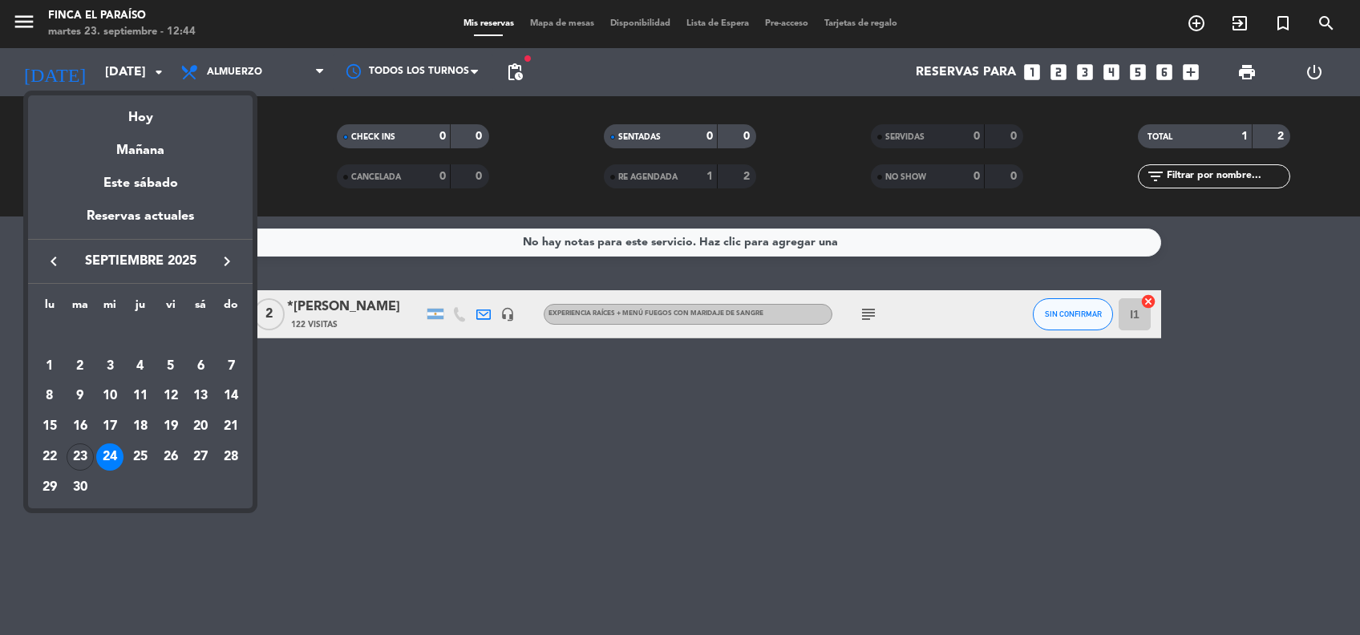
click at [220, 261] on icon "keyboard_arrow_right" at bounding box center [226, 261] width 19 height 19
click at [232, 384] on div "12" at bounding box center [230, 396] width 27 height 27
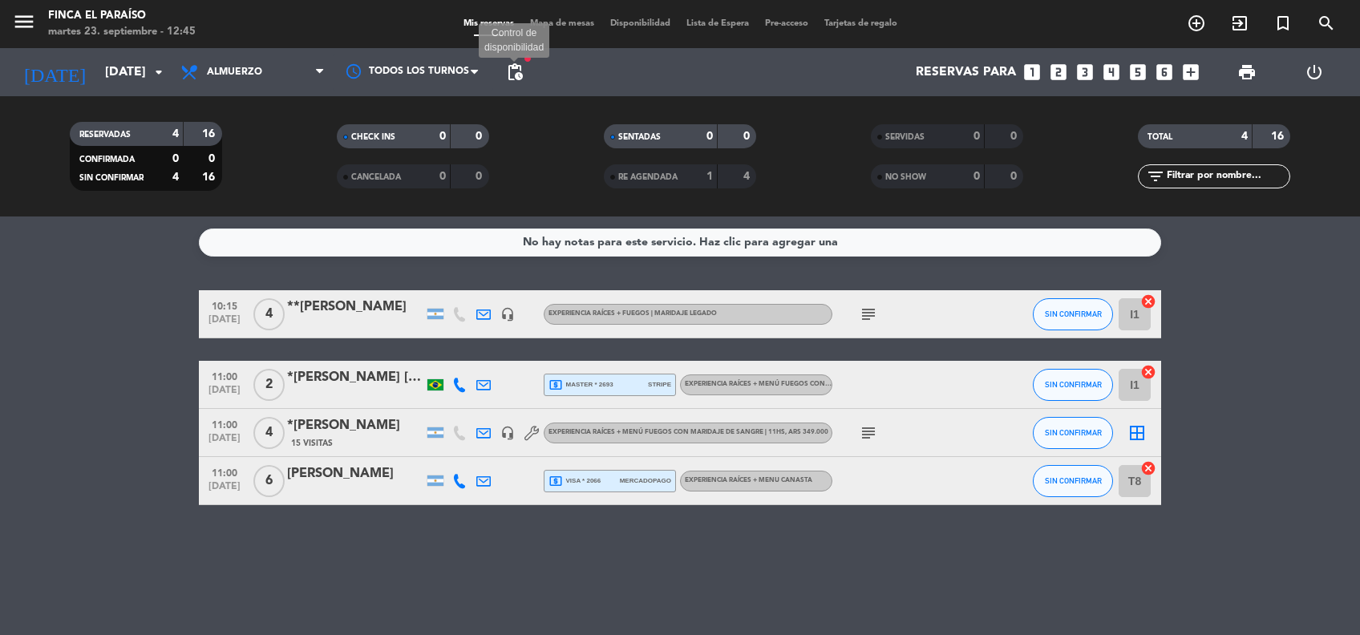
click at [514, 66] on span "pending_actions" at bounding box center [514, 72] width 19 height 19
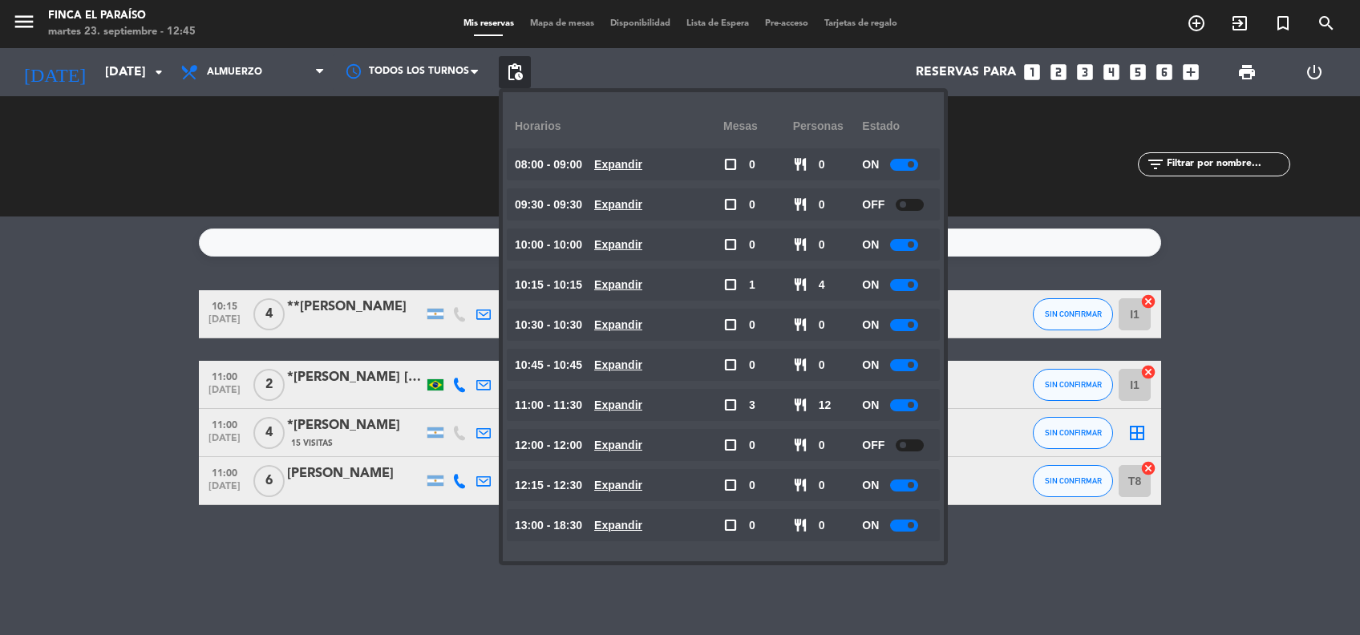
click at [99, 382] on bookings-row "10:15 [DATE] 4 **[PERSON_NAME] headset_mic EXPERIENCIA RAÍCES + FUEGOS | Marida…" at bounding box center [680, 397] width 1360 height 215
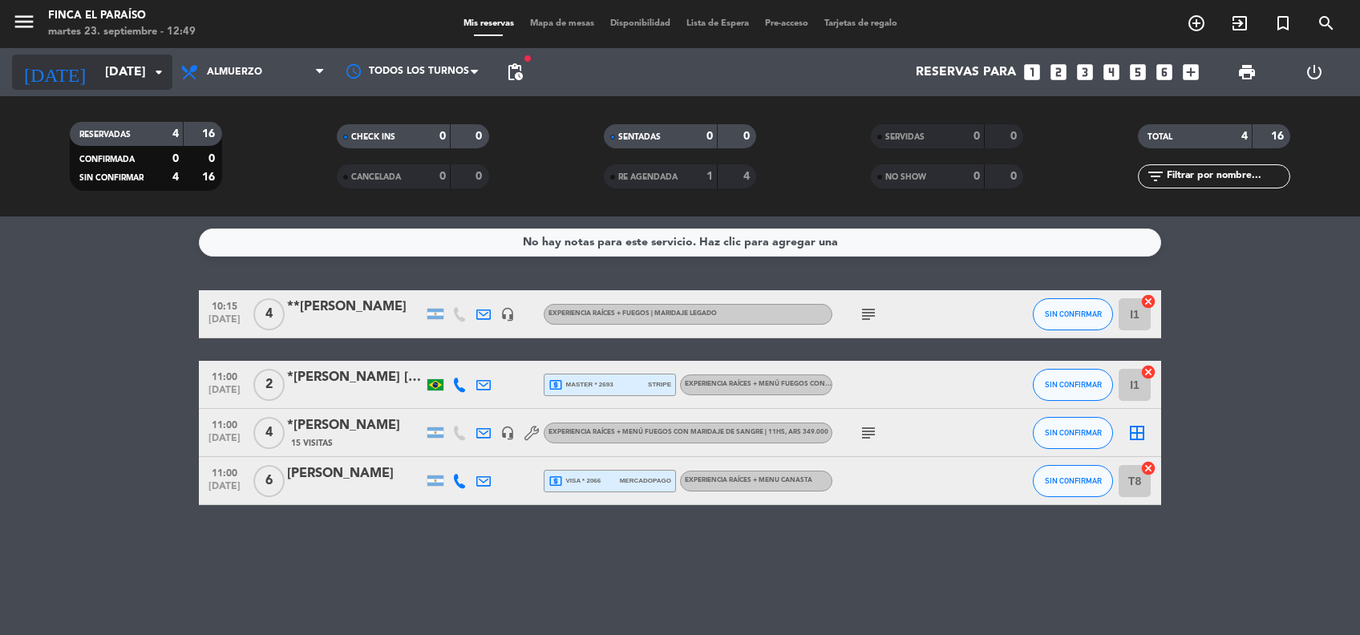
click at [97, 67] on input "[DATE]" at bounding box center [181, 72] width 169 height 31
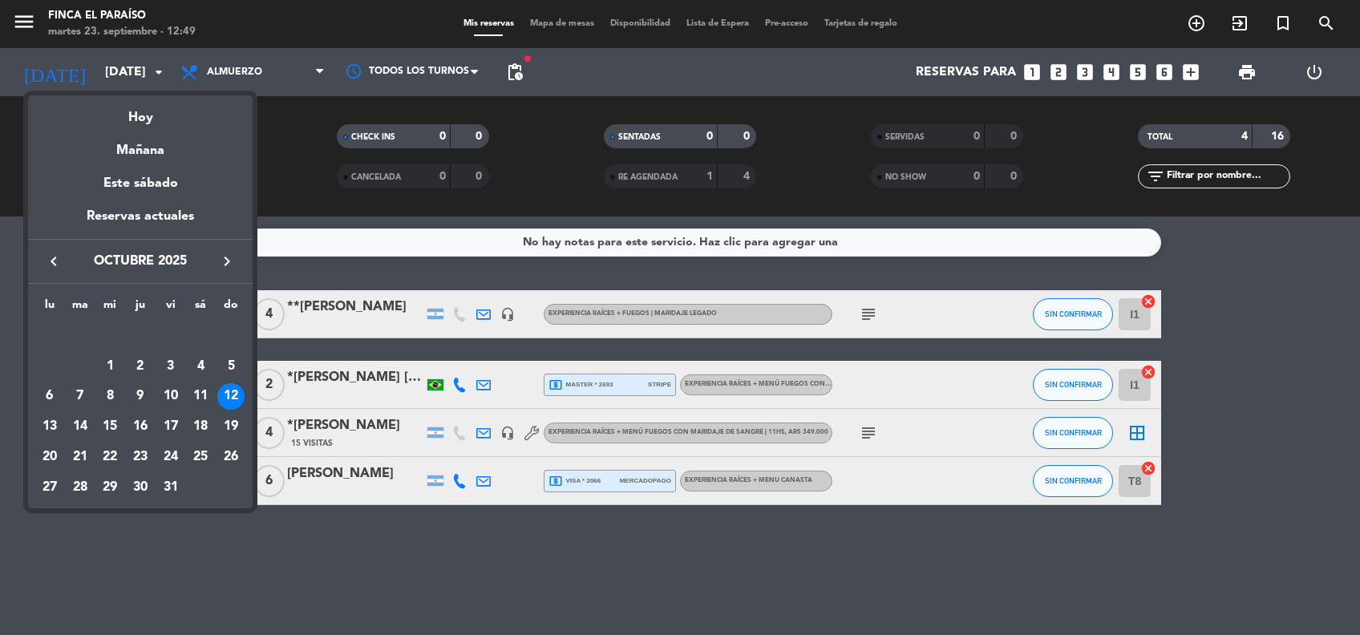
click at [231, 267] on icon "keyboard_arrow_right" at bounding box center [226, 261] width 19 height 19
click at [51, 270] on icon "keyboard_arrow_left" at bounding box center [53, 261] width 19 height 19
click at [110, 391] on div "12" at bounding box center [109, 396] width 27 height 27
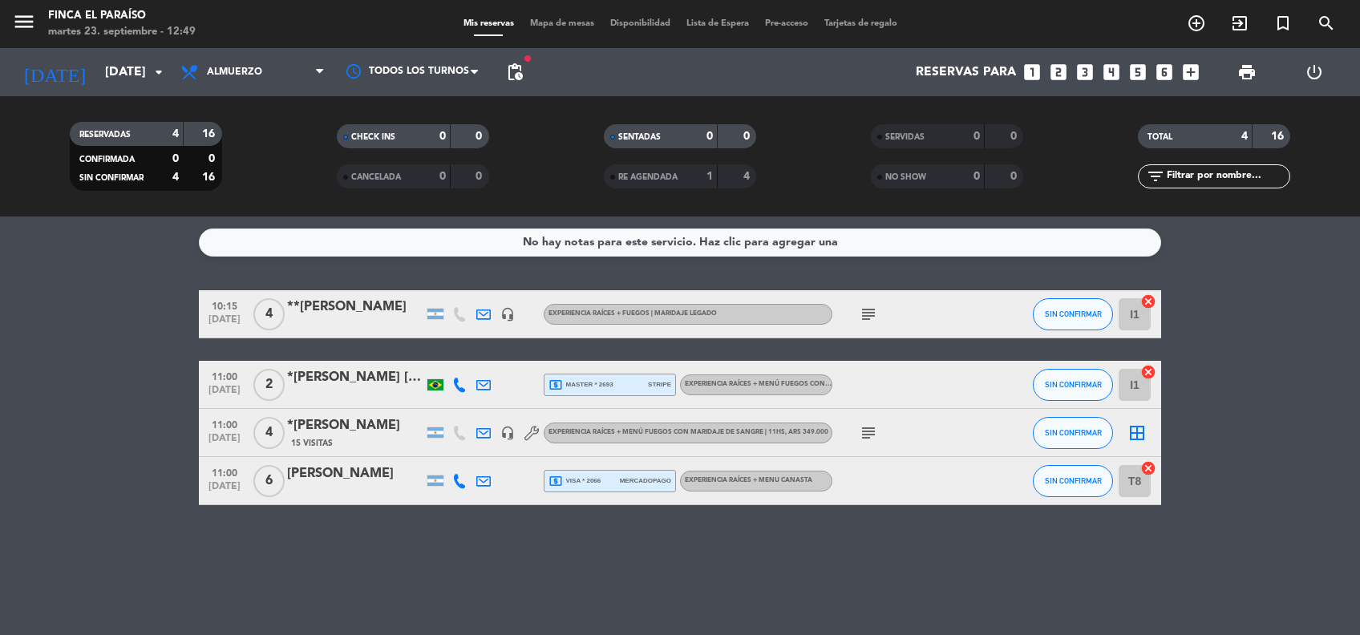
type input "[DATE]"
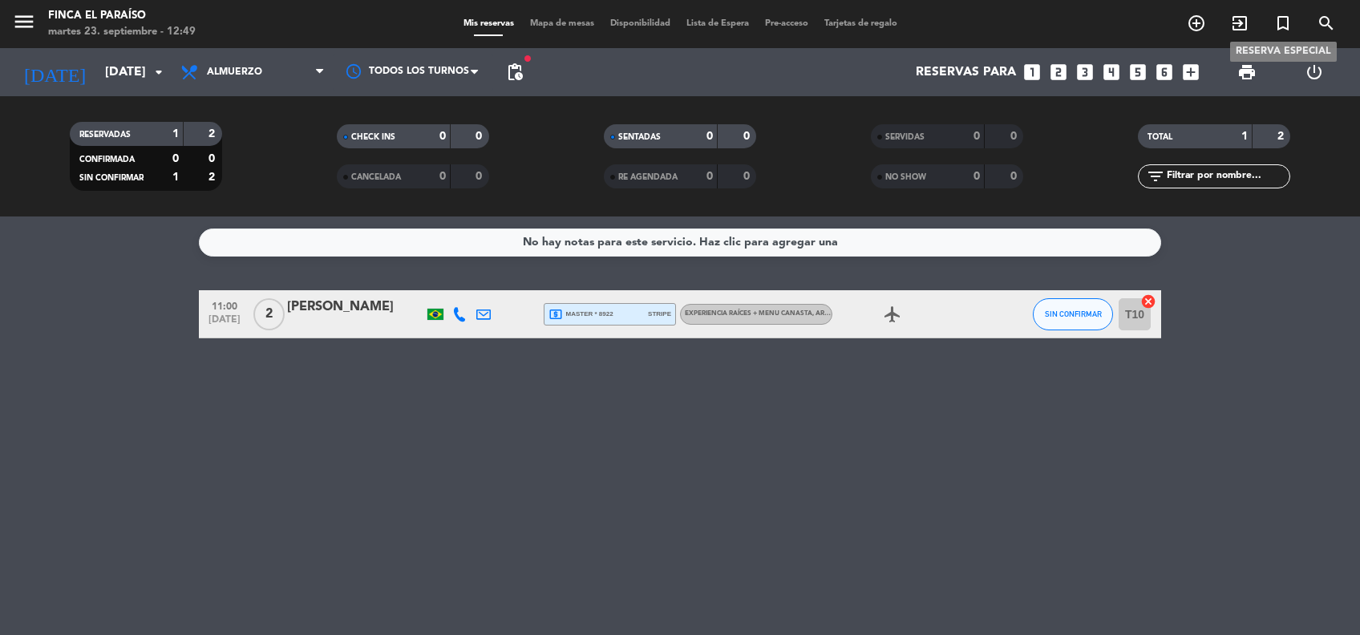
click at [1281, 23] on icon "turned_in_not" at bounding box center [1282, 23] width 19 height 19
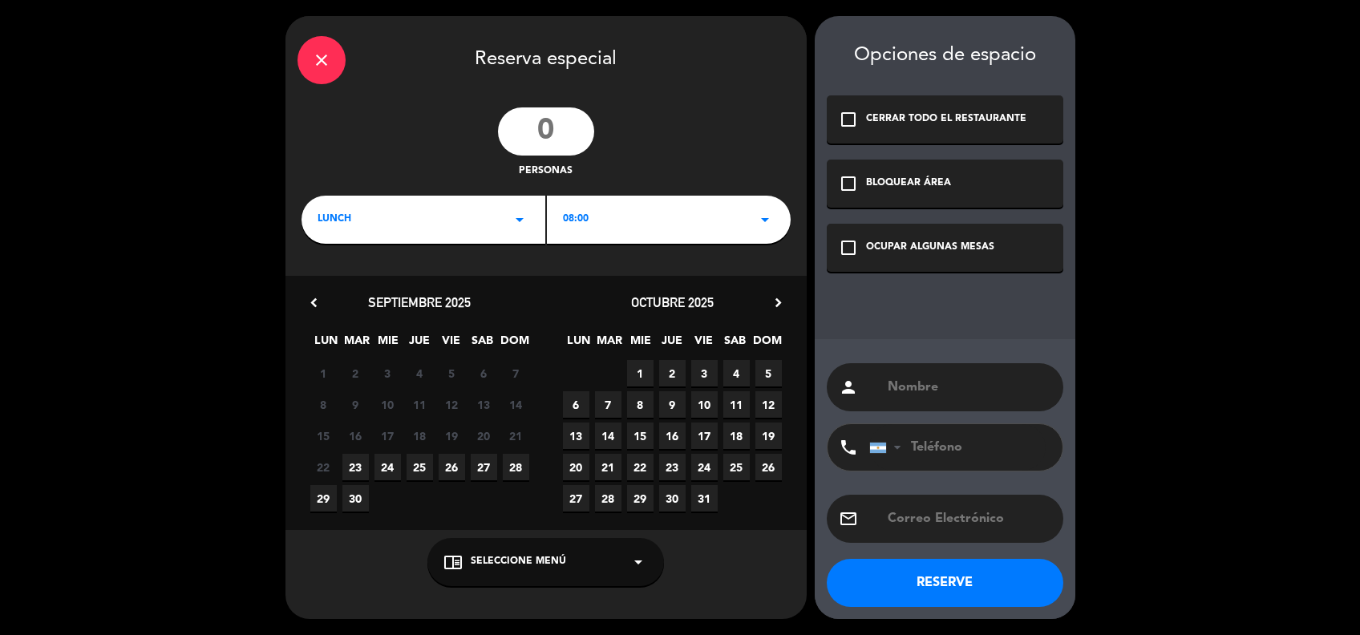
click at [551, 121] on input "number" at bounding box center [546, 131] width 96 height 48
type input "30"
click at [630, 220] on div "08:00 arrow_drop_down" at bounding box center [669, 220] width 244 height 48
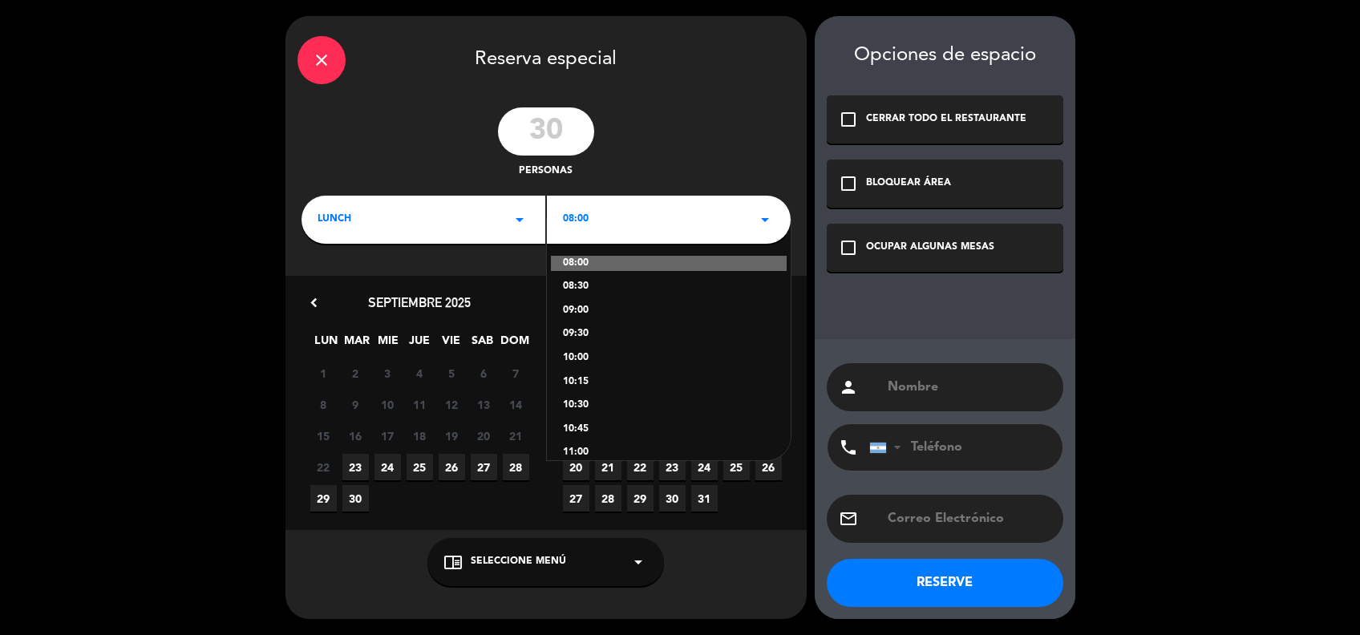
click at [572, 310] on div "09:00" at bounding box center [669, 311] width 212 height 16
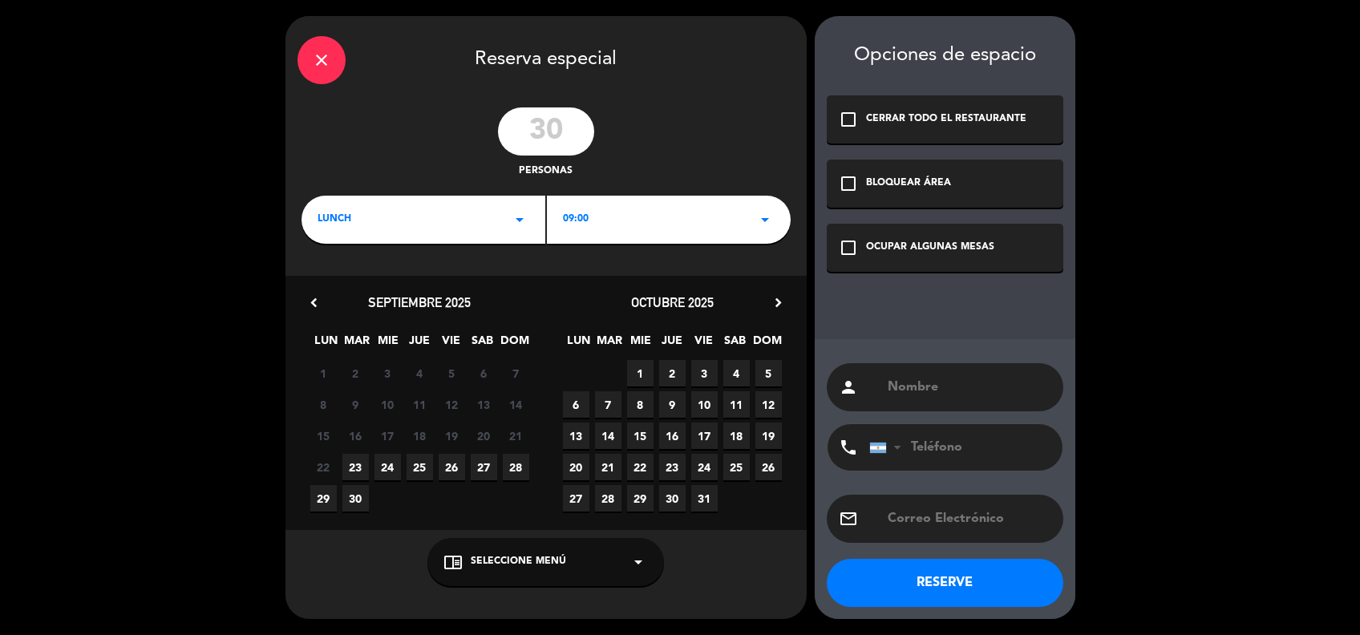
click at [849, 122] on icon "check_box_outline_blank" at bounding box center [847, 119] width 19 height 19
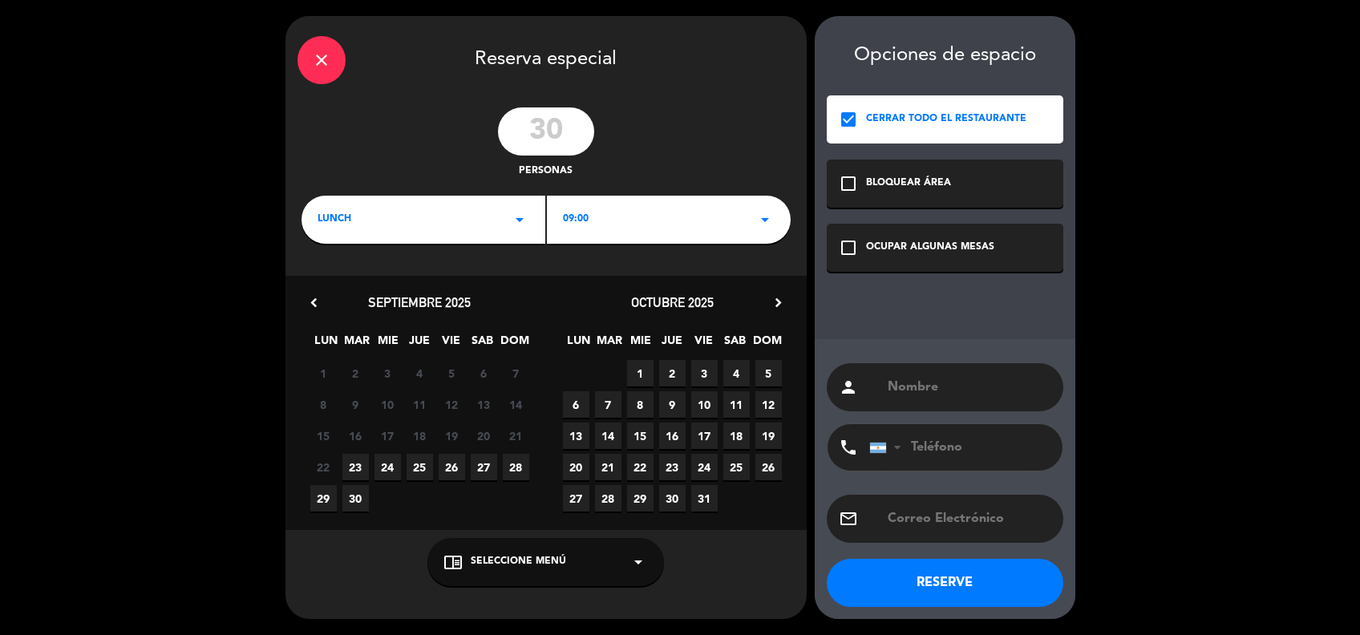
click at [933, 386] on input "text" at bounding box center [968, 387] width 165 height 22
type input "a confirmar - grupo [PERSON_NAME]"
click at [980, 588] on button "RESERVE" at bounding box center [944, 583] width 236 height 48
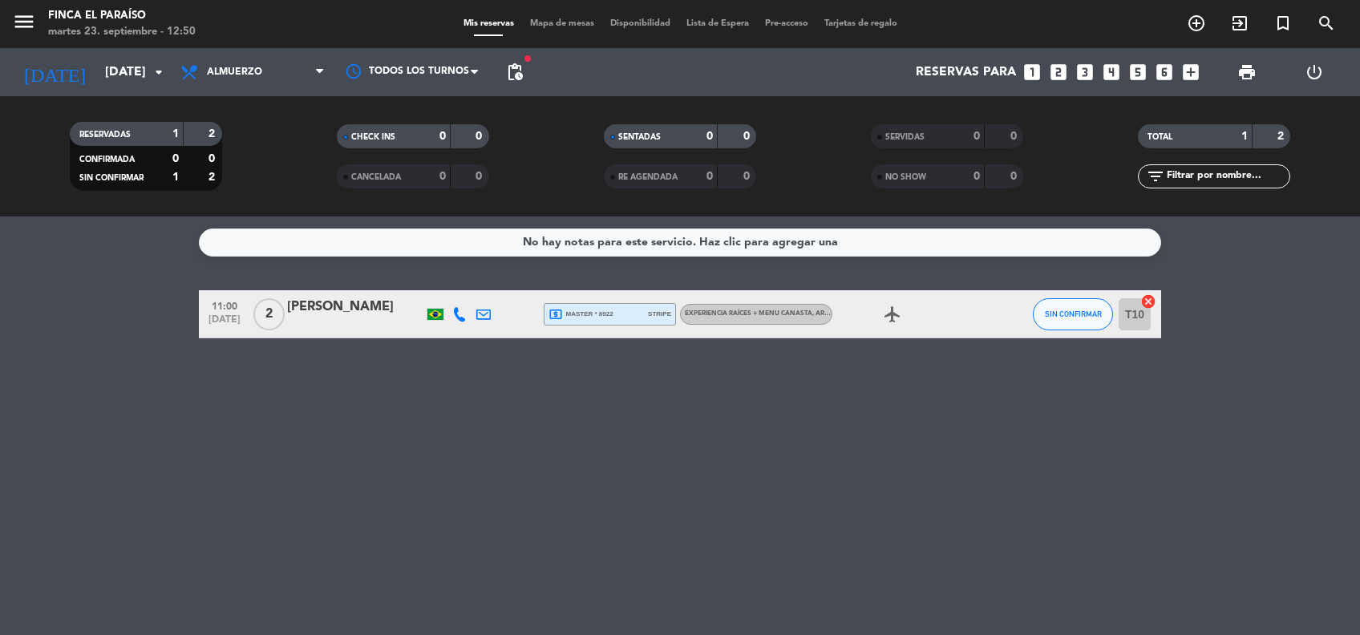
click at [604, 238] on div "No hay notas para este servicio. Haz clic para agregar una" at bounding box center [680, 242] width 315 height 18
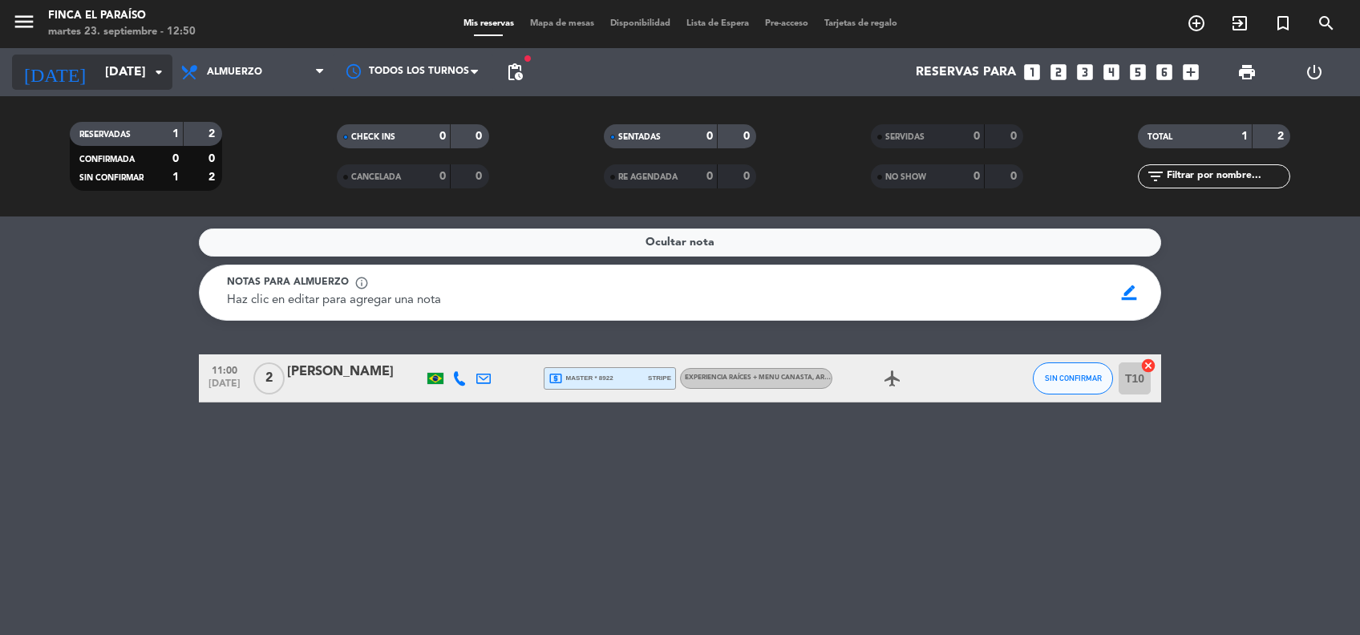
click at [135, 87] on div "[DATE] [DATE] arrow_drop_down" at bounding box center [92, 72] width 160 height 35
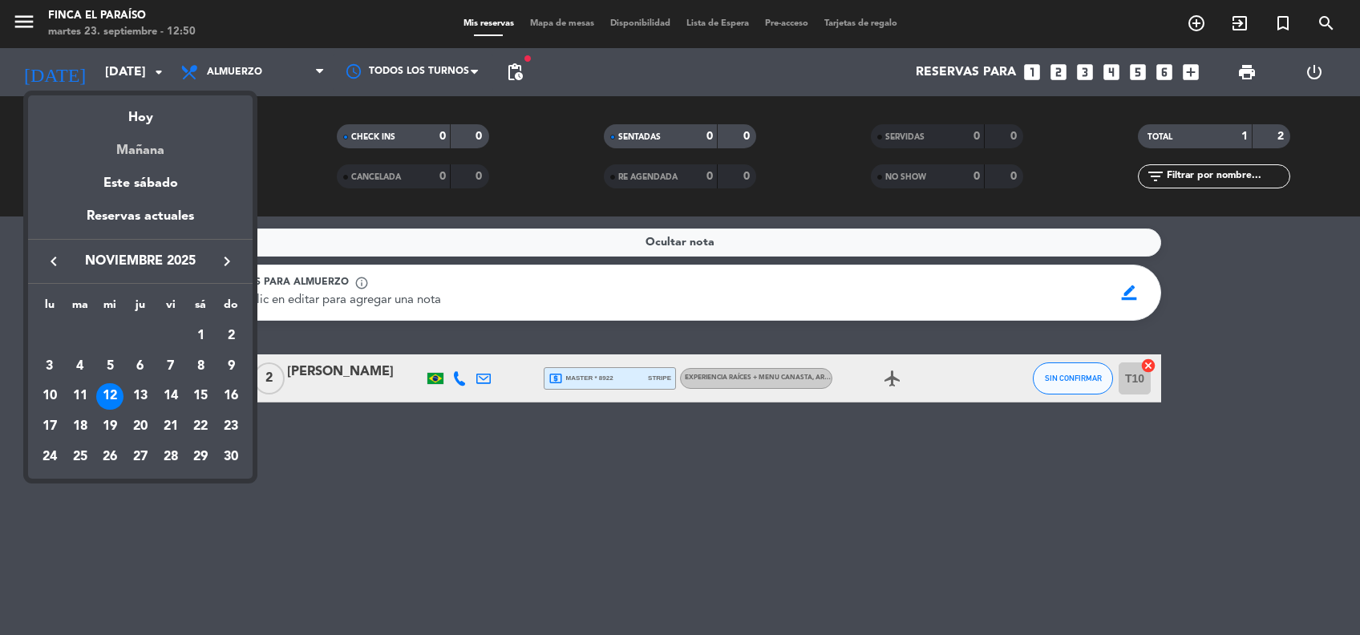
click at [137, 158] on div "Mañana" at bounding box center [140, 144] width 224 height 33
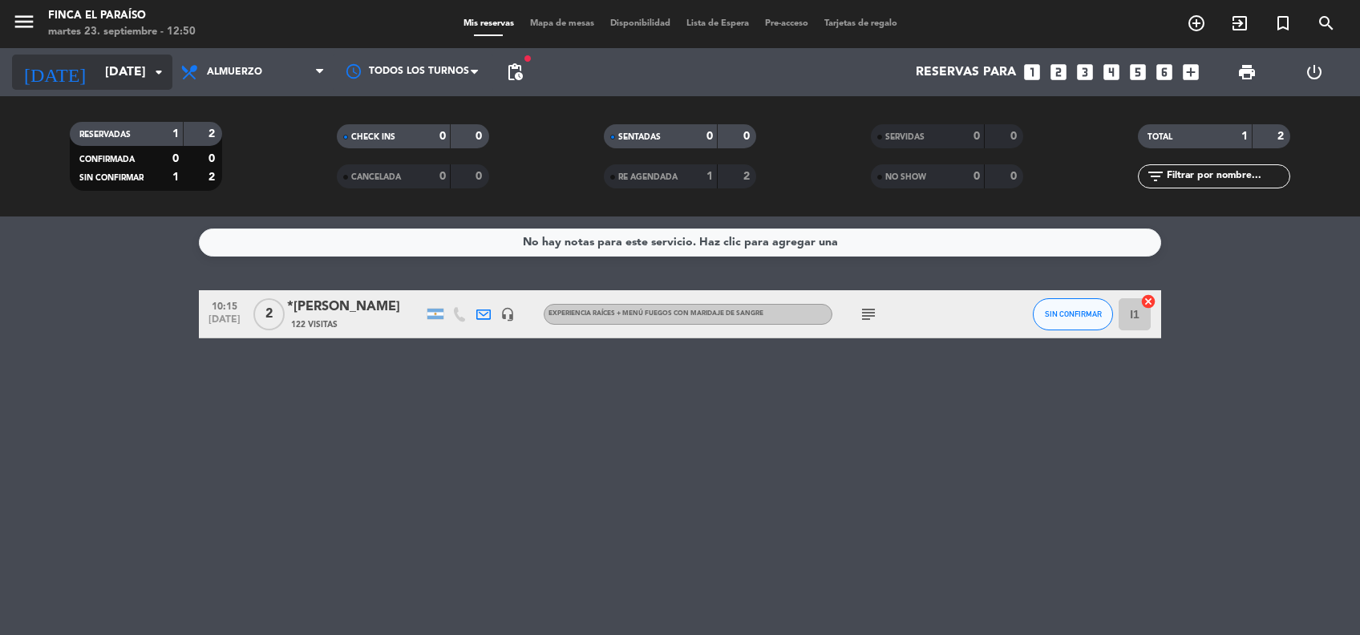
click at [119, 69] on input "[DATE]" at bounding box center [181, 72] width 169 height 31
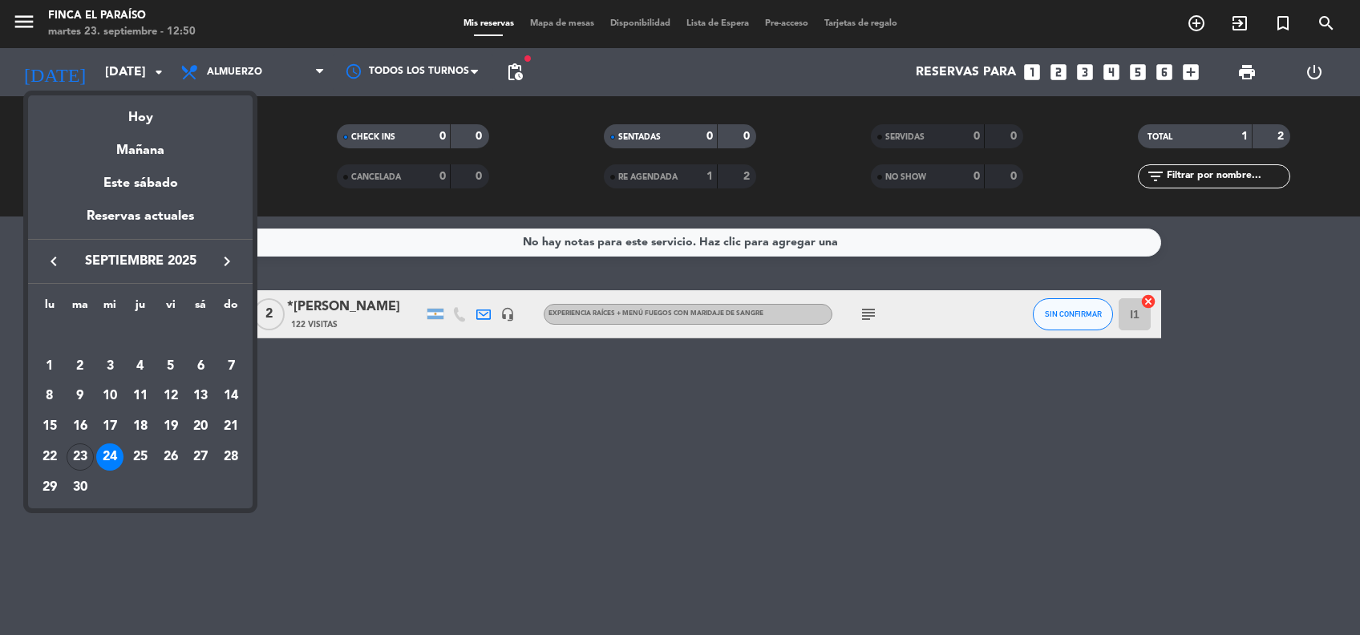
click at [230, 257] on icon "keyboard_arrow_right" at bounding box center [226, 261] width 19 height 19
click at [226, 263] on icon "keyboard_arrow_right" at bounding box center [226, 261] width 19 height 19
click at [102, 398] on div "12" at bounding box center [109, 396] width 27 height 27
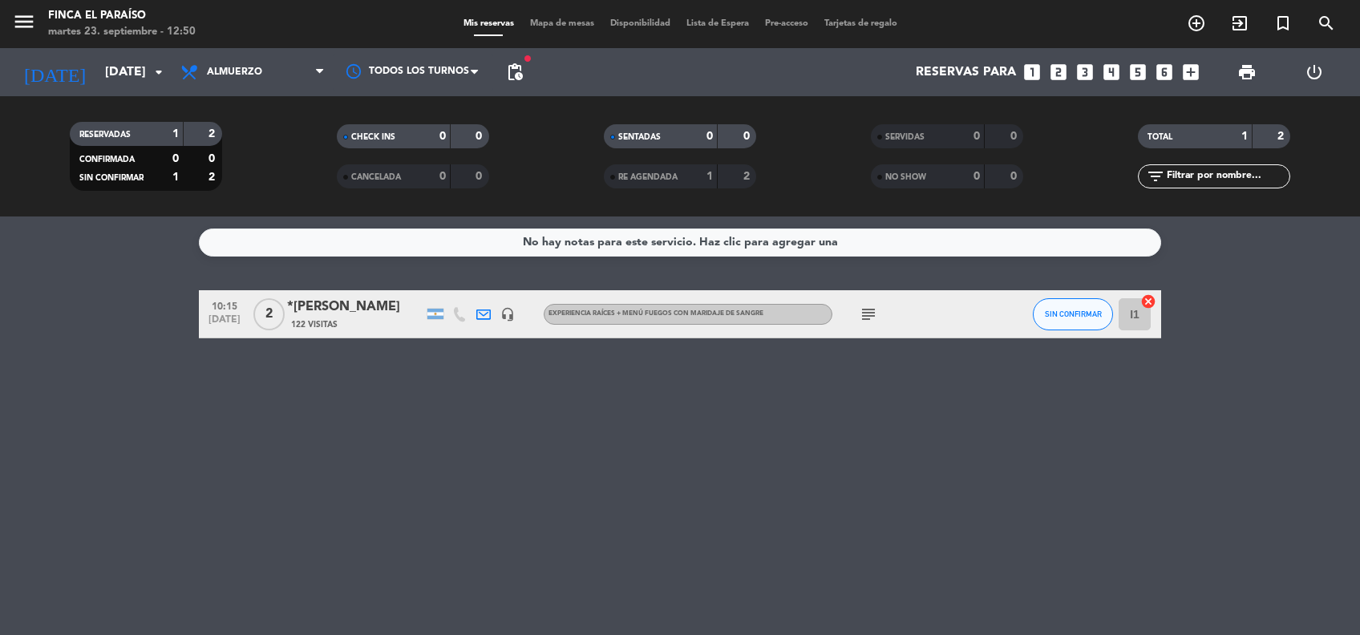
type input "[DATE]"
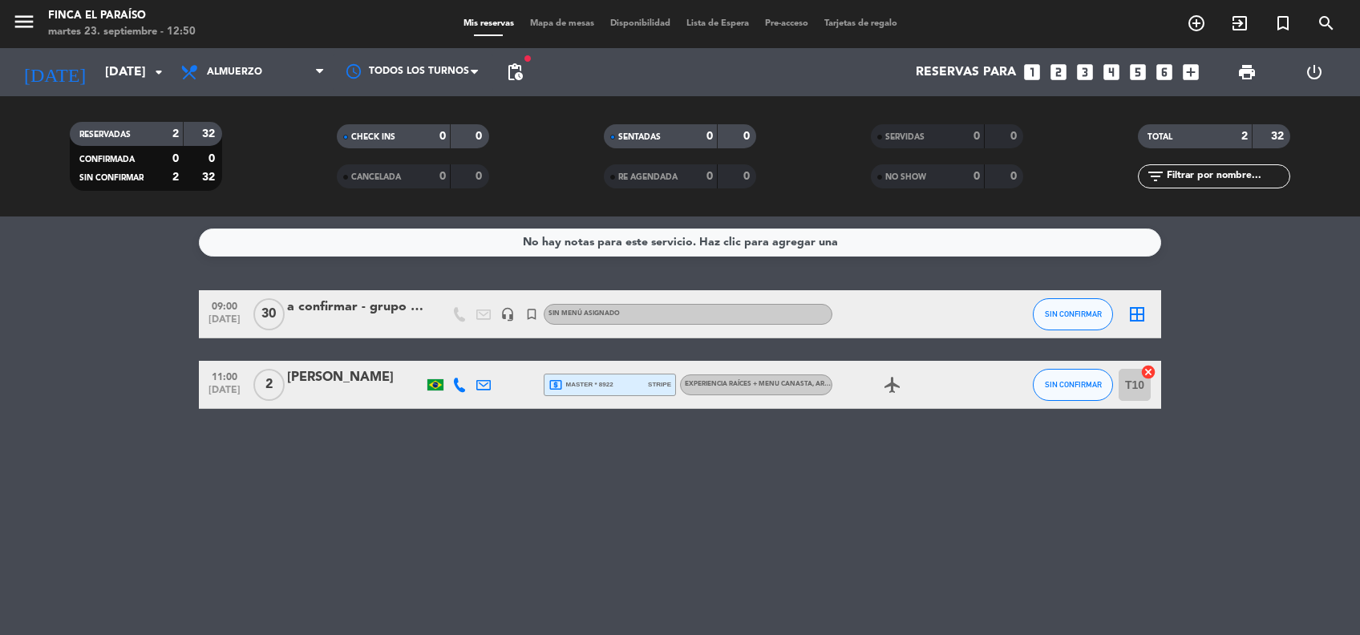
click at [391, 327] on div at bounding box center [355, 324] width 136 height 13
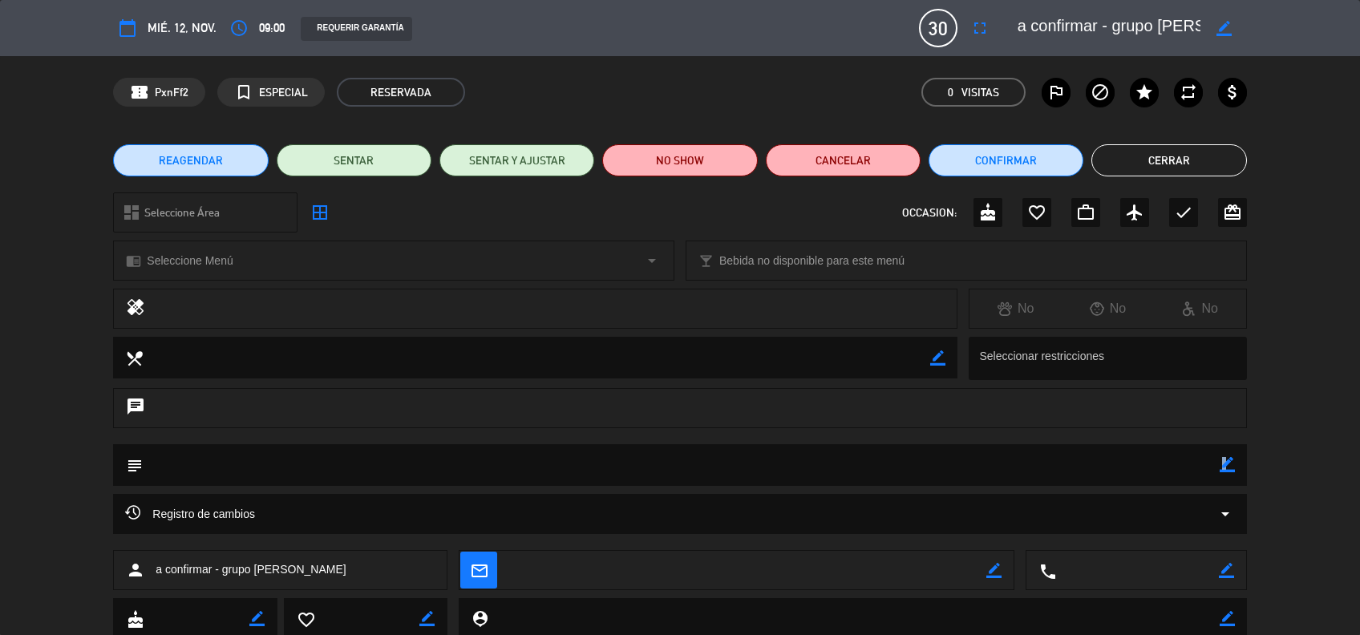
click at [1225, 468] on div "border_color" at bounding box center [1226, 465] width 15 height 42
click at [1225, 468] on icon "border_color" at bounding box center [1226, 464] width 15 height 15
click at [1109, 453] on textarea at bounding box center [681, 464] width 1076 height 41
type textarea "desayuno + actividad sombreros + recorrido + almuerzo"
click at [1234, 462] on icon at bounding box center [1226, 464] width 15 height 15
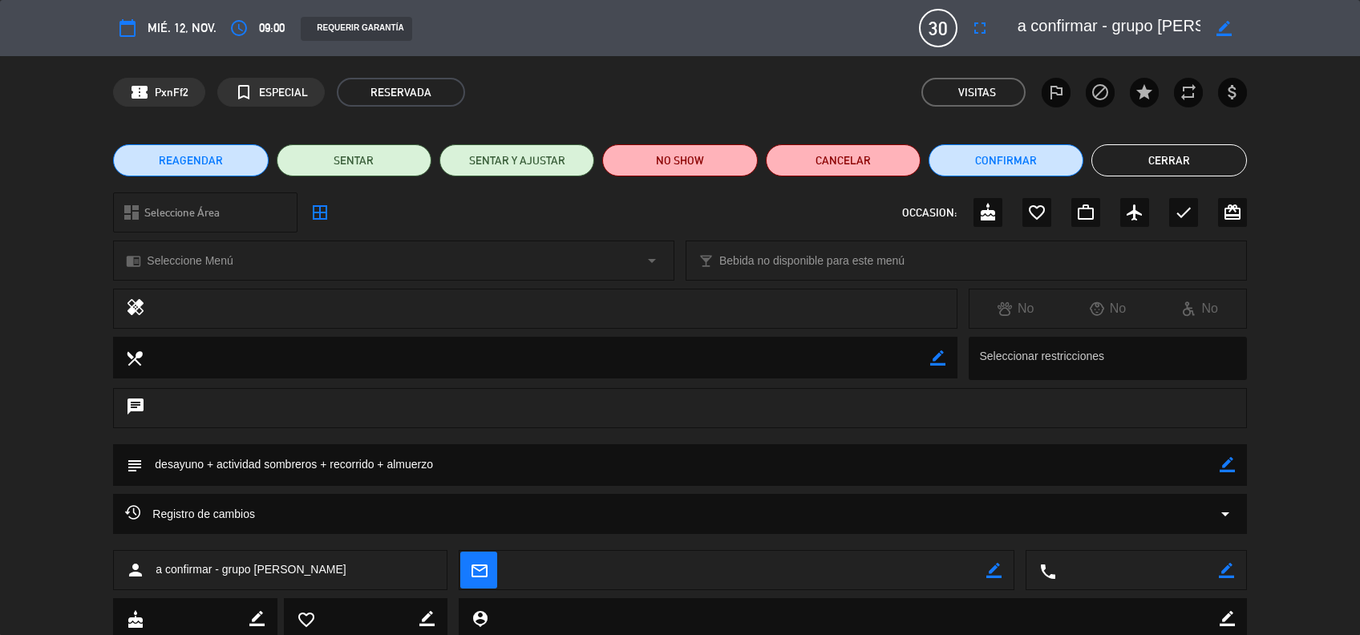
click at [1176, 160] on button "Cerrar" at bounding box center [1168, 160] width 155 height 32
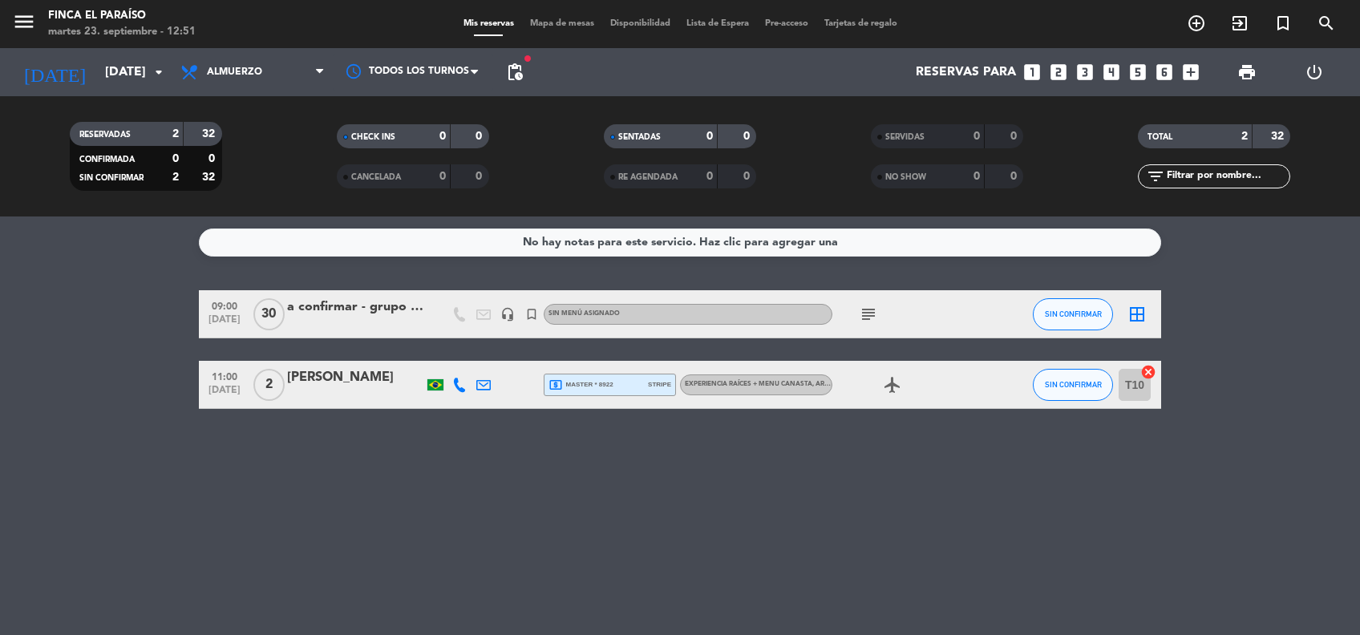
click at [863, 313] on icon "subject" at bounding box center [868, 314] width 19 height 19
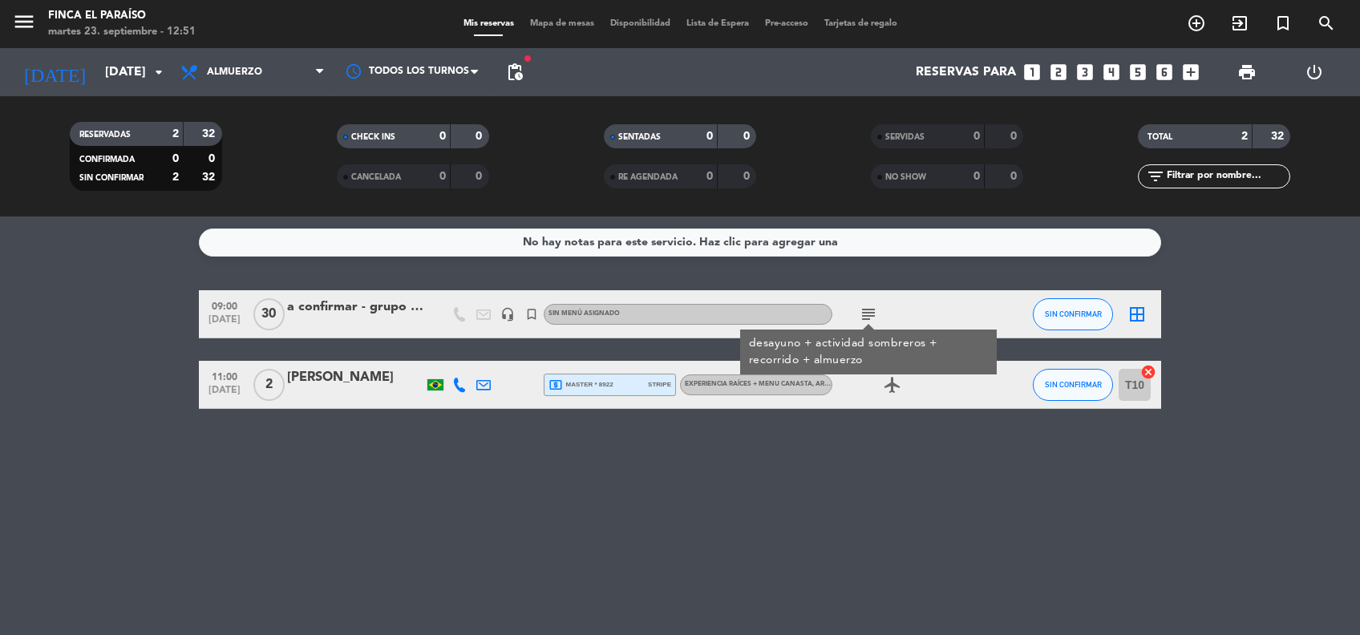
click at [357, 305] on div "a confirmar - grupo [PERSON_NAME]" at bounding box center [355, 307] width 136 height 21
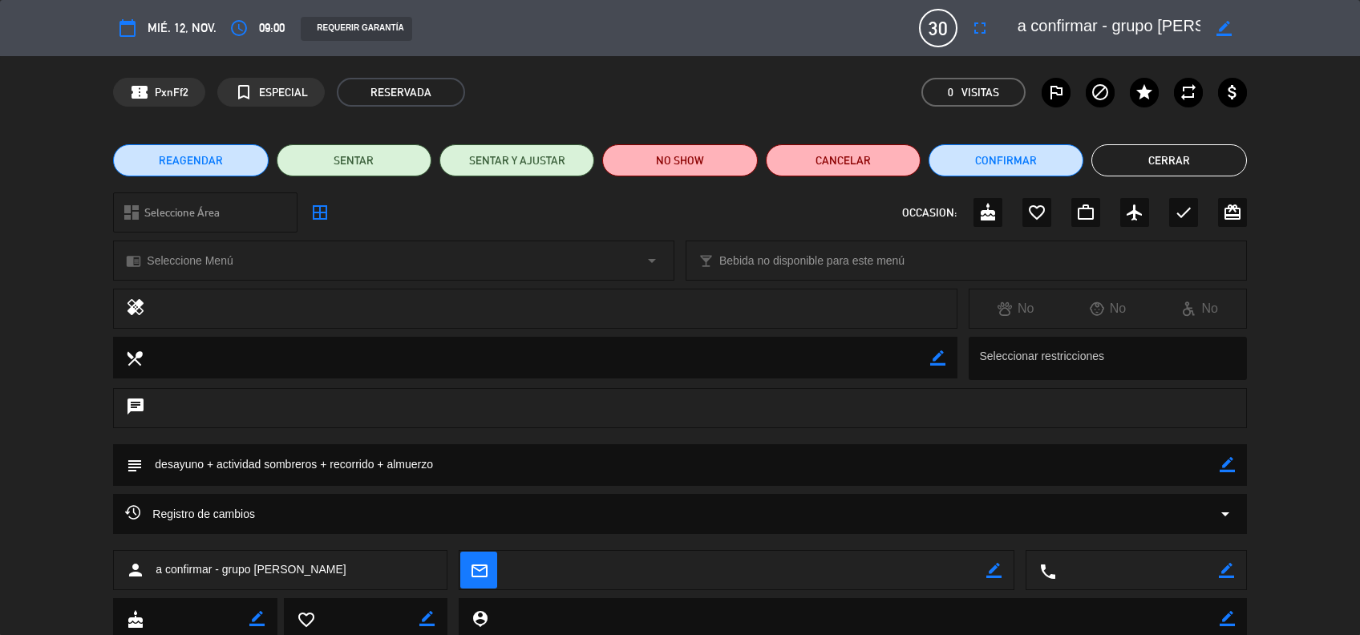
click at [1225, 469] on icon "border_color" at bounding box center [1226, 464] width 15 height 15
click at [1186, 466] on textarea at bounding box center [681, 464] width 1076 height 41
type textarea "desayuno + actividad sombreros + recorrido + almuerzo - solicitó agencia Kahuak…"
click at [1233, 463] on icon at bounding box center [1226, 464] width 15 height 15
click at [1166, 147] on button "Cerrar" at bounding box center [1168, 160] width 155 height 32
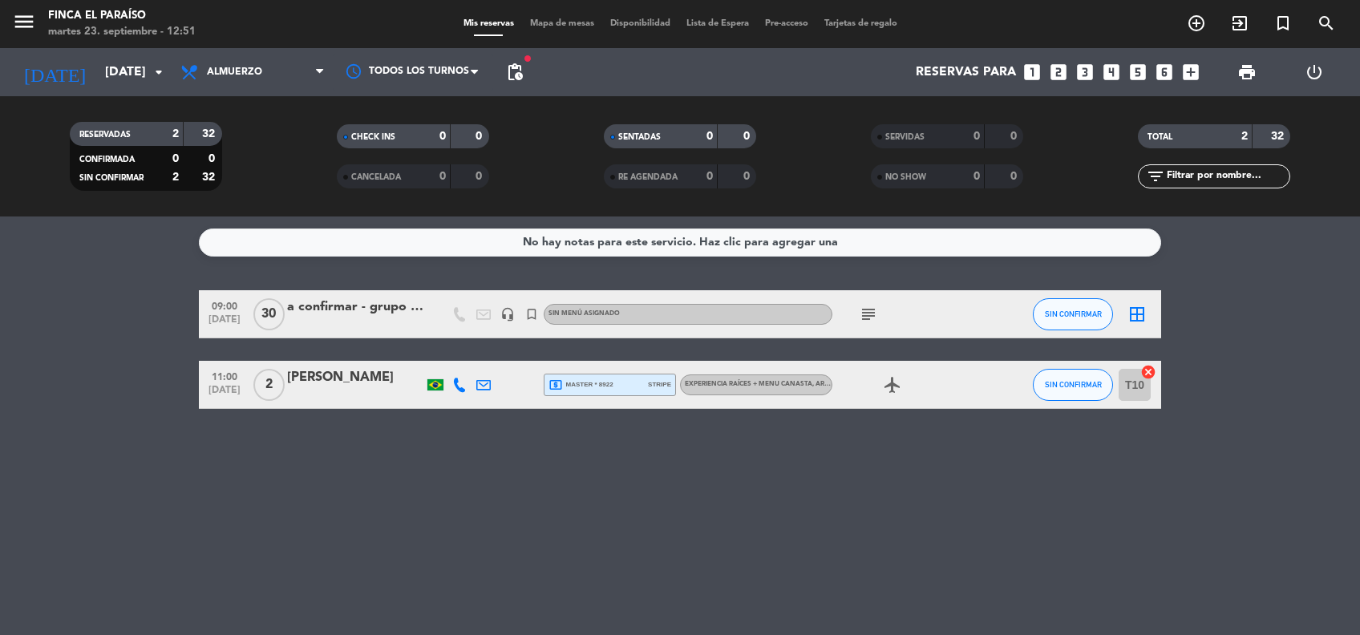
click at [479, 549] on div "No hay notas para este servicio. Haz clic para agregar una 09:00 [DATE] a confi…" at bounding box center [680, 425] width 1360 height 418
click at [97, 75] on input "[DATE]" at bounding box center [181, 72] width 169 height 31
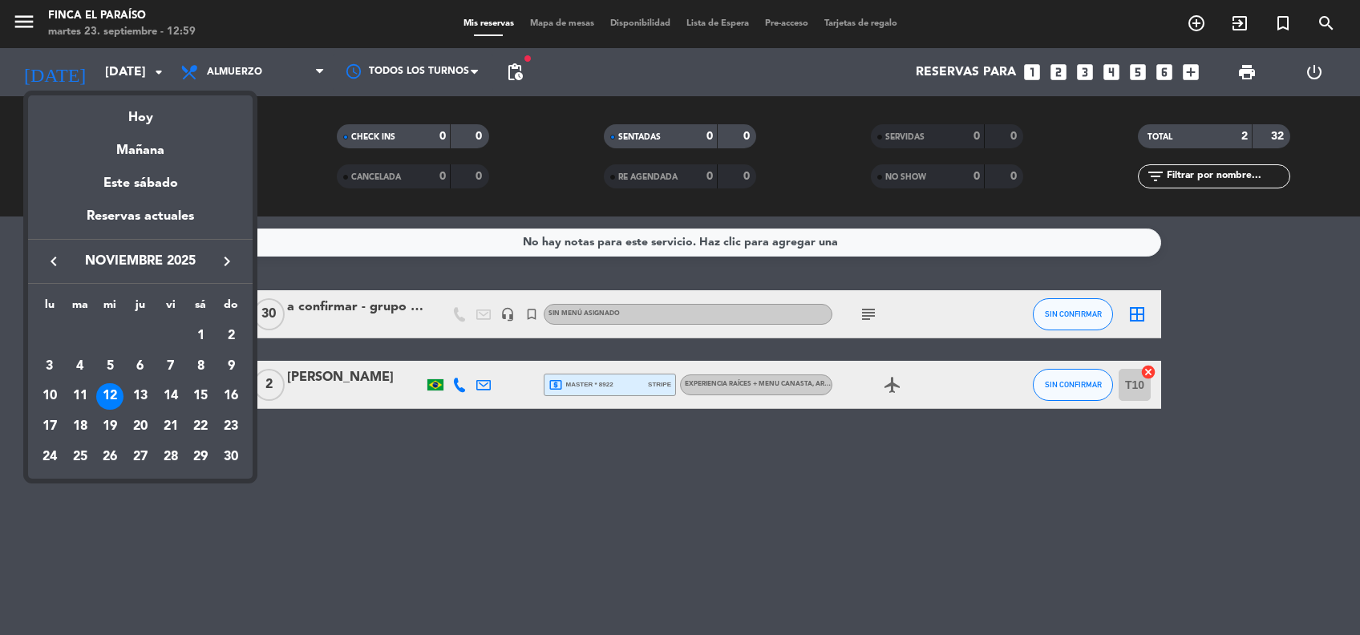
click at [39, 269] on button "keyboard_arrow_left" at bounding box center [53, 261] width 29 height 21
click at [224, 392] on div "12" at bounding box center [230, 396] width 27 height 27
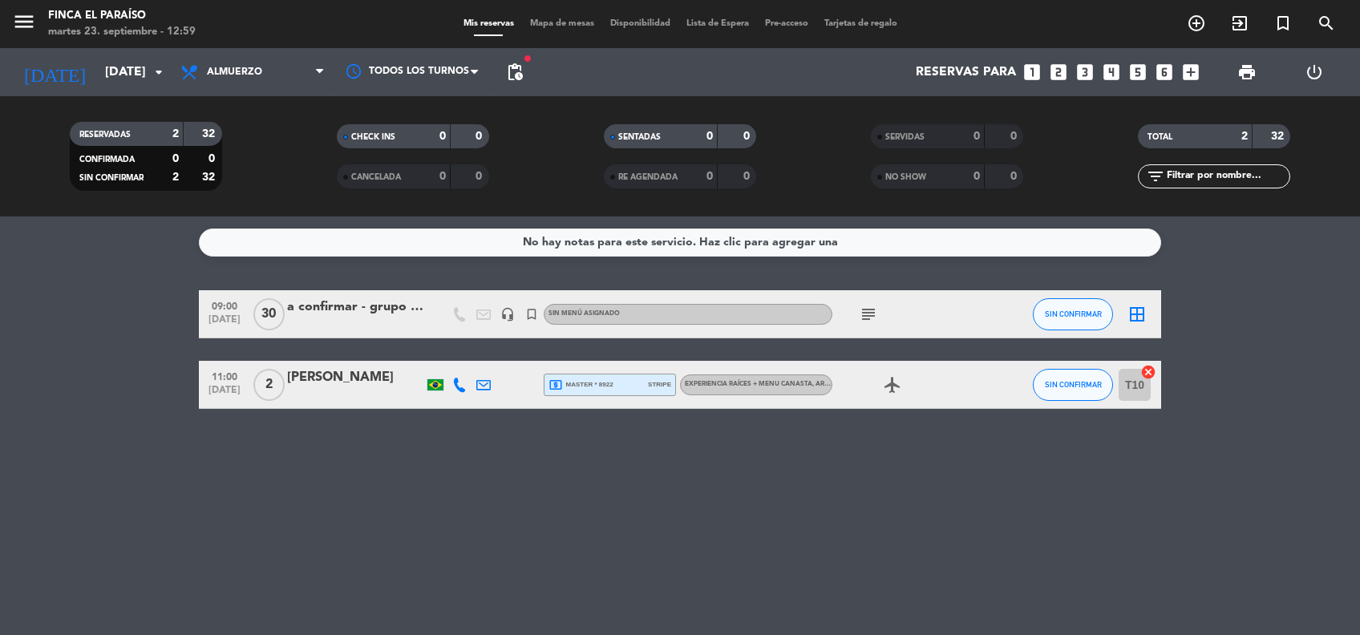
type input "[DATE]"
